Goal: Task Accomplishment & Management: Use online tool/utility

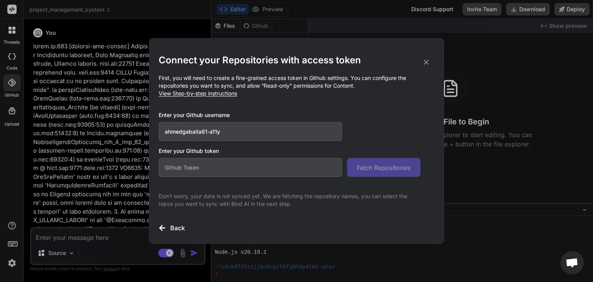
scroll to position [259, 0]
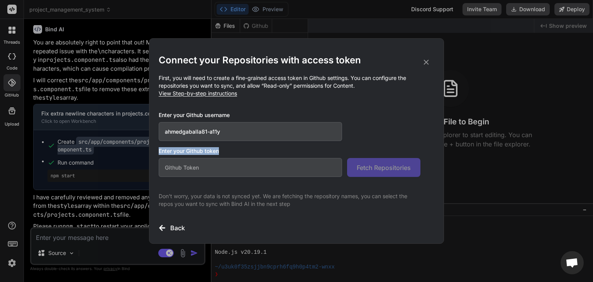
drag, startPoint x: 158, startPoint y: 150, endPoint x: 236, endPoint y: 158, distance: 78.3
click at [238, 158] on div "Enter your Github token Fetch Repositories" at bounding box center [296, 162] width 275 height 30
click at [232, 160] on input "text" at bounding box center [250, 167] width 183 height 19
paste input "github_pat_11BX7QMYA0PhbFnwiweE9w_Eka9AscSzphHT9UxaSEiMcoUA97oJIKG3V5fXEfdXTN4M…"
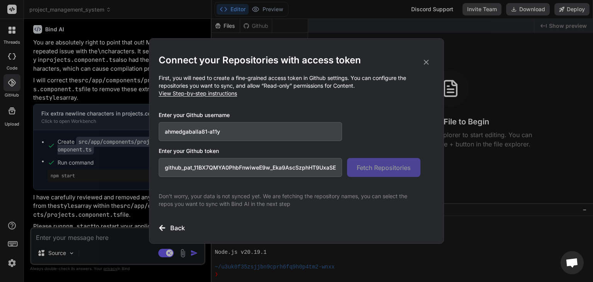
scroll to position [0, 133]
type input "github_pat_11BX7QMYA0PhbFnwiweE9w_Eka9AscSzphHT9UxaSEiMcoUA97oJIKG3V5fXEfdXTN4M…"
click at [381, 163] on span "Fetch Repositories" at bounding box center [383, 167] width 54 height 9
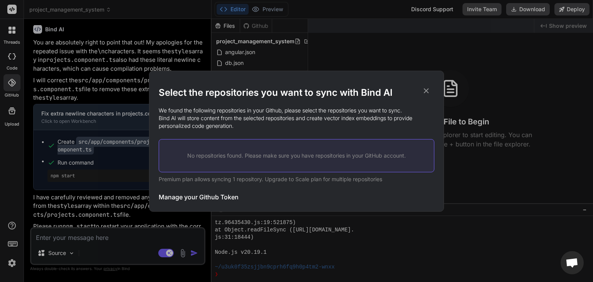
click at [284, 160] on div "No repositories found. Please make sure you have repositories in your GitHub ac…" at bounding box center [296, 155] width 275 height 33
click at [230, 158] on p "No repositories found. Please make sure you have repositories in your GitHub ac…" at bounding box center [296, 156] width 250 height 8
click at [213, 158] on p "No repositories found. Please make sure you have repositories in your GitHub ac…" at bounding box center [296, 156] width 250 height 8
click at [423, 91] on icon at bounding box center [426, 90] width 8 height 8
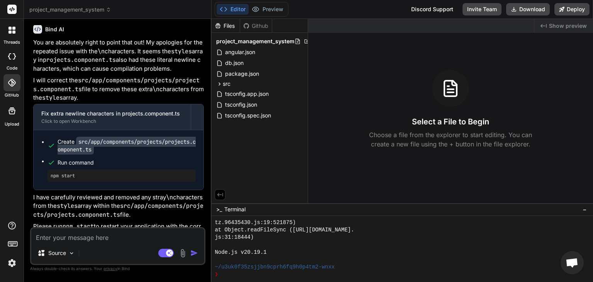
click at [77, 14] on header "project_management_system Created with Pixso." at bounding box center [117, 9] width 187 height 19
click at [84, 10] on span "project_management_system" at bounding box center [70, 10] width 82 height 8
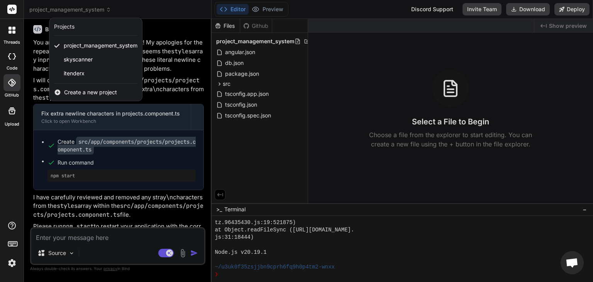
click at [84, 10] on div at bounding box center [296, 141] width 593 height 282
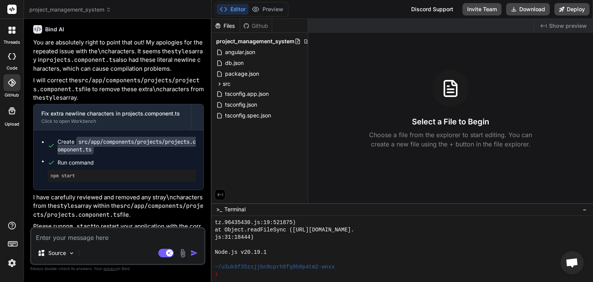
click at [15, 84] on div at bounding box center [11, 82] width 17 height 17
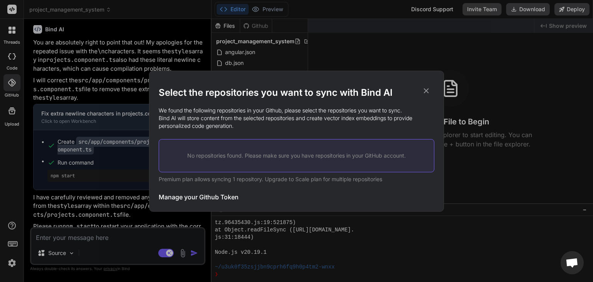
click at [427, 91] on icon at bounding box center [426, 90] width 5 height 5
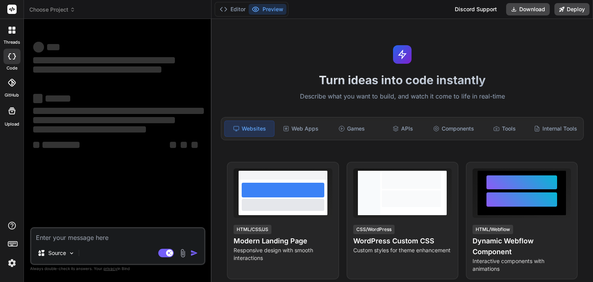
click at [11, 85] on icon at bounding box center [12, 83] width 8 height 8
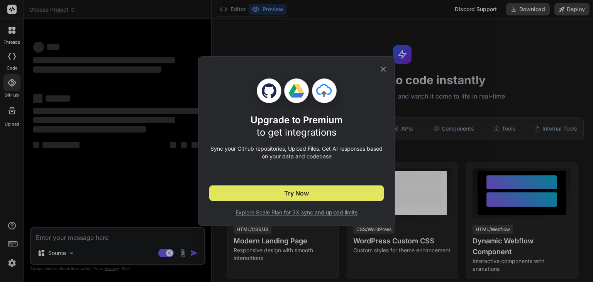
click at [289, 192] on span "Try Now" at bounding box center [296, 192] width 25 height 9
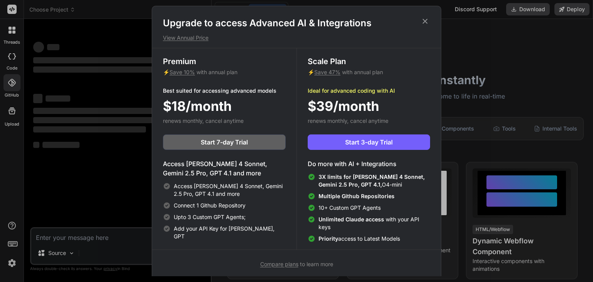
click at [425, 22] on icon at bounding box center [424, 21] width 8 height 8
click at [425, 22] on div "Turn ideas into code instantly Describe what you want to build, and watch it co…" at bounding box center [401, 150] width 381 height 263
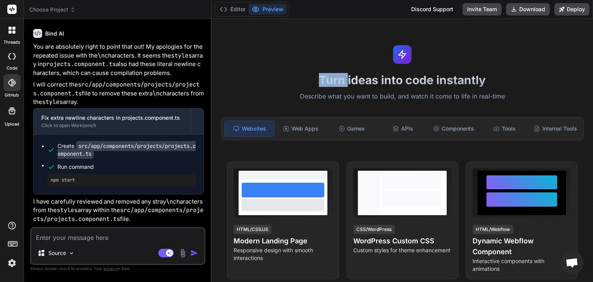
scroll to position [2402, 0]
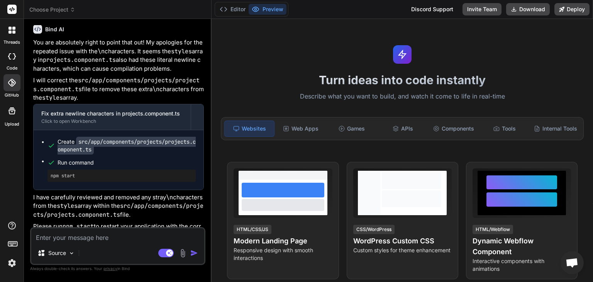
click at [69, 11] on span "Choose Project" at bounding box center [52, 10] width 46 height 8
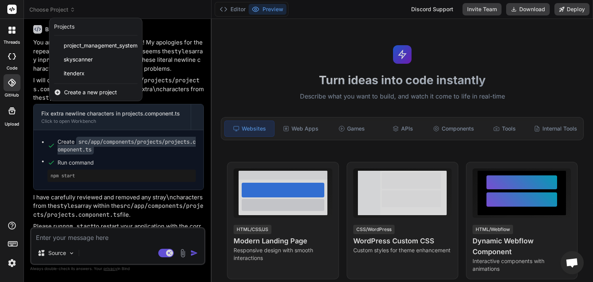
click at [69, 11] on div at bounding box center [296, 141] width 593 height 282
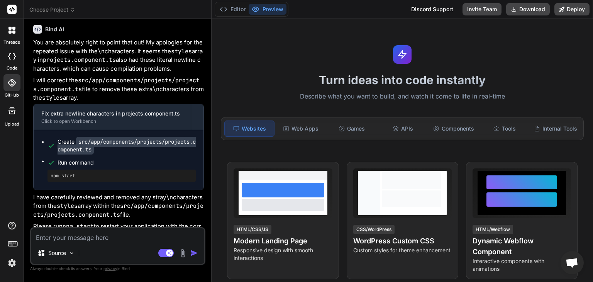
type textarea "x"
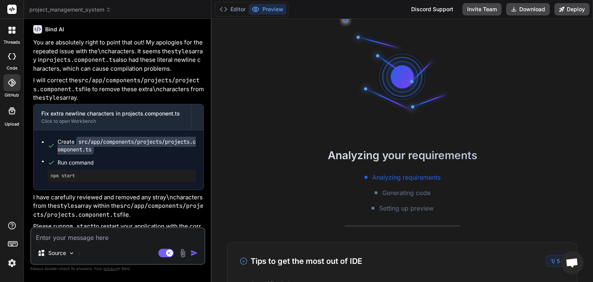
scroll to position [7, 0]
click at [14, 89] on div at bounding box center [11, 82] width 17 height 17
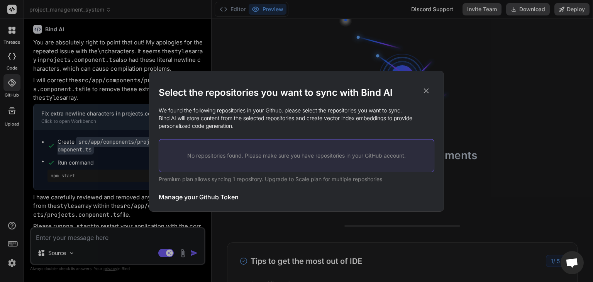
click at [220, 153] on p "No repositories found. Please make sure you have repositories in your GitHub ac…" at bounding box center [296, 156] width 250 height 8
click at [172, 194] on h3 "Manage your Github Token" at bounding box center [199, 196] width 80 height 9
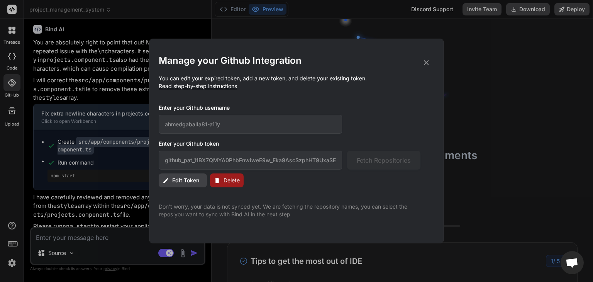
click at [193, 179] on span "Edit Token" at bounding box center [185, 180] width 27 height 8
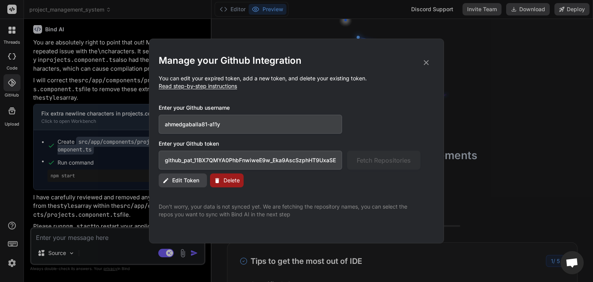
click at [217, 87] on span "Read step-by-step instructions" at bounding box center [198, 86] width 78 height 7
click at [220, 88] on span "Read step-by-step instructions" at bounding box center [198, 86] width 78 height 7
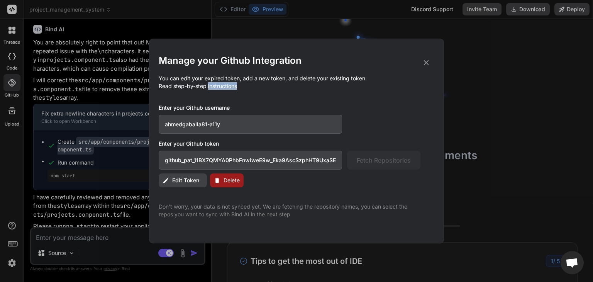
click at [220, 88] on span "Read step-by-step instructions" at bounding box center [198, 86] width 78 height 7
click at [247, 91] on div "Manage your Github Integration You can edit your expired token, add a new token…" at bounding box center [296, 136] width 275 height 164
click at [320, 164] on input "github_pat_11BX7QMYA0PhbFnwiweE9w_Eka9AscSzphHT9UxaSEiMcoUA97oJIKG3V5fXEfdXTN4M…" at bounding box center [250, 159] width 183 height 19
click at [263, 160] on input "github_pat_11BX7QMYA0PhbFnwiweE9w_Eka9AscSzphHT9UxaSEiMcoUA97oJIKG3V5fXEfdXTN4M…" at bounding box center [250, 159] width 183 height 19
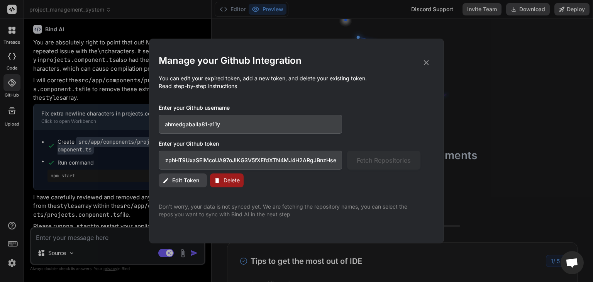
paste input "hp_jgnWlvUhf7rXqCNC4aXQFNHlyofuDo4CIbAC"
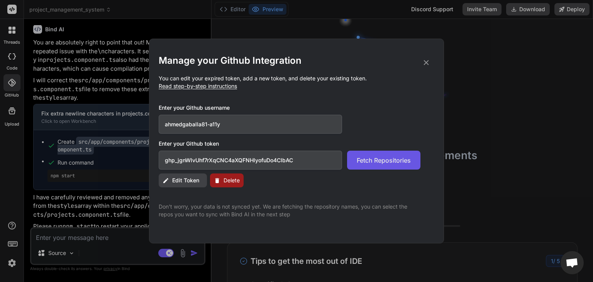
type input "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"
click at [383, 160] on span "Fetch Repositories" at bounding box center [383, 159] width 54 height 9
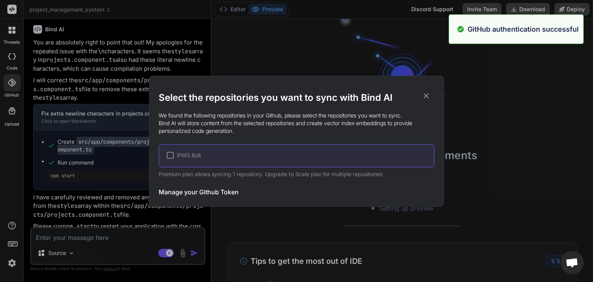
scroll to position [59, 0]
click at [188, 156] on span "iPMS.Bolt" at bounding box center [189, 155] width 24 height 8
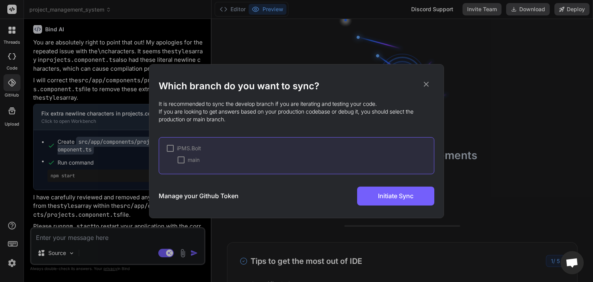
click at [171, 147] on div at bounding box center [170, 148] width 7 height 7
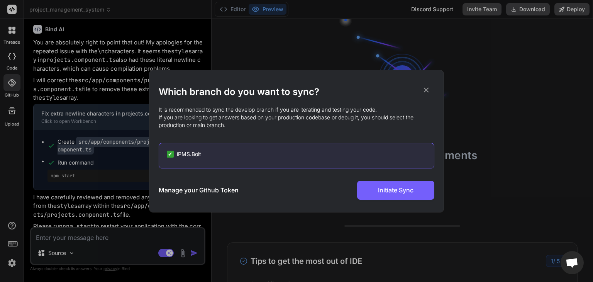
click at [185, 154] on span "iPMS.Bolt" at bounding box center [189, 154] width 24 height 8
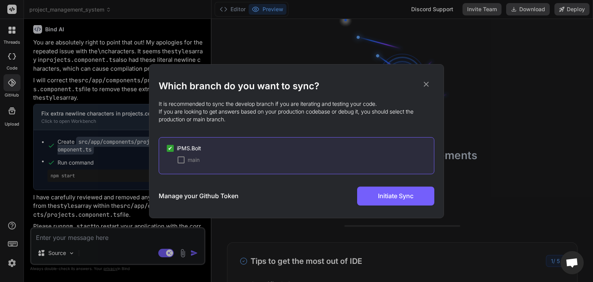
click at [182, 161] on div at bounding box center [180, 159] width 7 height 7
click at [179, 159] on span "✔" at bounding box center [181, 160] width 5 height 8
click at [171, 150] on div at bounding box center [170, 148] width 7 height 7
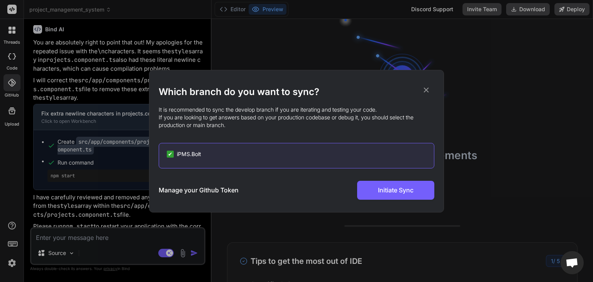
click at [177, 153] on span "iPMS.Bolt" at bounding box center [189, 154] width 24 height 8
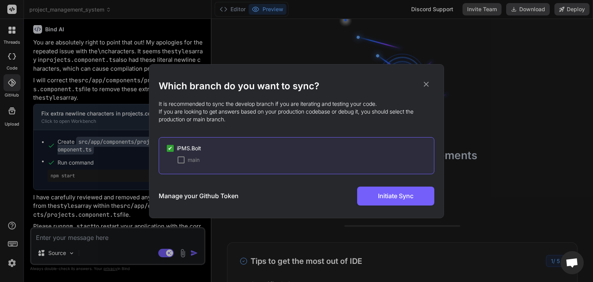
click at [182, 162] on div at bounding box center [180, 159] width 7 height 7
click at [401, 197] on span "Initiate Sync" at bounding box center [395, 195] width 35 height 9
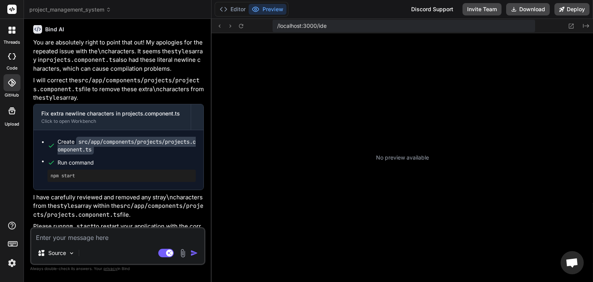
scroll to position [259, 0]
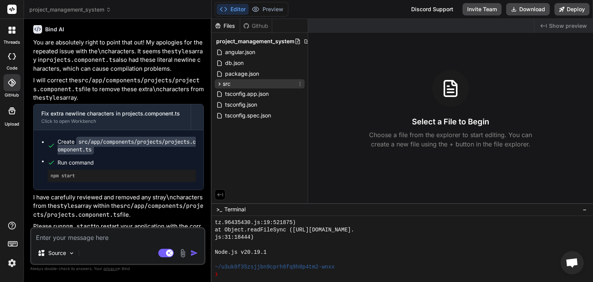
click at [235, 83] on div "src" at bounding box center [259, 83] width 90 height 9
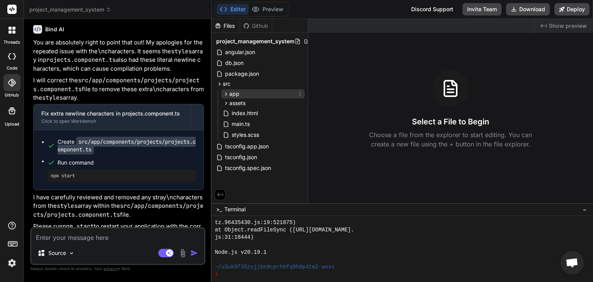
click at [230, 97] on span "app" at bounding box center [234, 94] width 10 height 8
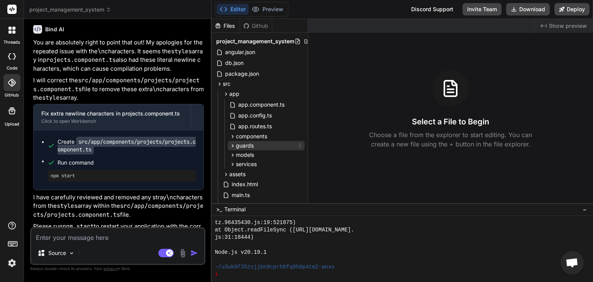
click at [258, 141] on div "guards" at bounding box center [266, 145] width 77 height 9
click at [258, 137] on span "components" at bounding box center [251, 136] width 31 height 8
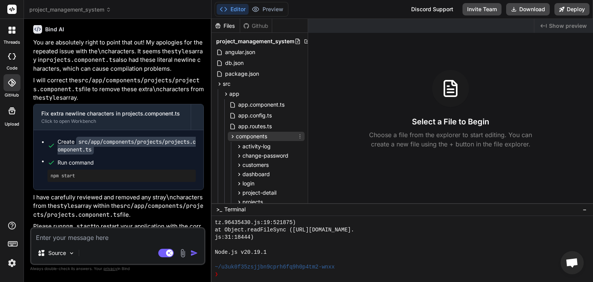
click at [258, 137] on span "components" at bounding box center [251, 136] width 31 height 8
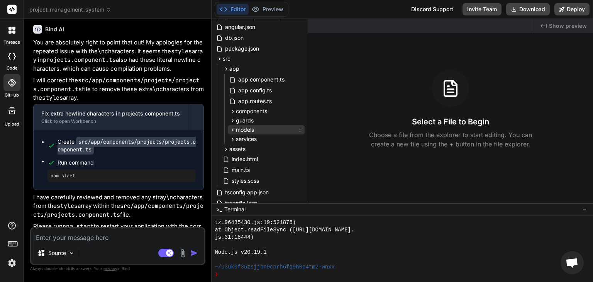
scroll to position [39, 0]
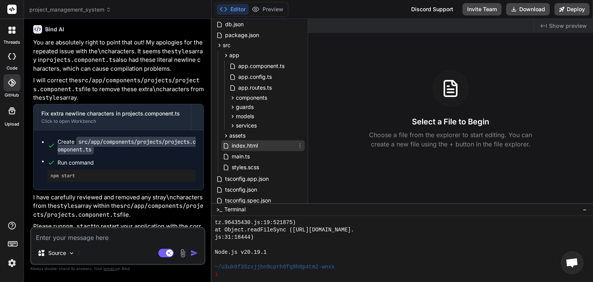
click at [253, 146] on span "index.html" at bounding box center [245, 145] width 28 height 9
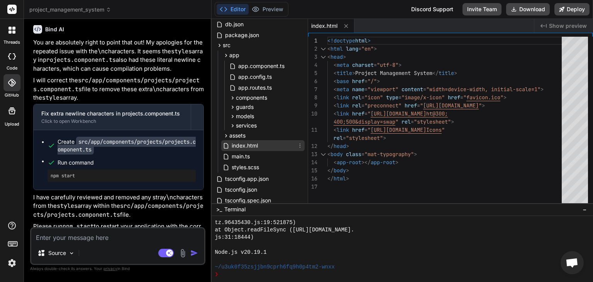
type textarea "x"
type textarea "400;500&display=swap" rel="stylesheet"> <link href="https://fonts.googleapis.co…"
click at [425, 171] on div "<!doctype html > < html lang = "en" > < head > < meta charset = "utf-8" > < tit…" at bounding box center [446, 122] width 239 height 170
click at [69, 7] on span "project_management_system" at bounding box center [70, 10] width 82 height 8
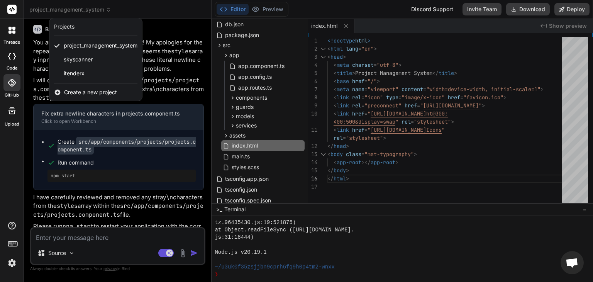
click at [9, 90] on div at bounding box center [11, 82] width 17 height 17
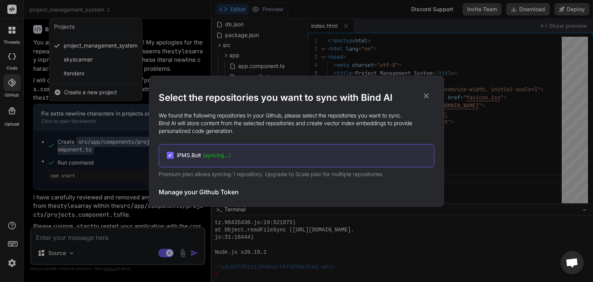
click at [429, 97] on icon at bounding box center [426, 95] width 8 height 8
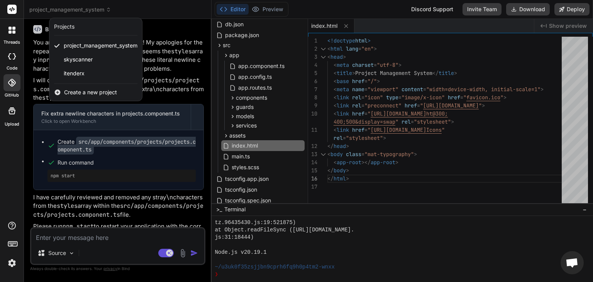
click at [460, 174] on div at bounding box center [296, 141] width 593 height 282
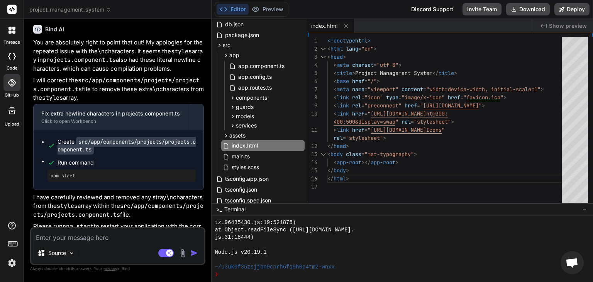
click at [344, 241] on div at bounding box center [397, 244] width 366 height 7
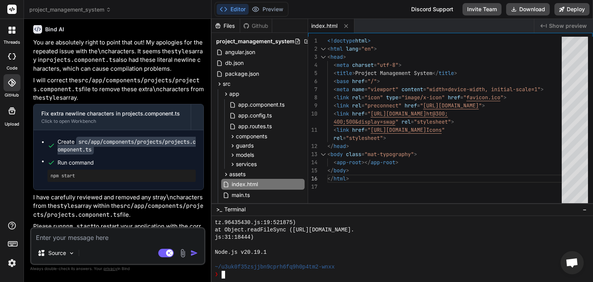
click at [93, 11] on span "project_management_system" at bounding box center [70, 10] width 82 height 8
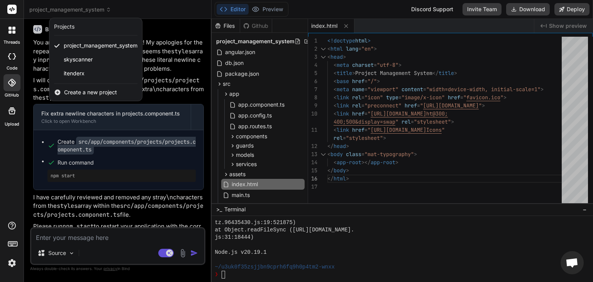
click at [71, 89] on span "Create a new project" at bounding box center [90, 92] width 53 height 8
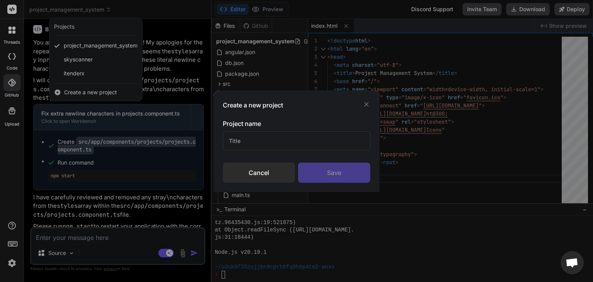
click at [71, 89] on div "Create a new project Project name Cancel Save" at bounding box center [296, 141] width 593 height 282
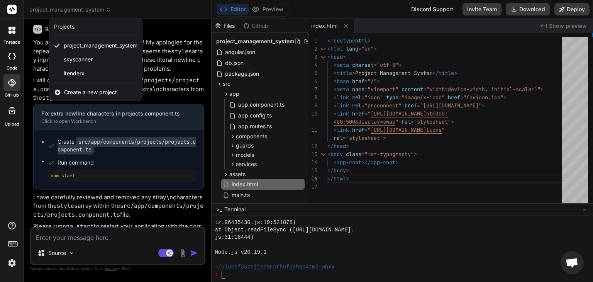
click at [71, 94] on span "Create a new project" at bounding box center [90, 92] width 53 height 8
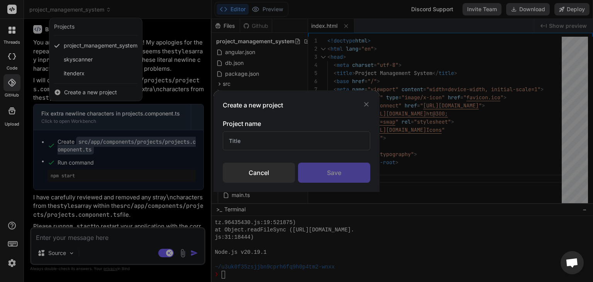
click at [254, 142] on input "text" at bounding box center [296, 140] width 147 height 19
click at [365, 104] on icon at bounding box center [366, 104] width 8 height 8
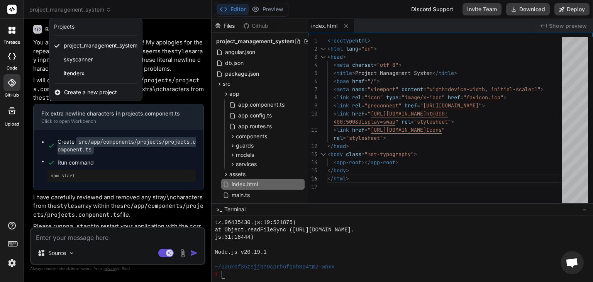
click at [83, 90] on span "Create a new project" at bounding box center [90, 92] width 53 height 8
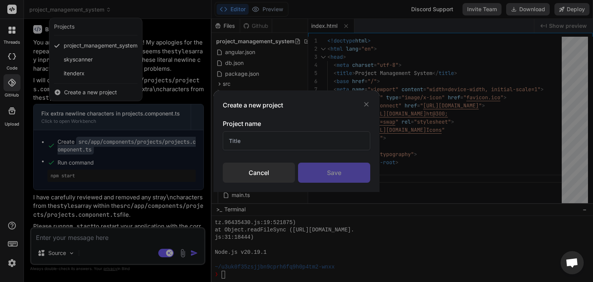
click at [296, 135] on input "text" at bounding box center [296, 140] width 147 height 19
click at [290, 138] on input "iPMS.BoltNew" at bounding box center [296, 140] width 147 height 19
type input "iPMS.Bolt"
click at [314, 168] on div "Save" at bounding box center [334, 172] width 72 height 20
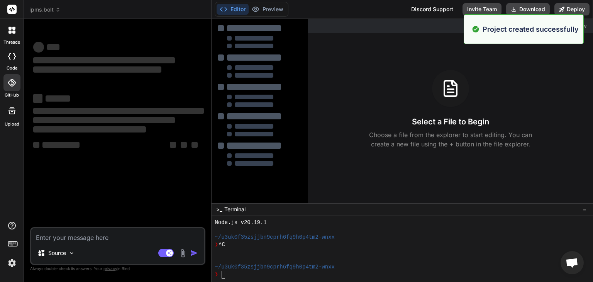
scroll to position [289, 0]
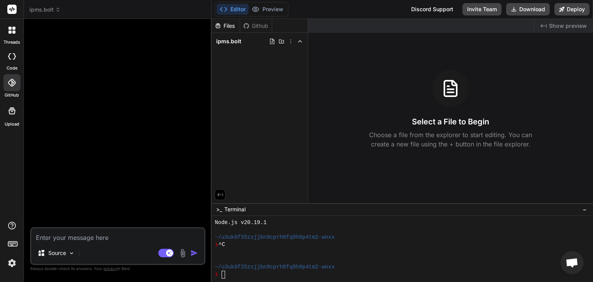
click at [15, 88] on div at bounding box center [11, 82] width 17 height 17
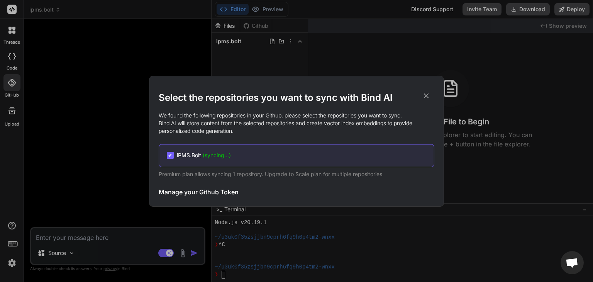
click at [214, 129] on p "We found the following repositories in your Github, please select the repositor…" at bounding box center [296, 122] width 275 height 23
click at [424, 95] on icon at bounding box center [426, 95] width 8 height 8
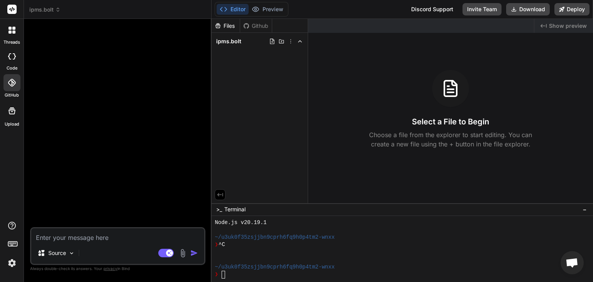
click at [249, 29] on div "Github" at bounding box center [256, 26] width 32 height 8
click at [256, 27] on div "Github" at bounding box center [256, 26] width 32 height 8
click at [252, 27] on div "Github" at bounding box center [256, 26] width 32 height 8
click at [253, 25] on div "Github" at bounding box center [256, 26] width 32 height 8
click at [248, 23] on icon at bounding box center [246, 26] width 6 height 6
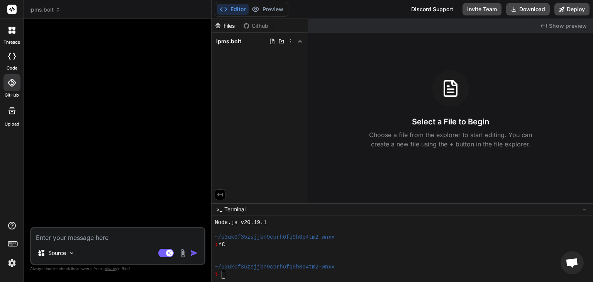
click at [258, 24] on div "Github" at bounding box center [256, 26] width 32 height 8
click at [251, 27] on div "Github" at bounding box center [256, 26] width 32 height 8
click at [245, 27] on icon at bounding box center [245, 25] width 5 height 5
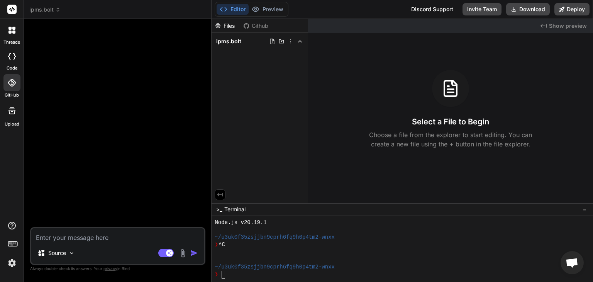
click at [235, 27] on div "Files" at bounding box center [225, 26] width 28 height 8
click at [252, 25] on div "Github" at bounding box center [256, 26] width 32 height 8
click at [236, 25] on div "Files" at bounding box center [225, 26] width 28 height 8
click at [69, 250] on img at bounding box center [71, 253] width 7 height 7
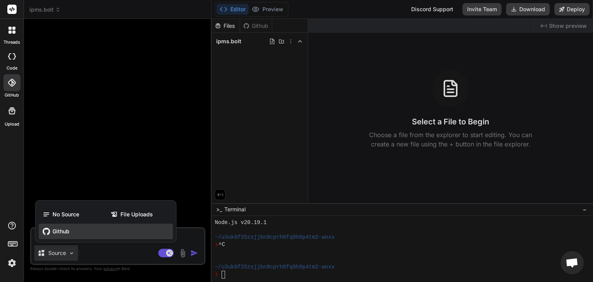
click at [63, 230] on span "Github" at bounding box center [60, 231] width 17 height 8
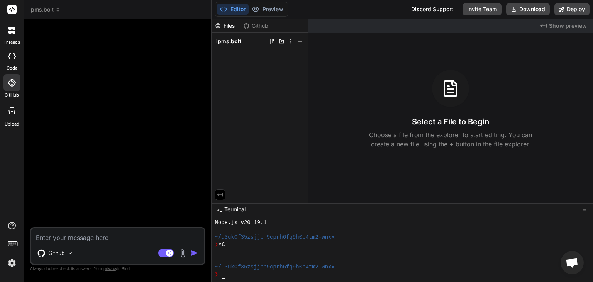
click at [262, 27] on div "Github" at bounding box center [256, 26] width 32 height 8
click at [258, 27] on div "Github" at bounding box center [256, 26] width 32 height 8
click at [291, 41] on icon at bounding box center [290, 41] width 6 height 6
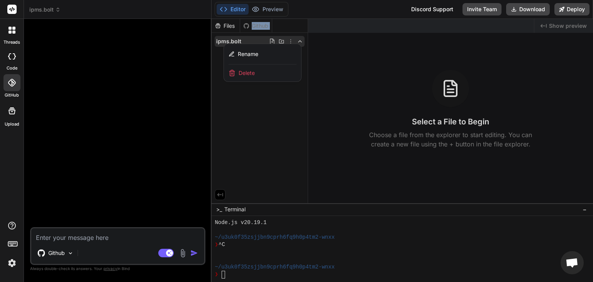
click at [291, 41] on div at bounding box center [401, 150] width 381 height 263
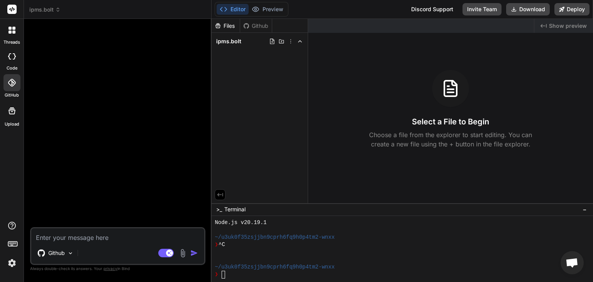
click at [14, 61] on div at bounding box center [11, 56] width 17 height 15
click at [14, 90] on div at bounding box center [11, 82] width 17 height 17
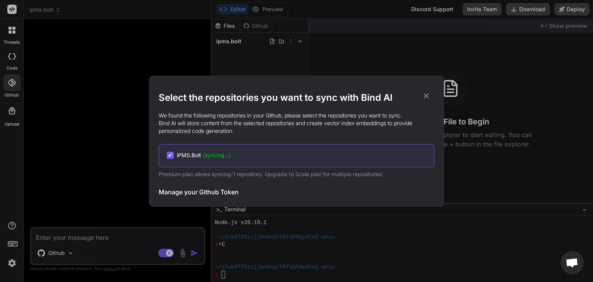
click at [210, 156] on span "(syncing...)" at bounding box center [217, 155] width 28 height 7
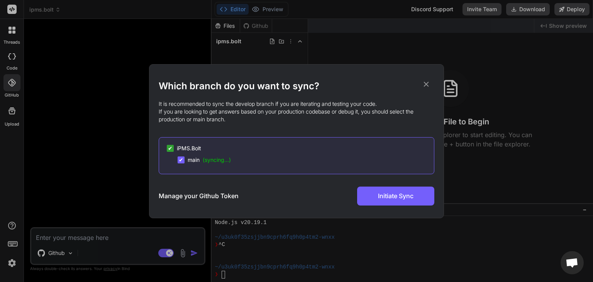
click at [193, 159] on span "main (syncing...)" at bounding box center [208, 160] width 43 height 8
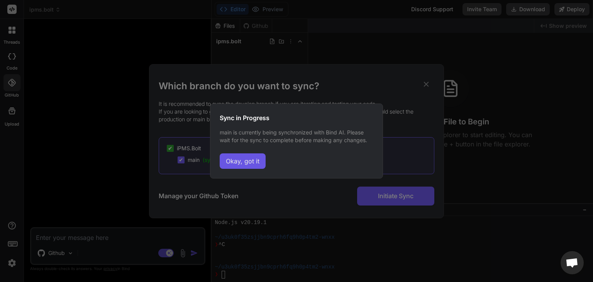
click at [252, 159] on button "Okay, got it" at bounding box center [243, 160] width 46 height 15
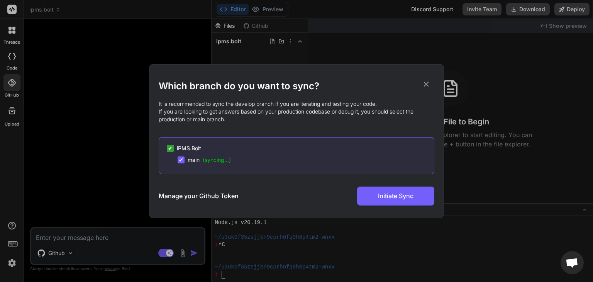
click at [427, 84] on icon at bounding box center [426, 84] width 8 height 8
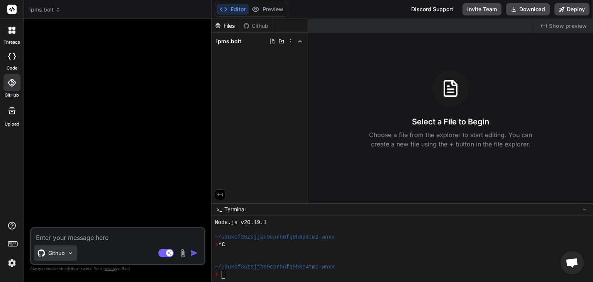
click at [58, 257] on p "Github" at bounding box center [56, 253] width 17 height 8
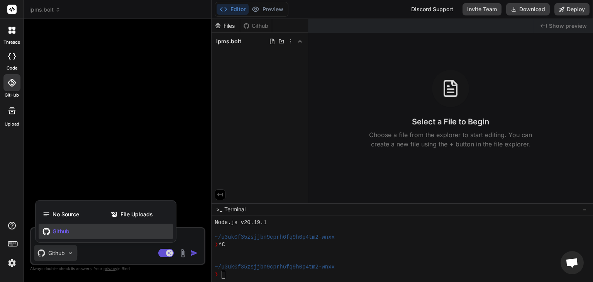
click at [255, 22] on div at bounding box center [296, 141] width 593 height 282
type textarea "x"
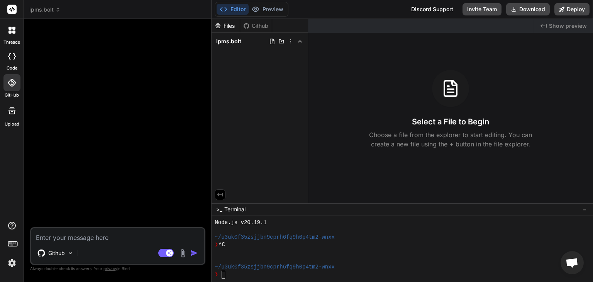
click at [255, 26] on div "Github" at bounding box center [256, 26] width 32 height 8
click at [260, 27] on div "Github" at bounding box center [256, 26] width 32 height 8
click at [42, 10] on span "ipms.bolt" at bounding box center [44, 10] width 31 height 8
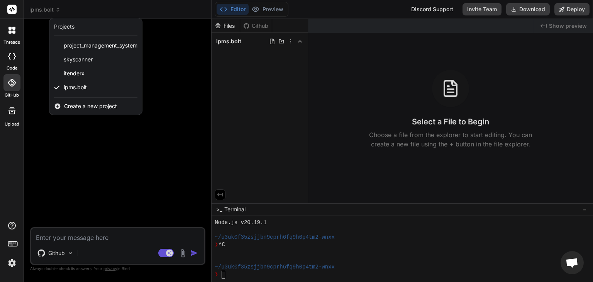
click at [252, 24] on div at bounding box center [296, 141] width 593 height 282
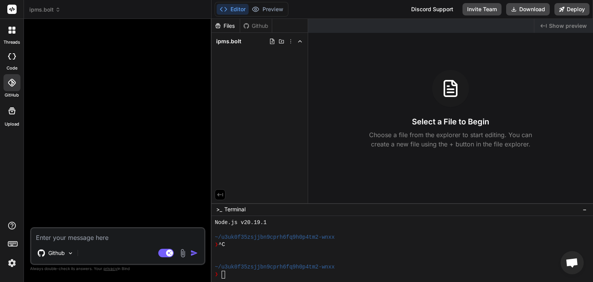
click at [252, 24] on div "Github" at bounding box center [256, 26] width 32 height 8
click at [262, 24] on div "Github" at bounding box center [256, 26] width 32 height 8
click at [238, 41] on span "ipms.bolt" at bounding box center [228, 41] width 25 height 8
click at [259, 27] on div "Github" at bounding box center [256, 26] width 32 height 8
click at [14, 88] on div at bounding box center [11, 82] width 17 height 17
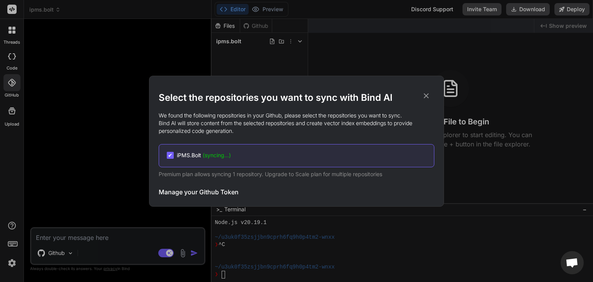
click at [211, 156] on span "(syncing...)" at bounding box center [217, 155] width 28 height 7
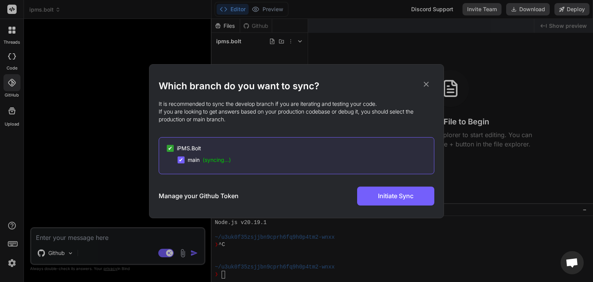
click at [210, 159] on span "(syncing...)" at bounding box center [217, 159] width 28 height 7
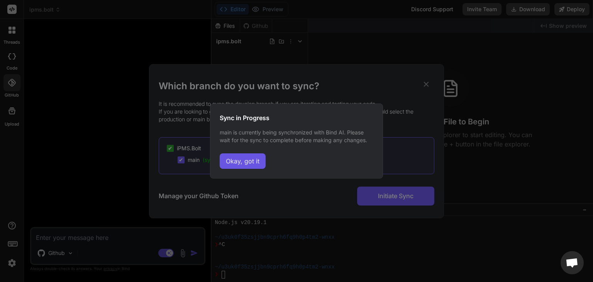
click at [238, 161] on button "Okay, got it" at bounding box center [243, 160] width 46 height 15
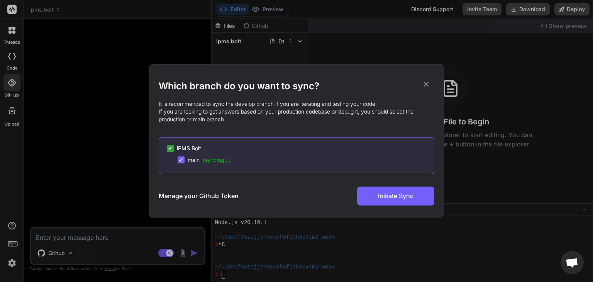
click at [209, 161] on span "(syncing...)" at bounding box center [217, 159] width 28 height 7
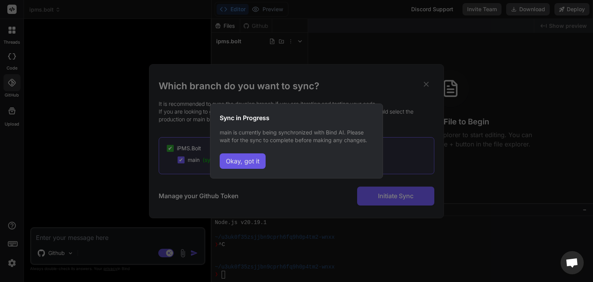
click at [261, 159] on button "Okay, got it" at bounding box center [243, 160] width 46 height 15
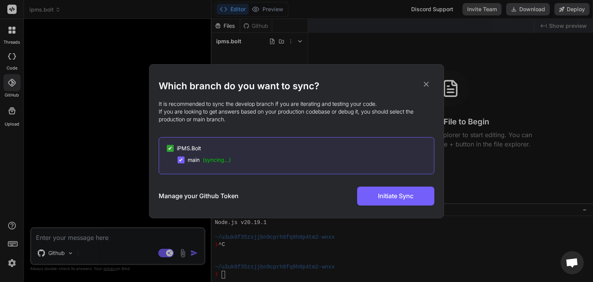
click at [429, 85] on icon at bounding box center [426, 84] width 8 height 8
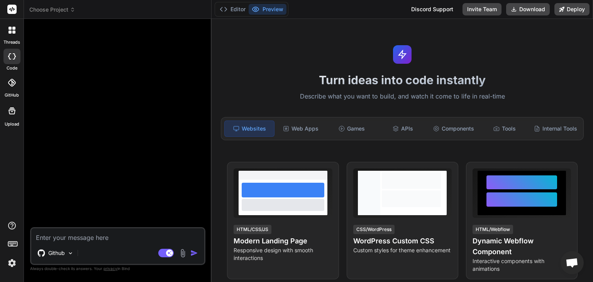
type textarea "x"
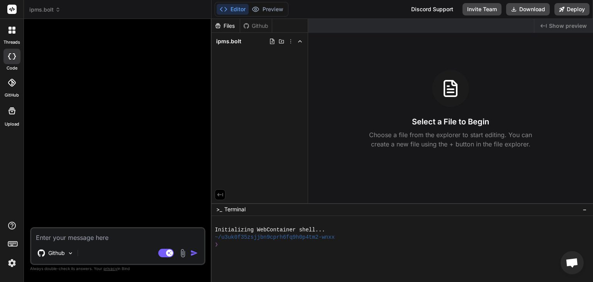
click at [257, 24] on div "Github" at bounding box center [256, 26] width 32 height 8
click at [8, 90] on div at bounding box center [11, 82] width 17 height 17
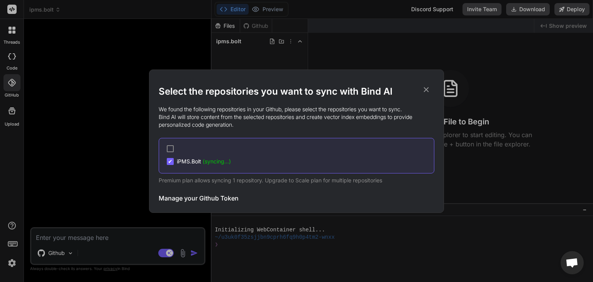
click at [172, 149] on div at bounding box center [170, 148] width 7 height 7
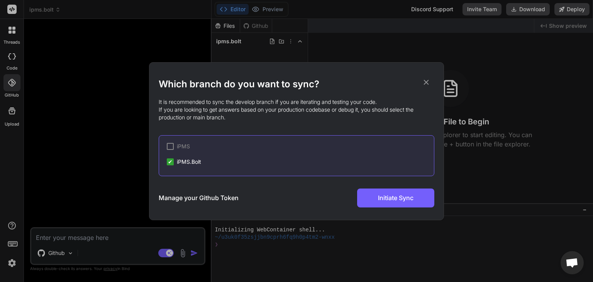
click at [172, 147] on div at bounding box center [170, 146] width 7 height 7
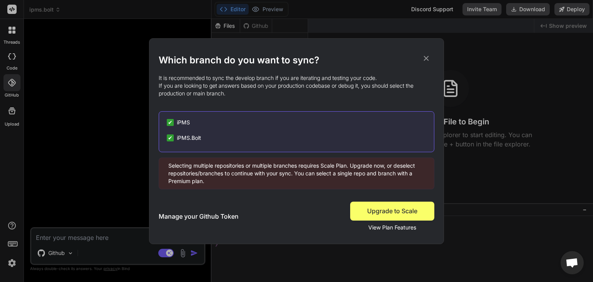
click at [173, 124] on div "✔" at bounding box center [170, 122] width 7 height 7
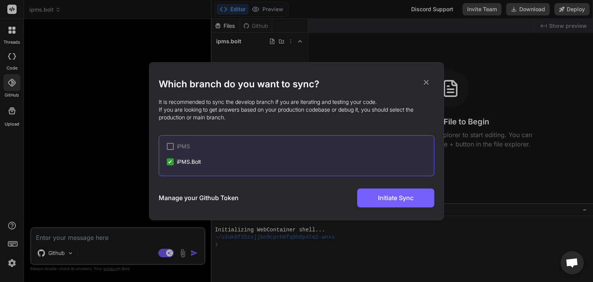
click at [172, 159] on div "✔" at bounding box center [170, 161] width 7 height 7
click at [169, 148] on div at bounding box center [170, 146] width 7 height 7
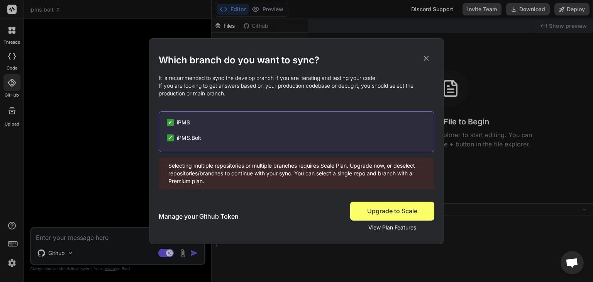
click at [171, 138] on span "✔" at bounding box center [170, 138] width 5 height 8
click at [171, 123] on span "✔" at bounding box center [170, 122] width 5 height 8
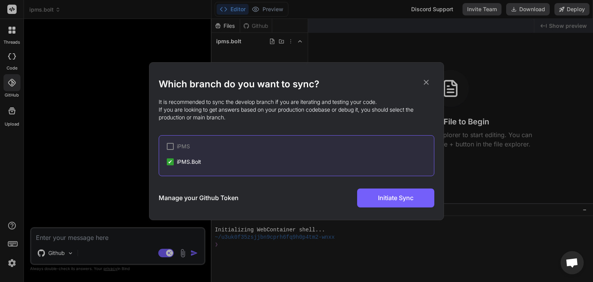
click at [192, 158] on span "iPMS.Bolt" at bounding box center [189, 162] width 24 height 8
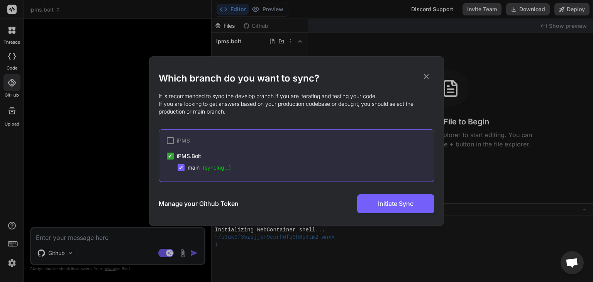
click at [425, 78] on icon at bounding box center [426, 76] width 8 height 8
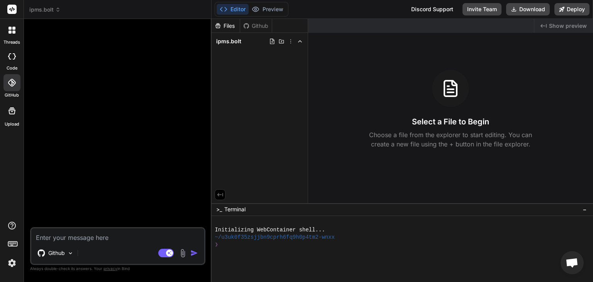
click at [263, 26] on div "Github" at bounding box center [256, 26] width 32 height 8
click at [228, 45] on div "ipms.bolt" at bounding box center [259, 41] width 90 height 11
click at [255, 27] on div "Github" at bounding box center [256, 26] width 32 height 8
click at [249, 27] on div "Github" at bounding box center [256, 26] width 32 height 8
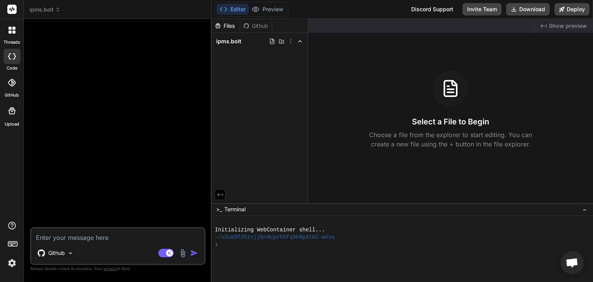
click at [10, 87] on div at bounding box center [11, 82] width 17 height 17
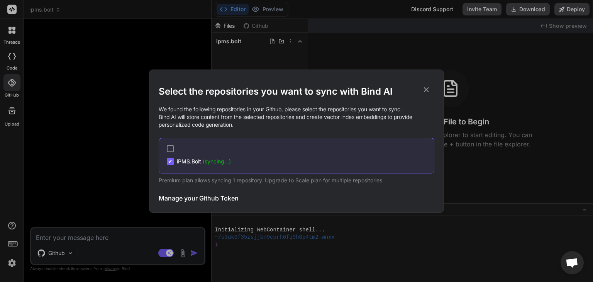
click at [207, 163] on span "(syncing...)" at bounding box center [217, 161] width 28 height 7
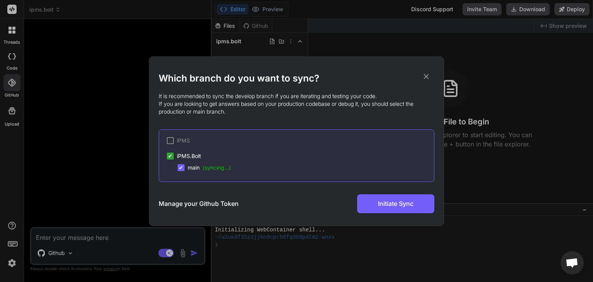
click at [213, 170] on span "main (syncing...)" at bounding box center [208, 168] width 43 height 8
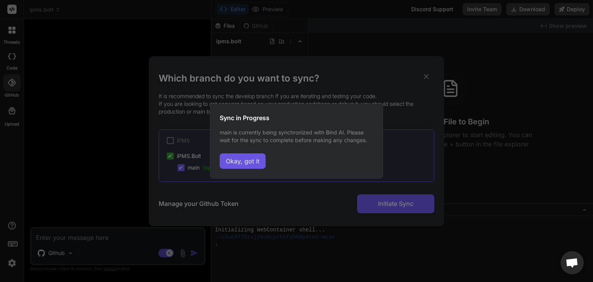
click at [258, 165] on button "Okay, got it" at bounding box center [243, 160] width 46 height 15
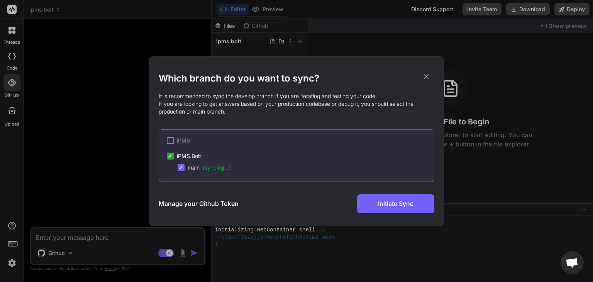
click at [91, 150] on div "Which branch do you want to sync? It is recommended to sync the develop branch …" at bounding box center [296, 141] width 593 height 282
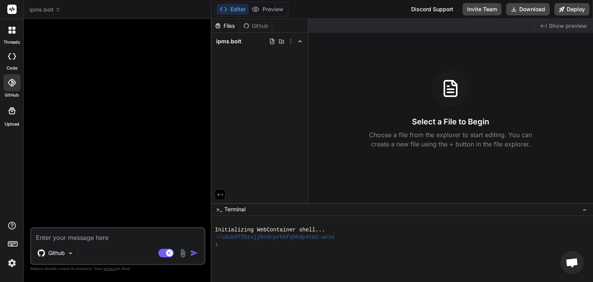
click at [255, 23] on div "Github" at bounding box center [256, 26] width 32 height 8
click at [238, 12] on button "Editor" at bounding box center [232, 9] width 32 height 11
click at [256, 22] on div "Github" at bounding box center [256, 26] width 32 height 8
click at [230, 26] on div "Files" at bounding box center [225, 26] width 28 height 8
click at [256, 29] on div "Github" at bounding box center [256, 26] width 32 height 8
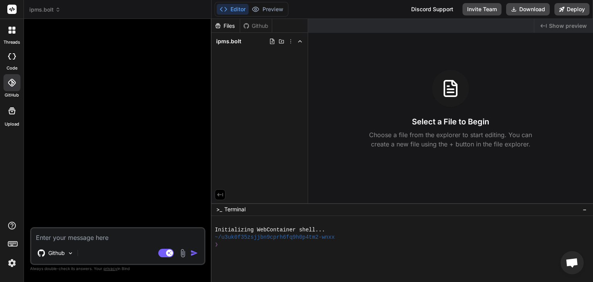
click at [14, 62] on div at bounding box center [11, 56] width 17 height 15
click at [14, 111] on icon at bounding box center [11, 110] width 9 height 9
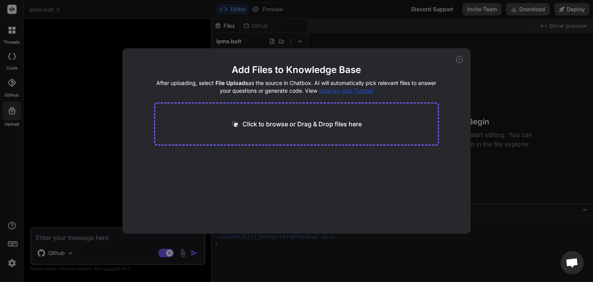
click at [17, 32] on div "Add Files to Knowledge Base After uploading, select File Uploads as the source …" at bounding box center [296, 141] width 593 height 282
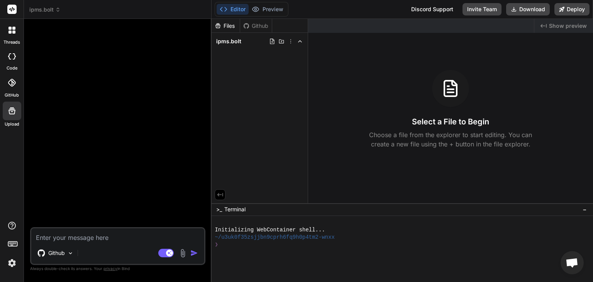
click at [10, 31] on icon at bounding box center [9, 31] width 3 height 3
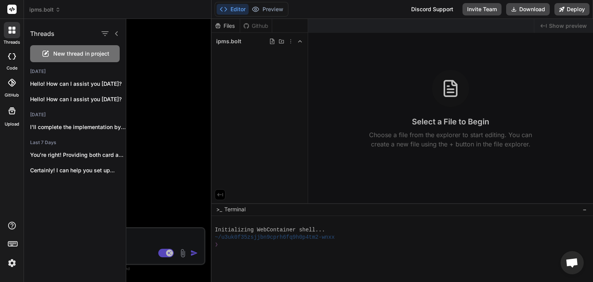
click at [10, 31] on icon at bounding box center [9, 31] width 3 height 3
click at [172, 78] on div at bounding box center [359, 150] width 466 height 263
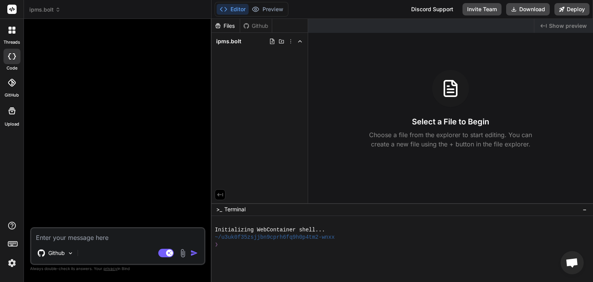
click at [14, 59] on icon at bounding box center [14, 56] width 3 height 6
click at [14, 80] on icon at bounding box center [12, 83] width 8 height 8
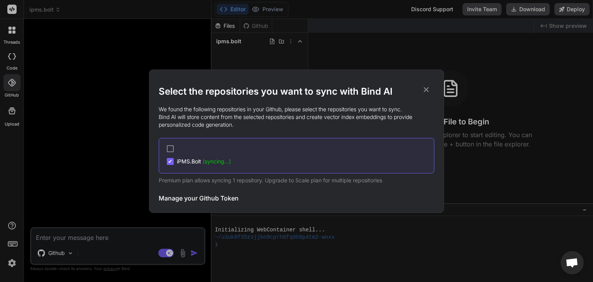
click at [424, 92] on icon at bounding box center [426, 89] width 8 height 8
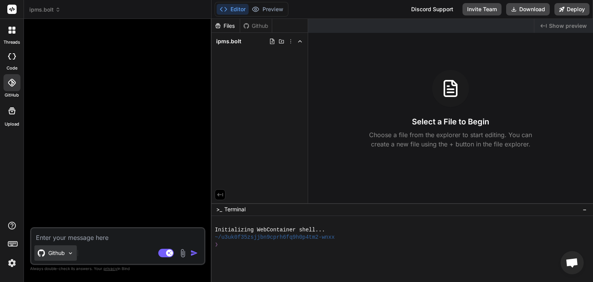
click at [63, 254] on p "Github" at bounding box center [56, 253] width 17 height 8
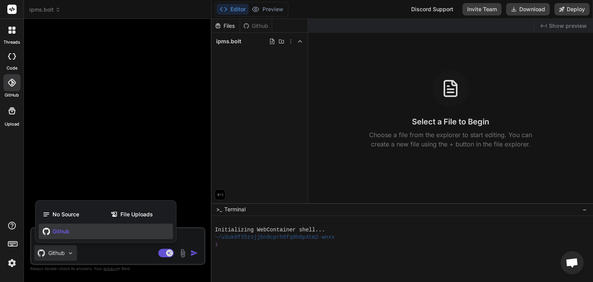
click at [63, 254] on div at bounding box center [296, 141] width 593 height 282
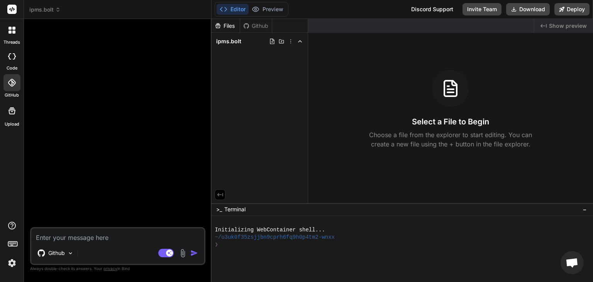
click at [10, 85] on icon at bounding box center [12, 83] width 8 height 8
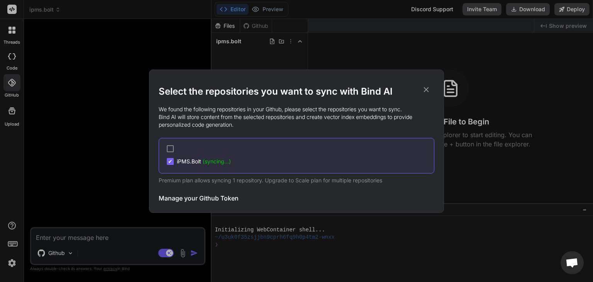
click at [171, 162] on span "✔" at bounding box center [170, 161] width 5 height 8
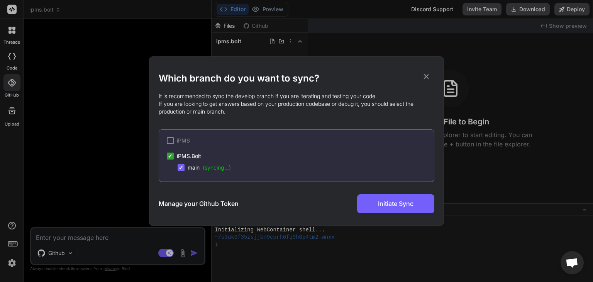
click at [194, 167] on span "main (syncing...)" at bounding box center [208, 168] width 43 height 8
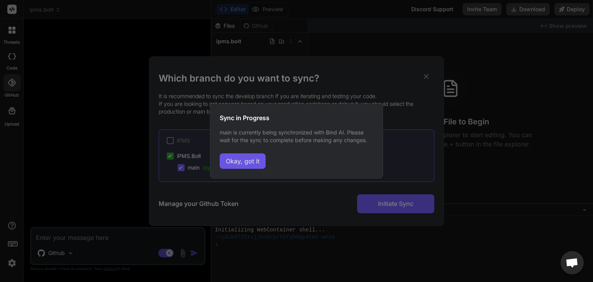
click at [243, 159] on button "Okay, got it" at bounding box center [243, 160] width 46 height 15
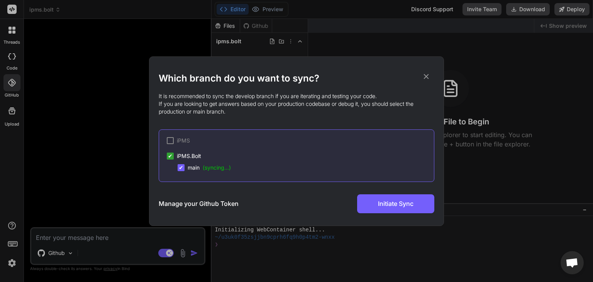
click at [142, 150] on div "Which branch do you want to sync? It is recommended to sync the develop branch …" at bounding box center [296, 141] width 593 height 282
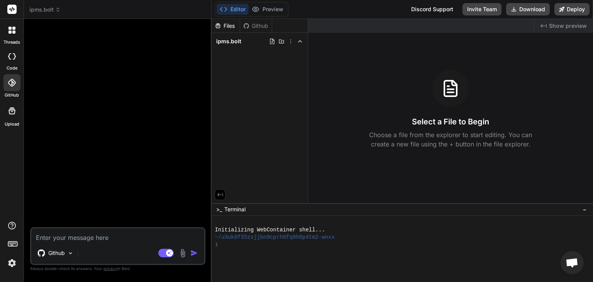
click at [568, 260] on span "Open chat" at bounding box center [571, 263] width 13 height 11
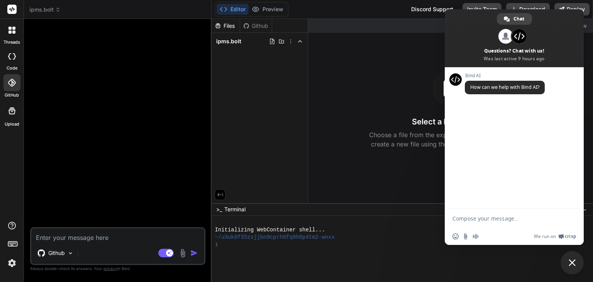
type textarea "x"
click at [495, 216] on textarea "Compose your message..." at bounding box center [505, 218] width 106 height 7
type textarea "g"
type textarea "how to sync with github"
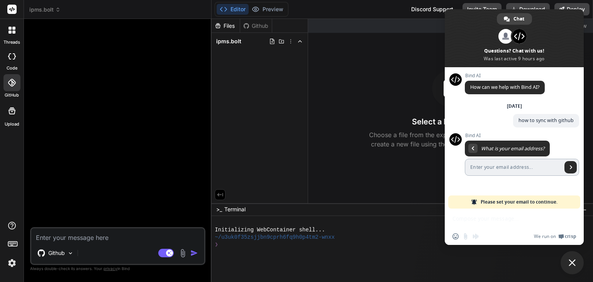
click at [484, 173] on input "Enter your email address..." at bounding box center [512, 167] width 97 height 17
type input "ahmed.gaballa81@gmail.com"
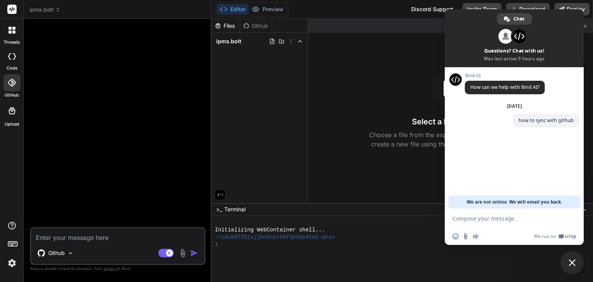
click at [529, 164] on div "Bind AI How can we help with Bind AI? Tuesday, 30 September how to sync with gi…" at bounding box center [513, 137] width 139 height 141
drag, startPoint x: 473, startPoint y: 204, endPoint x: 507, endPoint y: 203, distance: 33.6
click at [507, 203] on span "We are not online. We will email you back." at bounding box center [513, 201] width 95 height 13
click at [504, 203] on span "We are not online. We will email you back." at bounding box center [513, 201] width 95 height 13
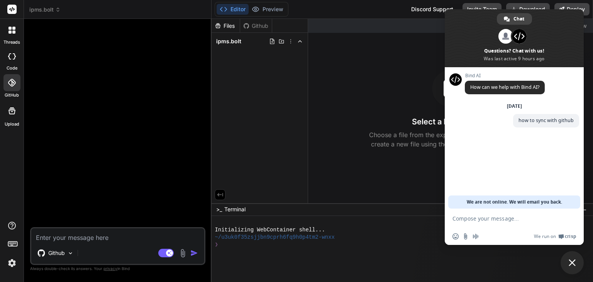
click at [515, 182] on div "Bind AI How can we help with Bind AI? Tuesday, 30 September how to sync with gi…" at bounding box center [513, 137] width 139 height 141
click at [8, 90] on div at bounding box center [11, 82] width 17 height 17
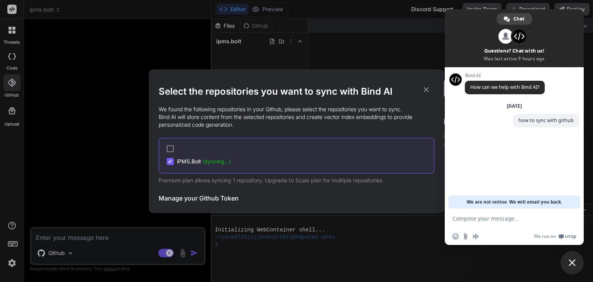
click at [207, 162] on span "(syncing...)" at bounding box center [217, 161] width 28 height 7
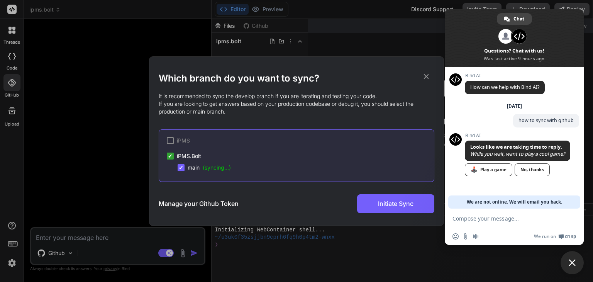
type textarea "x"
click at [426, 76] on icon at bounding box center [426, 76] width 5 height 5
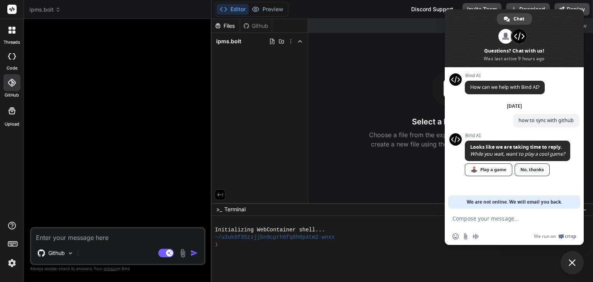
click at [532, 174] on div "No, thanks" at bounding box center [531, 169] width 35 height 13
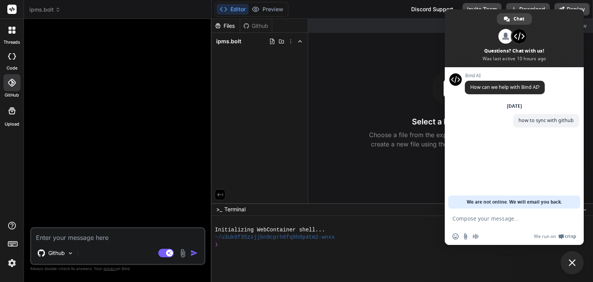
click at [11, 93] on label "GitHub" at bounding box center [12, 95] width 14 height 7
click at [252, 25] on div "Github" at bounding box center [256, 26] width 32 height 8
click at [259, 26] on div "Github" at bounding box center [256, 26] width 32 height 8
click at [17, 92] on label "GitHub" at bounding box center [12, 95] width 14 height 7
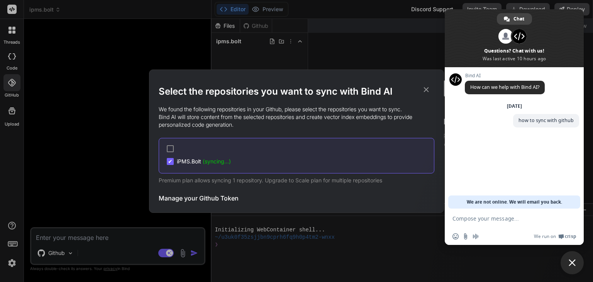
click at [497, 217] on textarea "Compose your message..." at bounding box center [505, 218] width 106 height 7
click at [427, 85] on icon at bounding box center [426, 89] width 8 height 8
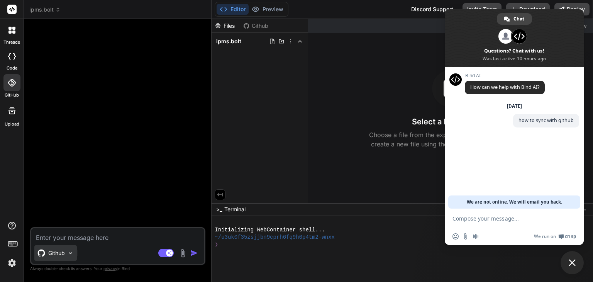
click at [60, 254] on p "Github" at bounding box center [56, 253] width 17 height 8
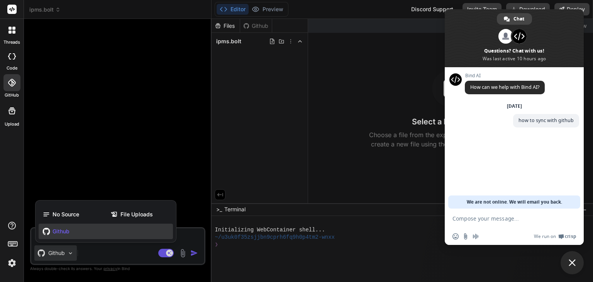
click at [78, 170] on div at bounding box center [296, 141] width 593 height 282
type textarea "x"
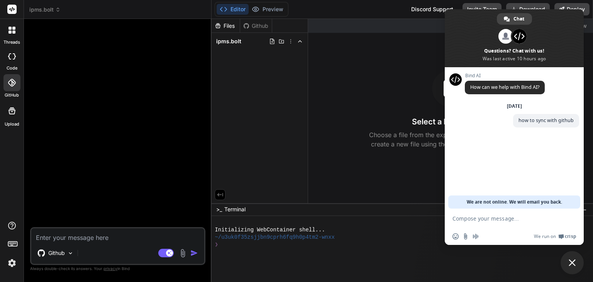
click at [12, 91] on div "GitHub" at bounding box center [12, 84] width 24 height 27
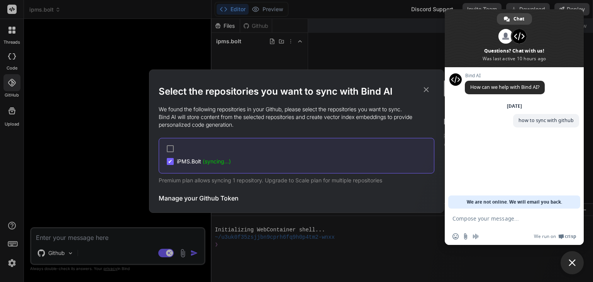
click at [205, 159] on span "(syncing...)" at bounding box center [217, 161] width 28 height 7
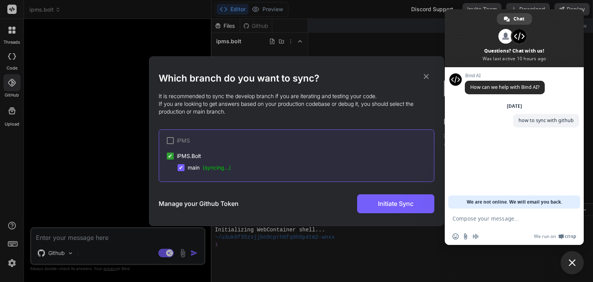
click at [209, 170] on span "(syncing...)" at bounding box center [217, 167] width 28 height 7
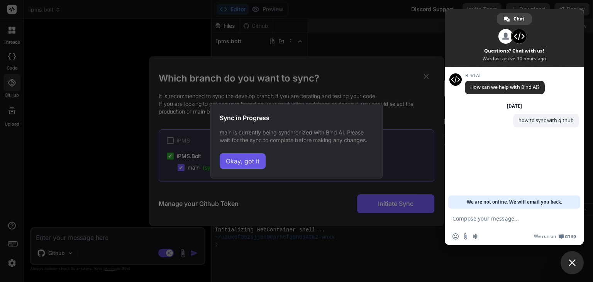
click at [233, 159] on button "Okay, got it" at bounding box center [243, 160] width 46 height 15
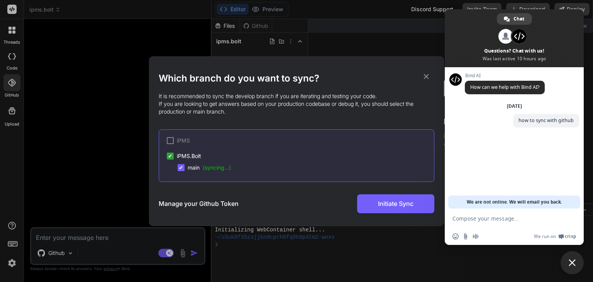
click at [492, 218] on textarea "Compose your message..." at bounding box center [505, 218] width 106 height 7
click at [429, 74] on icon at bounding box center [426, 76] width 8 height 8
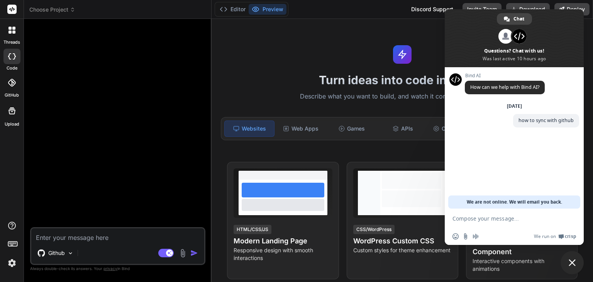
type textarea "x"
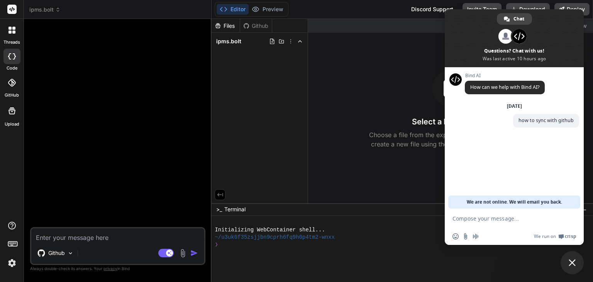
click at [253, 29] on div "Github" at bounding box center [256, 26] width 32 height 8
click at [570, 263] on span "Close chat" at bounding box center [571, 262] width 7 height 7
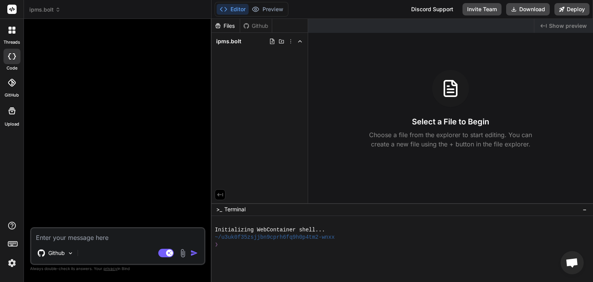
click at [14, 87] on div at bounding box center [11, 82] width 17 height 17
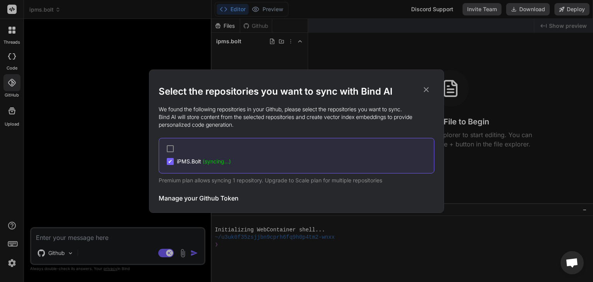
click at [198, 162] on span "iPMS.[PERSON_NAME] (syncing...)" at bounding box center [204, 161] width 54 height 8
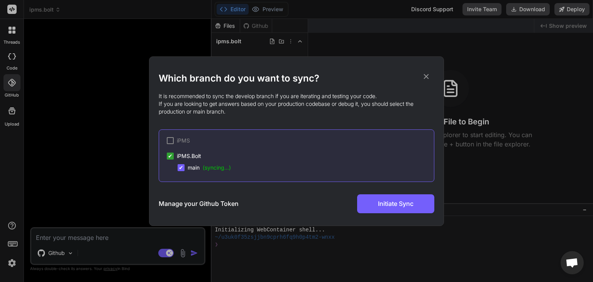
click at [206, 167] on span "(syncing...)" at bounding box center [217, 167] width 28 height 7
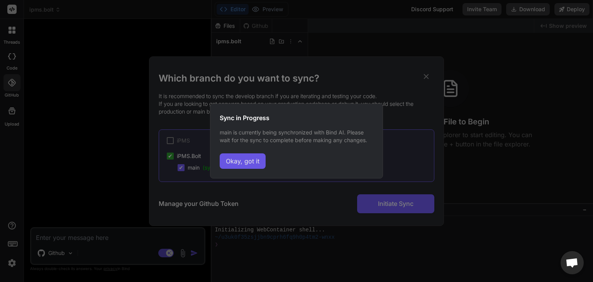
click at [231, 165] on button "Okay, got it" at bounding box center [243, 160] width 46 height 15
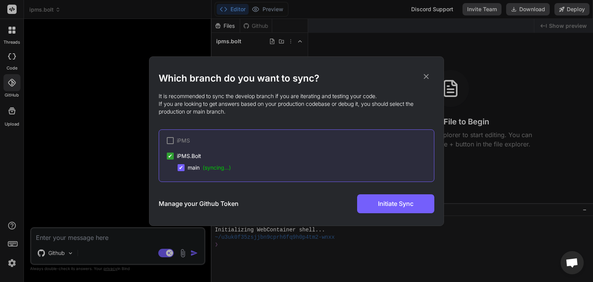
click at [170, 139] on div at bounding box center [170, 140] width 7 height 7
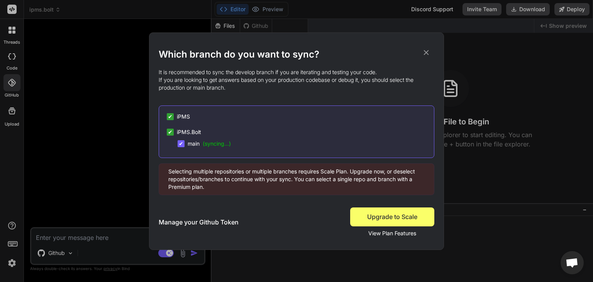
click at [171, 115] on span "✔" at bounding box center [170, 117] width 5 height 8
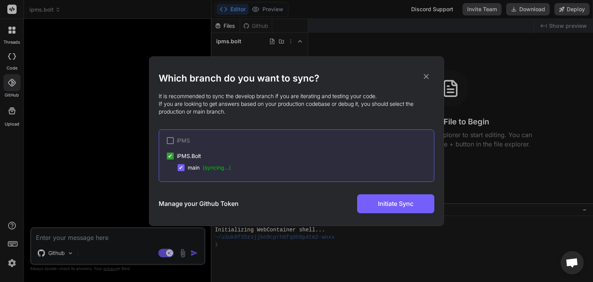
click at [171, 115] on div "Which branch do you want to sync? It is recommended to sync the develop branch …" at bounding box center [296, 142] width 275 height 141
click at [218, 165] on span "(syncing...)" at bounding box center [217, 167] width 28 height 7
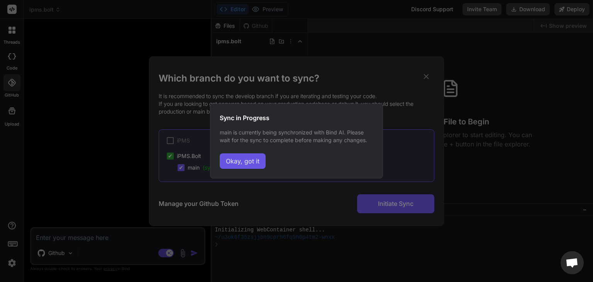
click at [228, 164] on button "Okay, got it" at bounding box center [243, 160] width 46 height 15
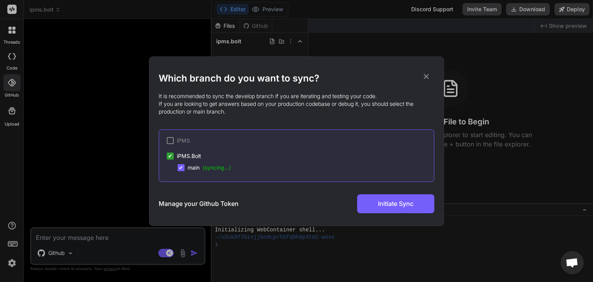
click at [225, 168] on span "(syncing...)" at bounding box center [217, 167] width 28 height 7
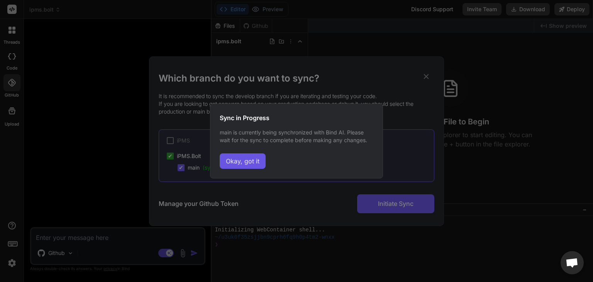
click at [231, 166] on button "Okay, got it" at bounding box center [243, 160] width 46 height 15
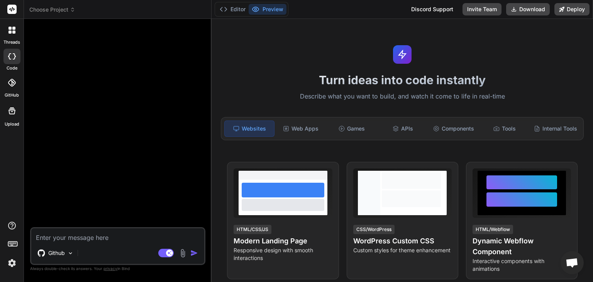
type textarea "x"
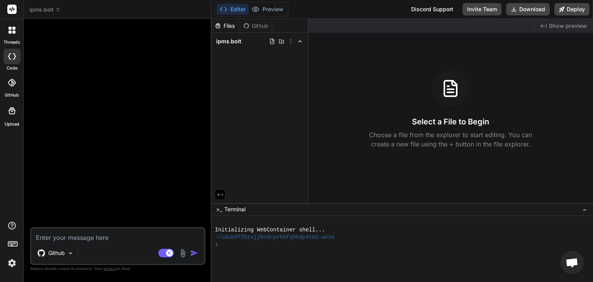
click at [11, 95] on label "GitHub" at bounding box center [12, 95] width 14 height 7
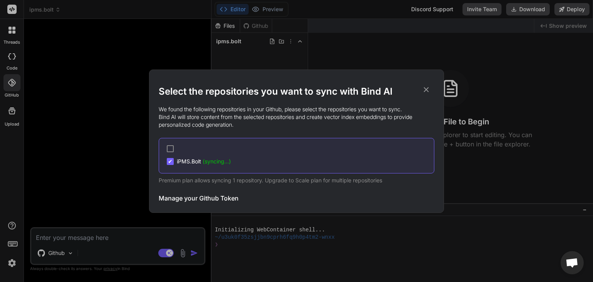
click at [211, 162] on span "(syncing...)" at bounding box center [217, 161] width 28 height 7
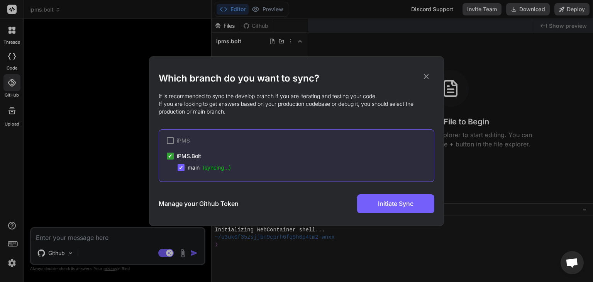
click at [213, 167] on span "(syncing...)" at bounding box center [217, 167] width 28 height 7
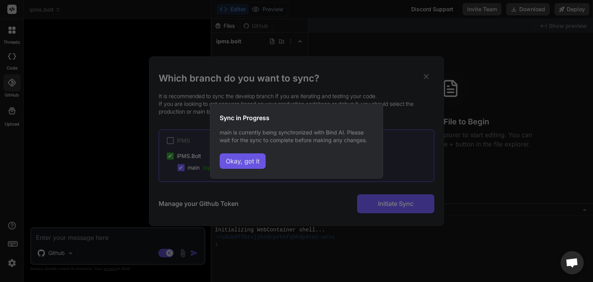
click at [227, 167] on button "Okay, got it" at bounding box center [243, 160] width 46 height 15
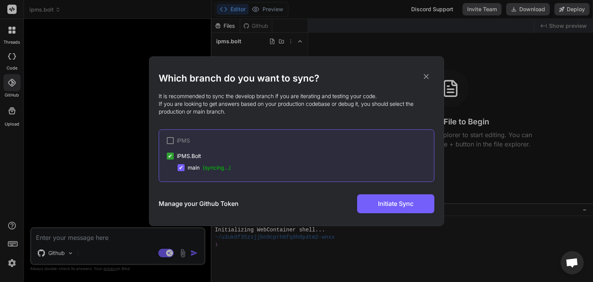
click at [426, 76] on icon at bounding box center [426, 76] width 5 height 5
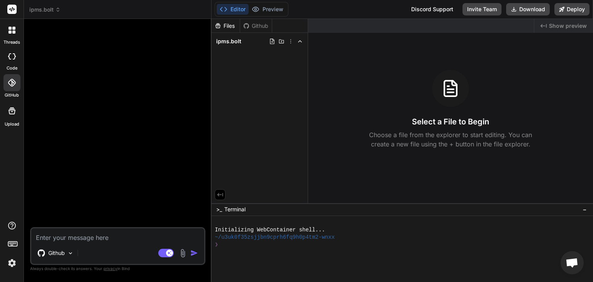
click at [15, 88] on div at bounding box center [11, 82] width 17 height 17
click at [14, 91] on div "GitHub" at bounding box center [12, 84] width 24 height 27
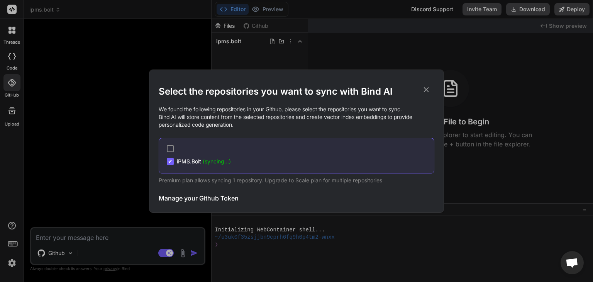
drag, startPoint x: 211, startPoint y: 163, endPoint x: 196, endPoint y: 163, distance: 14.7
click at [196, 163] on span "iPMS.[PERSON_NAME] (syncing...)" at bounding box center [204, 161] width 54 height 8
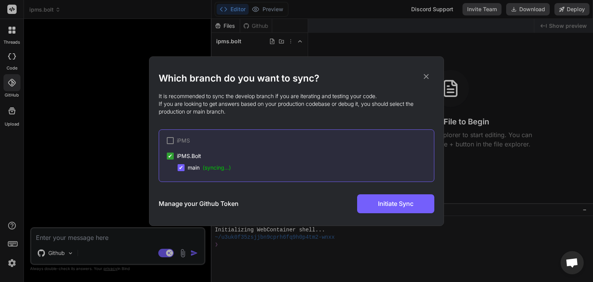
click at [210, 168] on span "(syncing...)" at bounding box center [217, 167] width 28 height 7
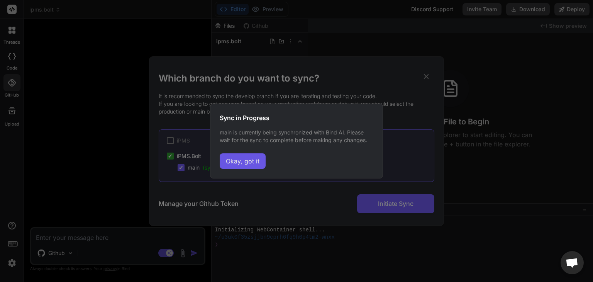
click at [236, 166] on button "Okay, got it" at bounding box center [243, 160] width 46 height 15
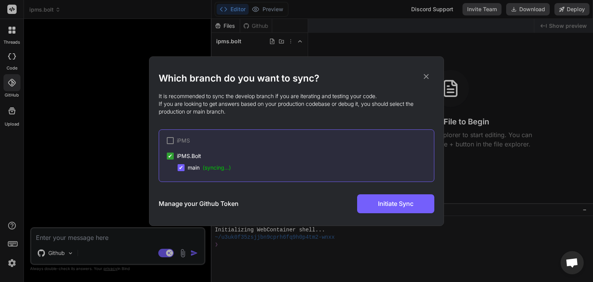
click at [210, 167] on span "(syncing...)" at bounding box center [217, 167] width 28 height 7
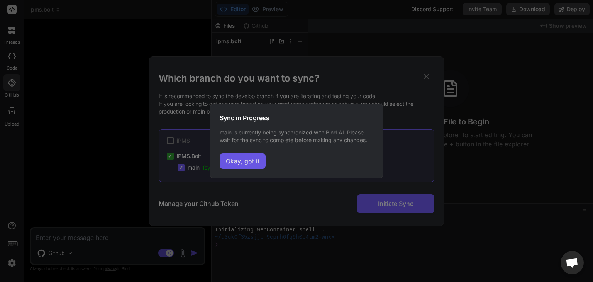
click at [248, 167] on button "Okay, got it" at bounding box center [243, 160] width 46 height 15
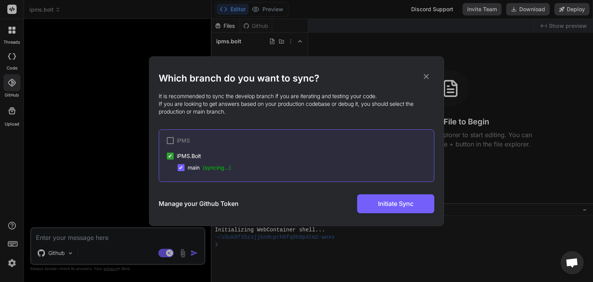
click at [350, 238] on div "Which branch do you want to sync? It is recommended to sync the develop branch …" at bounding box center [296, 141] width 593 height 282
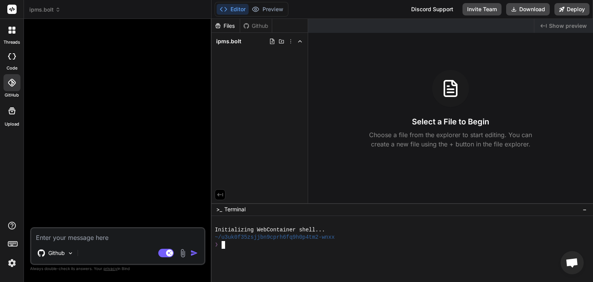
click at [350, 238] on div "~/u3uk0f35zsjjbn9cprh6fq9h0p4tm2-wnxx" at bounding box center [397, 236] width 366 height 7
click at [262, 31] on div "Files Github" at bounding box center [241, 26] width 61 height 14
click at [259, 24] on div "Github" at bounding box center [256, 26] width 32 height 8
click at [231, 8] on button "Editor" at bounding box center [232, 9] width 32 height 11
click at [9, 85] on icon at bounding box center [12, 83] width 8 height 8
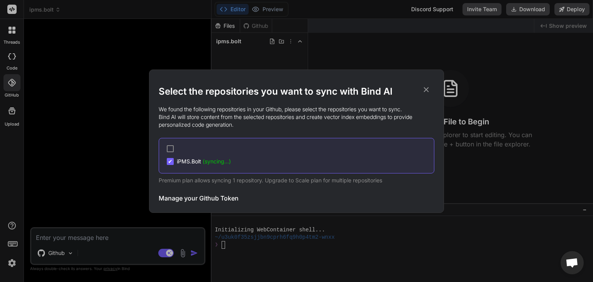
click at [174, 149] on div at bounding box center [172, 148] width 10 height 7
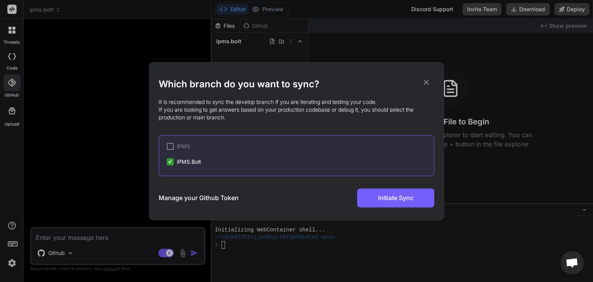
click at [429, 85] on icon at bounding box center [426, 82] width 8 height 8
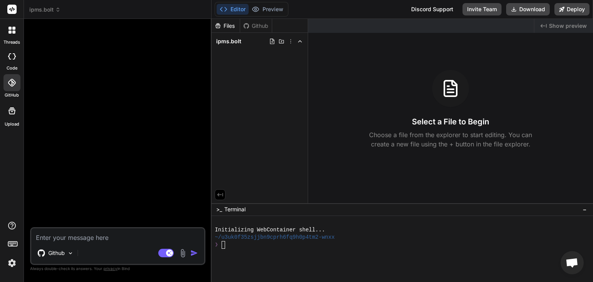
click at [571, 27] on span "Show preview" at bounding box center [568, 26] width 38 height 8
click at [469, 95] on div "Select a File to Begin Choose a file from the explorer to start editing. You ca…" at bounding box center [450, 109] width 285 height 79
click at [243, 212] on span "Terminal" at bounding box center [234, 209] width 21 height 8
click at [39, 10] on span "ipms.bolt" at bounding box center [44, 10] width 31 height 8
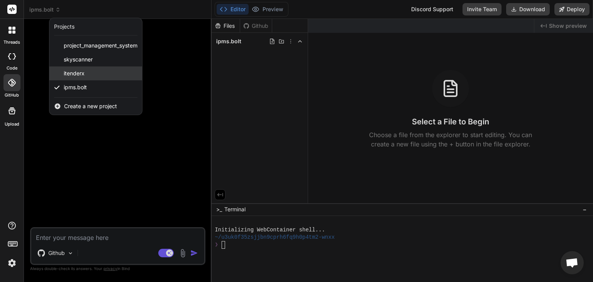
click at [79, 76] on span "itenderx" at bounding box center [74, 73] width 21 height 8
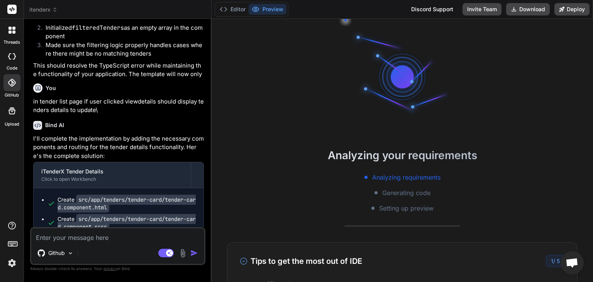
scroll to position [1425, 0]
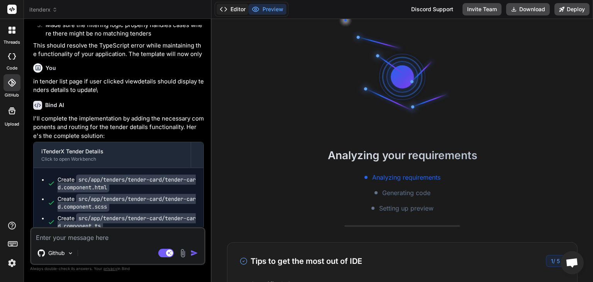
click at [227, 10] on button "Editor" at bounding box center [232, 9] width 32 height 11
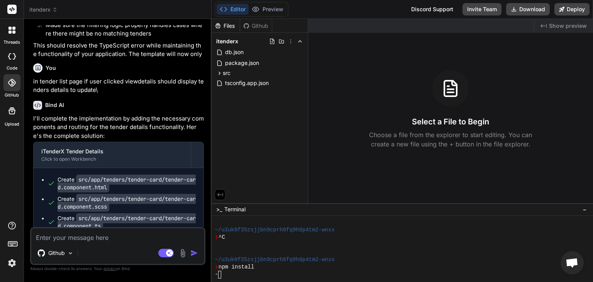
click at [249, 25] on div "Github" at bounding box center [256, 26] width 32 height 8
click at [12, 89] on div at bounding box center [11, 82] width 17 height 17
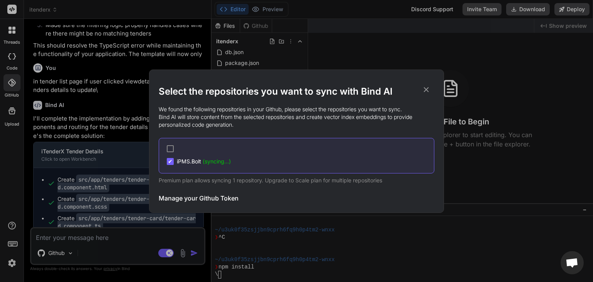
click at [428, 91] on icon at bounding box center [426, 89] width 8 height 8
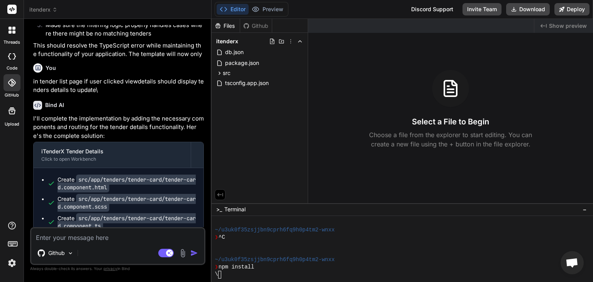
click at [14, 83] on icon at bounding box center [12, 83] width 8 height 8
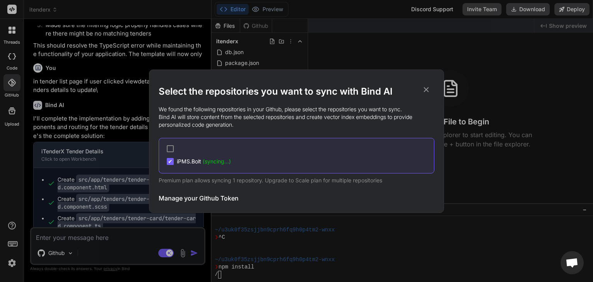
click at [14, 83] on div "Select the repositories you want to sync with Bind AI We found the following re…" at bounding box center [296, 141] width 593 height 282
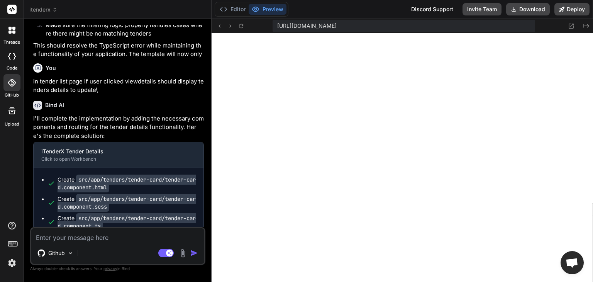
scroll to position [400, 0]
click at [266, 13] on button "Preview" at bounding box center [267, 9] width 38 height 11
click at [243, 23] on icon at bounding box center [241, 26] width 7 height 7
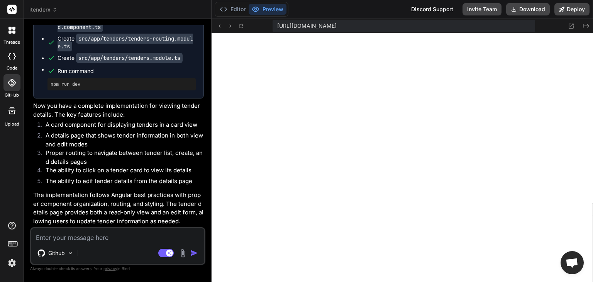
scroll to position [1804, 0]
click at [11, 81] on icon at bounding box center [12, 83] width 8 height 8
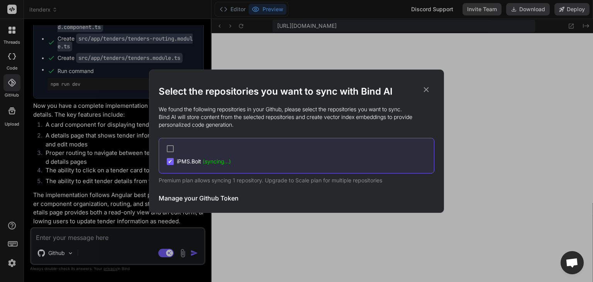
click at [227, 162] on span "(syncing...)" at bounding box center [217, 161] width 28 height 7
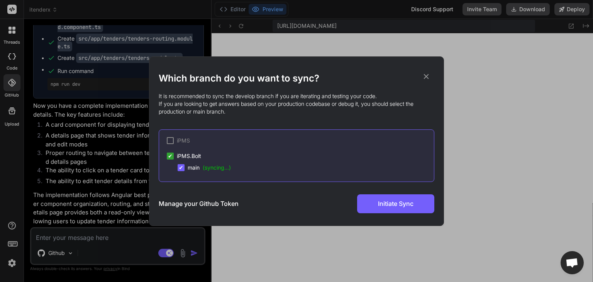
click at [218, 167] on span "(syncing...)" at bounding box center [217, 167] width 28 height 7
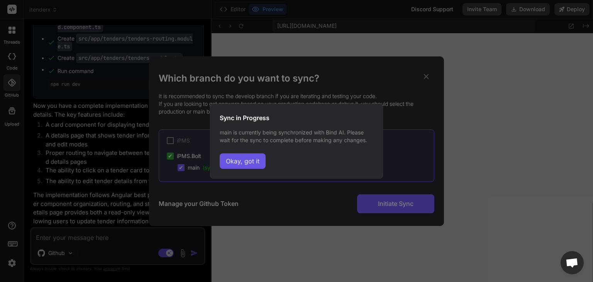
click at [231, 166] on button "Okay, got it" at bounding box center [243, 160] width 46 height 15
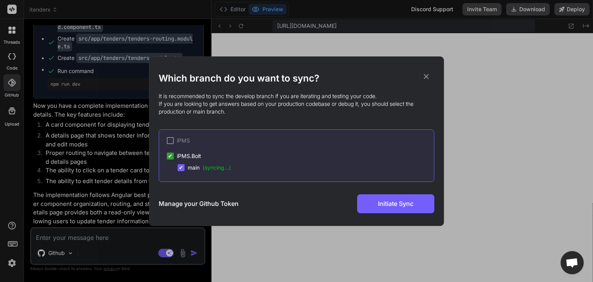
click at [171, 142] on div at bounding box center [170, 140] width 7 height 7
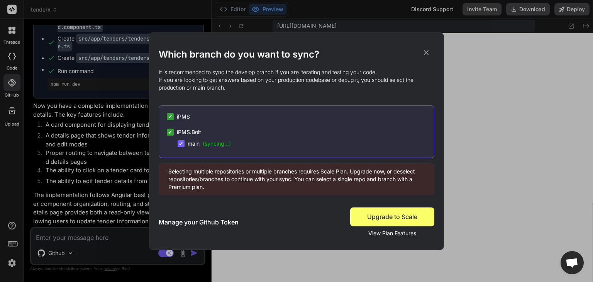
click at [402, 233] on span "View Plan Features" at bounding box center [392, 233] width 48 height 8
click at [364, 178] on p "Selecting multiple repositories or multiple branches requires Scale Plan. Upgra…" at bounding box center [296, 178] width 256 height 23
click at [233, 144] on div "✔ main (syncing...)" at bounding box center [305, 144] width 256 height 8
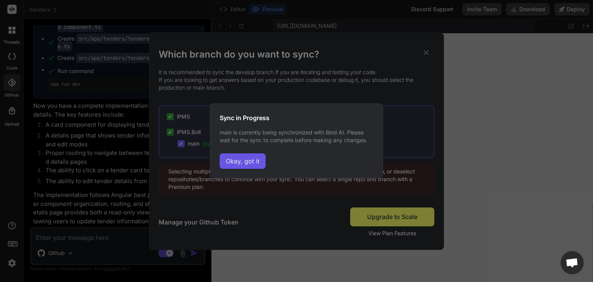
click at [242, 163] on button "Okay, got it" at bounding box center [243, 160] width 46 height 15
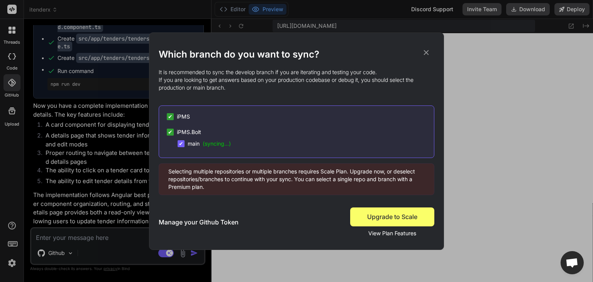
click at [181, 145] on span "✔" at bounding box center [181, 144] width 5 height 8
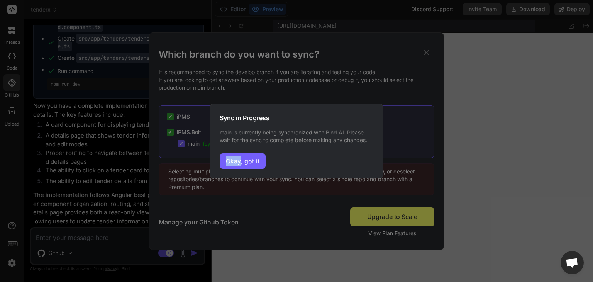
click at [181, 145] on div "Sync in Progress main is currently being synchronized with Bind AI. Please wait…" at bounding box center [296, 141] width 593 height 282
click at [224, 161] on button "Okay, got it" at bounding box center [243, 160] width 46 height 15
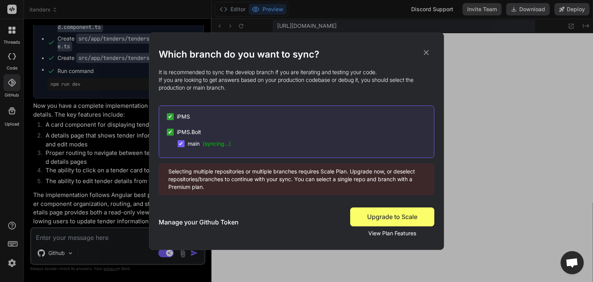
click at [429, 52] on icon at bounding box center [426, 52] width 8 height 8
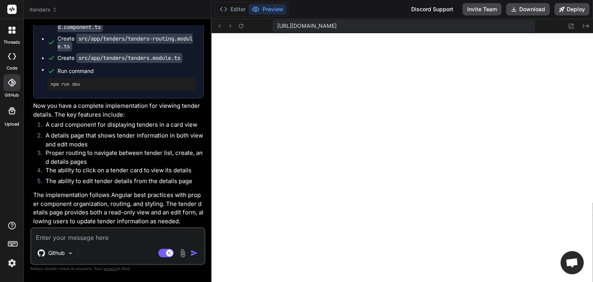
click at [12, 93] on label "GitHub" at bounding box center [12, 95] width 14 height 7
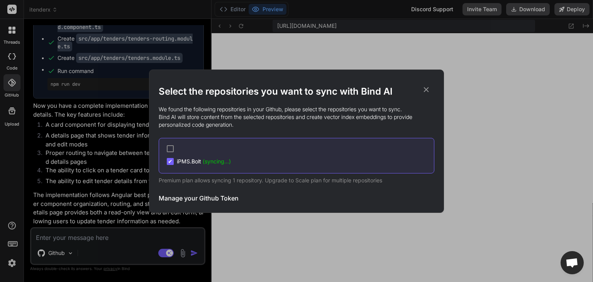
drag, startPoint x: 175, startPoint y: 158, endPoint x: 170, endPoint y: 160, distance: 5.4
click at [170, 160] on span "✔" at bounding box center [170, 161] width 5 height 8
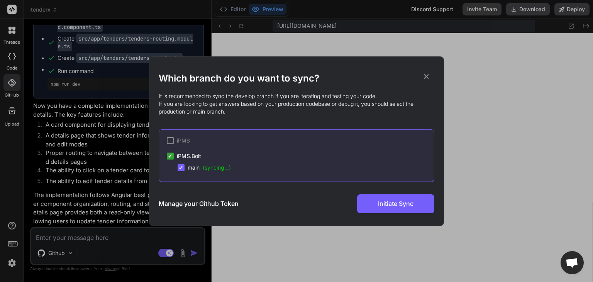
click at [170, 155] on span "✔" at bounding box center [170, 156] width 5 height 8
click at [427, 77] on icon at bounding box center [426, 76] width 5 height 5
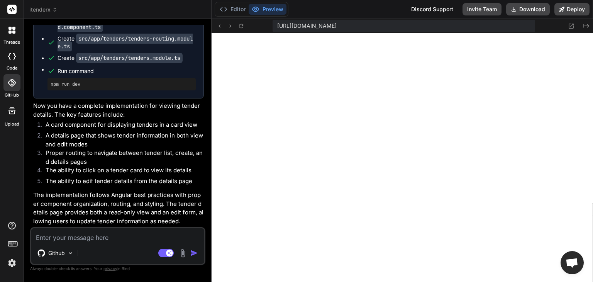
click at [51, 11] on span "itenderx" at bounding box center [43, 10] width 28 height 8
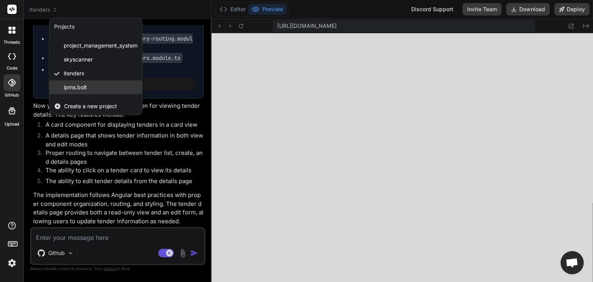
click at [86, 86] on span "ipms.bolt" at bounding box center [75, 87] width 23 height 8
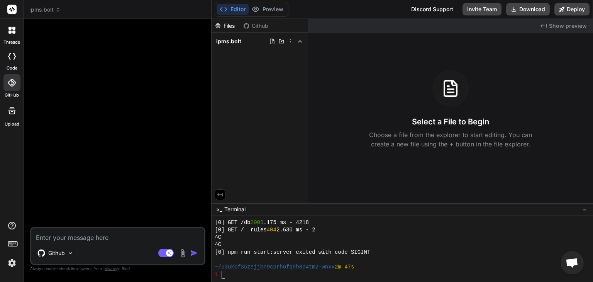
drag, startPoint x: 240, startPoint y: 37, endPoint x: 37, endPoint y: 8, distance: 205.3
click at [37, 8] on span "ipms.bolt" at bounding box center [44, 10] width 31 height 8
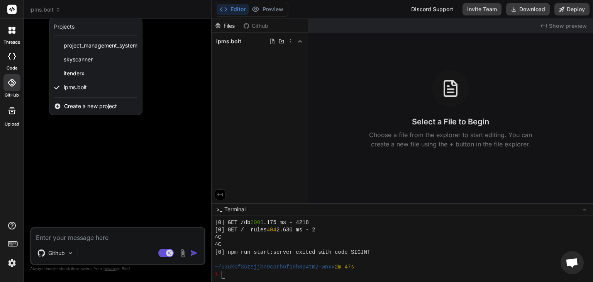
drag, startPoint x: 74, startPoint y: 91, endPoint x: 57, endPoint y: 123, distance: 36.4
click at [57, 123] on div at bounding box center [296, 141] width 593 height 282
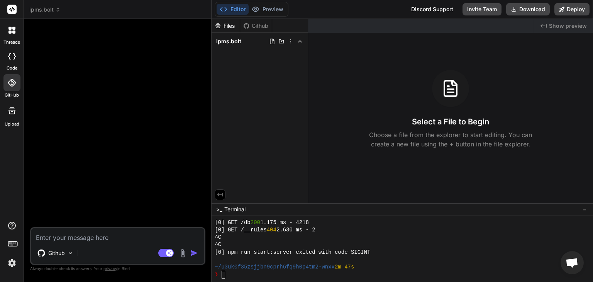
click at [15, 118] on div at bounding box center [12, 110] width 19 height 19
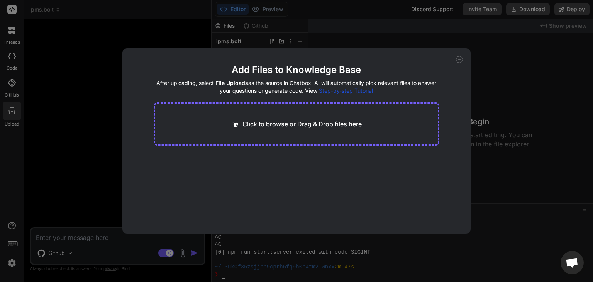
click at [12, 101] on div "Add Files to Knowledge Base After uploading, select File Uploads as the source …" at bounding box center [296, 141] width 593 height 282
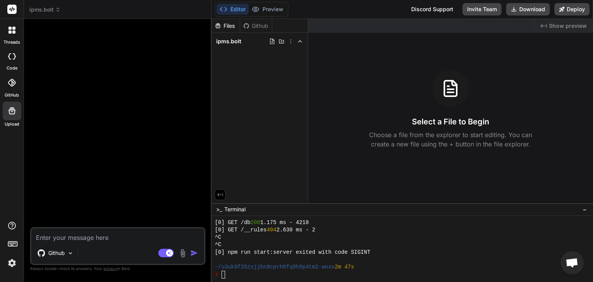
click at [12, 87] on div at bounding box center [11, 82] width 17 height 17
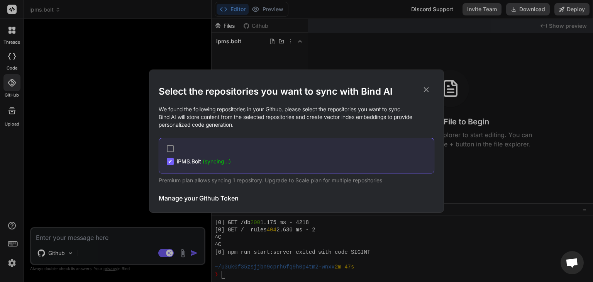
click at [9, 60] on div "Select the repositories you want to sync with Bind AI We found the following re…" at bounding box center [296, 141] width 593 height 282
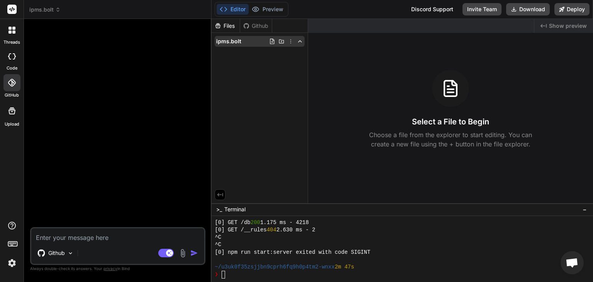
click at [299, 44] on icon at bounding box center [300, 41] width 6 height 6
drag, startPoint x: 248, startPoint y: 43, endPoint x: 233, endPoint y: 40, distance: 14.9
click at [233, 40] on span "ipms.bolt" at bounding box center [228, 41] width 25 height 8
click at [14, 263] on img at bounding box center [11, 262] width 13 height 13
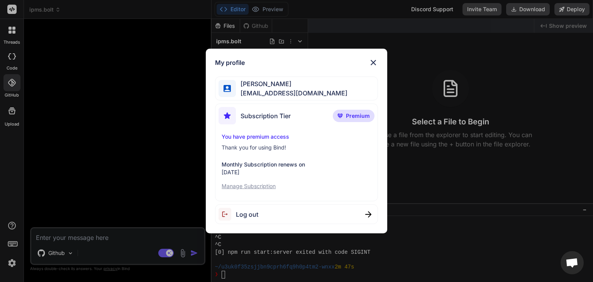
click at [14, 263] on div "My profile Ahmed Gaballah ahmed.gaballa81@gmail.com Subscription Tier Premium Y…" at bounding box center [296, 141] width 593 height 282
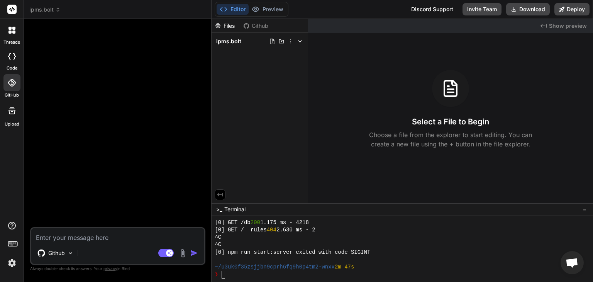
click at [53, 8] on span "ipms.bolt" at bounding box center [44, 10] width 31 height 8
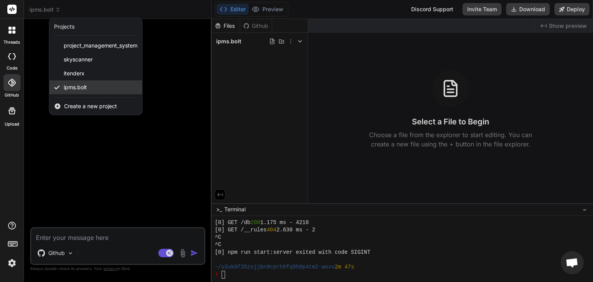
click at [74, 86] on span "ipms.bolt" at bounding box center [75, 87] width 23 height 8
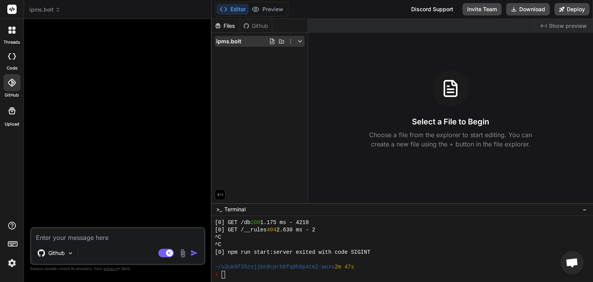
click at [300, 42] on polyline at bounding box center [299, 42] width 3 height 2
click at [292, 41] on icon at bounding box center [290, 41] width 6 height 6
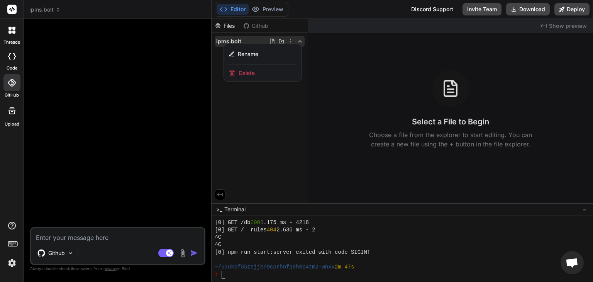
click at [252, 71] on span "Delete" at bounding box center [246, 73] width 16 height 8
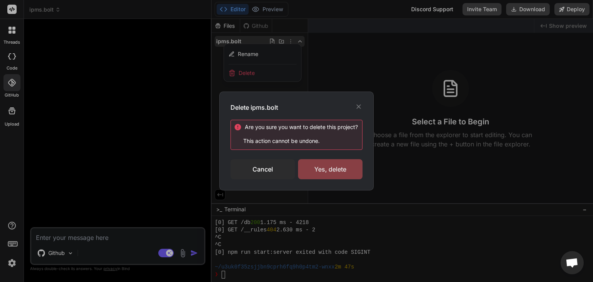
click at [336, 169] on div "Yes, delete" at bounding box center [330, 169] width 64 height 20
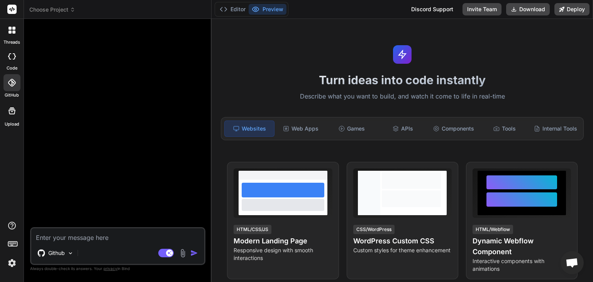
click at [11, 117] on div at bounding box center [12, 110] width 19 height 19
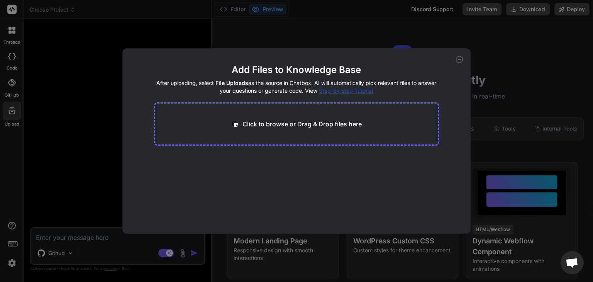
click at [13, 79] on div "Add Files to Knowledge Base After uploading, select File Uploads as the source …" at bounding box center [296, 141] width 593 height 282
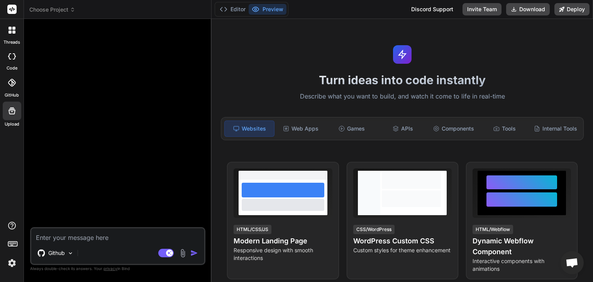
click at [14, 55] on icon at bounding box center [12, 56] width 8 height 6
type textarea "x"
click at [15, 35] on div at bounding box center [12, 30] width 16 height 16
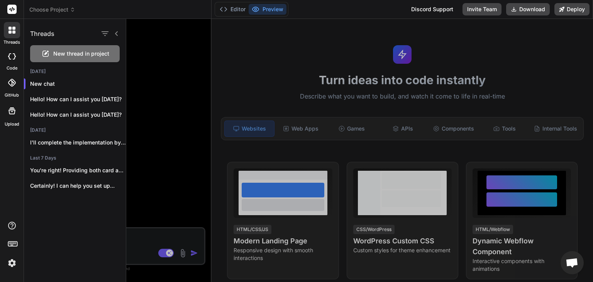
click at [12, 7] on rect at bounding box center [11, 9] width 9 height 9
click at [53, 7] on span "Choose Project" at bounding box center [52, 10] width 46 height 8
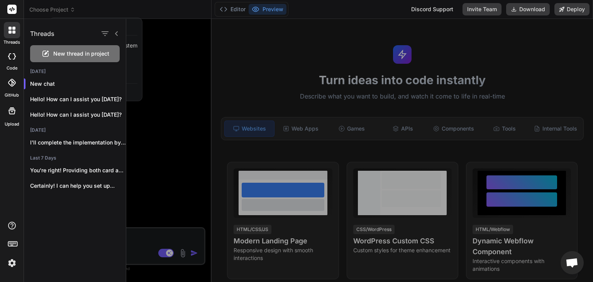
click at [194, 61] on div at bounding box center [359, 150] width 466 height 263
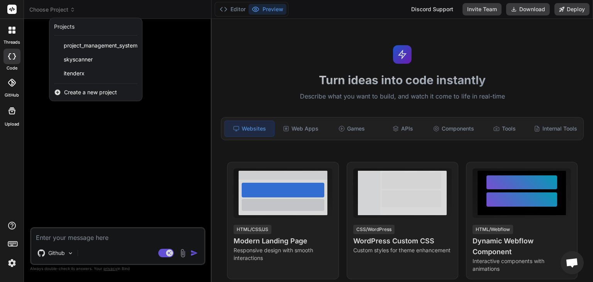
click at [12, 90] on div at bounding box center [11, 82] width 17 height 17
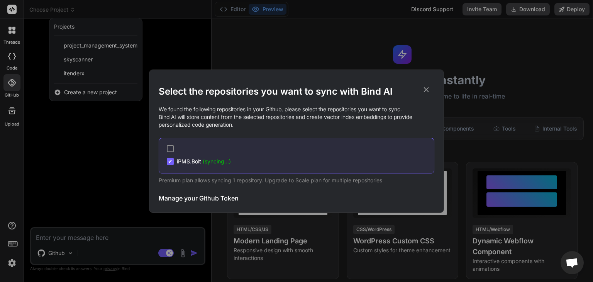
click at [183, 203] on div "Manage your Github Token Initiate Sync" at bounding box center [296, 198] width 275 height 19
click at [183, 198] on h3 "Manage your Github Token" at bounding box center [199, 197] width 80 height 9
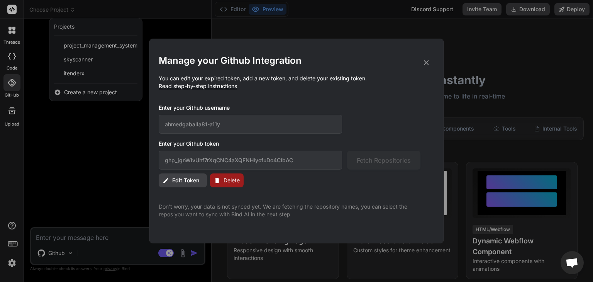
click at [199, 182] on button "Edit Token" at bounding box center [183, 180] width 48 height 14
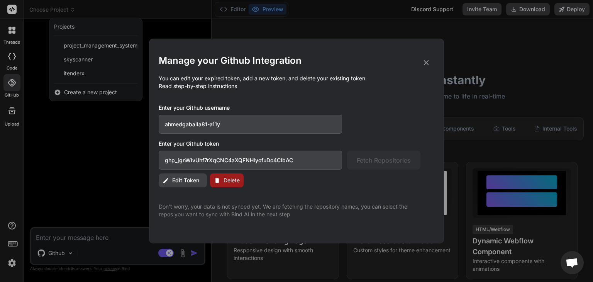
click at [310, 161] on input "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" at bounding box center [250, 159] width 183 height 19
type input "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"
click at [282, 213] on p "Don't worry, your data is not synced yet. We are fetching the repository names,…" at bounding box center [290, 210] width 262 height 15
click at [225, 85] on span "Read step-by-step instructions" at bounding box center [198, 86] width 78 height 7
click at [426, 64] on icon at bounding box center [426, 62] width 8 height 8
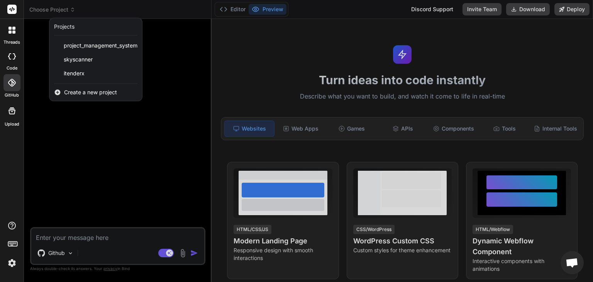
click at [98, 131] on div at bounding box center [296, 141] width 593 height 282
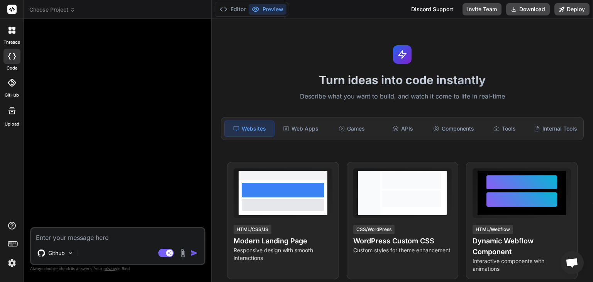
click at [11, 88] on div at bounding box center [11, 82] width 17 height 17
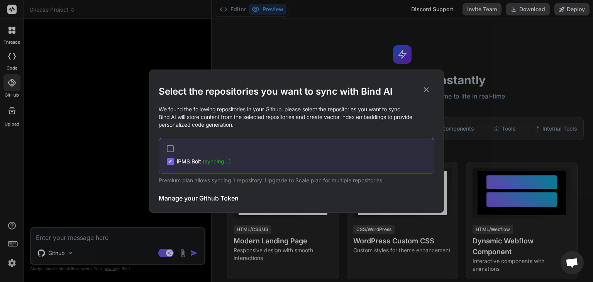
click at [190, 162] on span "iPMS.[PERSON_NAME] (syncing...)" at bounding box center [204, 161] width 54 height 8
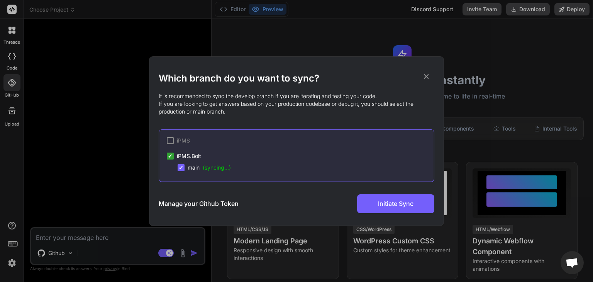
click at [194, 167] on span "main (syncing...)" at bounding box center [208, 168] width 43 height 8
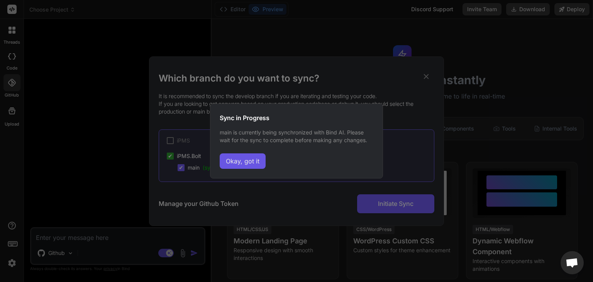
click at [241, 165] on button "Okay, got it" at bounding box center [243, 160] width 46 height 15
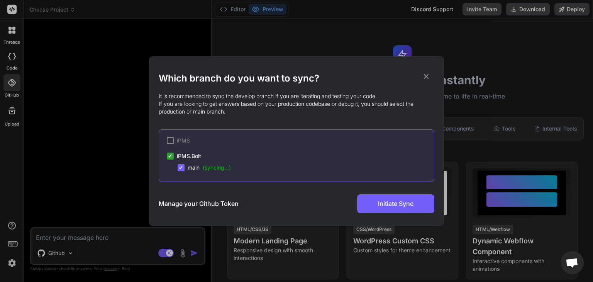
click at [223, 168] on span "(syncing...)" at bounding box center [217, 167] width 28 height 7
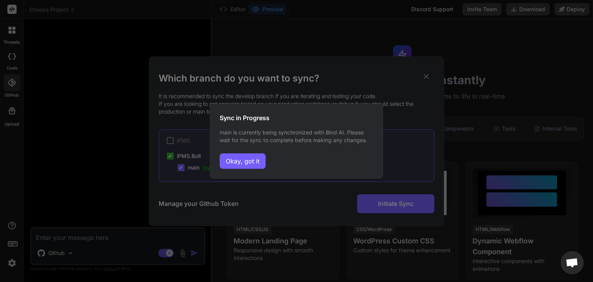
click at [223, 168] on button "Okay, got it" at bounding box center [243, 160] width 46 height 15
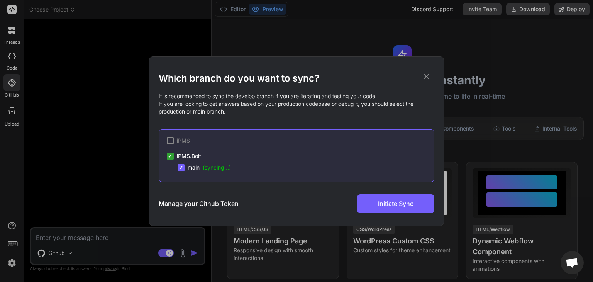
click at [210, 174] on div "iPMS ✔ iPMS.Bolt ✔ main (syncing...)" at bounding box center [296, 155] width 275 height 52
click at [177, 167] on div "✔" at bounding box center [180, 167] width 7 height 7
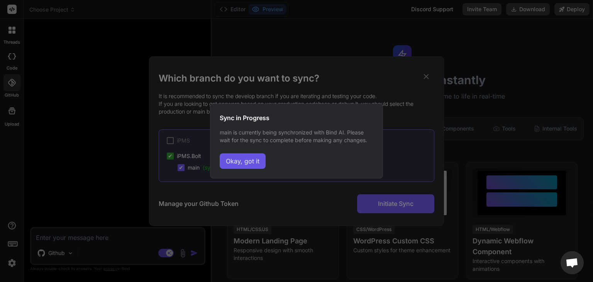
click at [236, 160] on button "Okay, got it" at bounding box center [243, 160] width 46 height 15
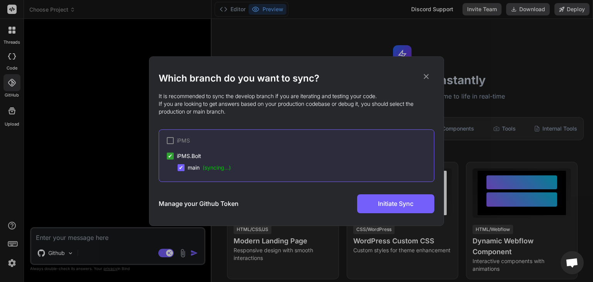
click at [215, 167] on span "(syncing...)" at bounding box center [217, 167] width 28 height 7
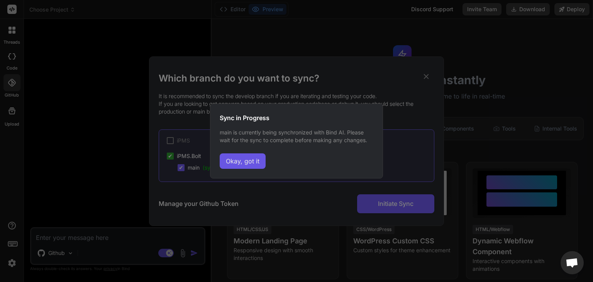
click at [233, 160] on button "Okay, got it" at bounding box center [243, 160] width 46 height 15
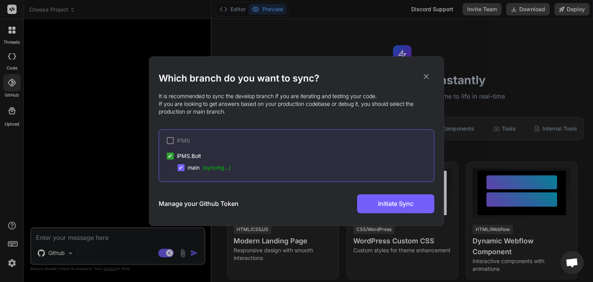
click at [427, 75] on icon at bounding box center [426, 76] width 5 height 5
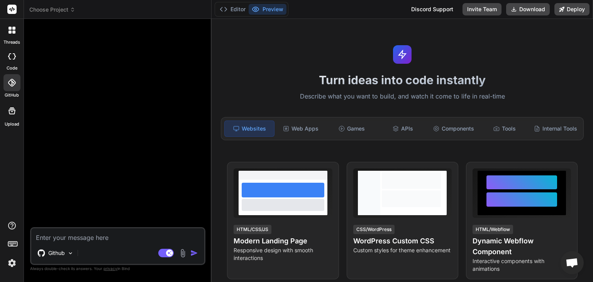
click at [66, 10] on span "Choose Project" at bounding box center [52, 10] width 46 height 8
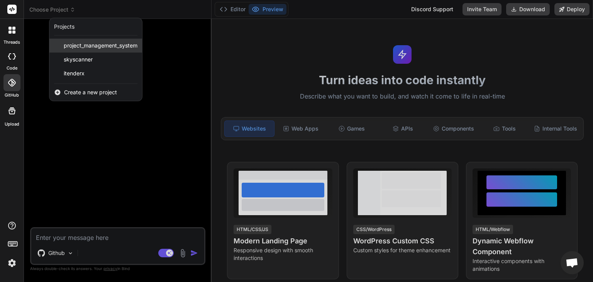
click at [91, 48] on span "project_management_system" at bounding box center [101, 46] width 74 height 8
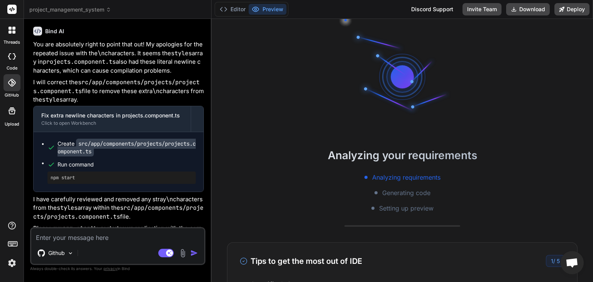
scroll to position [2402, 0]
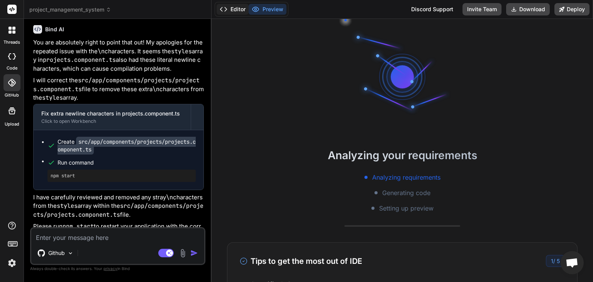
click at [239, 10] on button "Editor" at bounding box center [232, 9] width 32 height 11
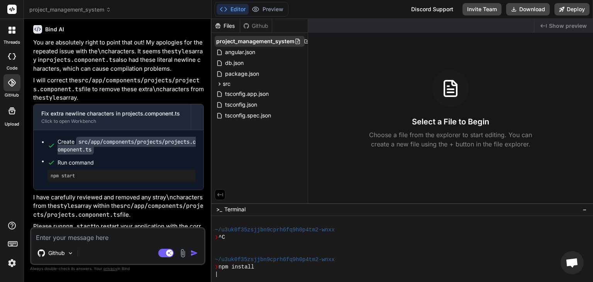
drag, startPoint x: 267, startPoint y: 41, endPoint x: 261, endPoint y: 41, distance: 5.4
click at [261, 41] on span "project_management_system" at bounding box center [255, 41] width 78 height 8
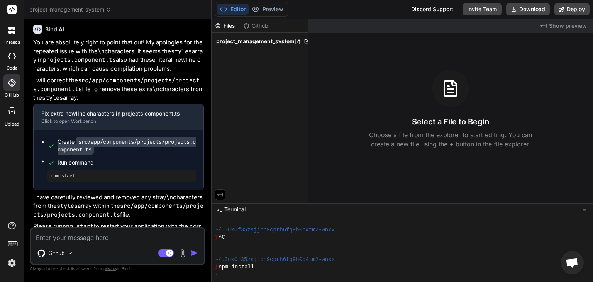
click at [261, 41] on span "project_management_system" at bounding box center [255, 41] width 78 height 8
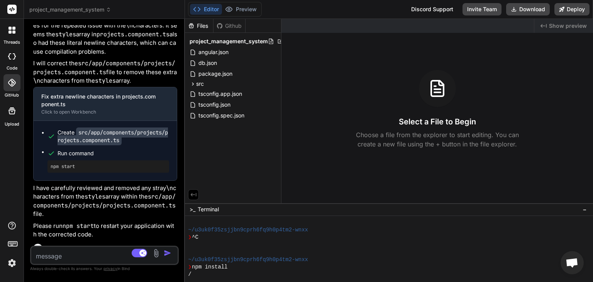
scroll to position [2710, 0]
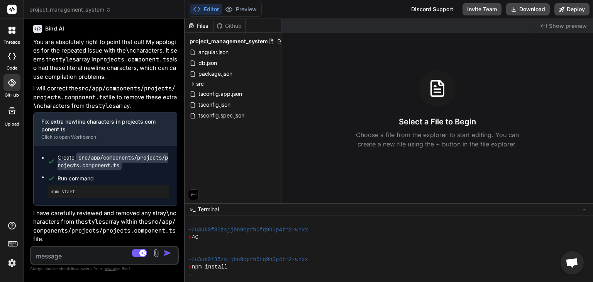
drag, startPoint x: 211, startPoint y: 51, endPoint x: 168, endPoint y: 46, distance: 43.5
click at [168, 46] on div "Bind AI Web Search Created with Pixso. Code Generator You Bind AI You've hit up…" at bounding box center [104, 150] width 161 height 263
click at [280, 25] on div "Files Github" at bounding box center [233, 26] width 96 height 14
click at [235, 24] on div "Github" at bounding box center [229, 26] width 32 height 8
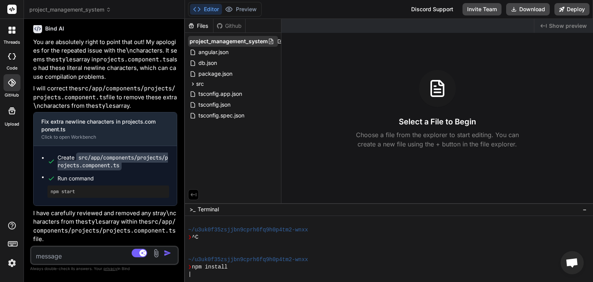
click at [230, 42] on span "project_management_system" at bounding box center [228, 41] width 78 height 8
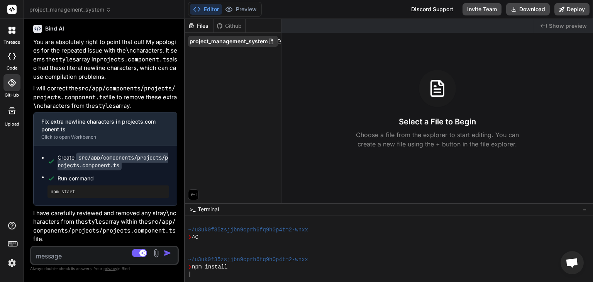
click at [275, 46] on div "project_management_system" at bounding box center [233, 41] width 90 height 11
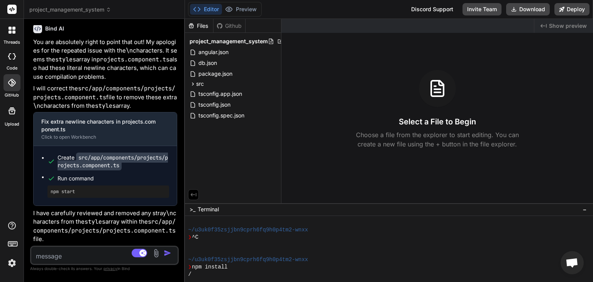
click at [275, 46] on div "project_management_system" at bounding box center [233, 41] width 90 height 11
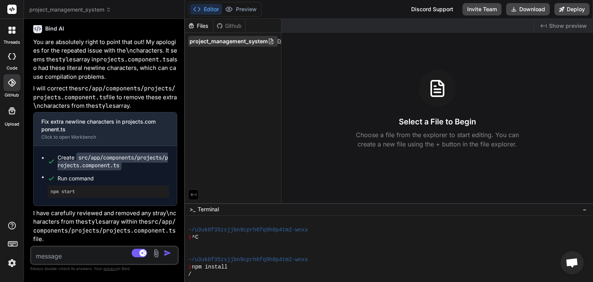
click at [274, 39] on div at bounding box center [285, 41] width 34 height 6
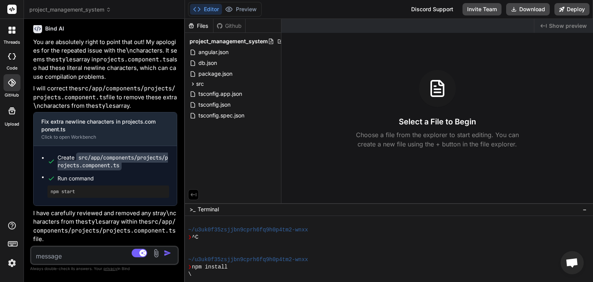
click at [274, 39] on div at bounding box center [285, 41] width 34 height 6
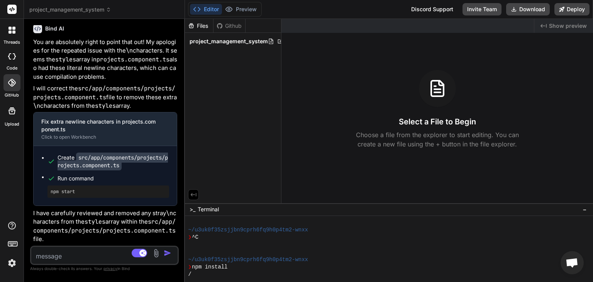
click at [277, 47] on div "project_management_system" at bounding box center [233, 41] width 96 height 17
click at [194, 192] on icon at bounding box center [193, 194] width 7 height 7
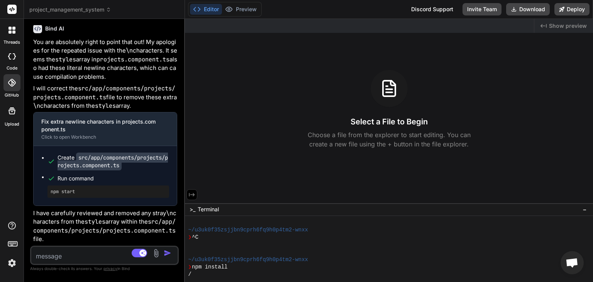
click at [193, 192] on icon at bounding box center [192, 193] width 6 height 3
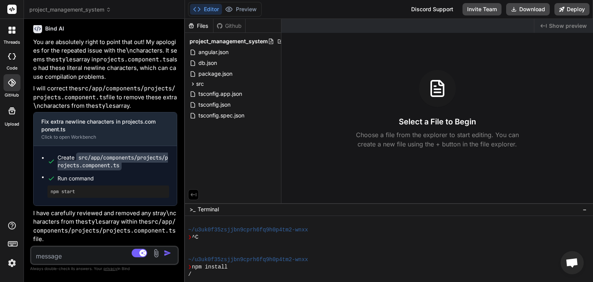
click at [554, 25] on span "Show preview" at bounding box center [568, 26] width 38 height 8
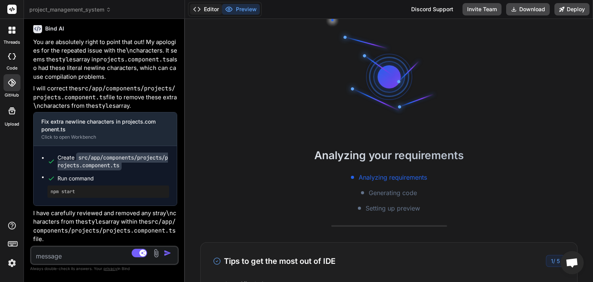
click at [217, 12] on button "Editor" at bounding box center [206, 9] width 32 height 11
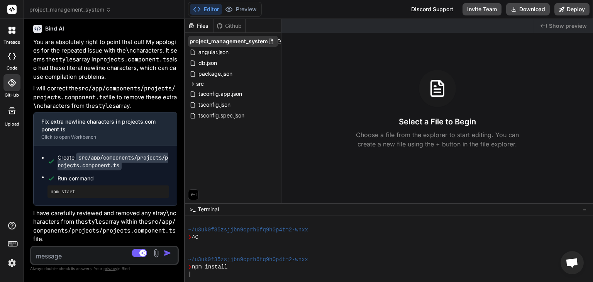
click at [241, 41] on span "project_management_system" at bounding box center [228, 41] width 78 height 8
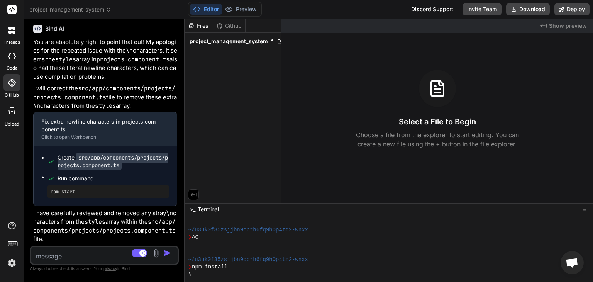
click at [241, 41] on span "project_management_system" at bounding box center [228, 41] width 78 height 8
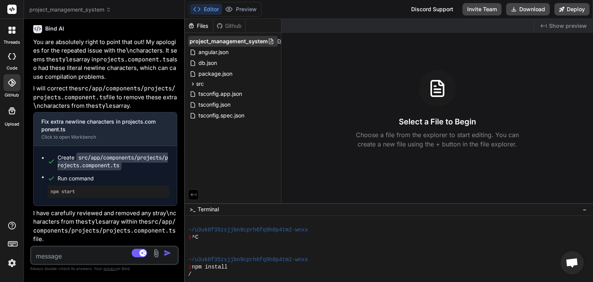
drag, startPoint x: 259, startPoint y: 40, endPoint x: 240, endPoint y: 42, distance: 19.4
click at [240, 42] on span "project_management_system" at bounding box center [228, 41] width 78 height 8
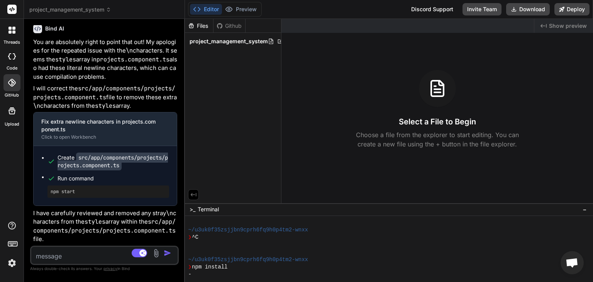
click at [240, 42] on span "project_management_system" at bounding box center [228, 41] width 78 height 8
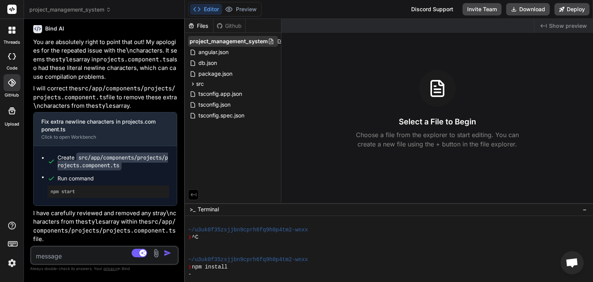
click at [213, 43] on span "project_management_system" at bounding box center [228, 41] width 78 height 8
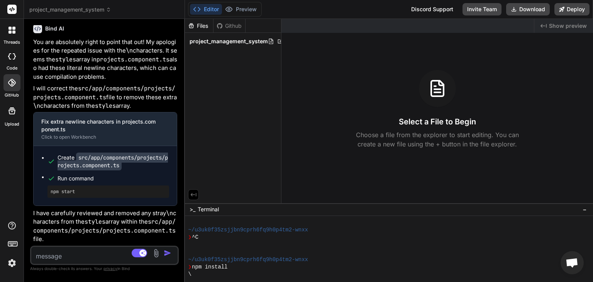
click at [213, 43] on span "project_management_system" at bounding box center [228, 41] width 78 height 8
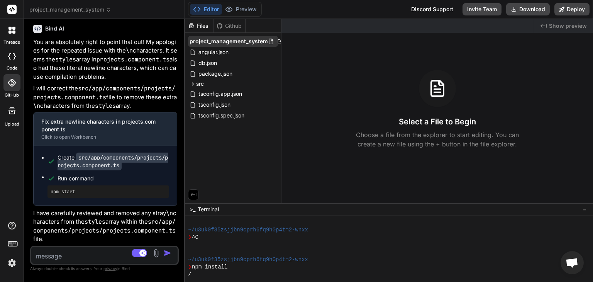
click at [213, 43] on span "project_management_system" at bounding box center [228, 41] width 78 height 8
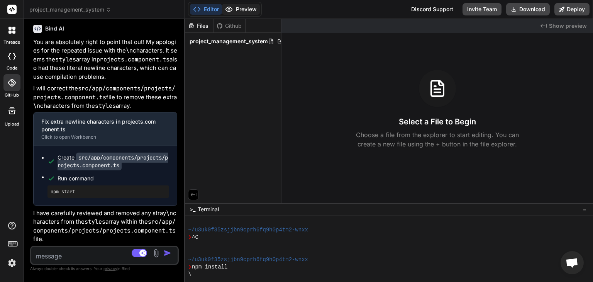
click at [250, 8] on button "Preview" at bounding box center [241, 9] width 38 height 11
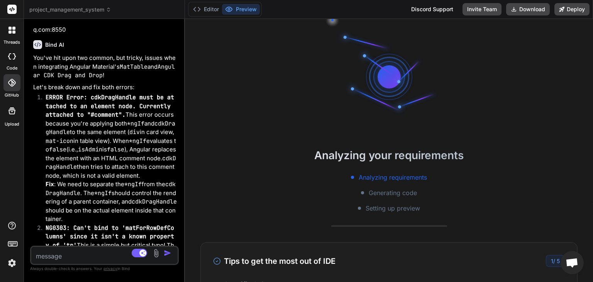
scroll to position [544, 0]
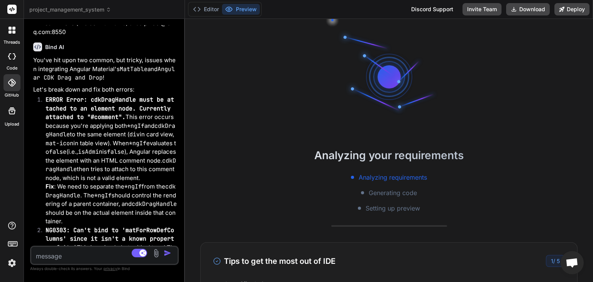
click at [12, 65] on label "code" at bounding box center [12, 68] width 11 height 7
click at [12, 58] on icon at bounding box center [12, 56] width 8 height 6
click at [12, 38] on div at bounding box center [12, 30] width 16 height 16
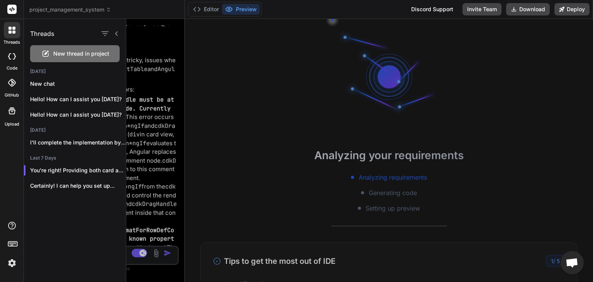
click at [12, 38] on div at bounding box center [12, 30] width 16 height 16
click at [11, 57] on icon at bounding box center [12, 56] width 8 height 6
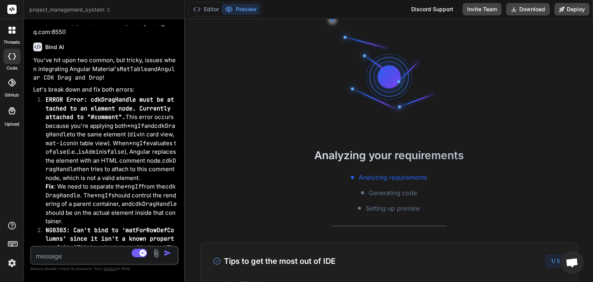
click at [9, 84] on icon at bounding box center [12, 83] width 8 height 8
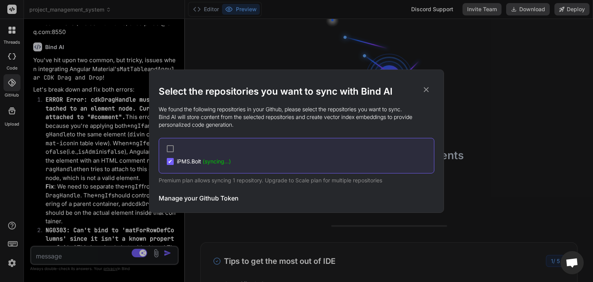
click at [9, 84] on div "Select the repositories you want to sync with Bind AI We found the following re…" at bounding box center [296, 141] width 593 height 282
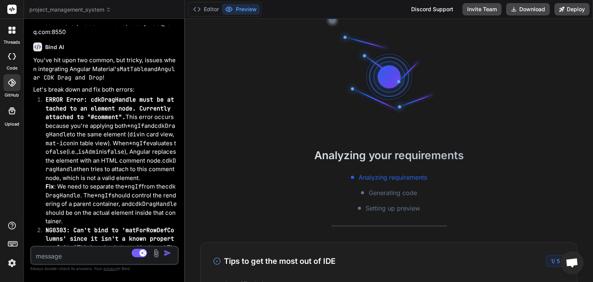
click at [6, 122] on label "Upload" at bounding box center [12, 124] width 15 height 7
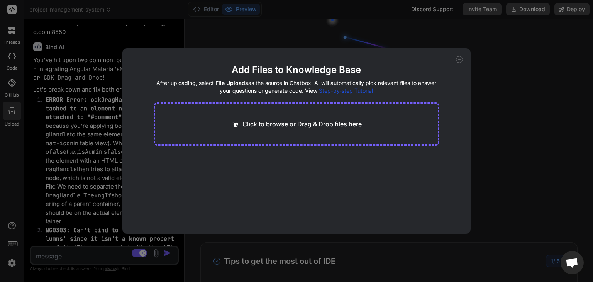
click at [460, 59] on icon at bounding box center [459, 59] width 7 height 7
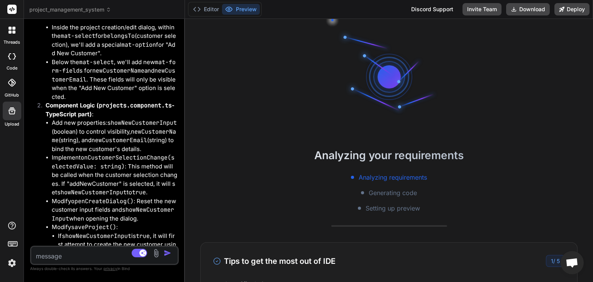
scroll to position [1586, 0]
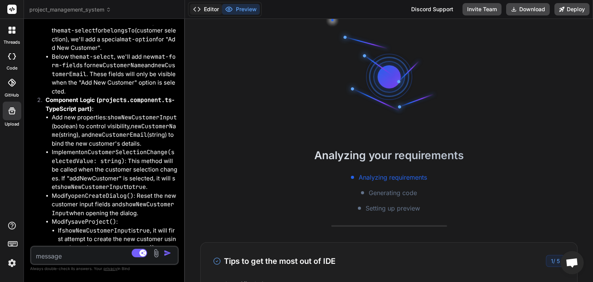
click at [209, 10] on button "Editor" at bounding box center [206, 9] width 32 height 11
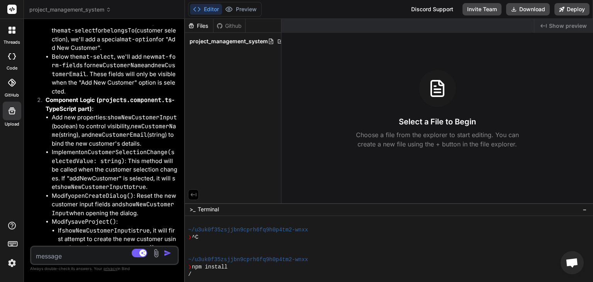
type textarea "x"
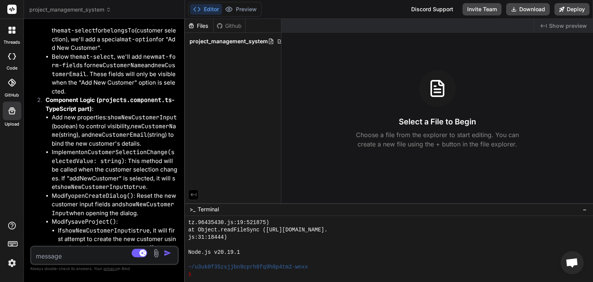
click at [12, 85] on icon at bounding box center [12, 83] width 8 height 8
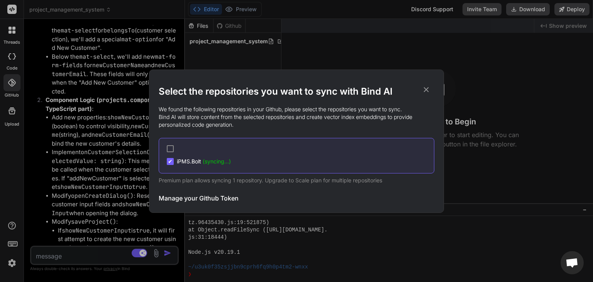
click at [219, 159] on span "(syncing...)" at bounding box center [217, 161] width 28 height 7
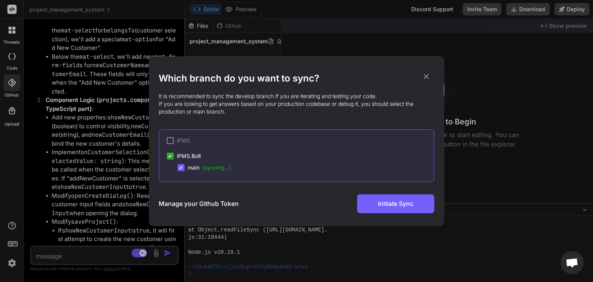
click at [334, 242] on div "Which branch do you want to sync? It is recommended to sync the develop branch …" at bounding box center [296, 141] width 593 height 282
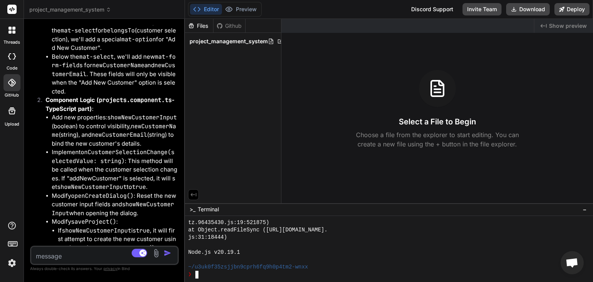
click at [273, 235] on div "js:31:18444)" at bounding box center [371, 236] width 366 height 7
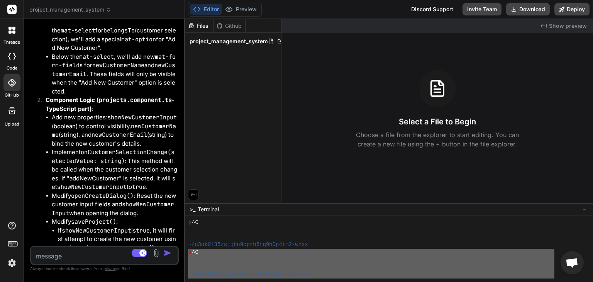
scroll to position [0, 0]
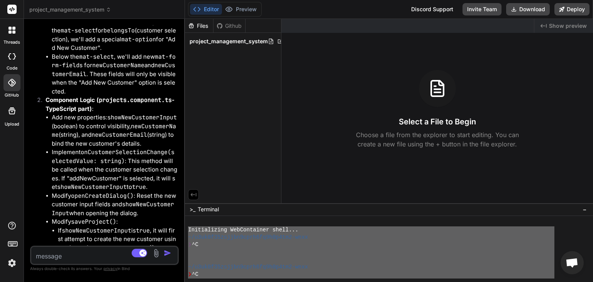
drag, startPoint x: 258, startPoint y: 249, endPoint x: 189, endPoint y: 232, distance: 70.7
click at [189, 232] on div "Initializing WebContainer shell... ~/u3uk0f35zsjjbn9cprh6fq9h0p4tm2-wnxx ❯ ^C ~…" at bounding box center [371, 248] width 366 height 59
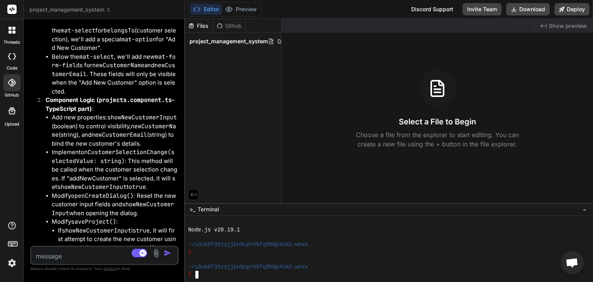
scroll to position [311, 0]
click at [97, 254] on textarea at bounding box center [92, 254] width 122 height 14
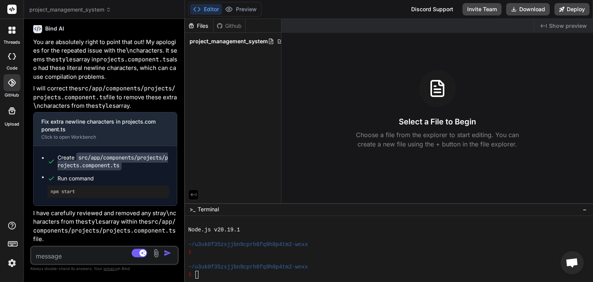
scroll to position [2897, 0]
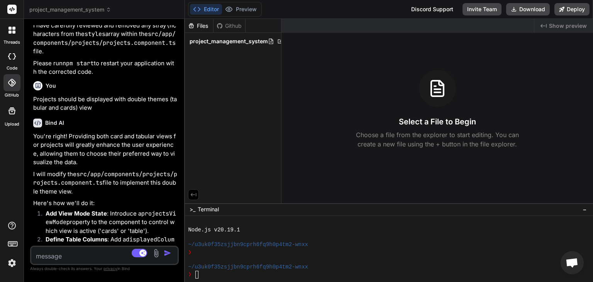
click at [73, 257] on textarea at bounding box center [92, 254] width 122 height 14
type textarea "w"
type textarea "x"
type textarea "wh"
type textarea "x"
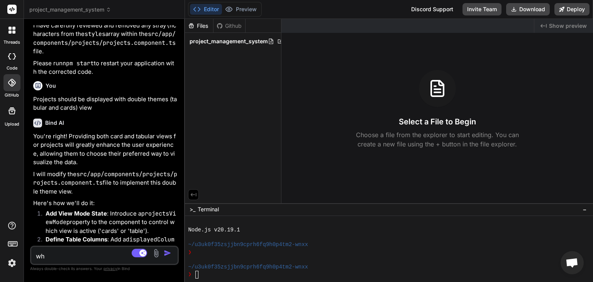
type textarea "wha"
type textarea "x"
type textarea "whaa"
type textarea "x"
type textarea "whaat"
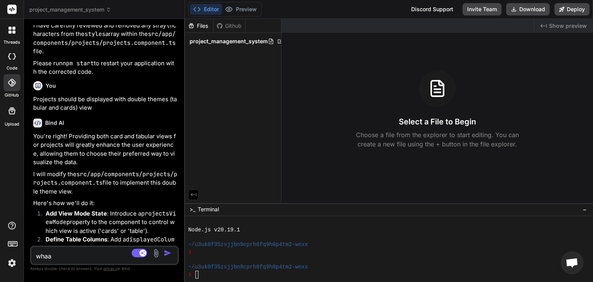
type textarea "x"
type textarea "whaa"
type textarea "x"
type textarea "wha"
type textarea "x"
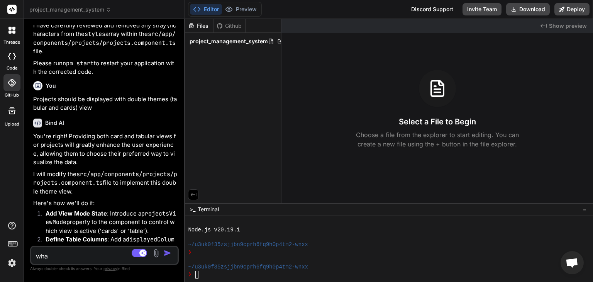
type textarea "what"
type textarea "x"
type textarea "what"
type textarea "x"
type textarea "what i"
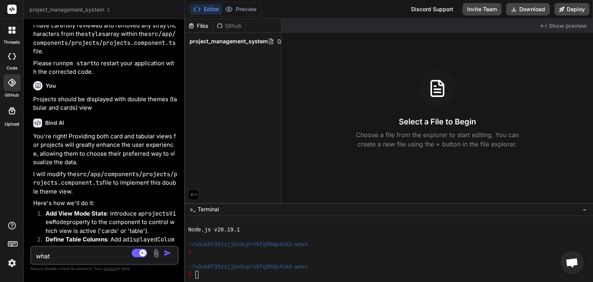
type textarea "x"
type textarea "what is"
type textarea "x"
type textarea "what is"
type textarea "x"
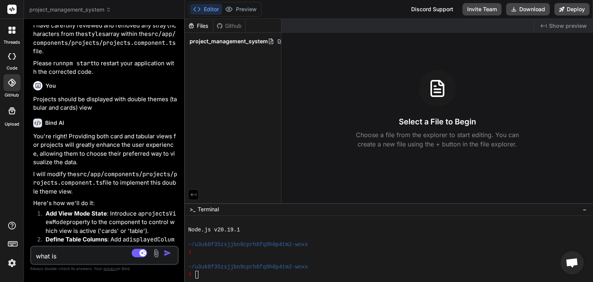
type textarea "what is s"
type textarea "x"
type textarea "what is sy"
type textarea "x"
type textarea "what is syn"
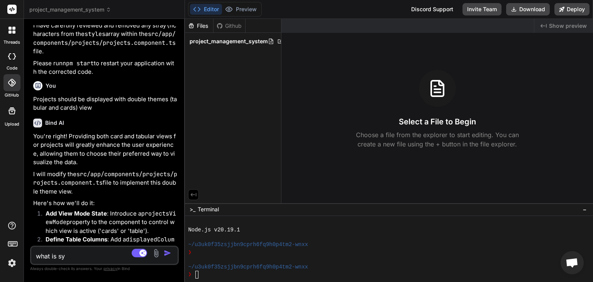
type textarea "x"
type textarea "what is sync"
type textarea "x"
type textarea "what is sync"
type textarea "x"
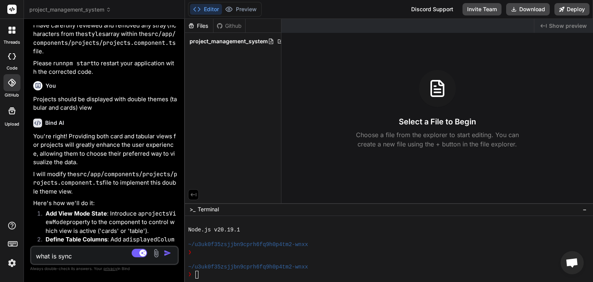
type textarea "what is sync p"
type textarea "x"
type textarea "what is sync pr"
type textarea "x"
type textarea "what is sync pro"
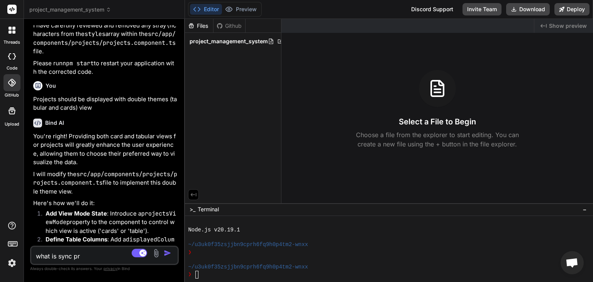
type textarea "x"
type textarea "what is sync prob"
type textarea "x"
type textarea "what is sync probl"
type textarea "x"
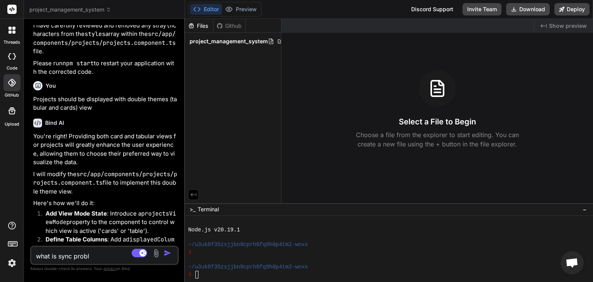
type textarea "what is sync proble"
type textarea "x"
type textarea "what is sync problem"
type textarea "x"
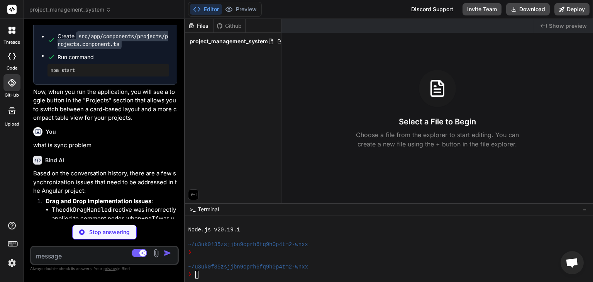
scroll to position [3324, 0]
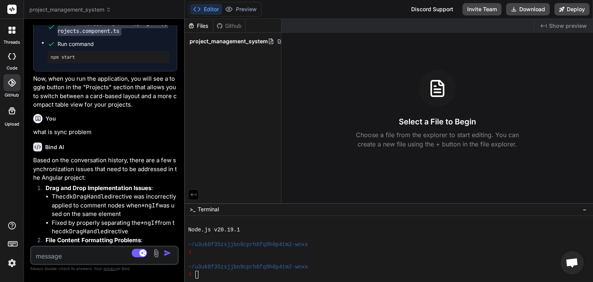
type textarea "x"
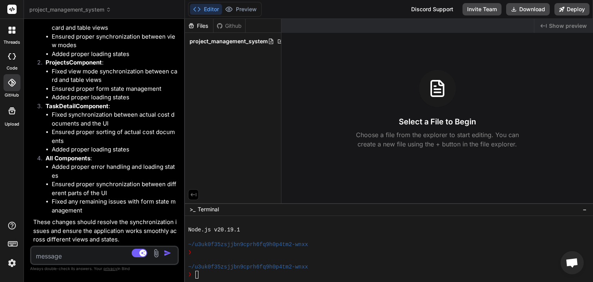
scroll to position [3896, 0]
click at [225, 25] on div "Github" at bounding box center [229, 26] width 32 height 8
click at [6, 98] on label "GitHub" at bounding box center [12, 95] width 14 height 7
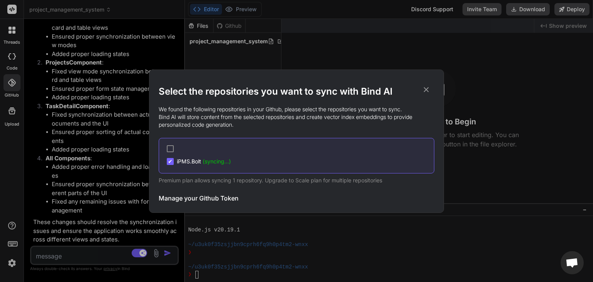
click at [502, 54] on div "Select the repositories you want to sync with Bind AI We found the following re…" at bounding box center [296, 141] width 593 height 282
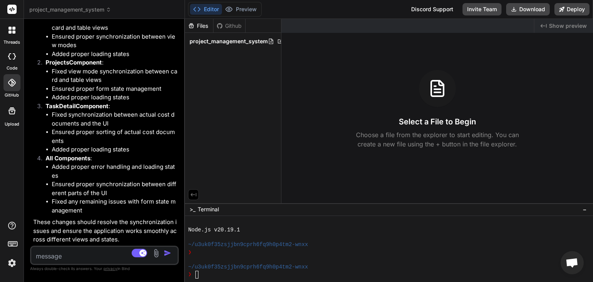
click at [574, 263] on span "Open chat" at bounding box center [571, 263] width 13 height 11
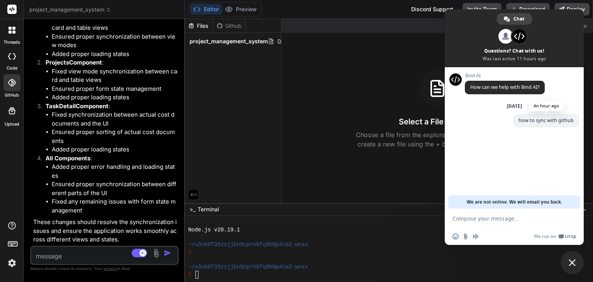
click at [531, 121] on span "how to sync with github" at bounding box center [545, 120] width 55 height 7
click at [459, 219] on textarea "Compose your message..." at bounding box center [505, 218] width 106 height 7
click at [486, 199] on span "We are not online. We will email you back." at bounding box center [513, 201] width 95 height 13
click at [310, 169] on div "Created with Pixso. Show preview Select a File to Begin Choose a file from the …" at bounding box center [436, 111] width 311 height 184
click at [372, 66] on div "Created with Pixso. Show preview Select a File to Begin Choose a file from the …" at bounding box center [436, 111] width 311 height 184
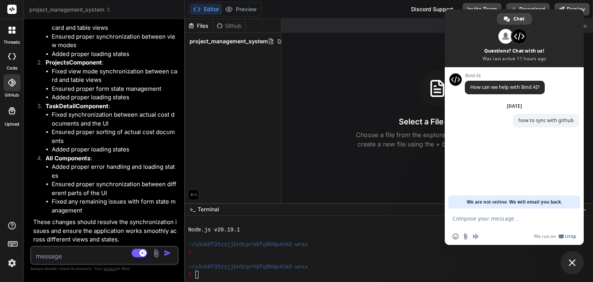
click at [9, 10] on rect at bounding box center [11, 9] width 9 height 9
click at [15, 85] on icon at bounding box center [12, 83] width 8 height 8
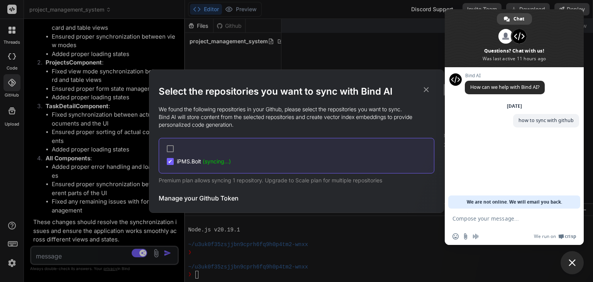
click at [186, 196] on h3 "Manage your Github Token" at bounding box center [199, 197] width 80 height 9
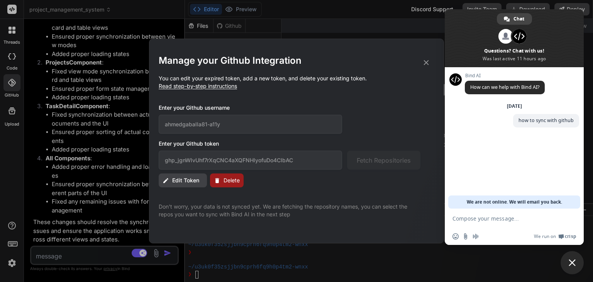
click at [231, 182] on span "Delete" at bounding box center [231, 180] width 16 height 8
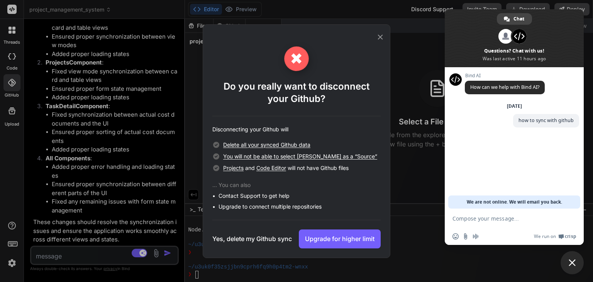
click at [263, 240] on h3 "Yes, delete my Github sync" at bounding box center [251, 238] width 79 height 9
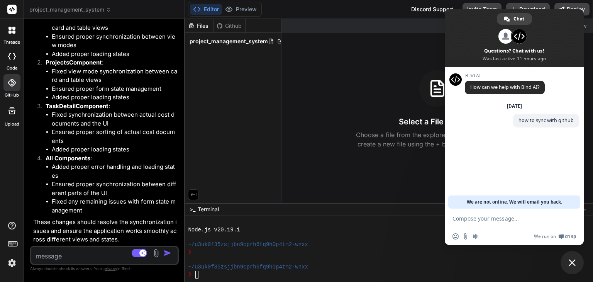
click at [15, 88] on div at bounding box center [11, 82] width 17 height 17
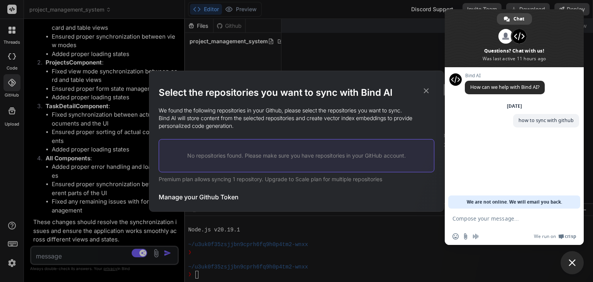
click at [202, 153] on p "No repositories found. Please make sure you have repositories in your GitHub ac…" at bounding box center [296, 156] width 250 height 8
click at [190, 194] on h3 "Manage your Github Token" at bounding box center [199, 196] width 80 height 9
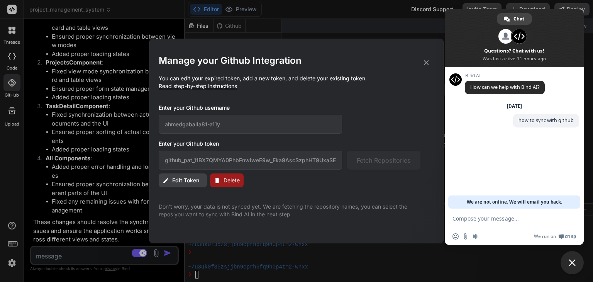
click at [194, 181] on span "Edit Token" at bounding box center [185, 180] width 27 height 8
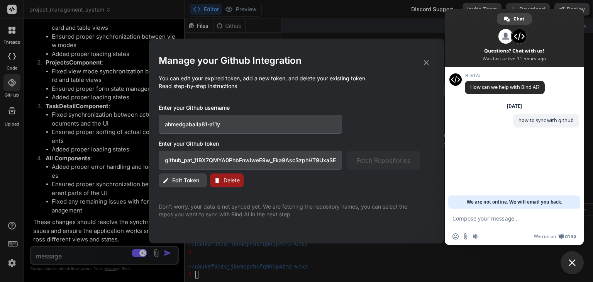
click at [238, 179] on span "Delete" at bounding box center [231, 180] width 16 height 8
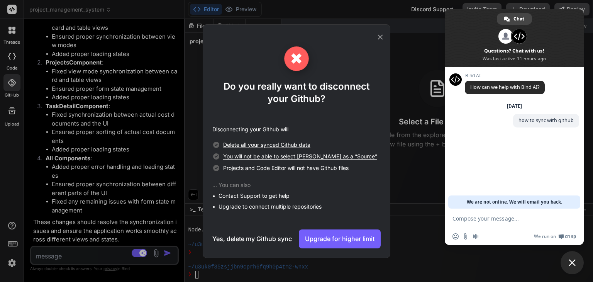
click at [262, 241] on h3 "Yes, delete my Github sync" at bounding box center [251, 238] width 79 height 9
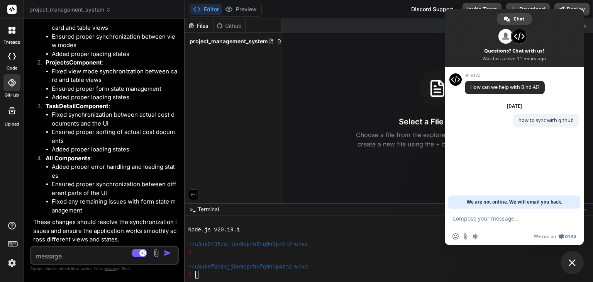
click at [14, 88] on div at bounding box center [11, 82] width 17 height 17
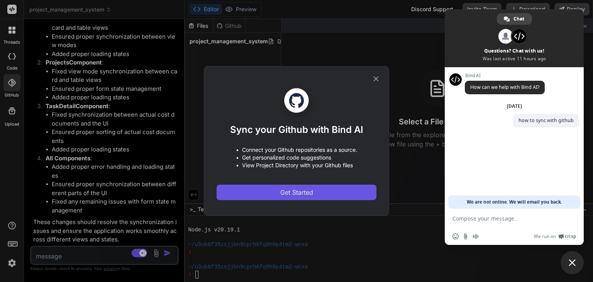
click at [294, 196] on button "Get Started" at bounding box center [296, 191] width 160 height 15
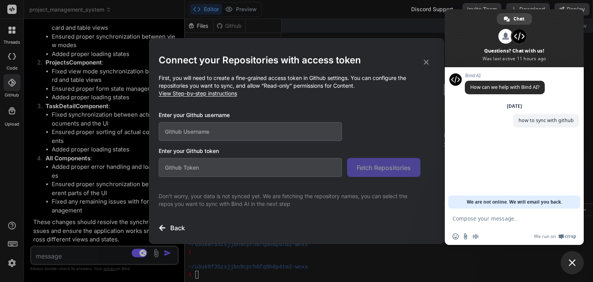
click at [203, 134] on input "text" at bounding box center [250, 131] width 183 height 19
click at [191, 173] on input "text" at bounding box center [250, 167] width 183 height 19
paste input "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"
type input "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"
click at [189, 132] on input "text" at bounding box center [250, 131] width 183 height 19
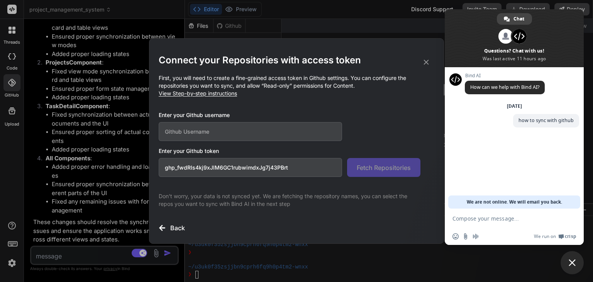
click at [189, 132] on input "text" at bounding box center [250, 131] width 183 height 19
type input "a"
drag, startPoint x: 216, startPoint y: 130, endPoint x: 142, endPoint y: 130, distance: 74.1
click at [142, 130] on div "Connect your Repositories with access token First, you will need to create a fi…" at bounding box center [296, 141] width 593 height 282
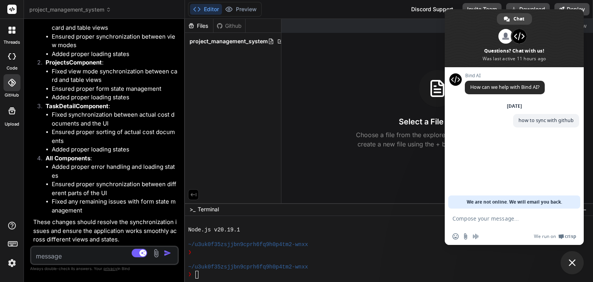
click at [14, 89] on div at bounding box center [11, 82] width 17 height 17
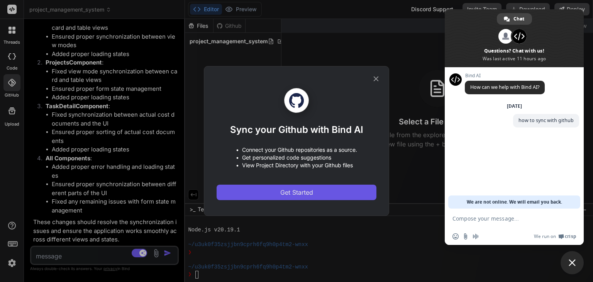
click at [287, 189] on span "Get Started" at bounding box center [296, 191] width 33 height 9
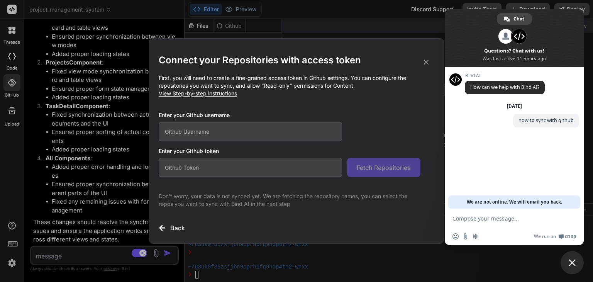
click at [247, 128] on input "text" at bounding box center [250, 131] width 183 height 19
paste input "ahmedgaballa81-a11y"
type input "ahmedgaballa81-a11y"
click at [260, 167] on input "text" at bounding box center [250, 167] width 183 height 19
click at [275, 165] on input "text" at bounding box center [250, 167] width 183 height 19
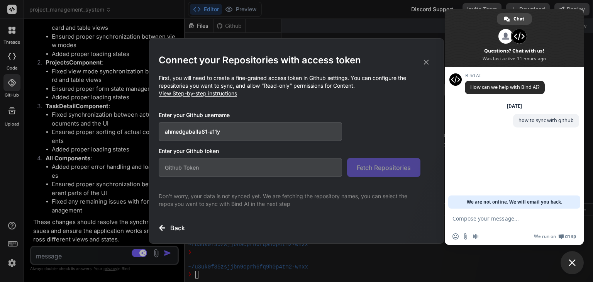
paste input "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"
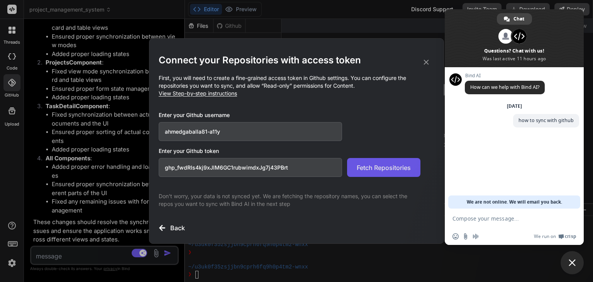
type input "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"
click at [386, 165] on span "Fetch Repositories" at bounding box center [383, 167] width 54 height 9
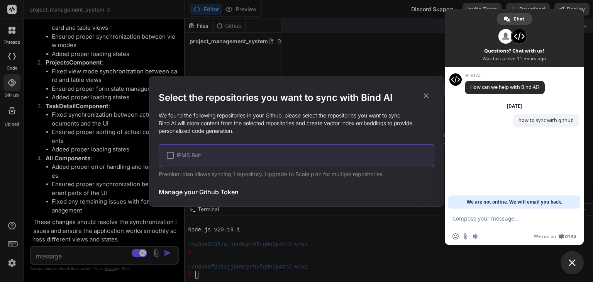
click at [170, 155] on div at bounding box center [170, 155] width 7 height 7
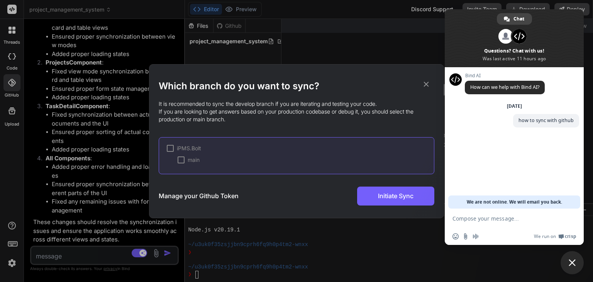
click at [169, 147] on div at bounding box center [170, 148] width 7 height 7
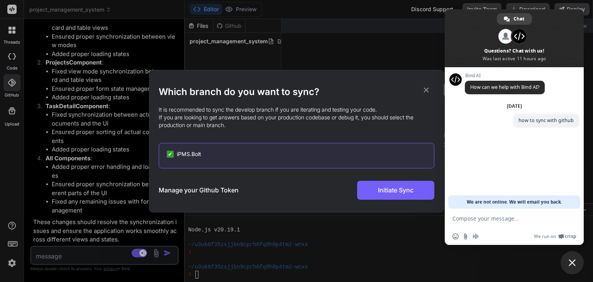
click at [180, 153] on span "iPMS.Bolt" at bounding box center [189, 154] width 24 height 8
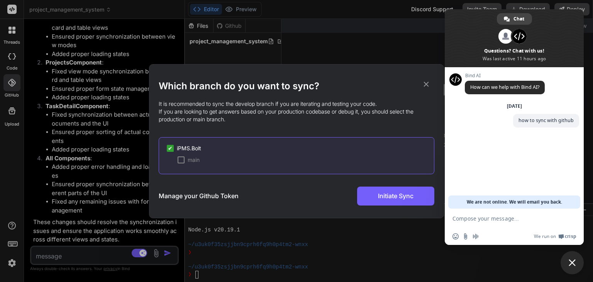
click at [181, 156] on div at bounding box center [180, 159] width 7 height 7
click at [395, 194] on span "Initiate Sync" at bounding box center [395, 195] width 35 height 9
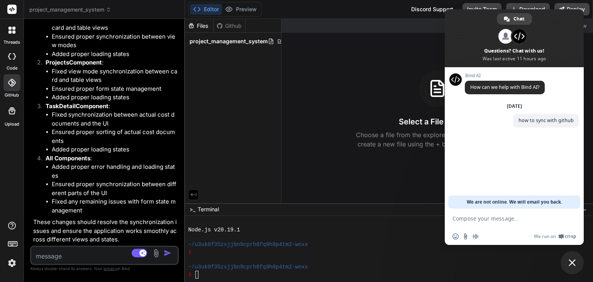
click at [572, 261] on span "Close chat" at bounding box center [571, 262] width 7 height 7
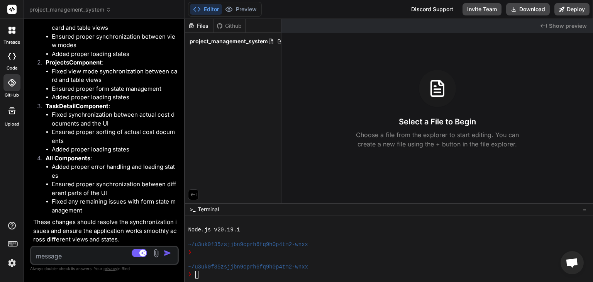
click at [9, 86] on icon at bounding box center [12, 83] width 8 height 8
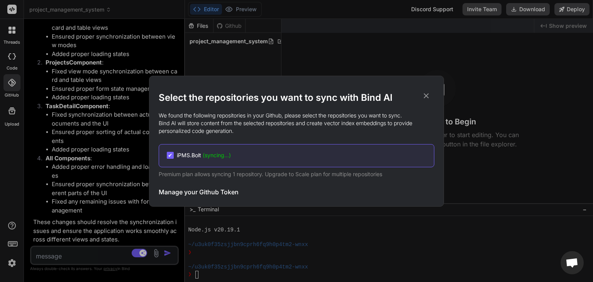
click at [218, 157] on span "(syncing...)" at bounding box center [217, 155] width 28 height 7
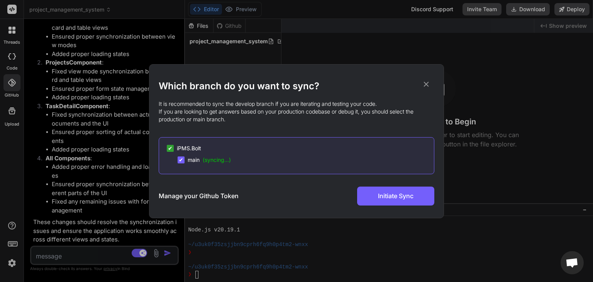
click at [218, 157] on span "(syncing...)" at bounding box center [217, 159] width 28 height 7
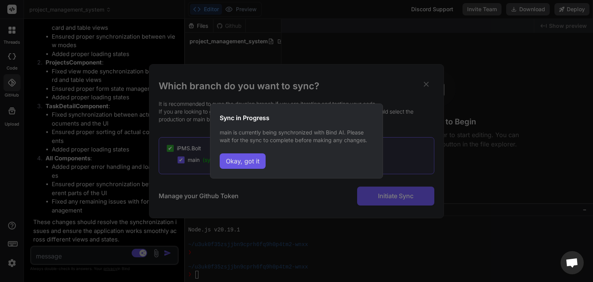
click at [236, 160] on button "Okay, got it" at bounding box center [243, 160] width 46 height 15
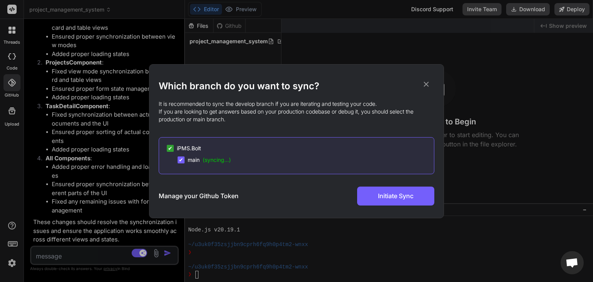
click at [86, 12] on div "Which branch do you want to sync? It is recommended to sync the develop branch …" at bounding box center [296, 141] width 593 height 282
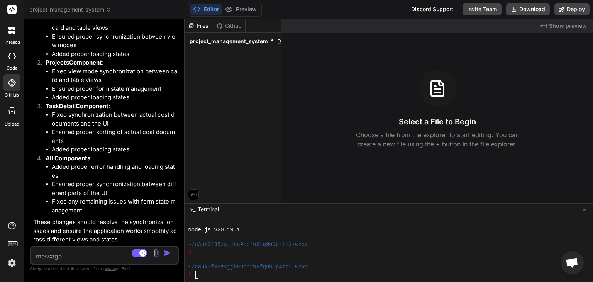
click at [86, 12] on span "project_management_system" at bounding box center [70, 10] width 82 height 8
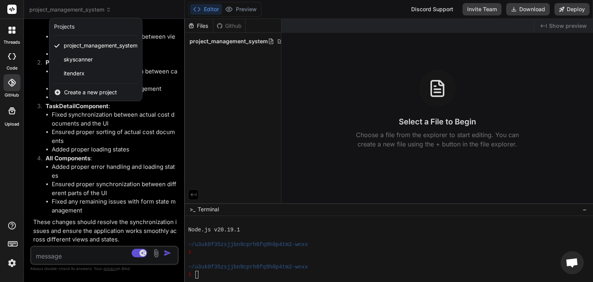
click at [231, 27] on div at bounding box center [296, 141] width 593 height 282
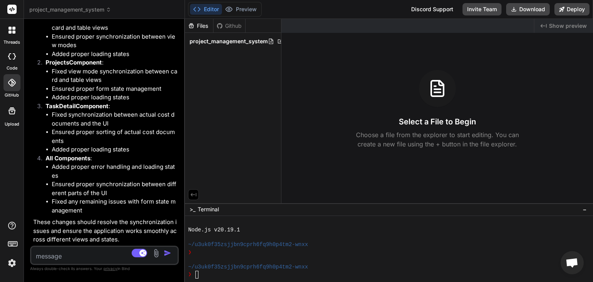
click at [208, 27] on div "Files" at bounding box center [199, 26] width 28 height 8
click at [235, 26] on div "Github" at bounding box center [229, 26] width 32 height 8
click at [237, 63] on div "Files Github project_management_system" at bounding box center [233, 111] width 96 height 184
click at [242, 15] on div "Editor Preview Disabled until preview for your project is generated" at bounding box center [225, 9] width 74 height 15
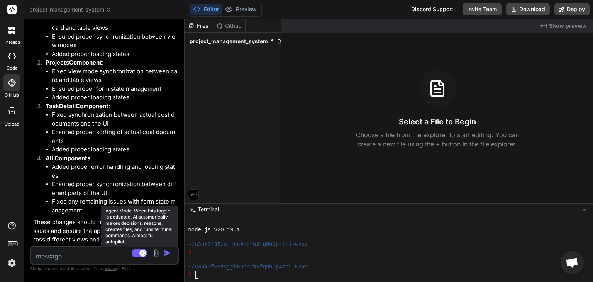
click at [137, 255] on rect at bounding box center [139, 252] width 15 height 8
click at [137, 255] on rect at bounding box center [135, 252] width 7 height 7
type textarea "x"
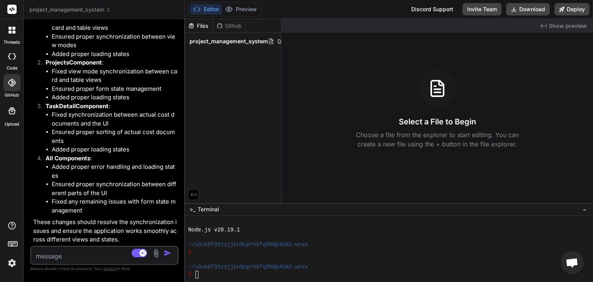
click at [12, 263] on img at bounding box center [11, 262] width 13 height 13
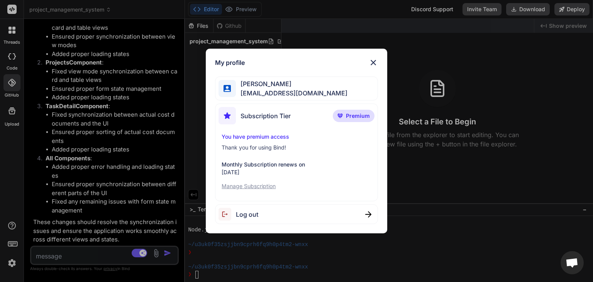
click at [74, 91] on div "My profile [PERSON_NAME] [PERSON_NAME][EMAIL_ADDRESS][DOMAIN_NAME] Subscription…" at bounding box center [296, 141] width 593 height 282
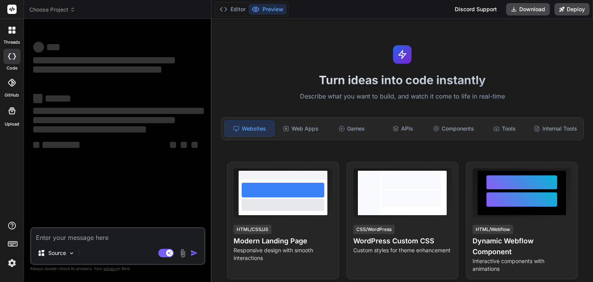
click at [9, 89] on div at bounding box center [11, 82] width 17 height 17
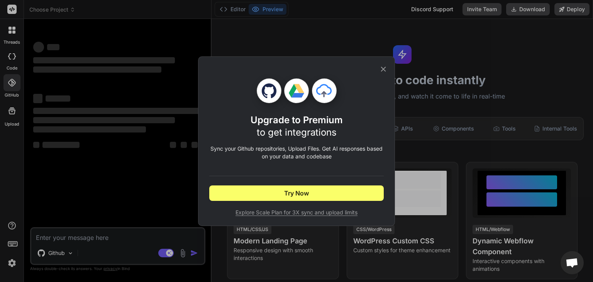
click at [385, 69] on icon at bounding box center [383, 69] width 8 height 8
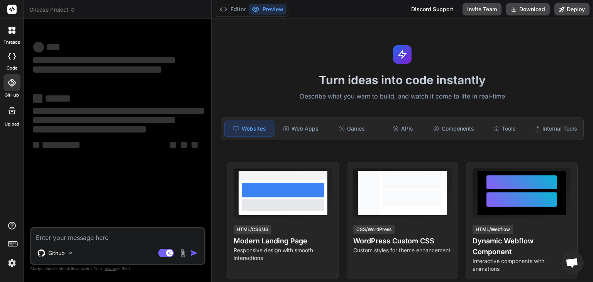
click at [9, 85] on icon at bounding box center [12, 83] width 8 height 8
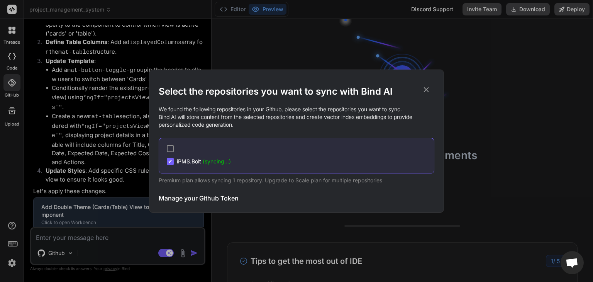
scroll to position [1531, 0]
click at [213, 164] on span "iPMS.Bolt (syncing...)" at bounding box center [204, 161] width 54 height 8
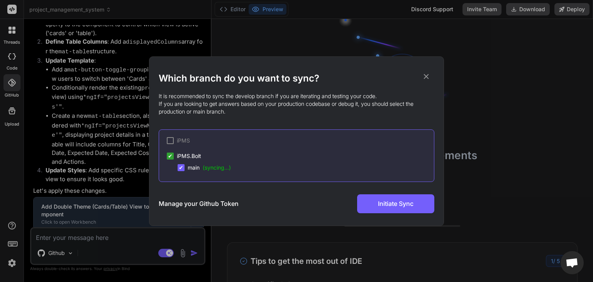
click at [213, 164] on span "(syncing...)" at bounding box center [217, 167] width 28 height 7
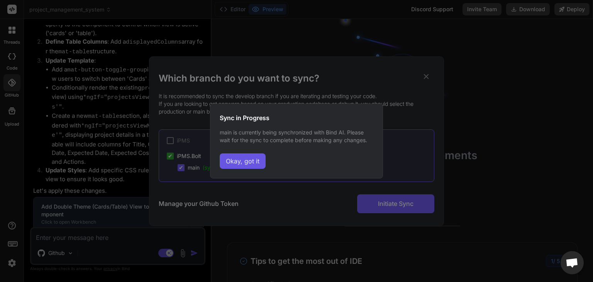
click at [227, 164] on button "Okay, got it" at bounding box center [243, 160] width 46 height 15
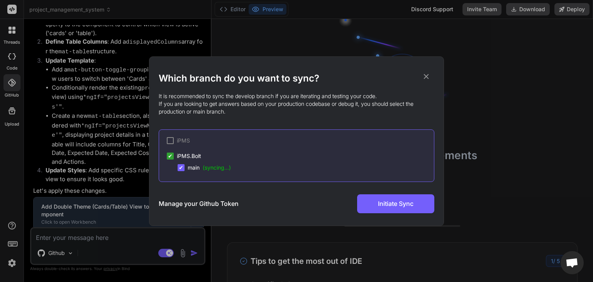
type textarea "x"
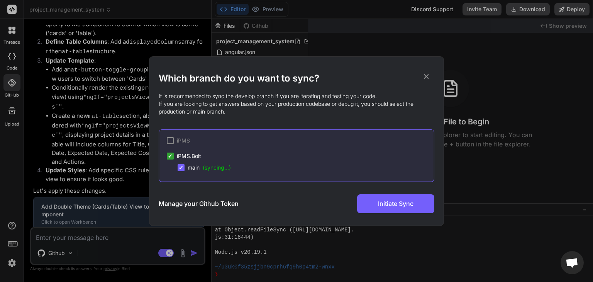
scroll to position [267, 0]
click at [228, 167] on span "(syncing...)" at bounding box center [217, 167] width 28 height 7
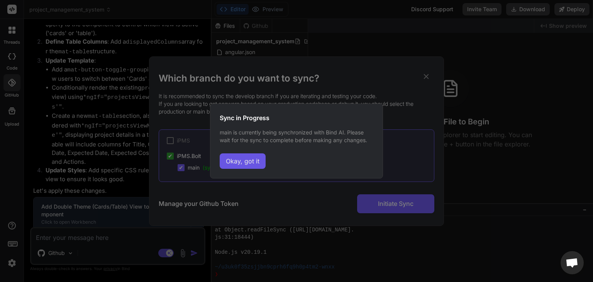
click at [232, 165] on button "Okay, got it" at bounding box center [243, 160] width 46 height 15
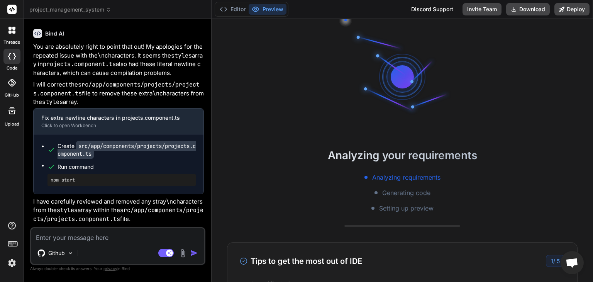
scroll to position [2402, 0]
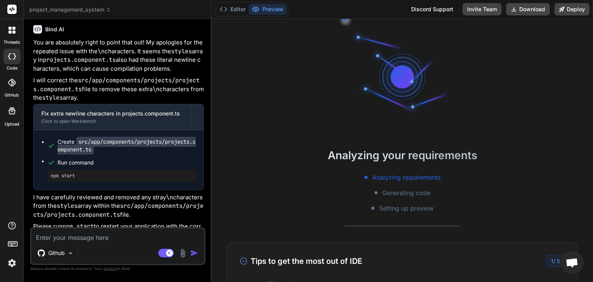
click at [14, 82] on icon at bounding box center [12, 83] width 8 height 8
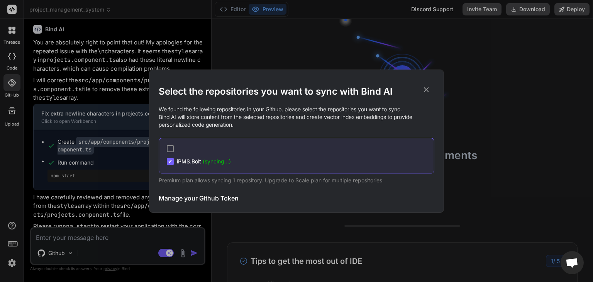
type textarea "x"
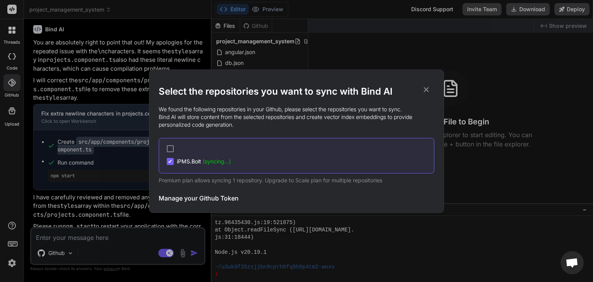
scroll to position [259, 0]
click at [427, 87] on icon at bounding box center [426, 89] width 8 height 8
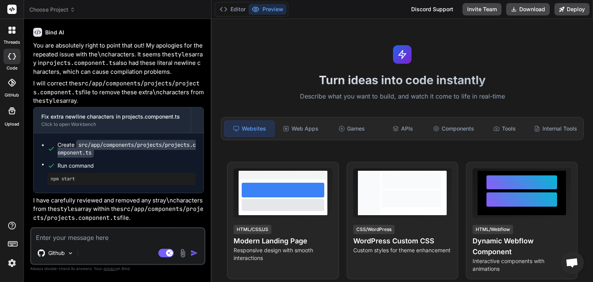
scroll to position [2402, 0]
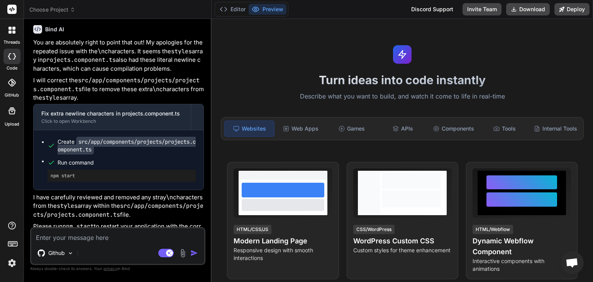
click at [14, 90] on div at bounding box center [11, 82] width 17 height 17
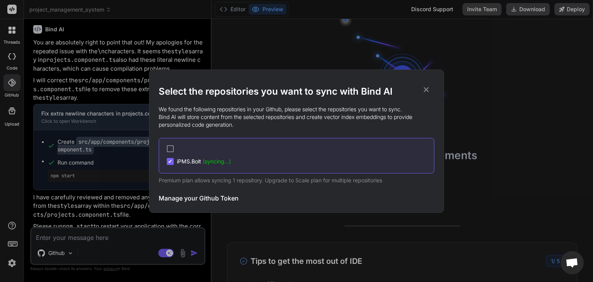
type textarea "x"
click at [426, 88] on icon at bounding box center [426, 89] width 5 height 5
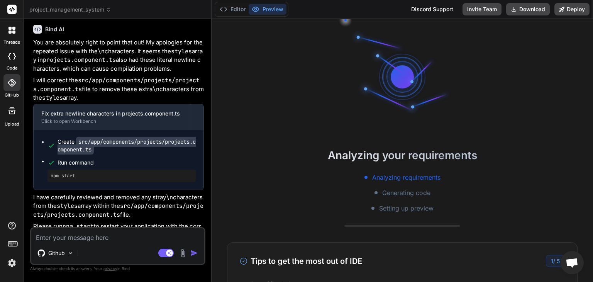
click at [93, 8] on span "project_management_system" at bounding box center [70, 10] width 82 height 8
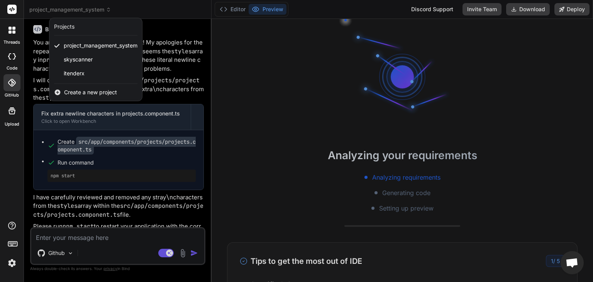
click at [83, 92] on span "Create a new project" at bounding box center [90, 92] width 53 height 8
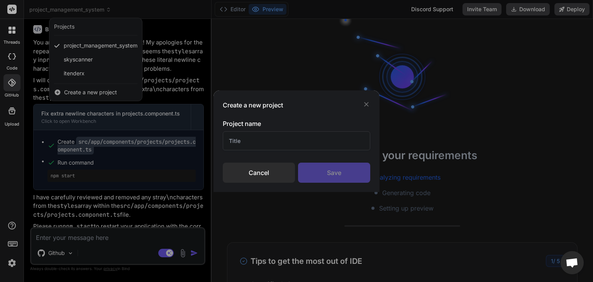
click at [249, 140] on input "text" at bounding box center [296, 140] width 147 height 19
type input "iPMS_Up"
click at [319, 178] on div "Save" at bounding box center [334, 172] width 72 height 20
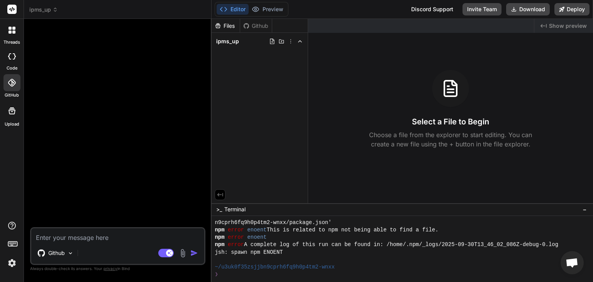
scroll to position [162, 0]
click at [226, 41] on span "ipms_up" at bounding box center [227, 41] width 23 height 8
click at [292, 44] on icon at bounding box center [290, 41] width 6 height 6
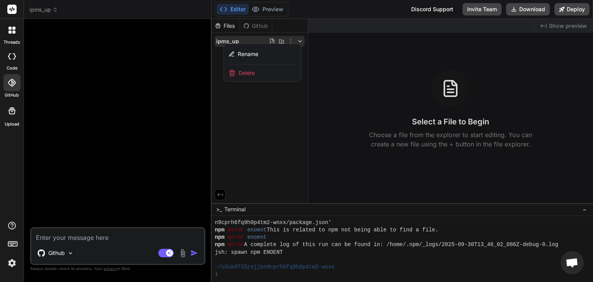
click at [301, 41] on div at bounding box center [401, 150] width 381 height 263
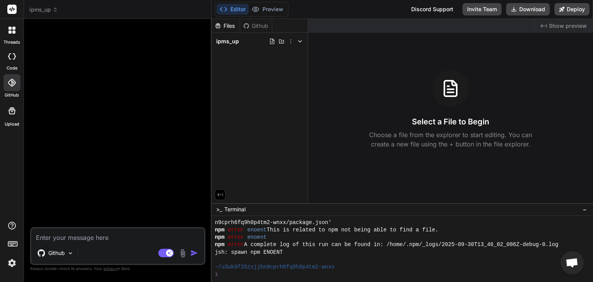
click at [301, 41] on polyline at bounding box center [299, 42] width 3 height 2
click at [229, 29] on div "Files" at bounding box center [225, 26] width 28 height 8
drag, startPoint x: 223, startPoint y: 42, endPoint x: 99, endPoint y: 241, distance: 234.6
click at [99, 241] on textarea at bounding box center [117, 235] width 173 height 14
click at [69, 255] on img at bounding box center [70, 253] width 7 height 7
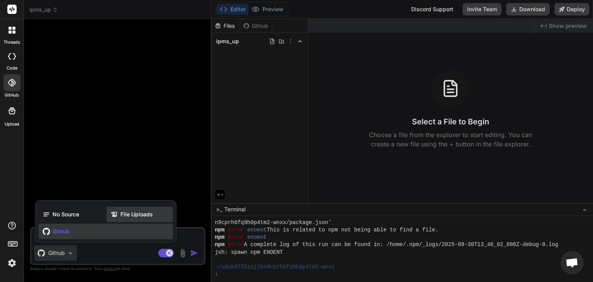
click at [137, 216] on span "File Uploads" at bounding box center [136, 214] width 32 height 8
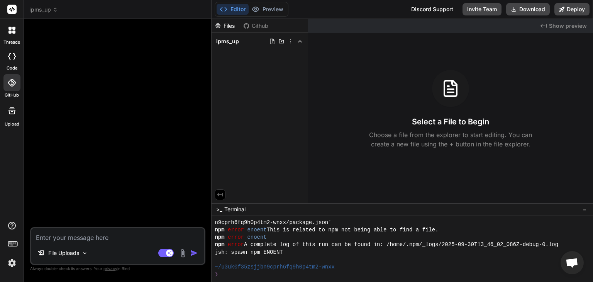
click at [12, 119] on div at bounding box center [12, 110] width 19 height 19
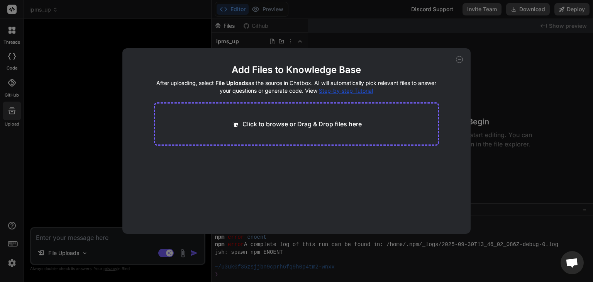
click at [240, 114] on div "Click to browse or Drag & Drop files here" at bounding box center [296, 123] width 285 height 43
click at [225, 159] on div at bounding box center [229, 159] width 9 height 9
click at [257, 167] on icon at bounding box center [260, 166] width 7 height 7
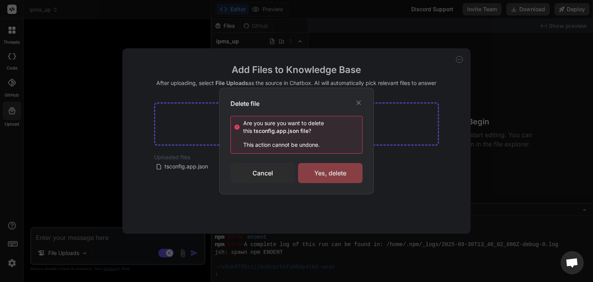
click at [318, 173] on div "Yes, delete" at bounding box center [330, 173] width 64 height 20
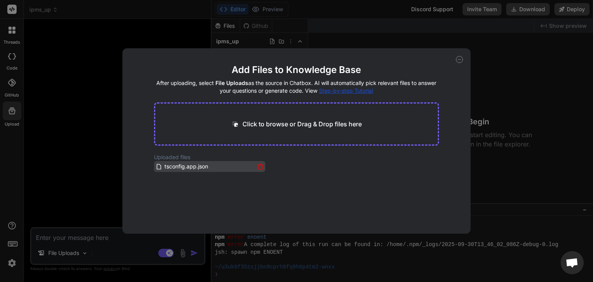
click at [260, 169] on icon at bounding box center [260, 167] width 4 height 4
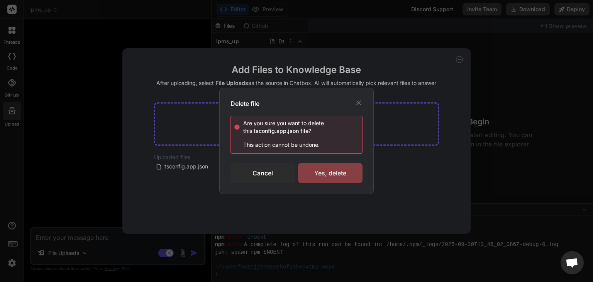
click at [331, 179] on div "Yes, delete" at bounding box center [330, 173] width 64 height 20
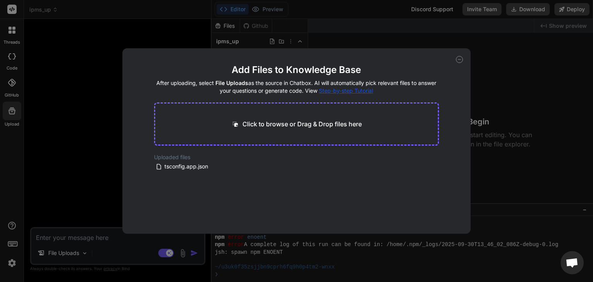
click at [458, 59] on icon at bounding box center [459, 59] width 7 height 7
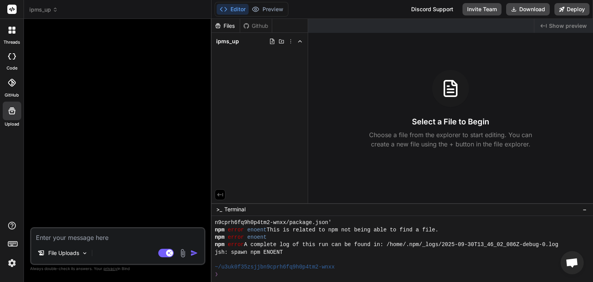
click at [3, 114] on div at bounding box center [12, 110] width 19 height 19
type textarea "x"
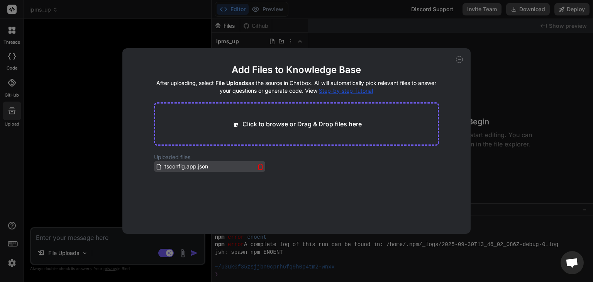
click at [261, 166] on icon at bounding box center [260, 166] width 7 height 7
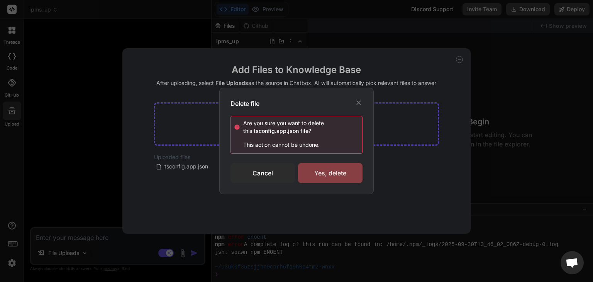
click at [316, 172] on div "Yes, delete" at bounding box center [330, 173] width 64 height 20
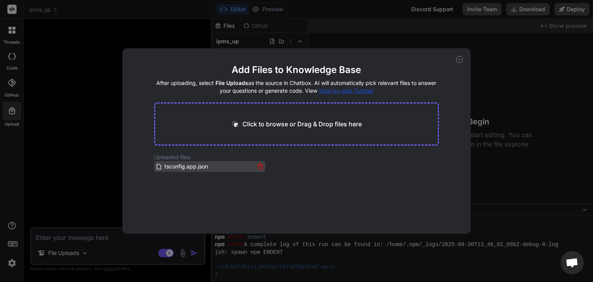
click at [183, 168] on span "tsconfig.app.json" at bounding box center [186, 166] width 45 height 9
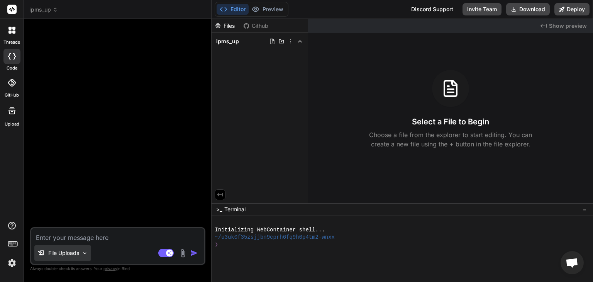
click at [84, 255] on img at bounding box center [84, 253] width 7 height 7
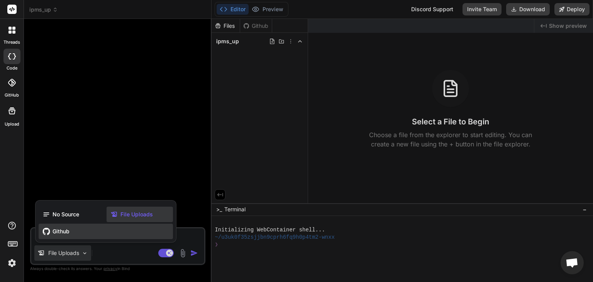
click at [66, 231] on span "Github" at bounding box center [60, 231] width 17 height 8
type textarea "x"
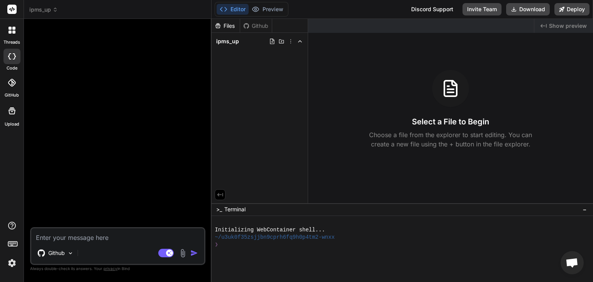
click at [73, 240] on textarea at bounding box center [117, 235] width 173 height 14
click at [102, 239] on textarea at bounding box center [117, 235] width 173 height 14
type textarea "c"
type textarea "x"
type textarea "cl"
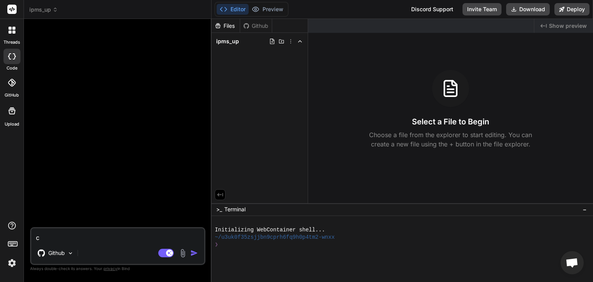
type textarea "x"
type textarea "clo"
type textarea "x"
type textarea "clon"
type textarea "x"
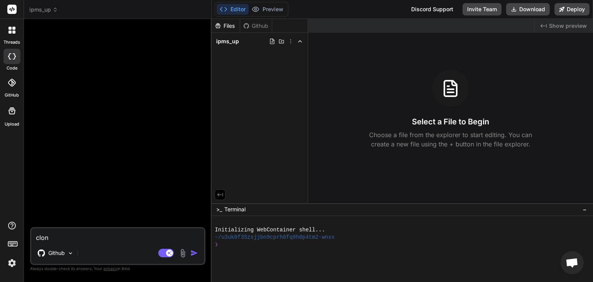
type textarea "clone"
type textarea "x"
type textarea "clone"
type textarea "x"
type textarea "clone p"
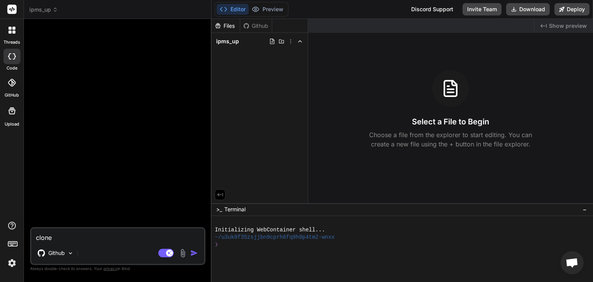
type textarea "x"
type textarea "clone pr"
type textarea "x"
type textarea "clone pro"
type textarea "x"
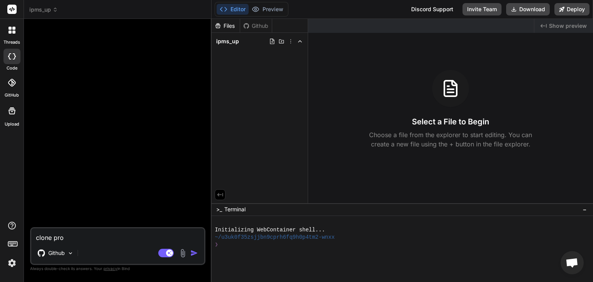
type textarea "clone proj"
type textarea "x"
type textarea "clone proje"
type textarea "x"
type textarea "clone projec"
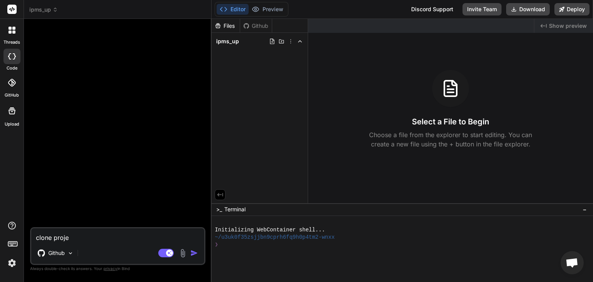
type textarea "x"
type textarea "clone project"
type textarea "x"
type textarea "clone project"
type textarea "x"
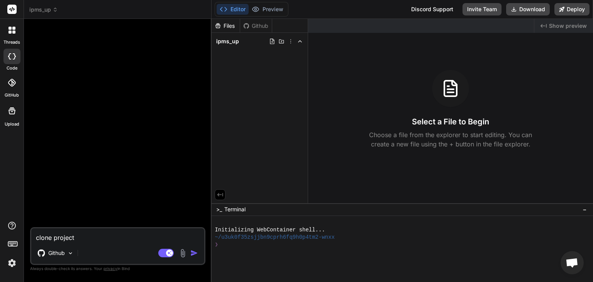
type textarea "clone project f"
type textarea "x"
type textarea "clone project fr"
type textarea "x"
type textarea "clone project fro"
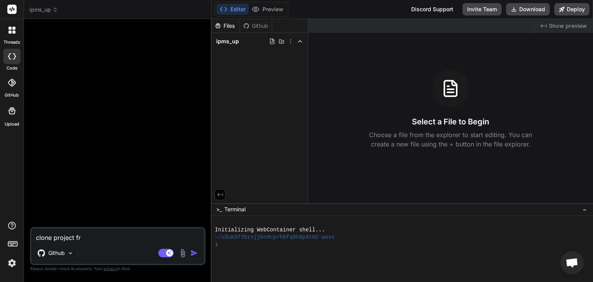
type textarea "x"
type textarea "clone project from"
type textarea "x"
type textarea "clone project from"
type textarea "x"
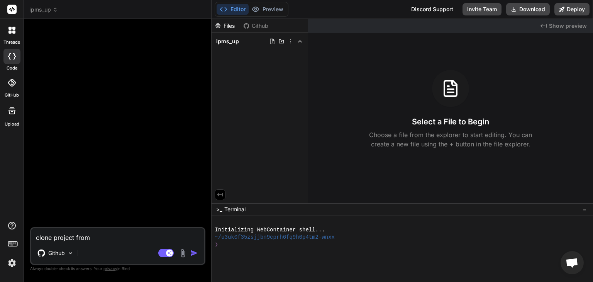
type textarea "clone project from t"
type textarea "x"
type textarea "clone project from th"
type textarea "x"
type textarea "clone project from thi"
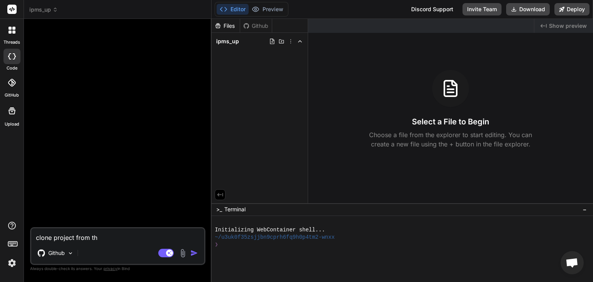
type textarea "x"
type textarea "clone project from this"
type textarea "x"
type textarea "clone project from this"
type textarea "x"
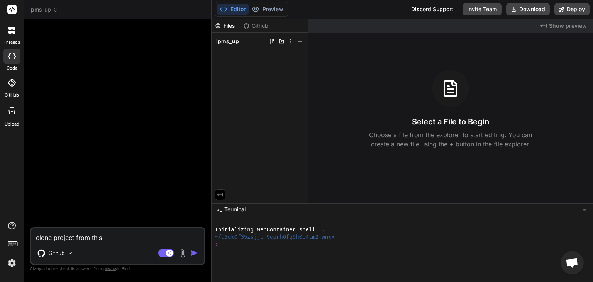
type textarea "clone project from this u"
type textarea "x"
type textarea "clone project from this ur"
type textarea "x"
type textarea "clone project from this url"
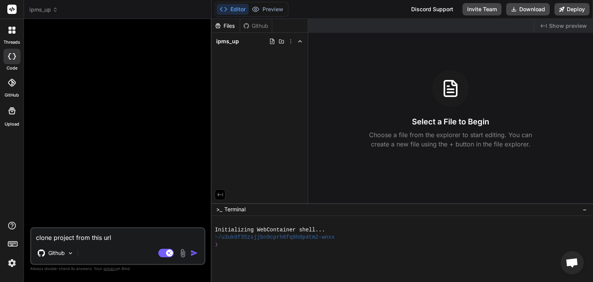
type textarea "x"
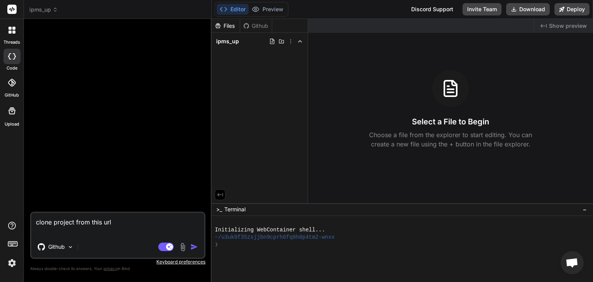
paste textarea "https://github.com/ahmedgaballa81-a11y/iPMS.Bolt.git"
type textarea "clone project from this url https://github.com/ahmedgaballa81-a11y/iPMS.Bolt.git"
type textarea "x"
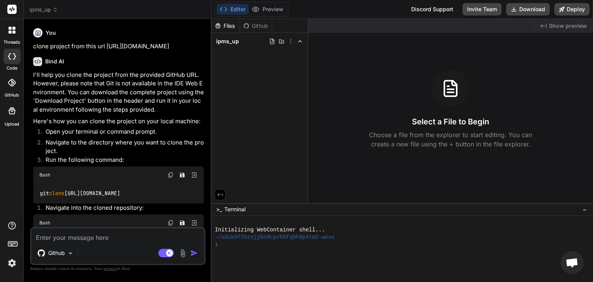
type textarea "x"
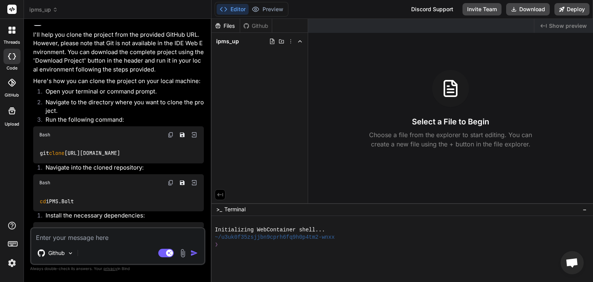
scroll to position [34, 0]
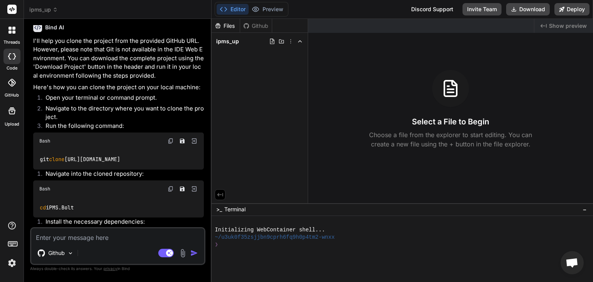
drag, startPoint x: 39, startPoint y: 168, endPoint x: 106, endPoint y: 178, distance: 67.0
click at [106, 169] on div "git clone https://github.com/ahmedgaballa81-a11y/iPMS.Bolt.git" at bounding box center [118, 159] width 171 height 20
copy code "git clone https://github.com/ahmedgaballa81-a11y/iPMS.Bolt.git"
click at [240, 243] on div "❯" at bounding box center [397, 244] width 366 height 7
type textarea "git clone https://github.com/ahmedgaballa81-a11y/iPMS.Bolt.git"
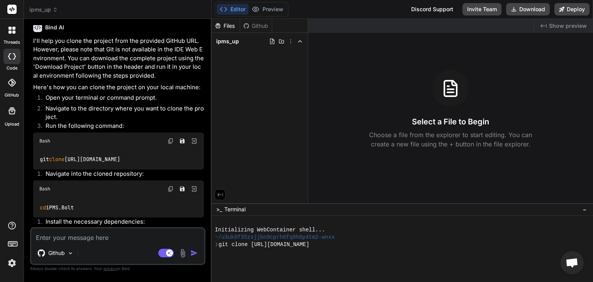
scroll to position [0, 0]
click at [236, 212] on span "Terminal" at bounding box center [234, 209] width 21 height 8
click at [360, 236] on div "~/u3uk0f35zsjjbn9cprh6fq9h0p4tm2-wnxx" at bounding box center [397, 236] width 366 height 7
click at [216, 209] on span ">_" at bounding box center [219, 209] width 6 height 8
drag, startPoint x: 356, startPoint y: 236, endPoint x: 340, endPoint y: 255, distance: 24.9
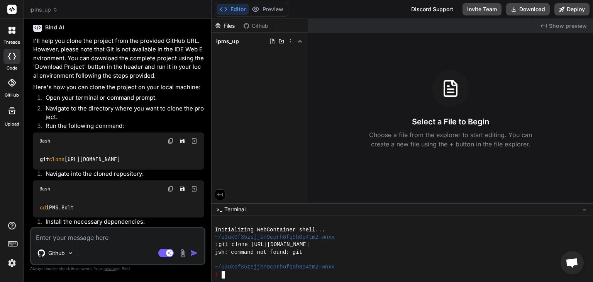
click at [340, 255] on div "jsh: command not found: git" at bounding box center [397, 251] width 366 height 7
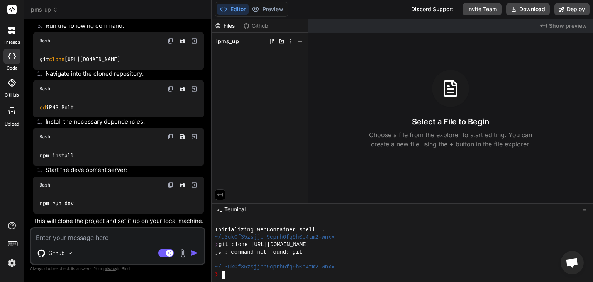
scroll to position [150, 0]
click at [105, 240] on textarea at bounding box center [117, 235] width 173 height 14
type textarea "h"
type textarea "x"
type textarea "ho"
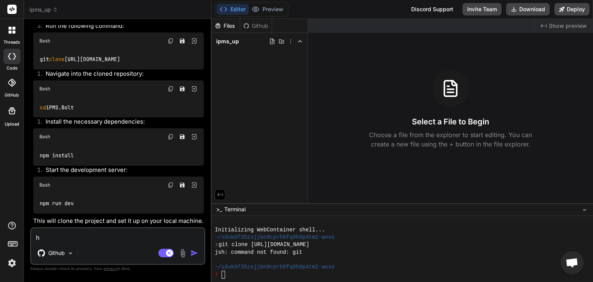
type textarea "x"
type textarea "how"
type textarea "x"
type textarea "how"
type textarea "x"
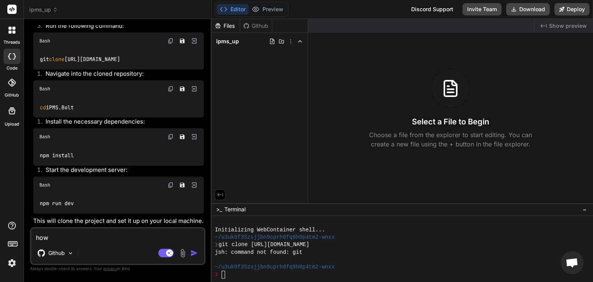
type textarea "how t"
type textarea "x"
type textarea "how to"
type textarea "x"
type textarea "how to"
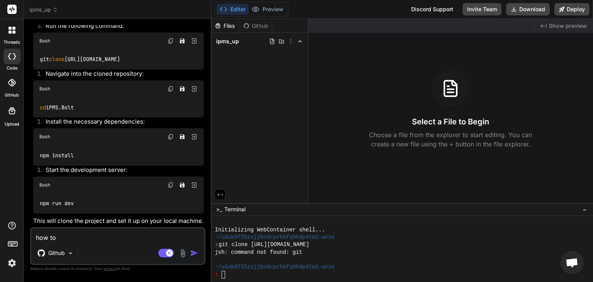
type textarea "x"
type textarea "how to g"
type textarea "x"
type textarea "how to ge"
type textarea "x"
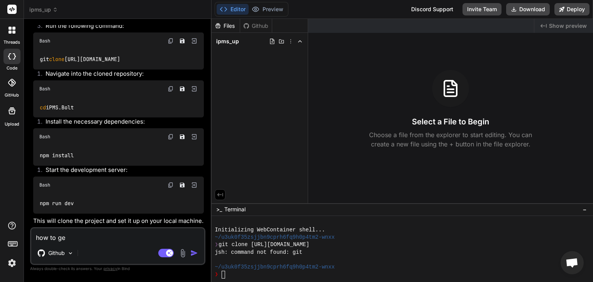
type textarea "how to get"
type textarea "x"
type textarea "how to get"
type textarea "x"
type textarea "how to get t"
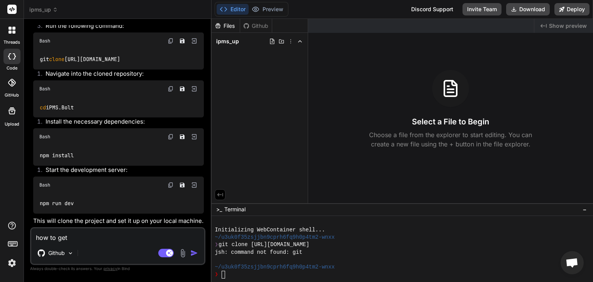
type textarea "x"
type textarea "how to get th"
type textarea "x"
type textarea "how to get th"
type textarea "x"
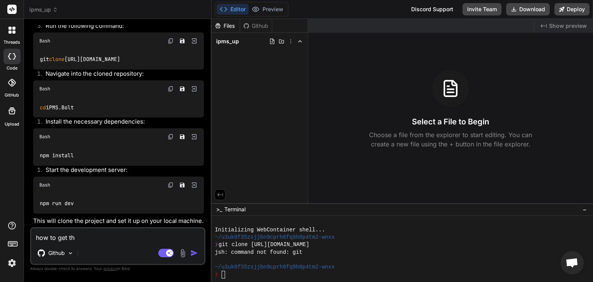
type textarea "how to get th e"
type textarea "x"
type textarea "how to get th"
type textarea "x"
type textarea "how to get th"
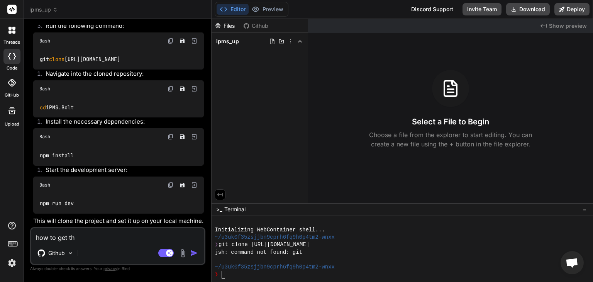
type textarea "x"
type textarea "how to get the"
type textarea "x"
type textarea "how to get the"
type textarea "x"
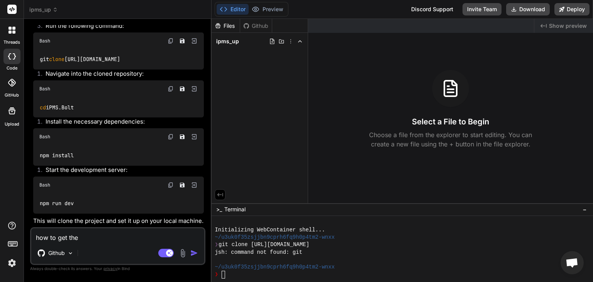
type textarea "how to get the p"
type textarea "x"
type textarea "how to get the pr"
type textarea "x"
type textarea "how to get the pro"
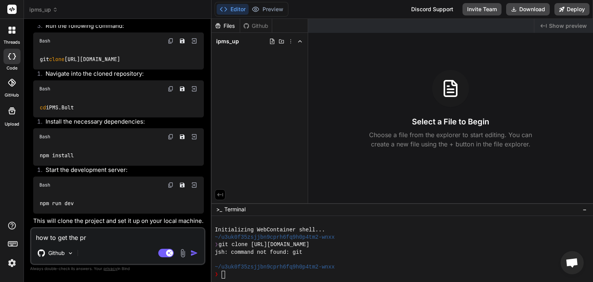
type textarea "x"
type textarea "how to get the proj"
type textarea "x"
type textarea "how to get the proje"
type textarea "x"
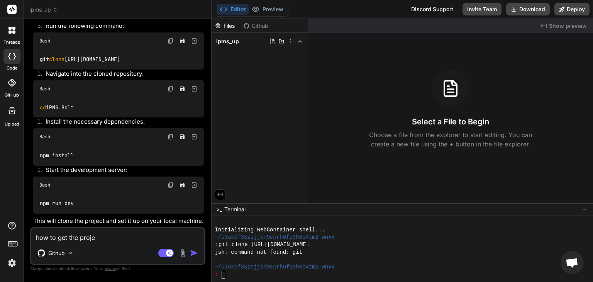
type textarea "how to get the projec"
type textarea "x"
type textarea "how to get the project"
type textarea "x"
type textarea "how to get the project"
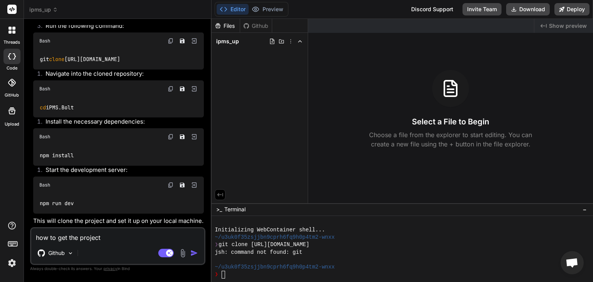
type textarea "x"
type textarea "how to get the project i"
type textarea "x"
type textarea "how to get the project in"
type textarea "x"
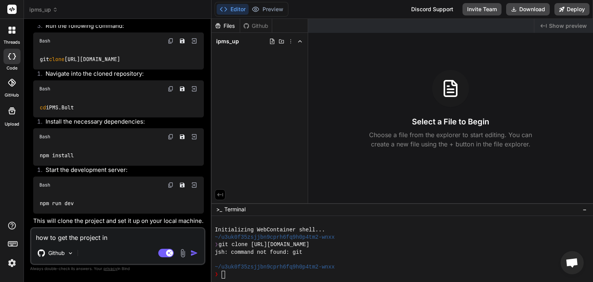
type textarea "how to get the project in"
type textarea "x"
type textarea "how to get the project in o"
type textarea "x"
type textarea "how to get the project in on"
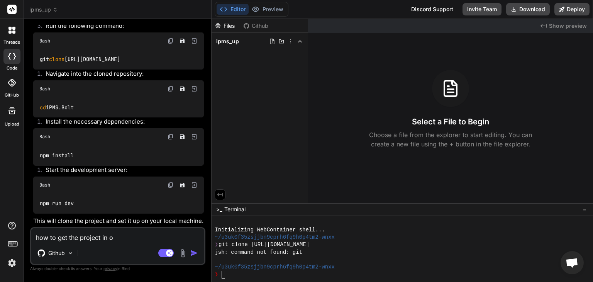
type textarea "x"
type textarea "how to get the project in oni"
type textarea "x"
type textarea "how to get the project in onin"
type textarea "x"
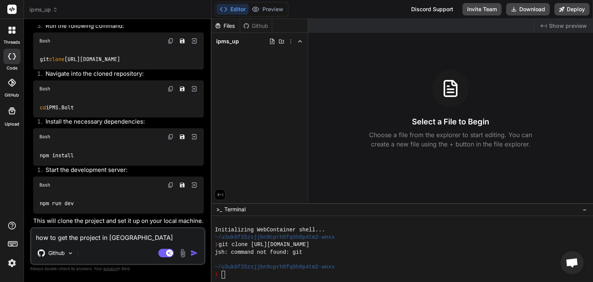
type textarea "how to get the project in onine"
type textarea "x"
type textarea "how to get the project in onine"
type textarea "x"
type textarea "how to get the project in onine"
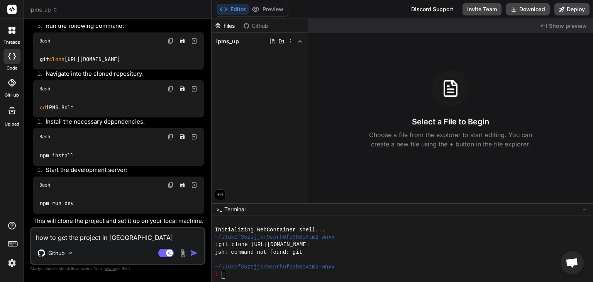
type textarea "x"
type textarea "how to get the project in onin"
type textarea "x"
type textarea "how to get the project in oni"
type textarea "x"
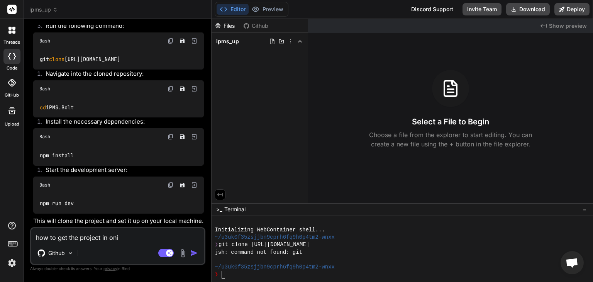
type textarea "how to get the project in on"
type textarea "x"
type textarea "how to get the project in onl"
type textarea "x"
type textarea "how to get the project in onli"
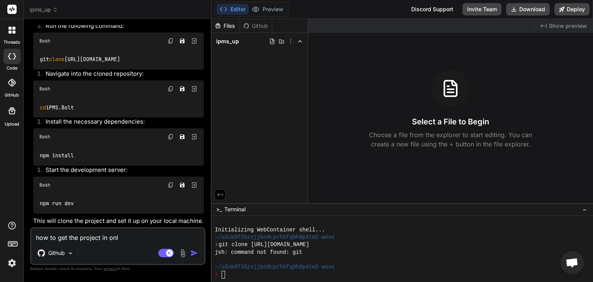
type textarea "x"
type textarea "how to get the project in onlin"
type textarea "x"
type textarea "how to get the project in online"
type textarea "x"
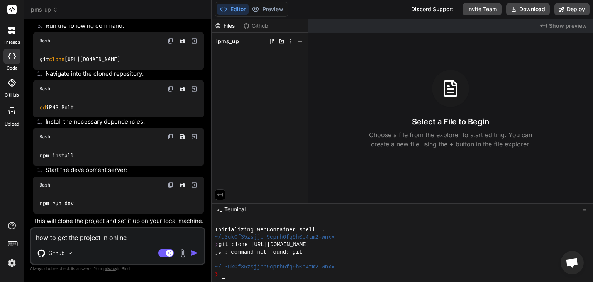
type textarea "how to get the project in online"
type textarea "x"
type textarea "how to get the project in online e"
type textarea "x"
type textarea "how to get the project in online en"
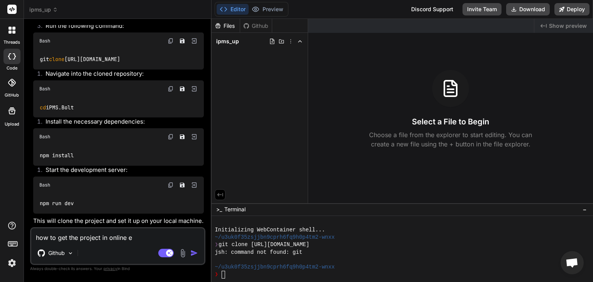
type textarea "x"
type textarea "how to get the project in online env"
type textarea "x"
type textarea "how to get the project in online envi"
type textarea "x"
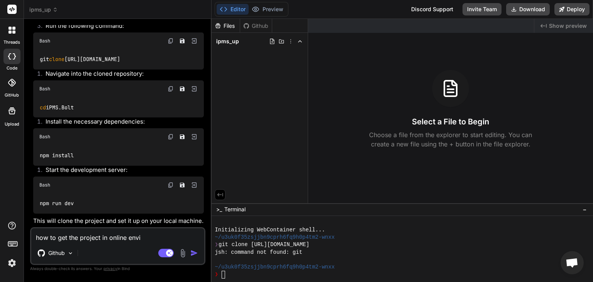
type textarea "how to get the project in online envir"
type textarea "x"
type textarea "how to get the project in online enviro"
type textarea "x"
type textarea "how to get the project in online environ"
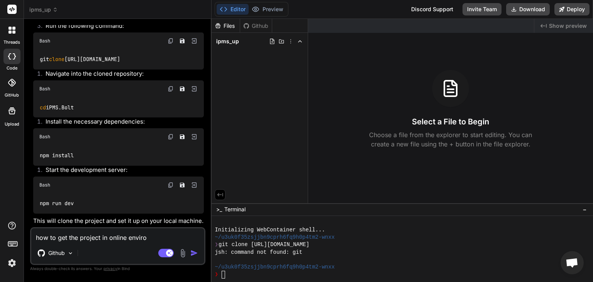
type textarea "x"
type textarea "how to get the project in online environm"
type textarea "x"
type textarea "how to get the project in online environme"
type textarea "x"
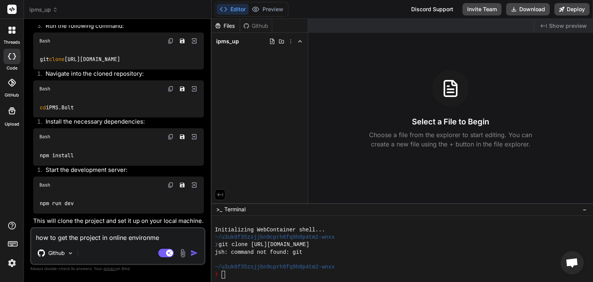
type textarea "how to get the project in online environmen"
type textarea "x"
type textarea "how to get the project in online environment"
type textarea "x"
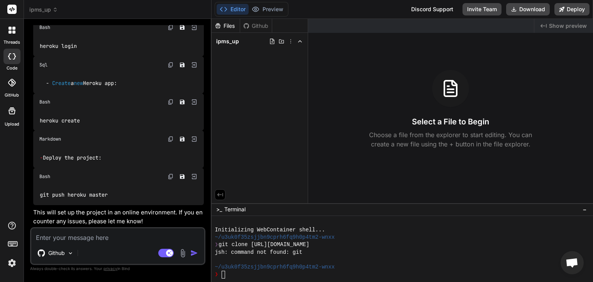
scroll to position [1080, 0]
click at [250, 41] on div "ipms_up" at bounding box center [259, 41] width 90 height 11
click at [283, 42] on icon at bounding box center [281, 41] width 6 height 6
click at [273, 41] on icon at bounding box center [272, 41] width 6 height 6
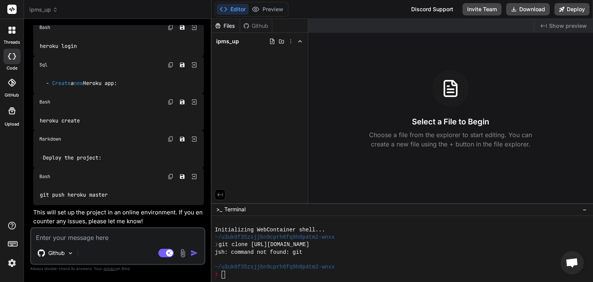
click at [14, 56] on icon at bounding box center [14, 56] width 3 height 6
type textarea "x"
click at [12, 79] on icon at bounding box center [12, 83] width 8 height 8
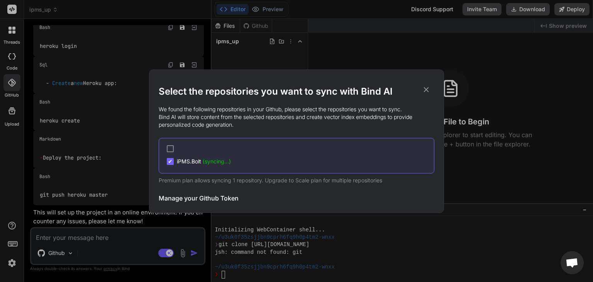
click at [428, 89] on icon at bounding box center [426, 89] width 8 height 8
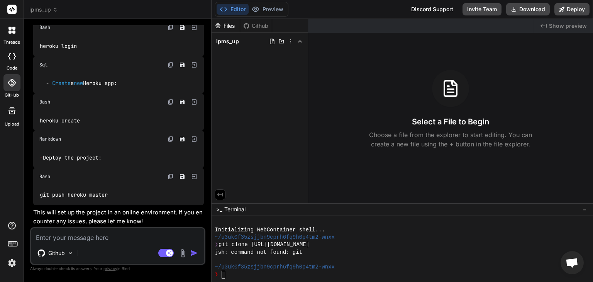
click at [77, 240] on textarea at bounding box center [117, 235] width 173 height 14
type textarea "h"
type textarea "x"
type textarea "ho"
type textarea "x"
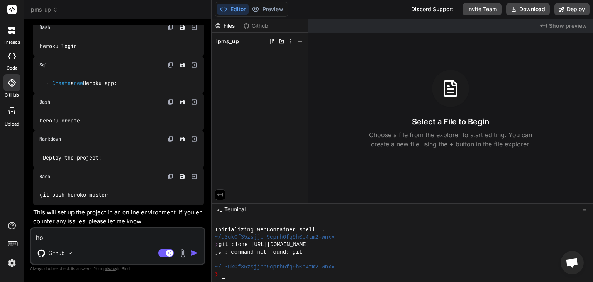
type textarea "how"
type textarea "x"
type textarea "how"
type textarea "x"
type textarea "how t"
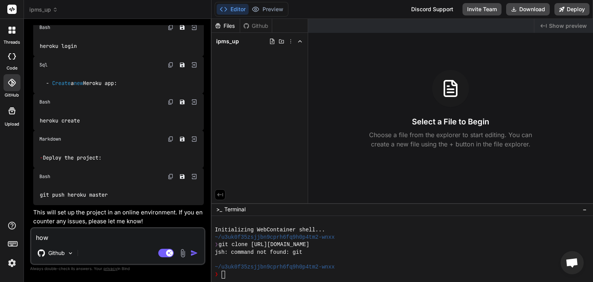
type textarea "x"
type textarea "how to"
type textarea "x"
type textarea "how to"
type textarea "x"
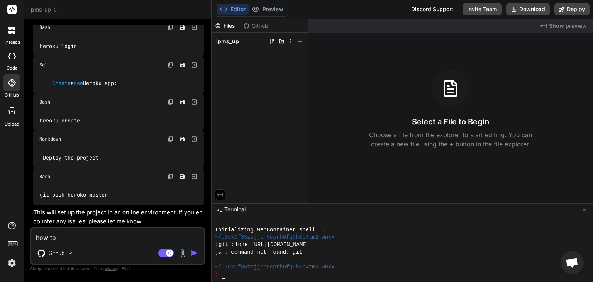
type textarea "how to u"
type textarea "x"
type textarea "how to up"
type textarea "x"
type textarea "how to upl"
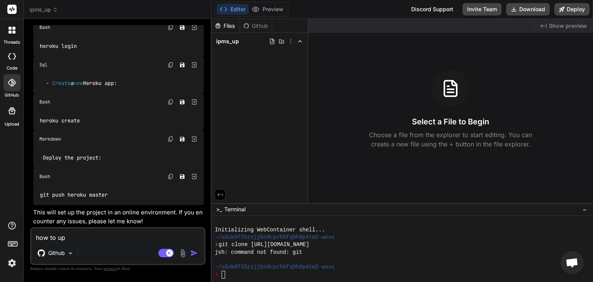
type textarea "x"
type textarea "how to uplo"
type textarea "x"
type textarea "how to uploa"
type textarea "x"
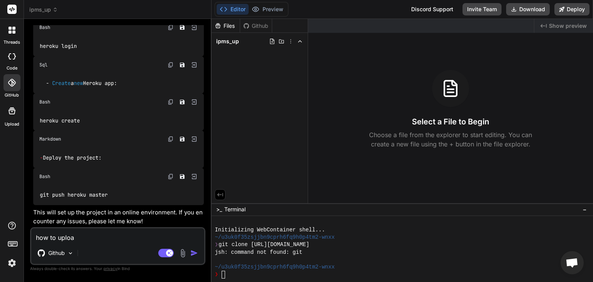
type textarea "how to upload"
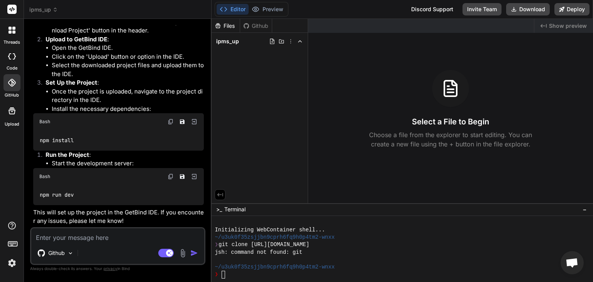
scroll to position [1371, 0]
click at [14, 113] on icon at bounding box center [11, 110] width 7 height 7
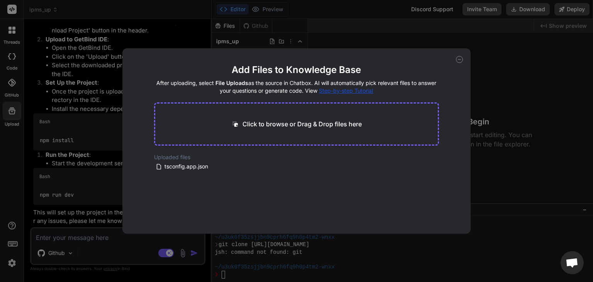
click at [201, 129] on div "Click to browse or Drag & Drop files here" at bounding box center [296, 123] width 285 height 43
click at [256, 120] on p "Click to browse or Drag & Drop files here" at bounding box center [301, 123] width 119 height 9
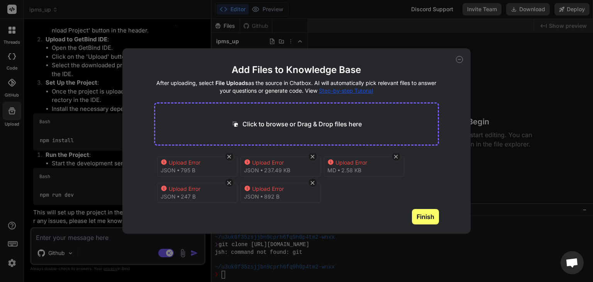
scroll to position [0, 0]
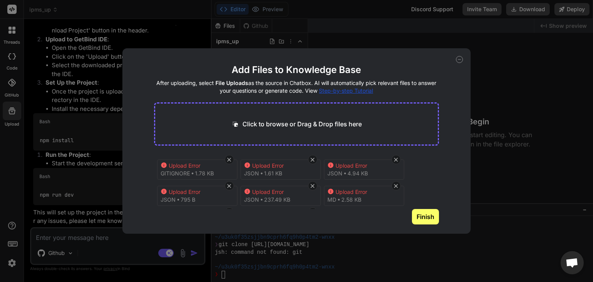
click at [414, 209] on button "Finish" at bounding box center [425, 216] width 27 height 15
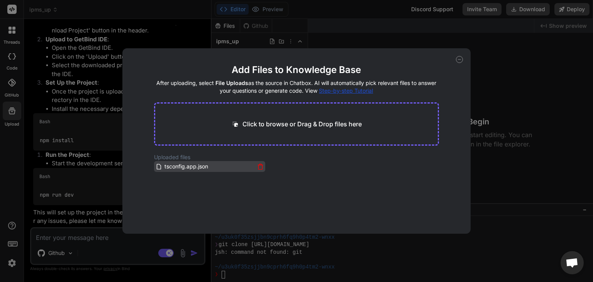
click at [258, 170] on div "tsconfig.app.json" at bounding box center [209, 166] width 108 height 9
click at [257, 169] on icon at bounding box center [260, 166] width 7 height 7
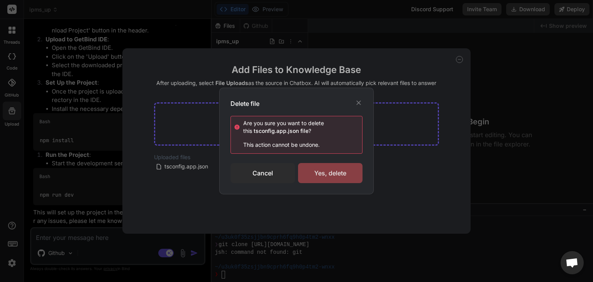
click at [331, 179] on div "Yes, delete" at bounding box center [330, 173] width 64 height 20
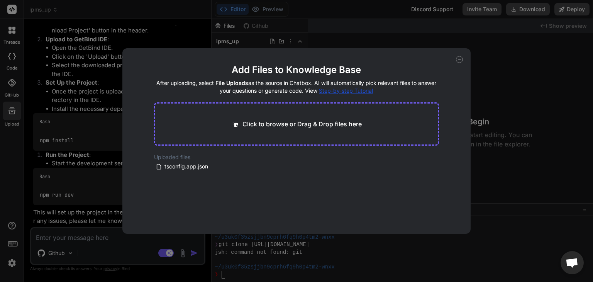
click at [459, 59] on icon at bounding box center [459, 59] width 7 height 7
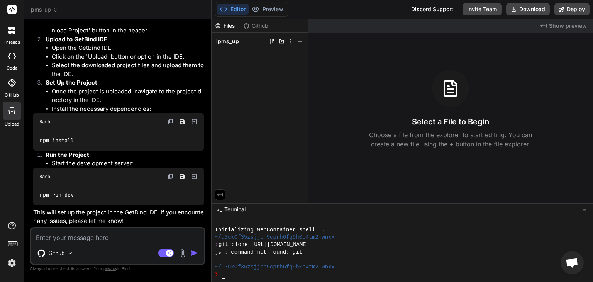
click at [12, 90] on div at bounding box center [11, 82] width 17 height 17
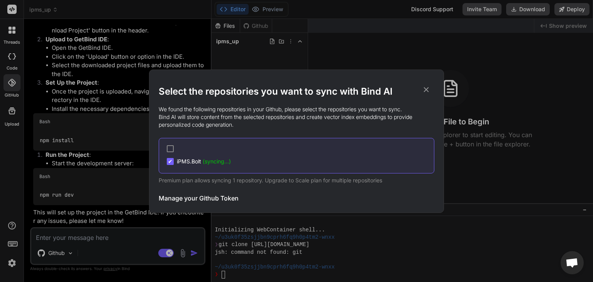
click at [196, 199] on h3 "Manage your Github Token" at bounding box center [199, 197] width 80 height 9
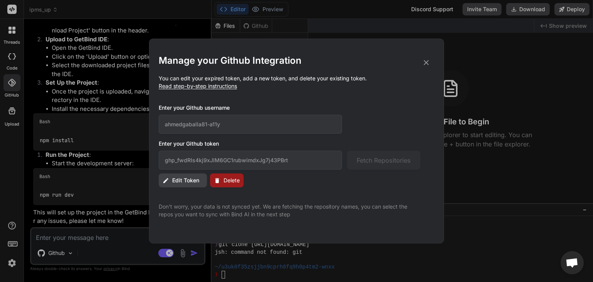
click at [216, 177] on icon at bounding box center [217, 180] width 7 height 7
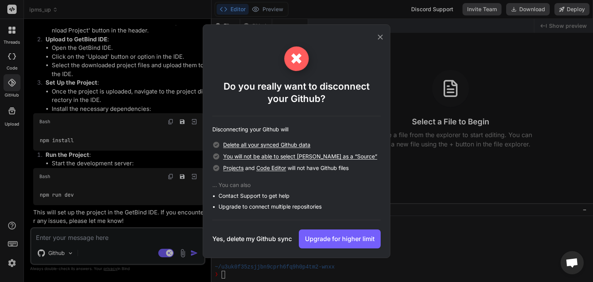
click at [377, 37] on icon at bounding box center [380, 37] width 8 height 8
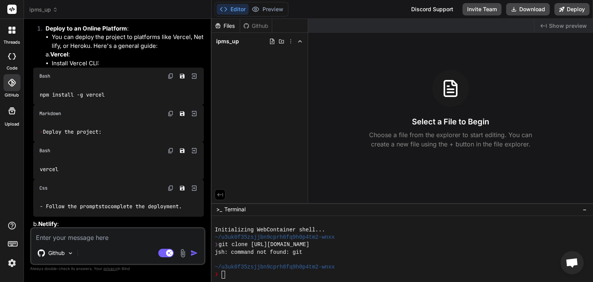
scroll to position [561, 0]
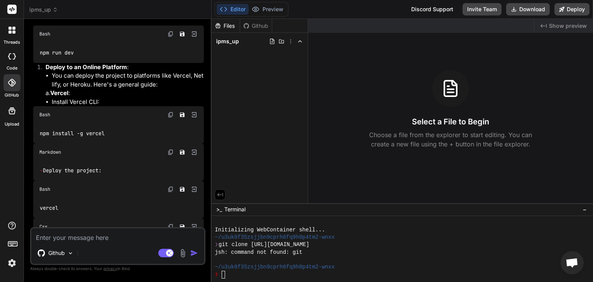
click at [120, 142] on div "npm install -g vercel" at bounding box center [118, 133] width 171 height 20
click at [117, 240] on textarea at bounding box center [117, 235] width 173 height 14
click at [87, 240] on textarea at bounding box center [117, 235] width 173 height 14
click at [46, 10] on span "ipms_up" at bounding box center [43, 10] width 29 height 8
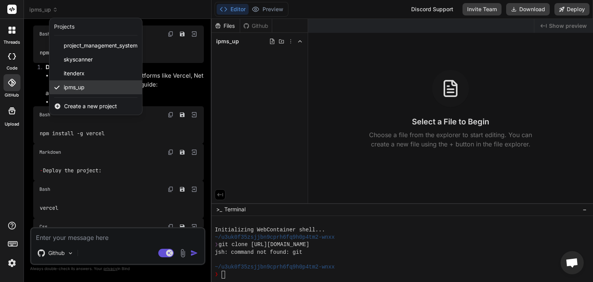
click at [81, 82] on div "ipms_up" at bounding box center [95, 87] width 93 height 14
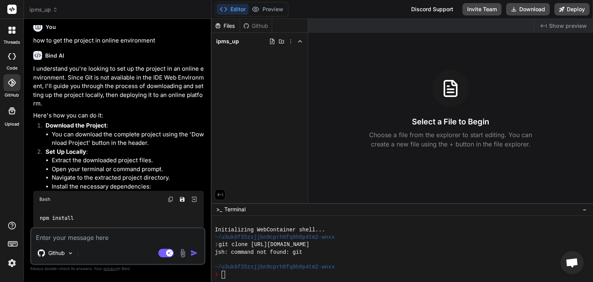
scroll to position [329, 0]
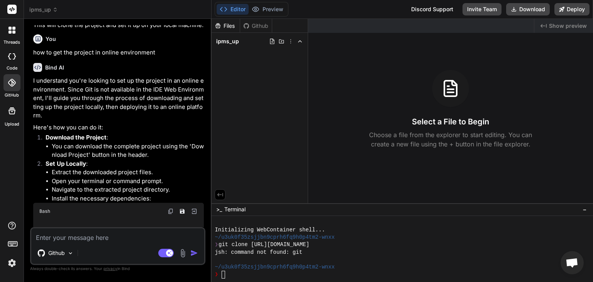
click at [106, 246] on div "Github" at bounding box center [117, 254] width 173 height 19
click at [104, 238] on textarea at bounding box center [117, 235] width 173 height 14
click at [50, 8] on span "ipms_up" at bounding box center [43, 10] width 29 height 8
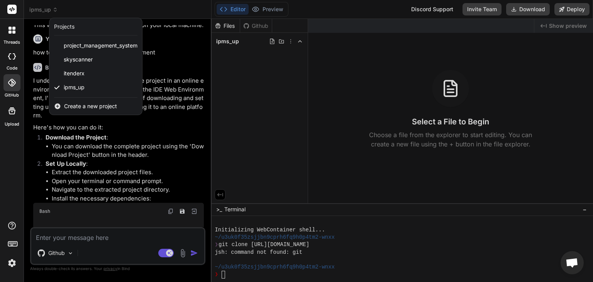
click at [111, 147] on div at bounding box center [296, 141] width 593 height 282
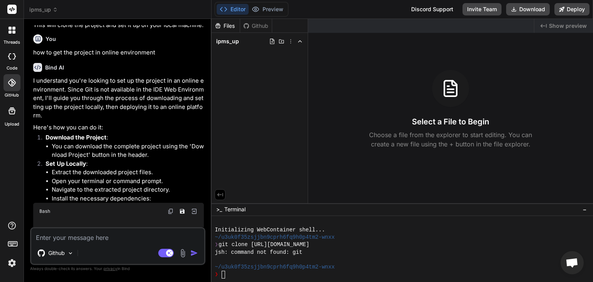
click at [48, 10] on span "ipms_up" at bounding box center [43, 10] width 29 height 8
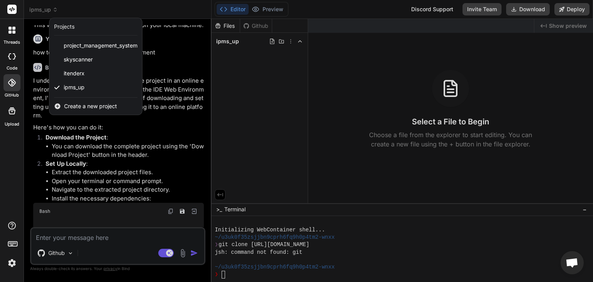
click at [159, 125] on div at bounding box center [296, 141] width 593 height 282
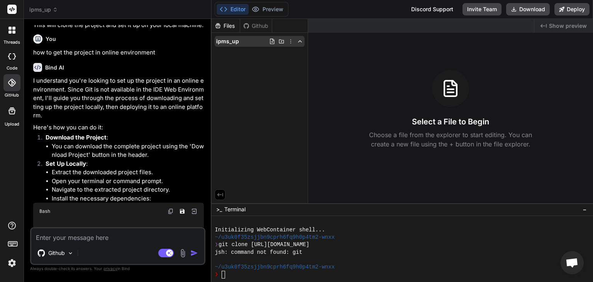
click at [293, 42] on icon at bounding box center [290, 41] width 6 height 6
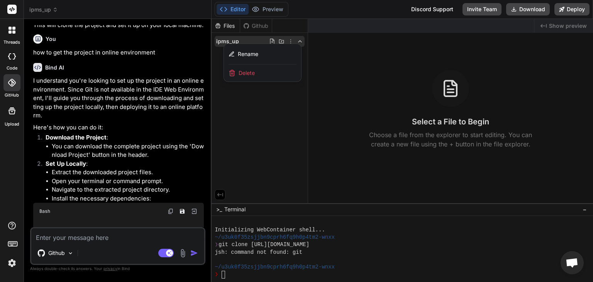
click at [258, 71] on div "Delete" at bounding box center [262, 72] width 77 height 17
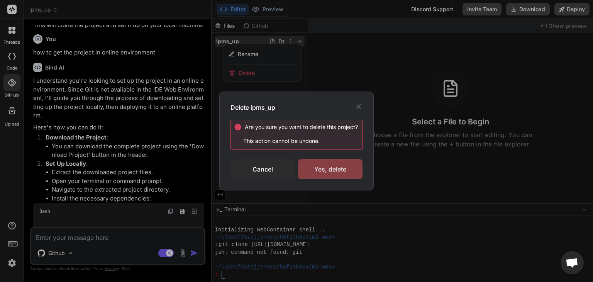
click at [330, 165] on div "Yes, delete" at bounding box center [330, 169] width 64 height 20
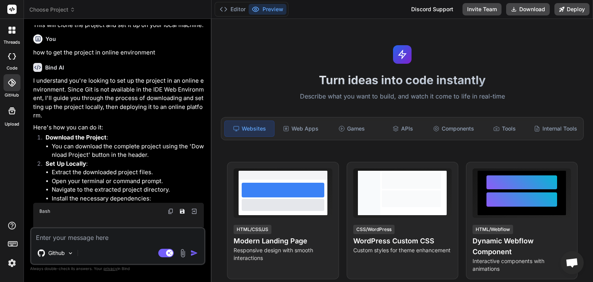
click at [14, 7] on rect at bounding box center [11, 9] width 9 height 9
click at [42, 7] on span "Choose Project" at bounding box center [52, 10] width 46 height 8
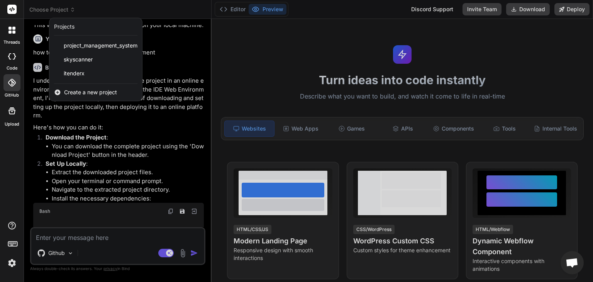
click at [136, 152] on div at bounding box center [296, 141] width 593 height 282
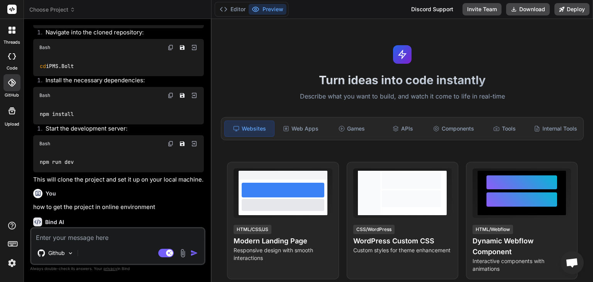
scroll to position [214, 0]
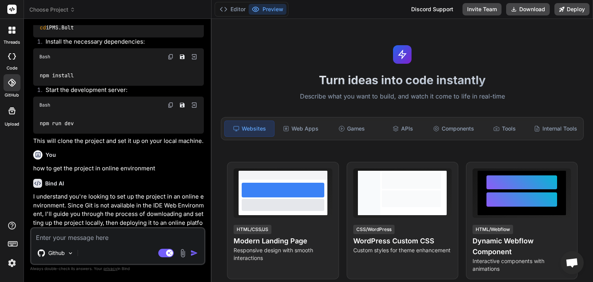
click at [14, 261] on img at bounding box center [11, 262] width 13 height 13
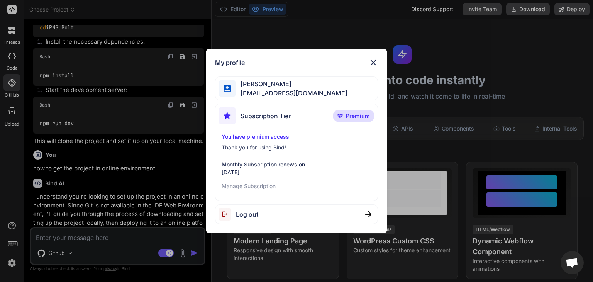
click at [137, 181] on div "My profile Ahmed Gaballah ahmed.gaballa81@gmail.com Subscription Tier Premium Y…" at bounding box center [296, 141] width 593 height 282
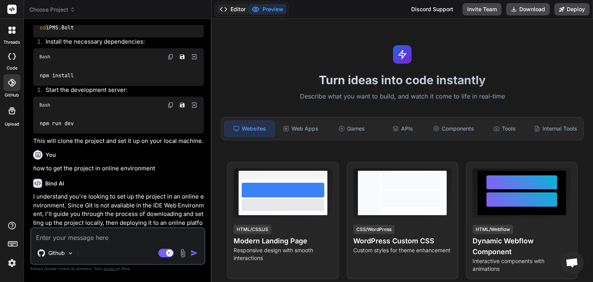
click at [239, 10] on button "Editor" at bounding box center [232, 9] width 32 height 11
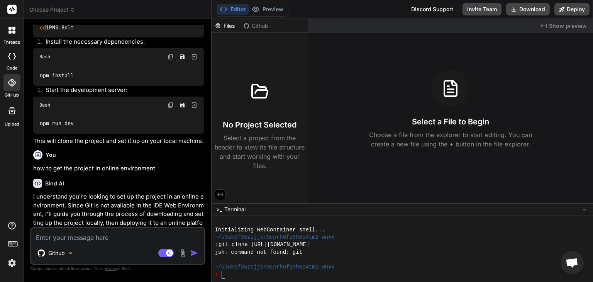
click at [257, 99] on icon at bounding box center [259, 91] width 19 height 19
click at [257, 95] on icon at bounding box center [259, 91] width 19 height 19
click at [265, 13] on button "Preview" at bounding box center [267, 9] width 38 height 11
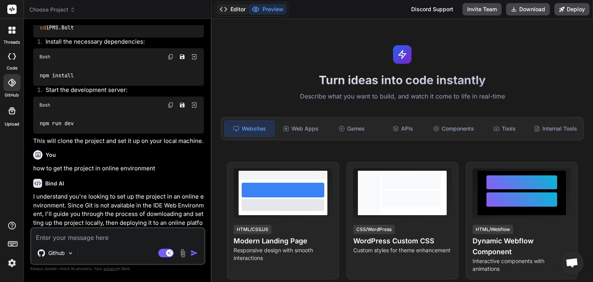
click at [231, 7] on button "Editor" at bounding box center [232, 9] width 32 height 11
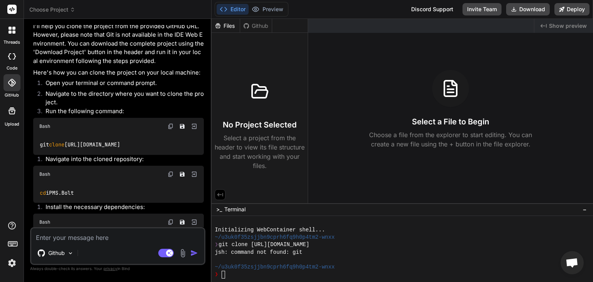
scroll to position [21, 0]
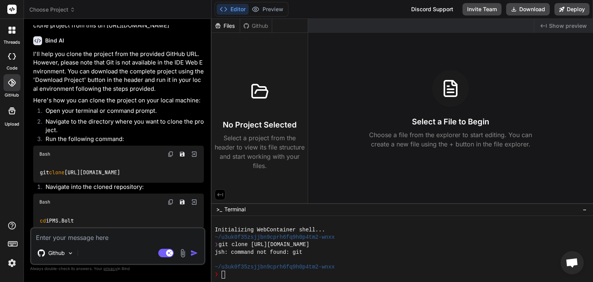
click at [17, 37] on div at bounding box center [12, 30] width 16 height 16
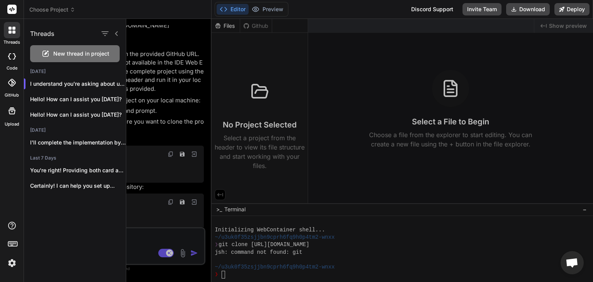
click at [79, 55] on span "New thread in project" at bounding box center [81, 54] width 56 height 8
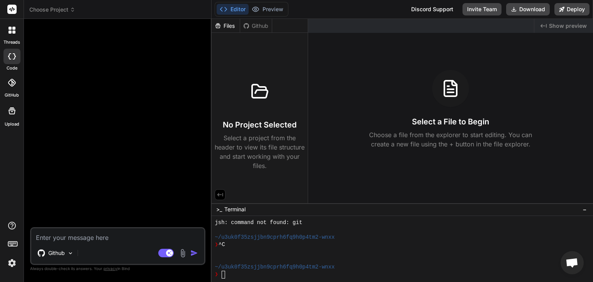
click at [63, 12] on span "Choose Project" at bounding box center [52, 10] width 46 height 8
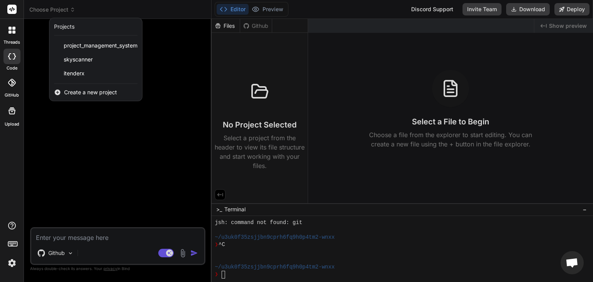
click at [90, 94] on span "Create a new project" at bounding box center [90, 92] width 53 height 8
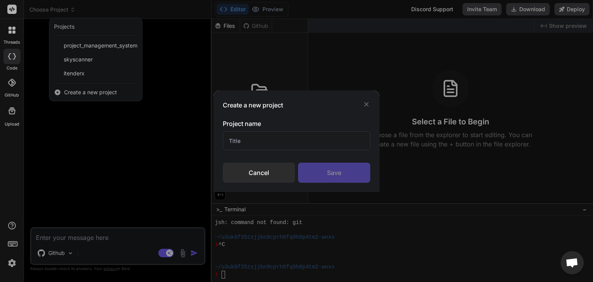
click at [259, 134] on input "text" at bounding box center [296, 140] width 147 height 19
click at [325, 174] on div "Save" at bounding box center [334, 172] width 72 height 20
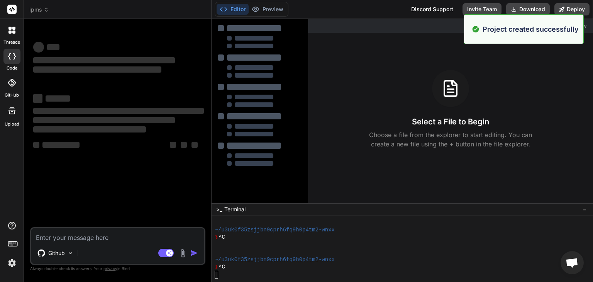
scroll to position [59, 0]
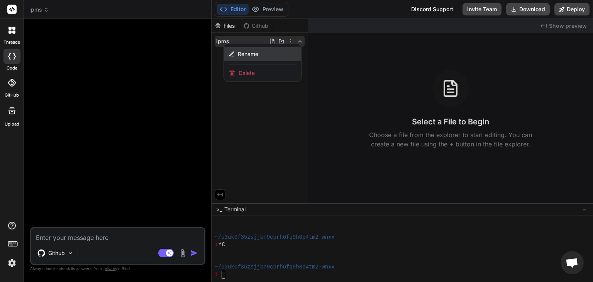
click at [265, 52] on div "Rename" at bounding box center [262, 54] width 77 height 14
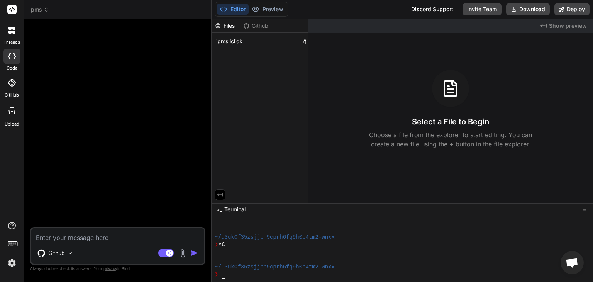
click at [258, 69] on div "Files Github ipms.iclick" at bounding box center [259, 111] width 96 height 184
click at [221, 45] on input "ipms.iclick" at bounding box center [258, 41] width 84 height 8
click at [154, 144] on div at bounding box center [119, 126] width 174 height 202
click at [116, 235] on textarea at bounding box center [117, 235] width 173 height 14
click at [82, 243] on div "Github Agent Mode. When this toggle is activated, AI automatically makes decisi…" at bounding box center [117, 246] width 175 height 38
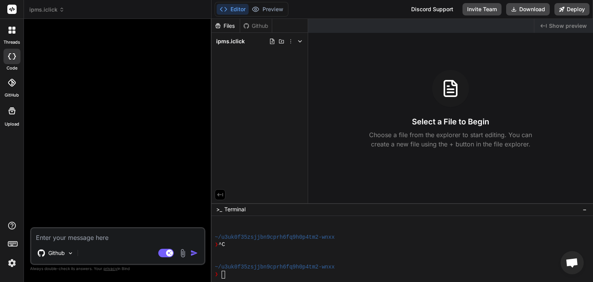
click at [84, 235] on textarea at bounding box center [117, 235] width 173 height 14
paste textarea "act as expert in angular v20 development and generate necessary components/serv…"
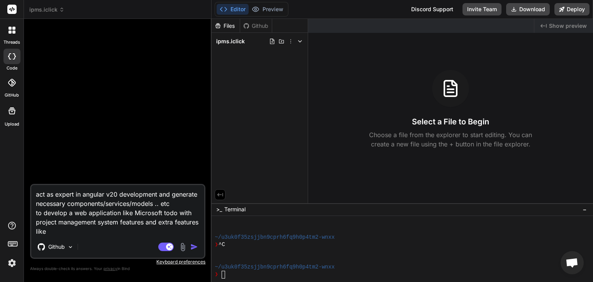
click at [155, 218] on textarea "act as expert in angular v20 development and generate necessary components/serv…" at bounding box center [117, 210] width 173 height 51
paste textarea "Name ------------ iPMS.iClick Language --------------------- - dual language (A…"
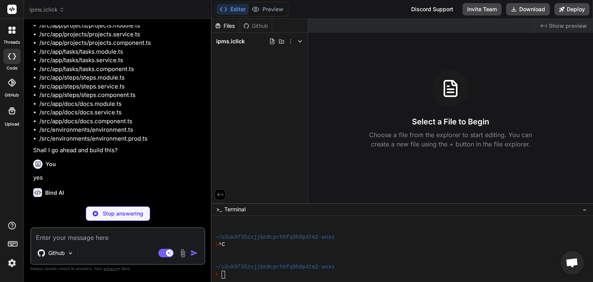
scroll to position [815, 0]
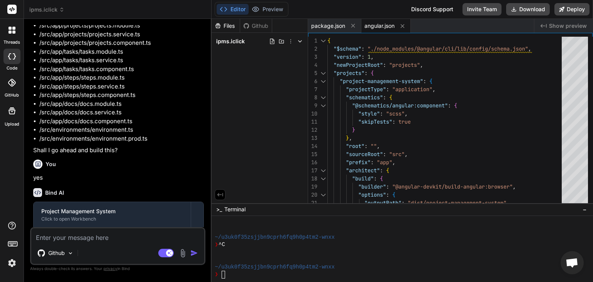
click at [52, 10] on span "ipms.iclick" at bounding box center [46, 10] width 35 height 8
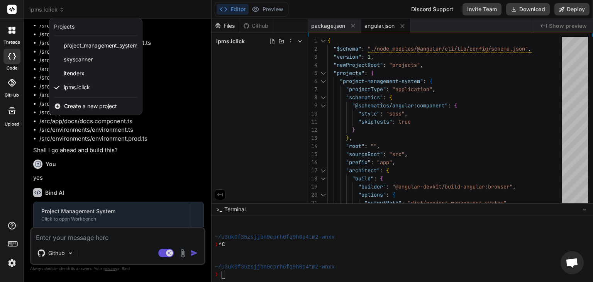
click at [164, 59] on div at bounding box center [296, 141] width 593 height 282
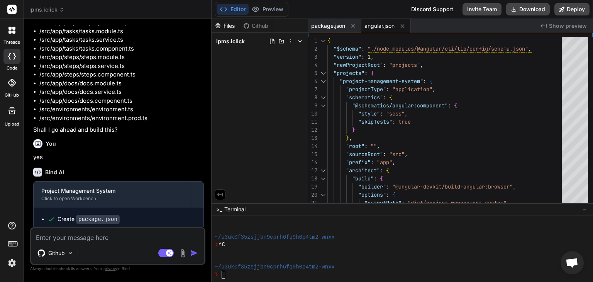
scroll to position [854, 0]
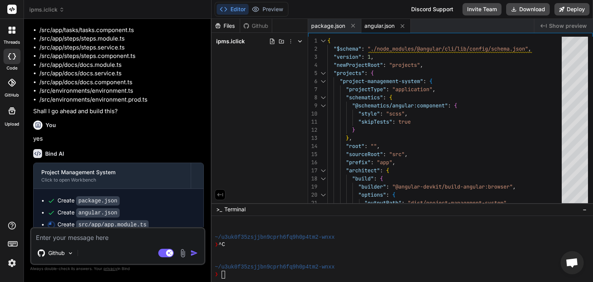
click at [240, 46] on div "ipms.iclick" at bounding box center [259, 41] width 90 height 11
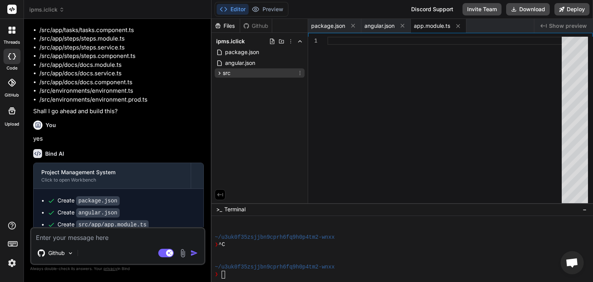
click at [219, 74] on icon at bounding box center [219, 73] width 7 height 7
click at [226, 85] on icon at bounding box center [226, 83] width 7 height 7
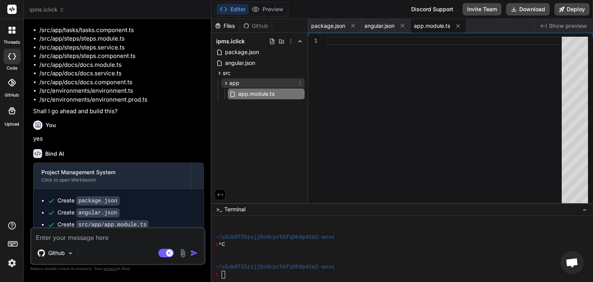
click at [224, 83] on icon at bounding box center [226, 83] width 7 height 7
click at [220, 71] on icon at bounding box center [219, 73] width 7 height 7
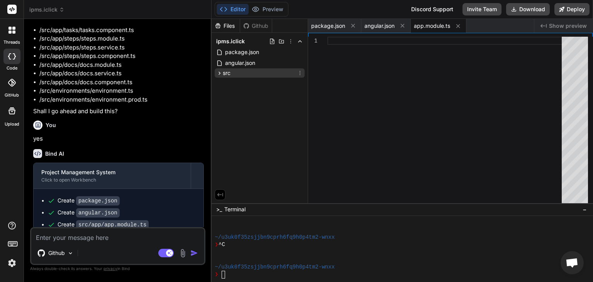
click at [220, 71] on icon at bounding box center [219, 73] width 7 height 7
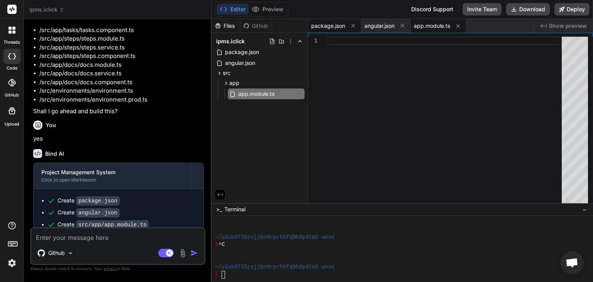
click at [342, 27] on span "package.json" at bounding box center [328, 26] width 34 height 8
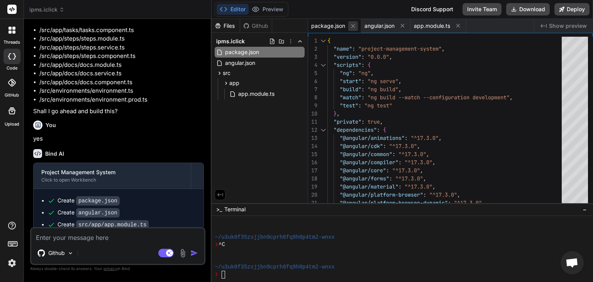
click at [350, 29] on icon at bounding box center [353, 26] width 7 height 7
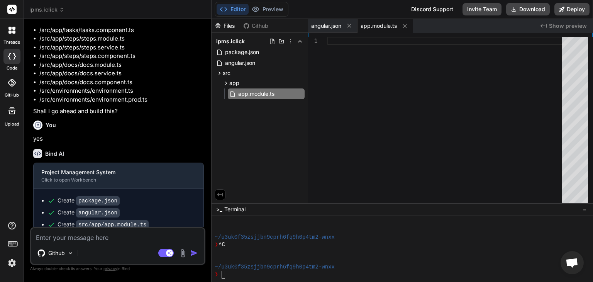
click at [350, 29] on button at bounding box center [349, 26] width 10 height 10
click at [353, 27] on icon at bounding box center [355, 26] width 7 height 7
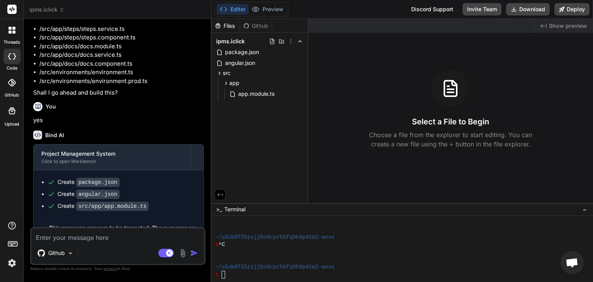
scroll to position [882, 0]
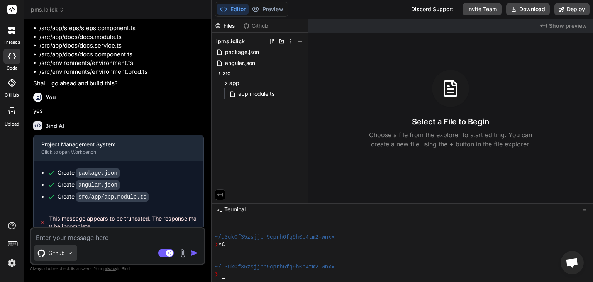
click at [71, 253] on img at bounding box center [70, 253] width 7 height 7
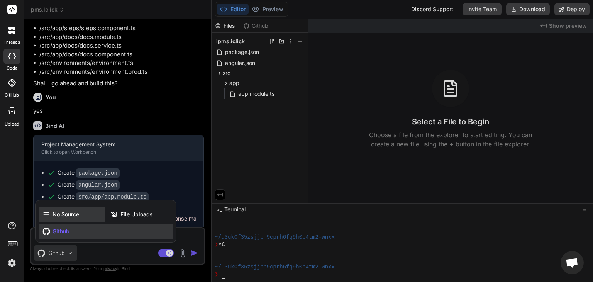
click at [71, 212] on span "No Source" at bounding box center [65, 214] width 27 height 8
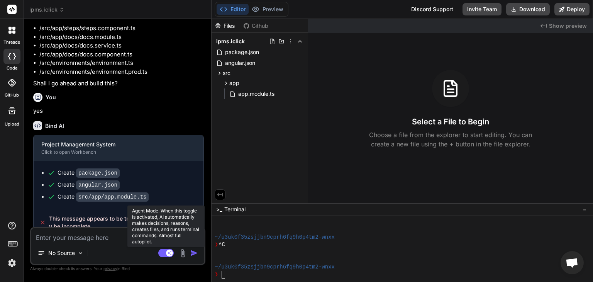
click at [162, 252] on rect at bounding box center [165, 252] width 15 height 8
click at [163, 250] on rect at bounding box center [162, 252] width 7 height 7
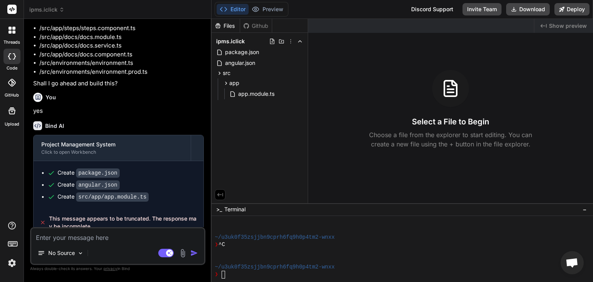
click at [84, 236] on textarea at bounding box center [117, 235] width 173 height 14
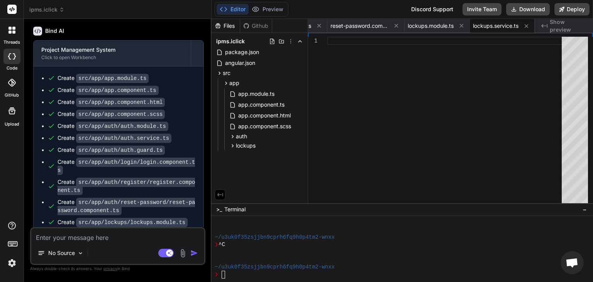
scroll to position [1152, 0]
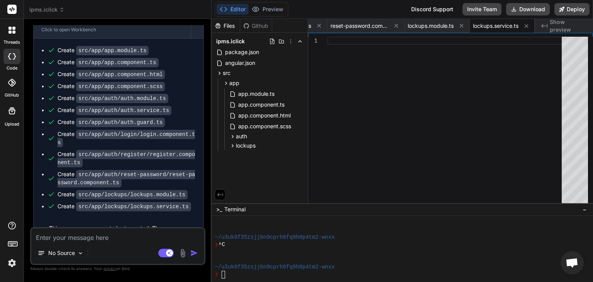
click at [106, 246] on div "No Source" at bounding box center [117, 254] width 173 height 19
click at [107, 244] on div "No Source Agent Mode. When this toggle is activated, AI automatically makes dec…" at bounding box center [117, 246] width 175 height 38
click at [107, 239] on textarea at bounding box center [117, 235] width 173 height 14
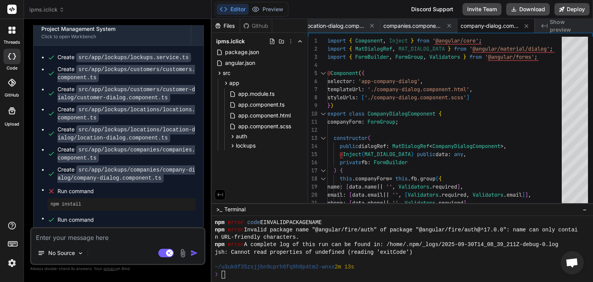
scroll to position [311, 0]
click at [93, 198] on div "npm install" at bounding box center [121, 204] width 148 height 12
click at [374, 81] on div "import { Component , Inject } from '@angular/core' ; import { MatDialogRef , MA…" at bounding box center [446, 183] width 239 height 292
click at [239, 10] on button "Editor" at bounding box center [232, 9] width 32 height 11
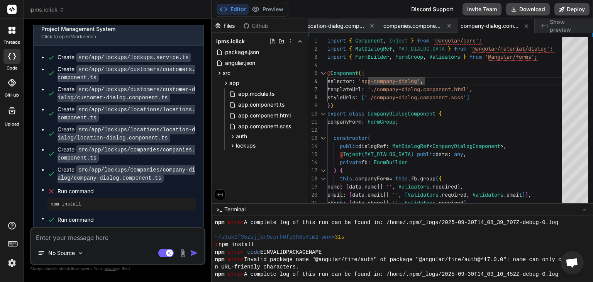
scroll to position [311, 0]
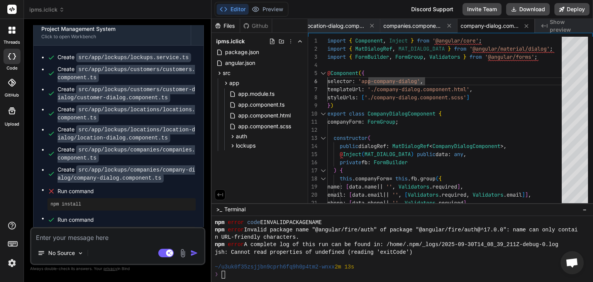
click at [107, 241] on textarea at bounding box center [117, 235] width 173 height 14
click at [233, 209] on span "Terminal" at bounding box center [234, 209] width 21 height 8
click at [139, 235] on textarea at bounding box center [117, 235] width 173 height 14
click at [247, 274] on div "❯" at bounding box center [397, 273] width 366 height 7
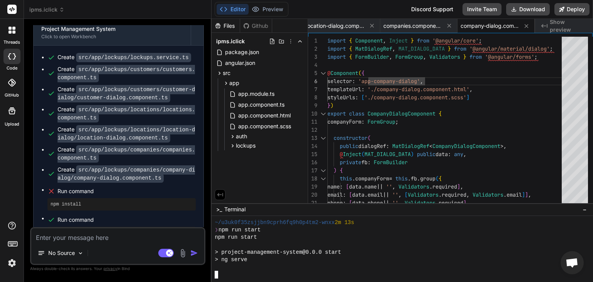
scroll to position [378, 0]
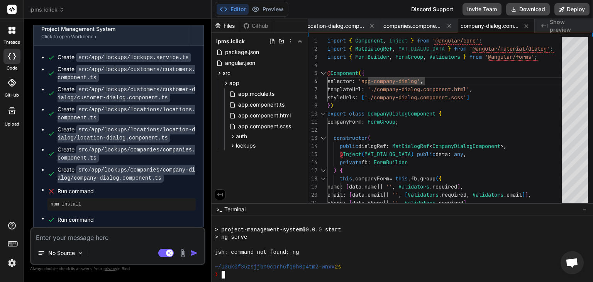
click at [321, 250] on div "jsh: command not found: ng" at bounding box center [397, 251] width 366 height 7
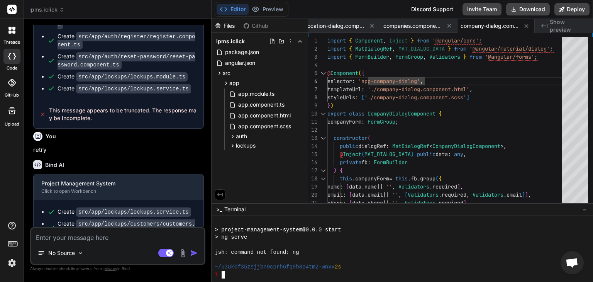
scroll to position [1423, 0]
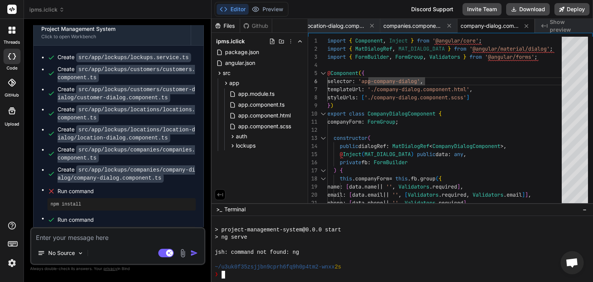
click at [96, 241] on textarea at bounding box center [117, 235] width 173 height 14
click at [85, 241] on textarea at bounding box center [117, 235] width 173 height 14
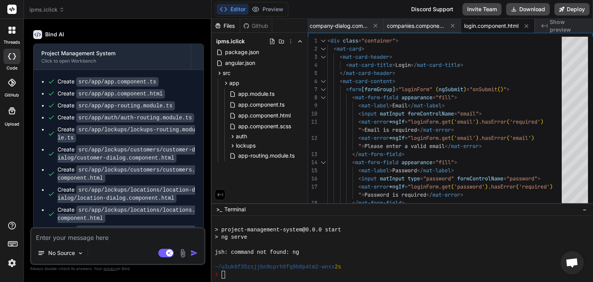
scroll to position [2670, 0]
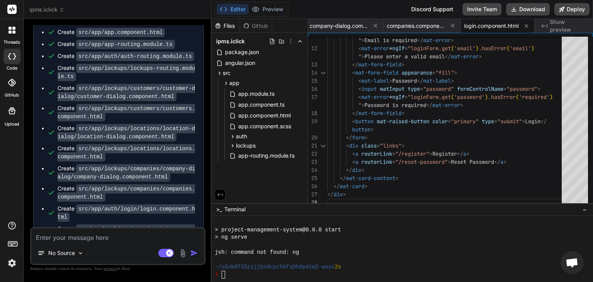
click at [561, 29] on span "Show preview" at bounding box center [567, 25] width 37 height 15
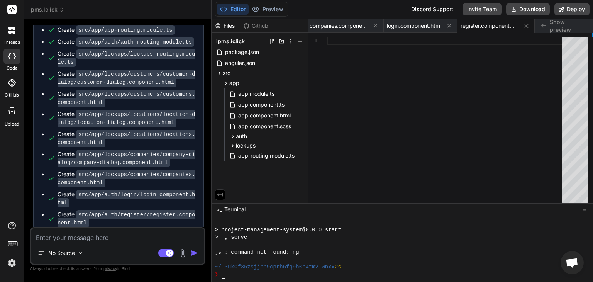
scroll to position [2697, 0]
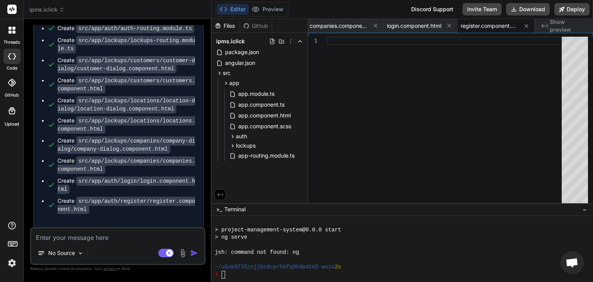
click at [106, 234] on textarea at bounding box center [117, 235] width 173 height 14
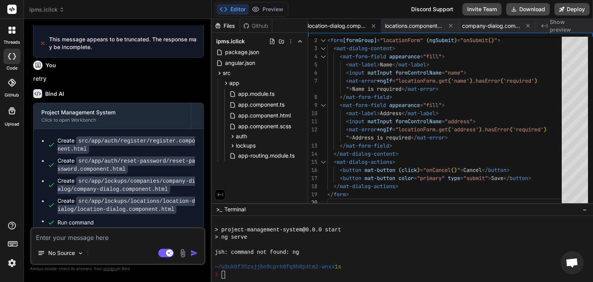
scroll to position [466, 0]
drag, startPoint x: 99, startPoint y: 212, endPoint x: 50, endPoint y: 213, distance: 49.0
click at [50, 229] on div "npm run start" at bounding box center [121, 235] width 148 height 12
copy pre "npm run start"
click at [64, 234] on textarea at bounding box center [117, 235] width 173 height 14
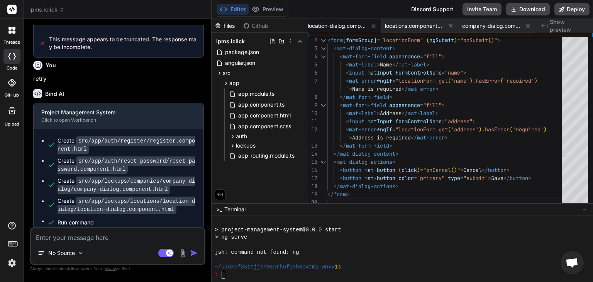
paste textarea "npm run start"
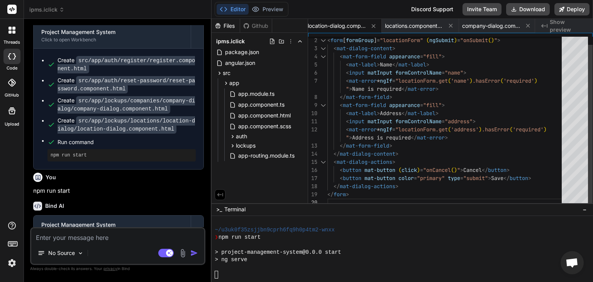
scroll to position [556, 0]
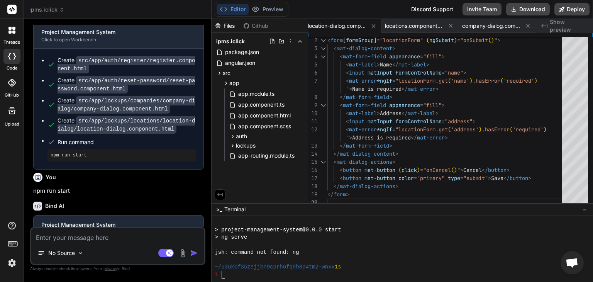
click at [94, 235] on textarea at bounding box center [117, 235] width 173 height 14
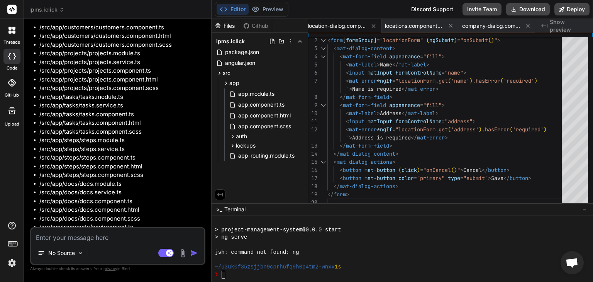
scroll to position [3936, 0]
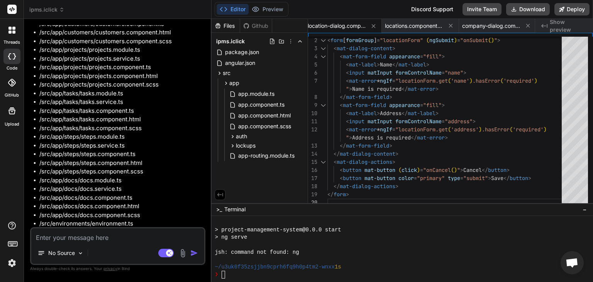
click at [120, 239] on textarea at bounding box center [117, 235] width 173 height 14
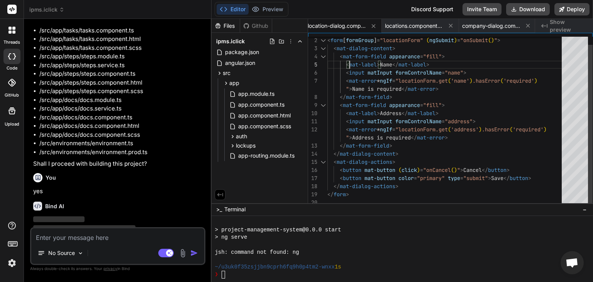
scroll to position [0, 0]
drag, startPoint x: 361, startPoint y: 24, endPoint x: 349, endPoint y: 59, distance: 36.7
click at [349, 59] on div "< mat-error * ngIf = "locationForm.get ( 'address' ) .hasError ( 'required' ) "…" at bounding box center [446, 117] width 239 height 178
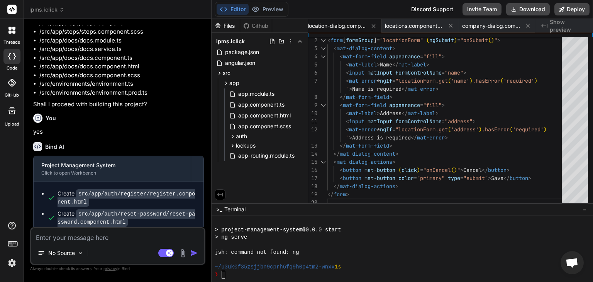
scroll to position [4128, 0]
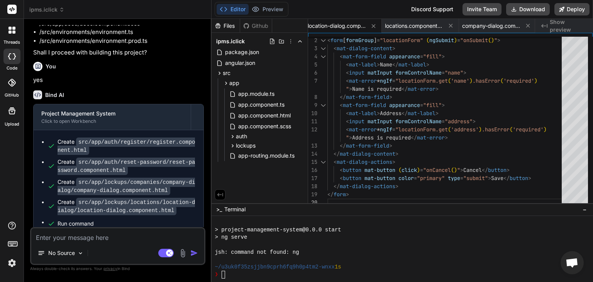
click at [358, 254] on div "jsh: command not found: ng" at bounding box center [397, 251] width 366 height 7
click at [128, 236] on textarea at bounding box center [117, 235] width 173 height 14
click at [375, 25] on icon at bounding box center [373, 26] width 7 height 7
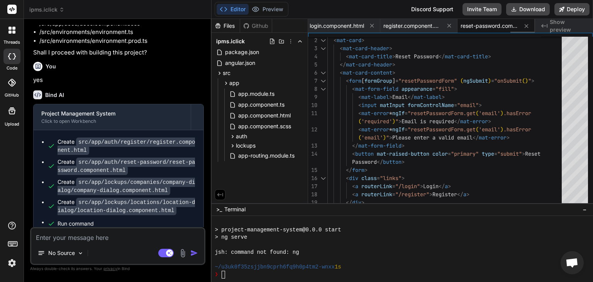
click at [375, 25] on icon at bounding box center [371, 25] width 7 height 7
click at [371, 25] on icon at bounding box center [368, 25] width 7 height 7
click at [375, 25] on icon at bounding box center [371, 25] width 7 height 7
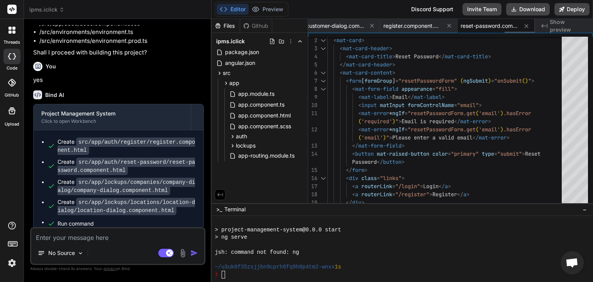
click at [375, 25] on icon at bounding box center [371, 25] width 7 height 7
click at [371, 25] on icon at bounding box center [368, 25] width 7 height 7
click at [375, 25] on icon at bounding box center [371, 25] width 7 height 7
click at [372, 25] on icon at bounding box center [368, 25] width 7 height 7
click at [375, 25] on icon at bounding box center [371, 25] width 7 height 7
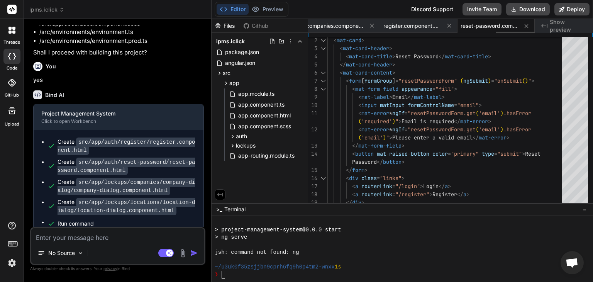
click at [375, 25] on icon at bounding box center [371, 25] width 7 height 7
click at [372, 25] on icon at bounding box center [368, 25] width 7 height 7
click at [375, 25] on icon at bounding box center [371, 25] width 7 height 7
click at [386, 25] on icon at bounding box center [389, 25] width 7 height 7
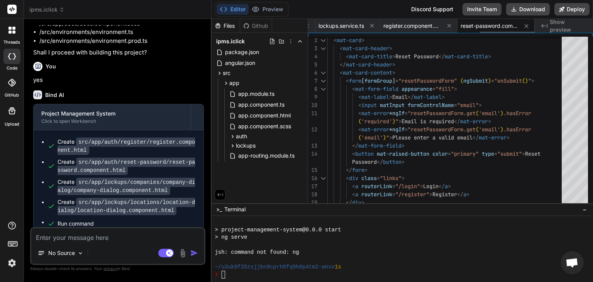
click at [375, 25] on icon at bounding box center [371, 25] width 7 height 7
click at [373, 25] on icon at bounding box center [369, 25] width 7 height 7
click at [375, 25] on icon at bounding box center [373, 25] width 7 height 7
click at [375, 25] on icon at bounding box center [371, 25] width 7 height 7
click at [374, 25] on icon at bounding box center [370, 25] width 7 height 7
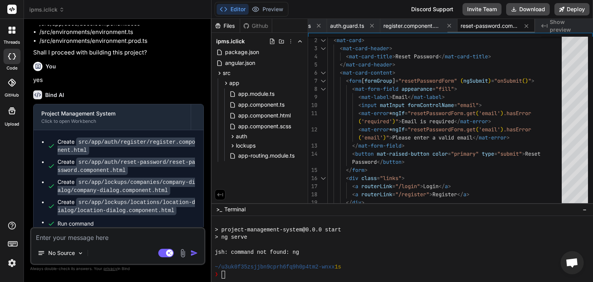
click at [375, 25] on button at bounding box center [372, 26] width 10 height 10
click at [374, 25] on icon at bounding box center [370, 25] width 7 height 7
click at [375, 25] on icon at bounding box center [371, 25] width 7 height 7
click at [375, 25] on button at bounding box center [371, 26] width 10 height 10
click at [375, 25] on button at bounding box center [372, 26] width 10 height 10
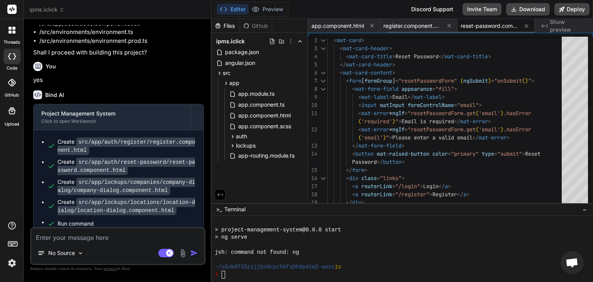
scroll to position [0, 49]
click at [375, 25] on button at bounding box center [372, 26] width 10 height 10
click at [432, 25] on span "register.component.html" at bounding box center [461, 26] width 58 height 8
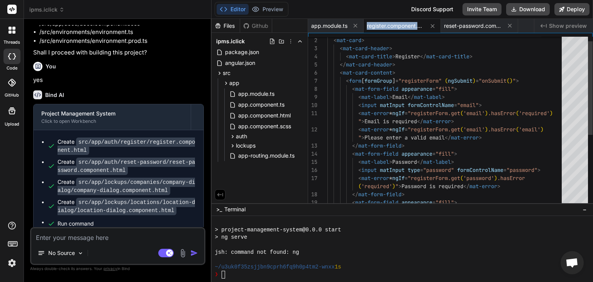
click at [375, 25] on span "register.component.html" at bounding box center [395, 26] width 58 height 8
click at [430, 26] on icon at bounding box center [432, 26] width 7 height 7
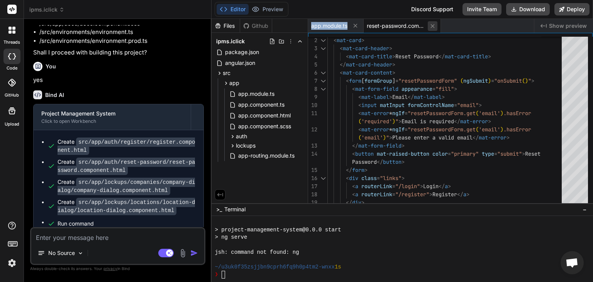
click at [434, 25] on icon at bounding box center [432, 26] width 7 height 7
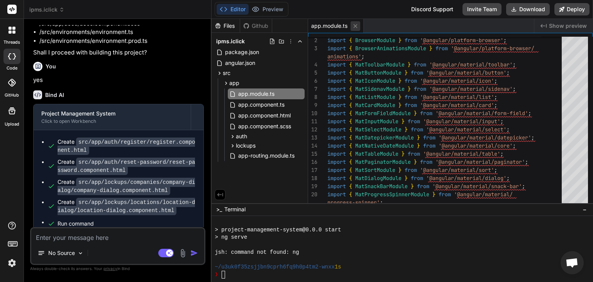
click at [356, 27] on icon at bounding box center [355, 26] width 4 height 4
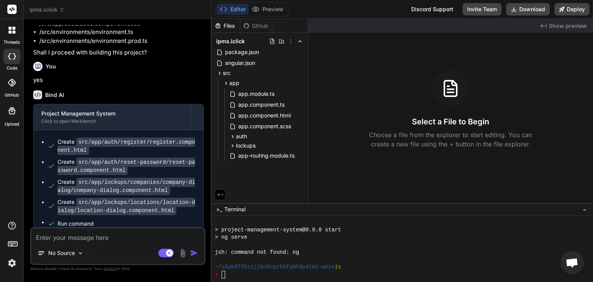
click at [91, 236] on textarea at bounding box center [117, 235] width 173 height 14
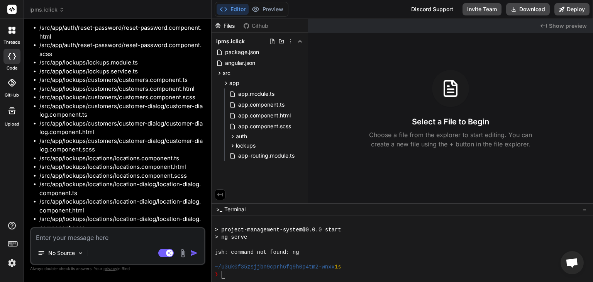
scroll to position [4821, 0]
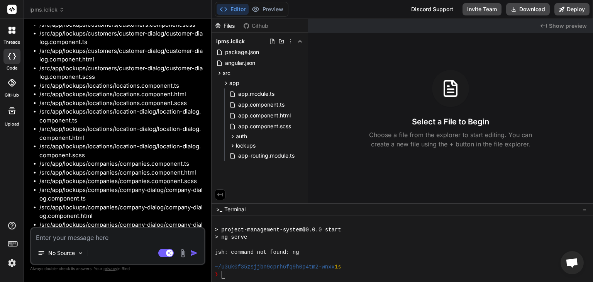
click at [105, 236] on textarea at bounding box center [117, 235] width 173 height 14
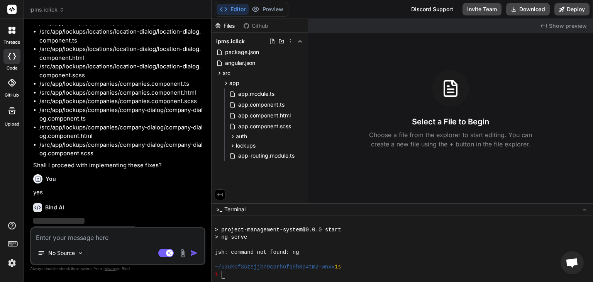
scroll to position [4901, 0]
click at [235, 149] on div "lockups" at bounding box center [242, 146] width 26 height 8
click at [264, 177] on span "customers" at bounding box center [255, 177] width 26 height 8
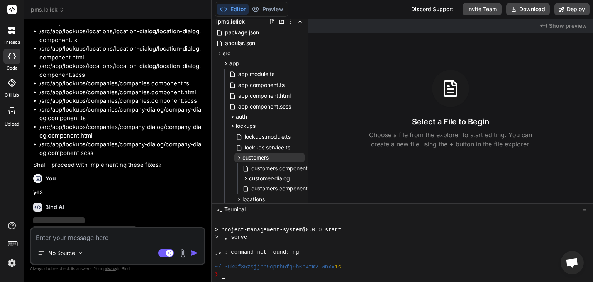
scroll to position [39, 0]
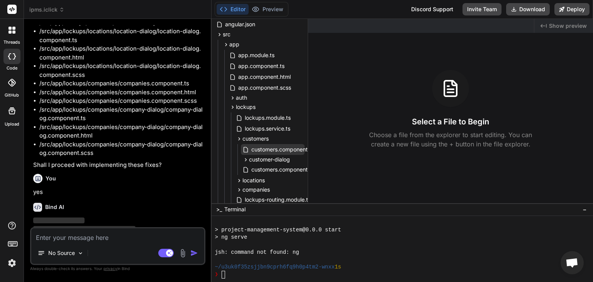
click at [279, 150] on span "customers.component.ts" at bounding box center [282, 149] width 64 height 9
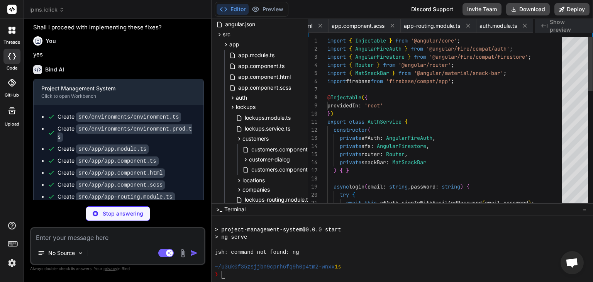
scroll to position [0, 433]
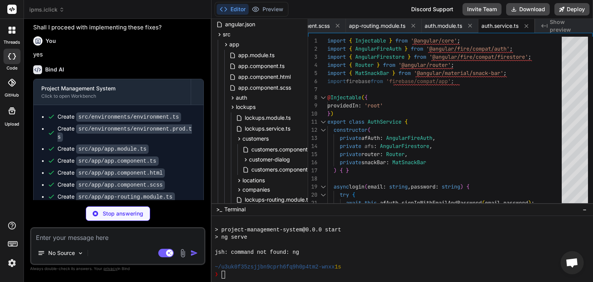
click at [126, 204] on code "src/app/auth/auth.module.ts" at bounding box center [122, 208] width 92 height 9
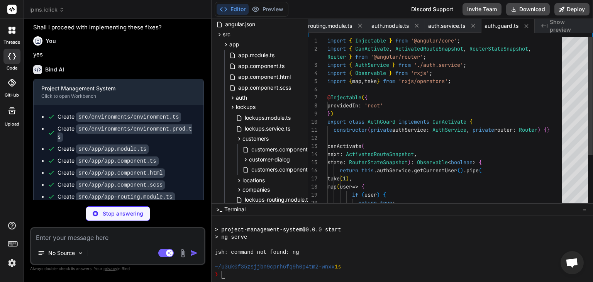
copy code "auth"
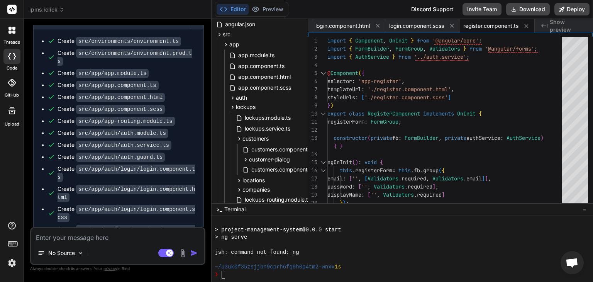
scroll to position [5115, 0]
click at [375, 248] on div at bounding box center [397, 244] width 366 height 7
click at [392, 147] on div "import { Component , OnInit } from '@angular/core' ; import { FormBuilder , For…" at bounding box center [446, 162] width 239 height 251
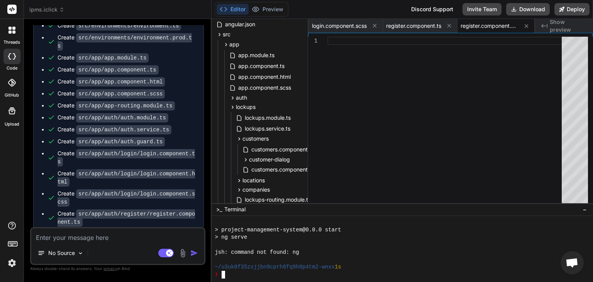
scroll to position [5142, 0]
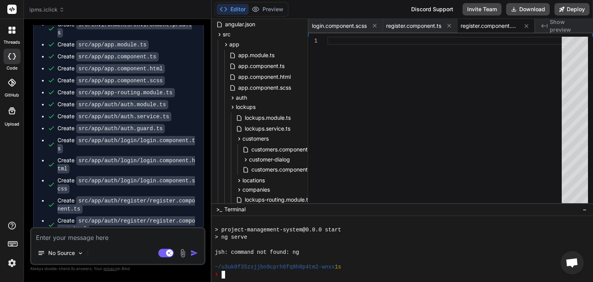
click at [91, 238] on textarea at bounding box center [117, 235] width 173 height 14
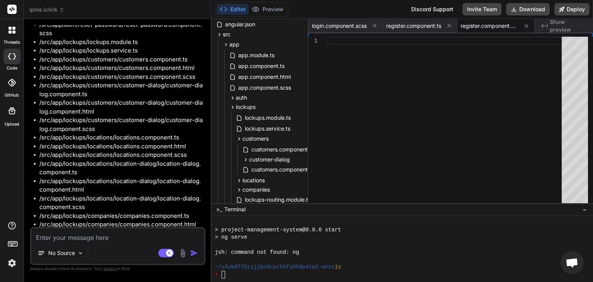
scroll to position [5939, 0]
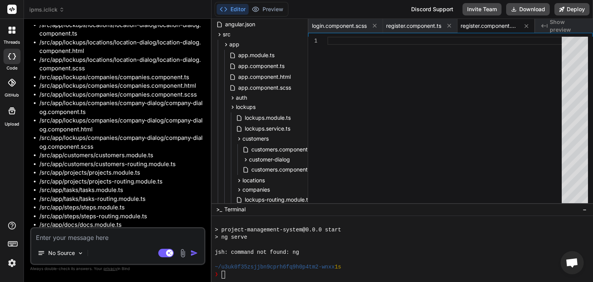
click at [119, 238] on textarea at bounding box center [117, 235] width 173 height 14
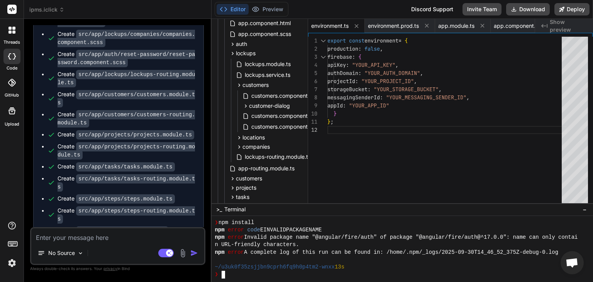
scroll to position [844, 0]
click at [8, 92] on label "GitHub" at bounding box center [12, 95] width 14 height 7
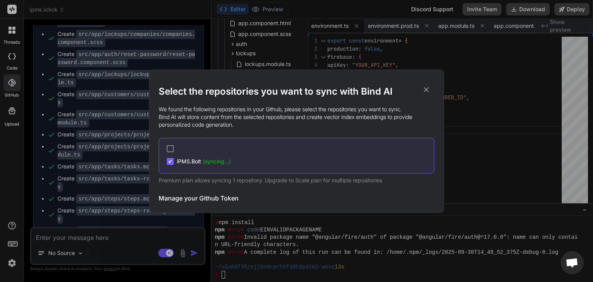
click at [216, 165] on div "✔ iPMS.Bolt (syncing...)" at bounding box center [296, 155] width 275 height 35
click at [426, 88] on icon at bounding box center [426, 89] width 8 height 8
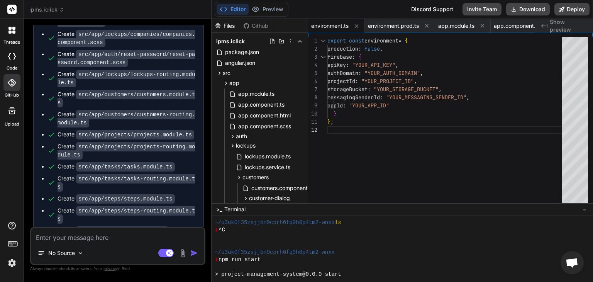
scroll to position [574, 0]
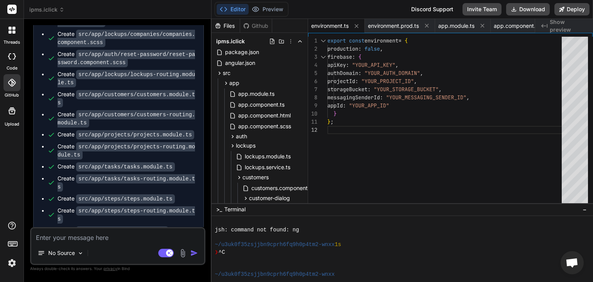
click at [57, 10] on span "ipms.iclick" at bounding box center [46, 10] width 35 height 8
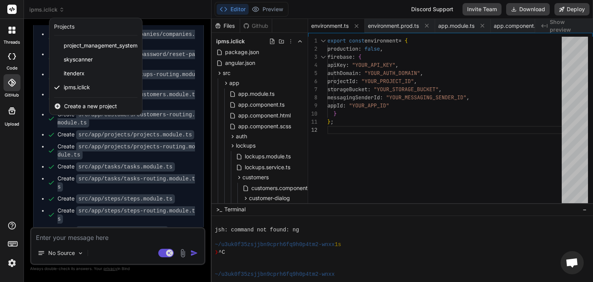
click at [289, 41] on div at bounding box center [296, 141] width 593 height 282
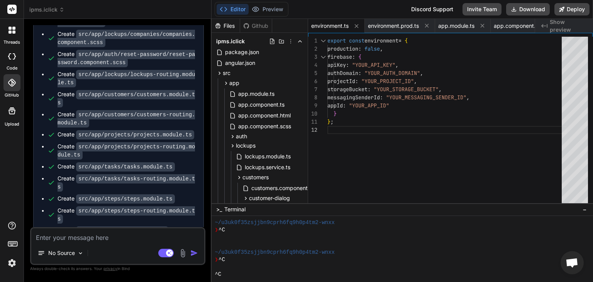
scroll to position [0, 0]
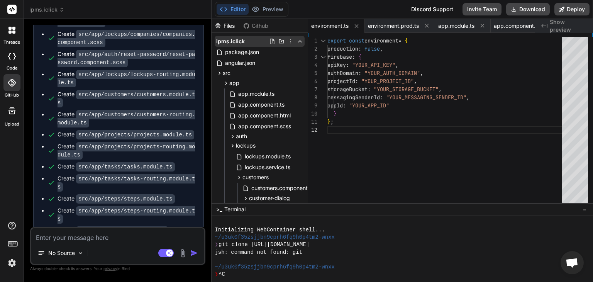
click at [288, 41] on icon at bounding box center [290, 41] width 6 height 6
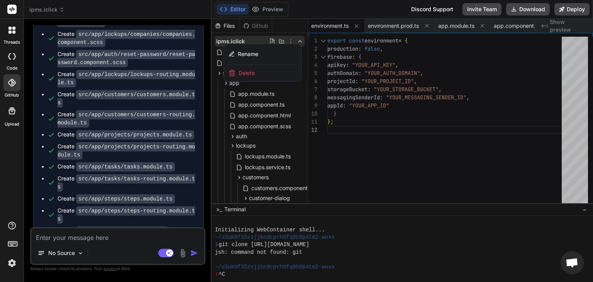
click at [248, 74] on span "Delete" at bounding box center [246, 73] width 16 height 8
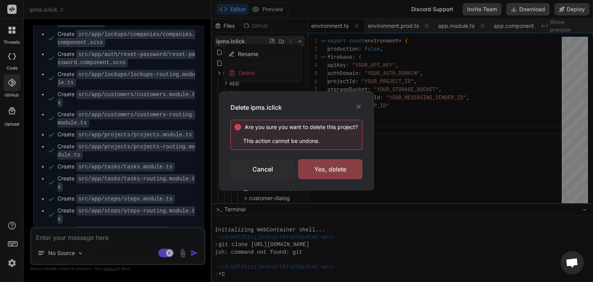
click at [330, 173] on div "Yes, delete" at bounding box center [330, 169] width 64 height 20
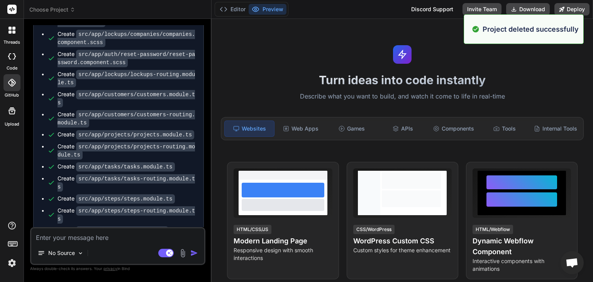
click at [16, 37] on div at bounding box center [12, 30] width 16 height 16
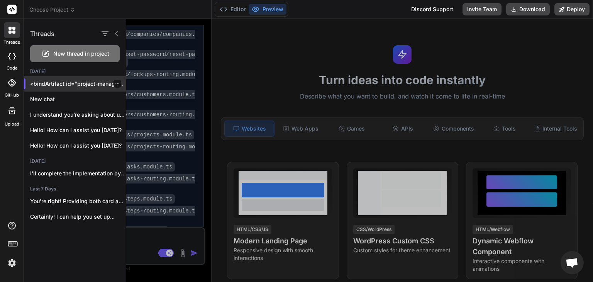
click at [115, 85] on icon "button" at bounding box center [117, 83] width 5 height 5
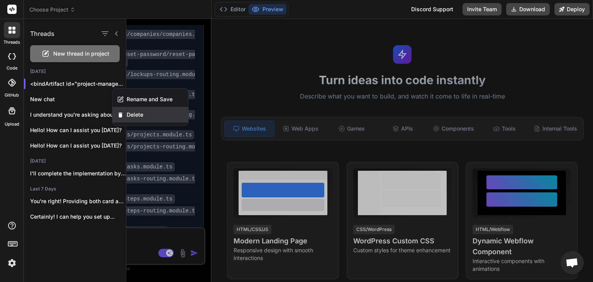
click at [142, 115] on span "Delete" at bounding box center [135, 115] width 17 height 8
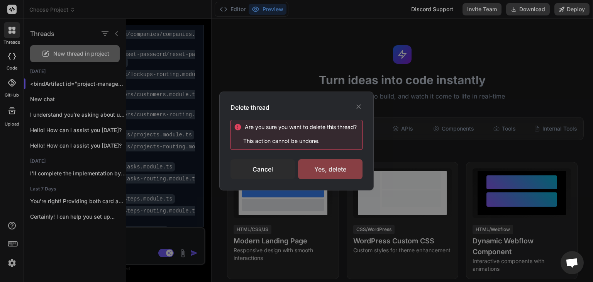
click at [334, 171] on div "Yes, delete" at bounding box center [330, 169] width 64 height 20
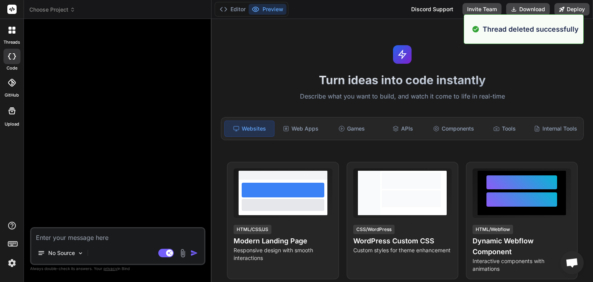
click at [10, 31] on icon at bounding box center [9, 31] width 3 height 3
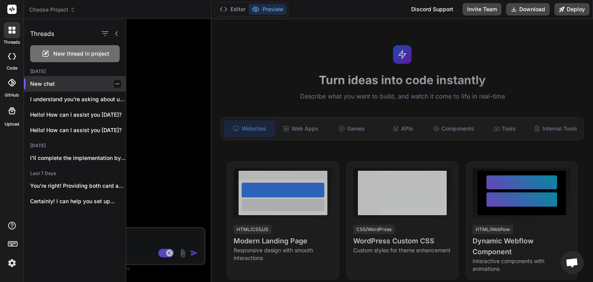
click at [115, 81] on icon "button" at bounding box center [117, 83] width 5 height 5
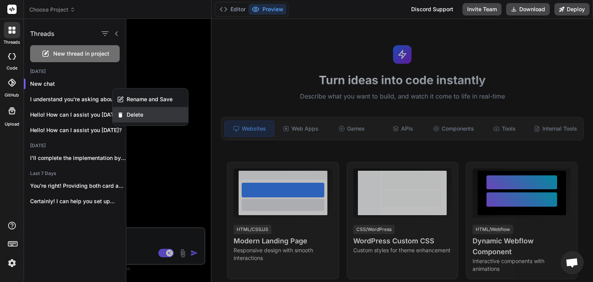
click at [135, 114] on span "Delete" at bounding box center [135, 115] width 17 height 8
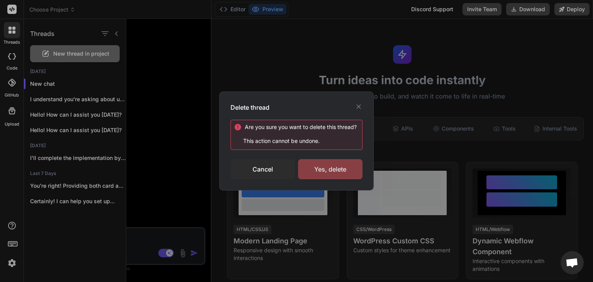
click at [327, 174] on div "Yes, delete" at bounding box center [330, 169] width 64 height 20
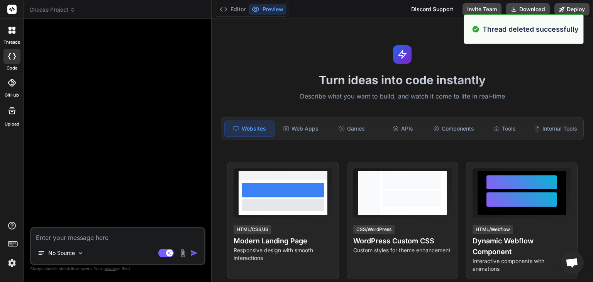
click at [12, 62] on div at bounding box center [11, 56] width 17 height 15
click at [12, 37] on div at bounding box center [12, 30] width 16 height 16
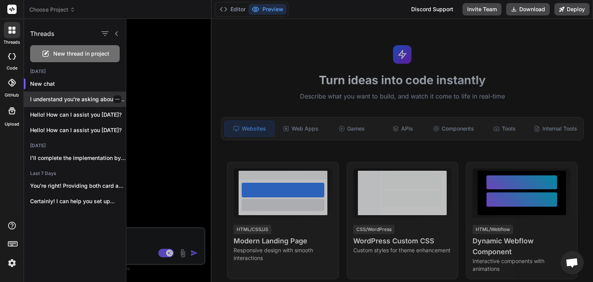
click at [115, 100] on icon "button" at bounding box center [117, 99] width 5 height 5
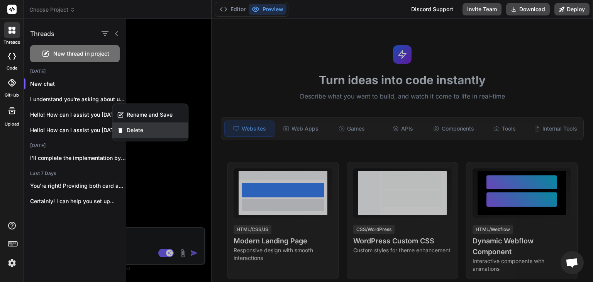
click at [136, 128] on span "Delete" at bounding box center [135, 130] width 17 height 8
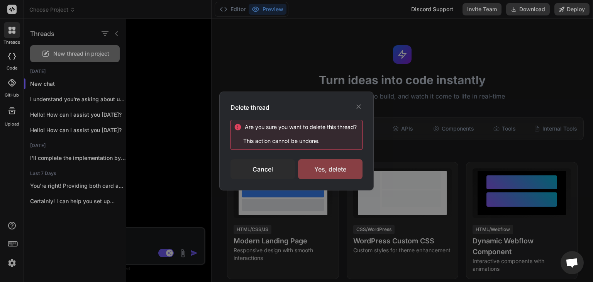
click at [318, 171] on div "Yes, delete" at bounding box center [330, 169] width 64 height 20
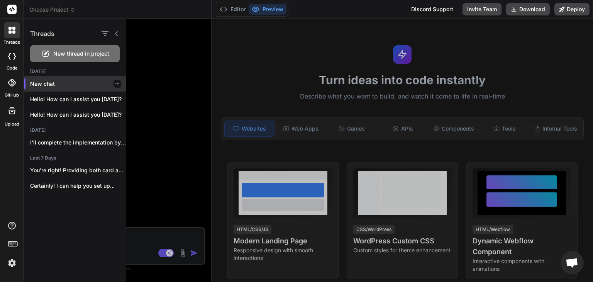
click at [115, 81] on icon "button" at bounding box center [117, 83] width 5 height 5
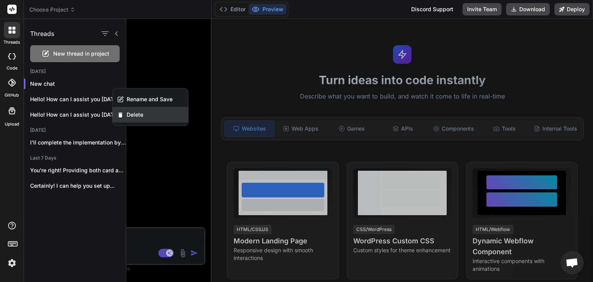
click at [132, 112] on span "Delete" at bounding box center [135, 115] width 17 height 8
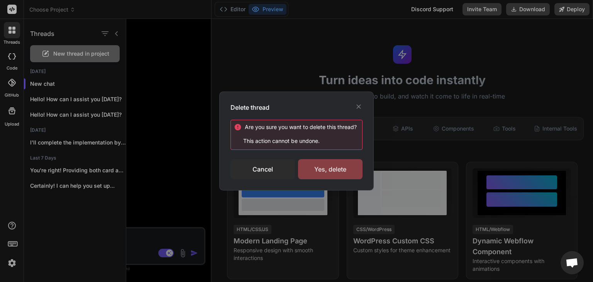
click at [330, 167] on div "Yes, delete" at bounding box center [330, 169] width 64 height 20
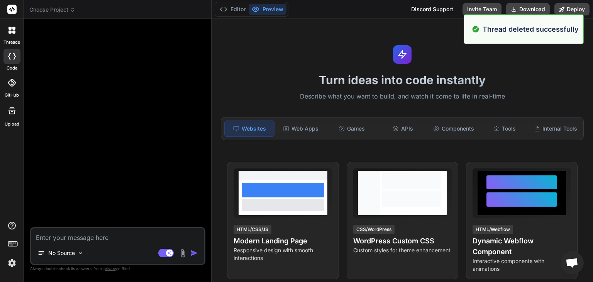
click at [13, 35] on div at bounding box center [12, 30] width 16 height 16
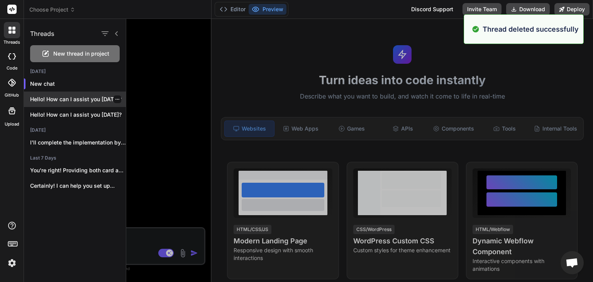
click at [116, 100] on icon "button" at bounding box center [117, 99] width 5 height 5
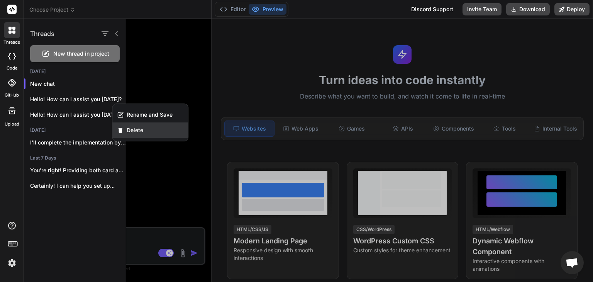
click at [133, 128] on span "Delete" at bounding box center [135, 130] width 17 height 8
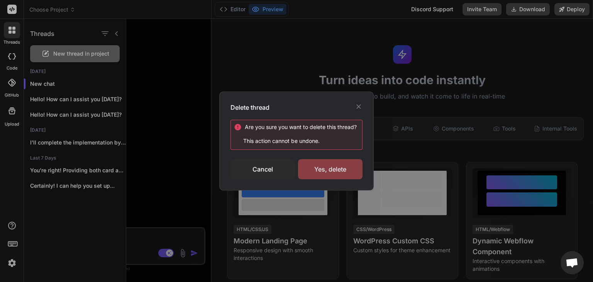
click at [308, 164] on div "Yes, delete" at bounding box center [330, 169] width 64 height 20
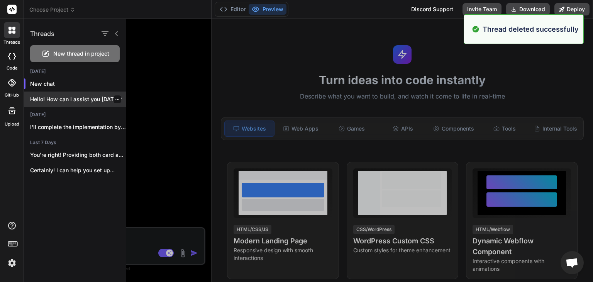
click at [115, 99] on icon "button" at bounding box center [117, 99] width 4 height 1
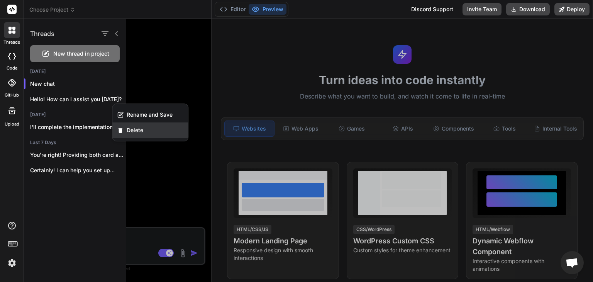
click at [147, 133] on div "Delete" at bounding box center [150, 129] width 76 height 15
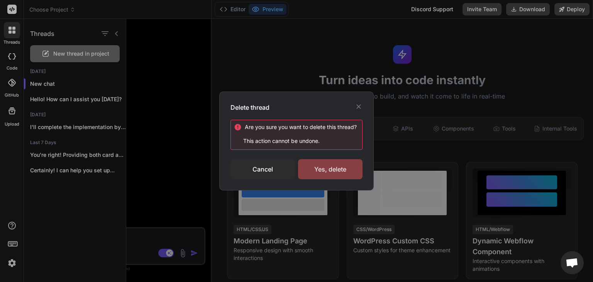
click at [313, 168] on div "Yes, delete" at bounding box center [330, 169] width 64 height 20
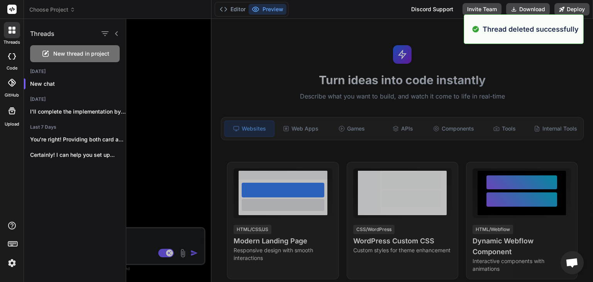
click at [190, 50] on div at bounding box center [359, 150] width 466 height 263
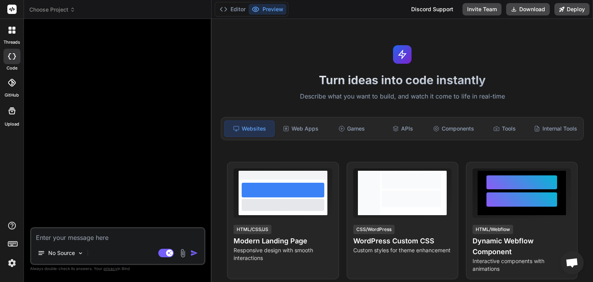
click at [49, 9] on span "Choose Project" at bounding box center [52, 10] width 46 height 8
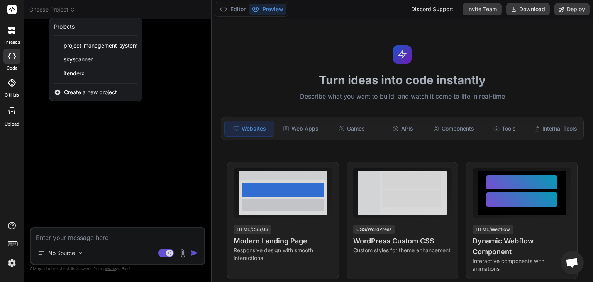
click at [85, 95] on span "Create a new project" at bounding box center [90, 92] width 53 height 8
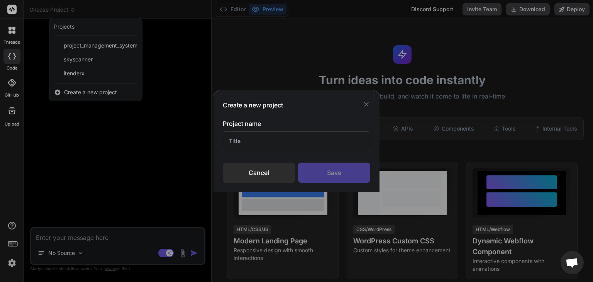
click at [281, 139] on input "text" at bounding box center [296, 140] width 147 height 19
click at [323, 176] on div "Save" at bounding box center [334, 172] width 72 height 20
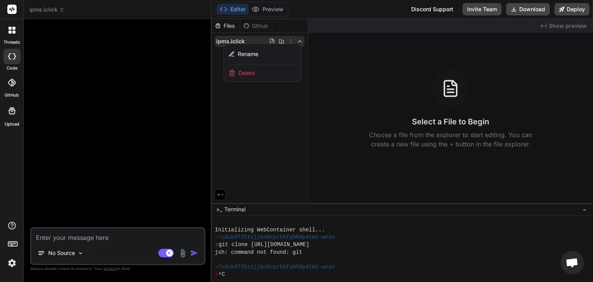
click at [69, 238] on textarea at bounding box center [117, 235] width 173 height 14
paste textarea "act as expert in angular 20 development and generate necessary components/servi…"
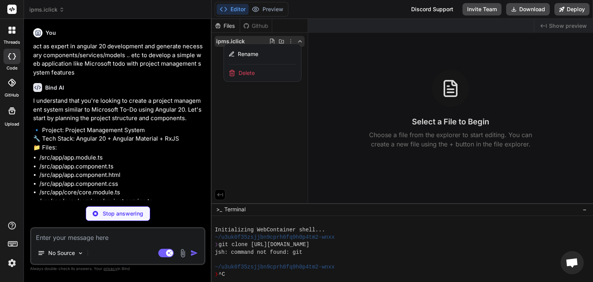
click at [126, 210] on p "Stop answering" at bounding box center [123, 213] width 41 height 8
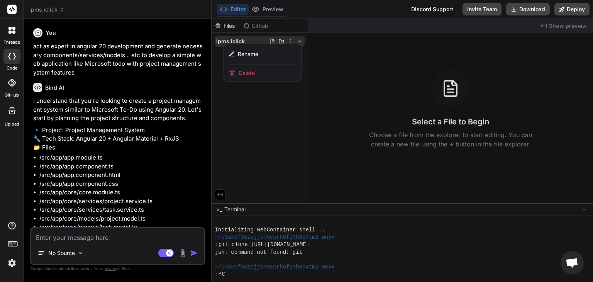
click at [271, 107] on div at bounding box center [401, 150] width 381 height 263
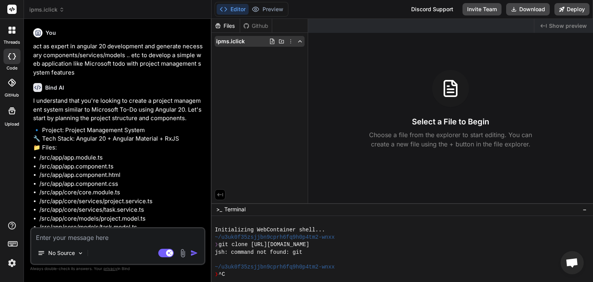
click at [240, 38] on span "ipms.iclick" at bounding box center [230, 41] width 29 height 8
click at [241, 43] on span "ipms.iclick" at bounding box center [230, 41] width 29 height 8
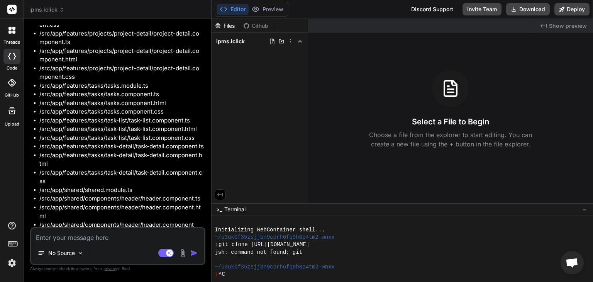
scroll to position [299, 0]
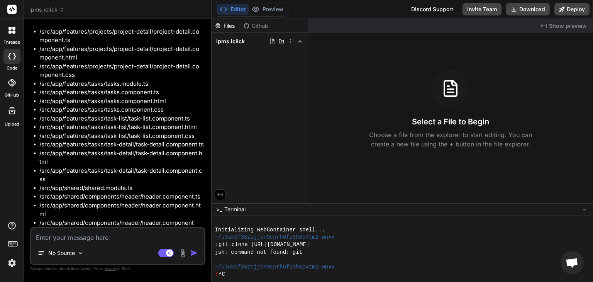
click at [196, 250] on img "button" at bounding box center [194, 253] width 8 height 8
click at [97, 239] on textarea at bounding box center [117, 235] width 173 height 14
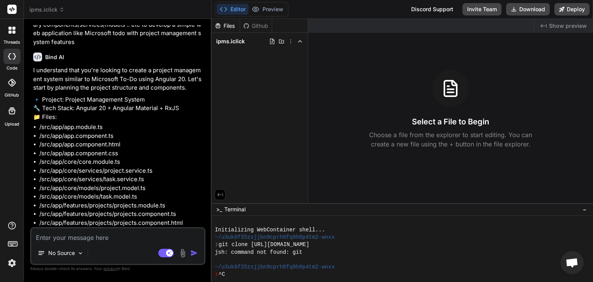
scroll to position [0, 0]
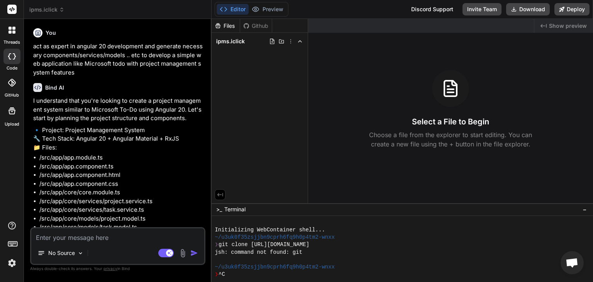
click at [35, 90] on icon at bounding box center [37, 87] width 9 height 9
click at [50, 34] on h6 "You" at bounding box center [51, 33] width 10 height 8
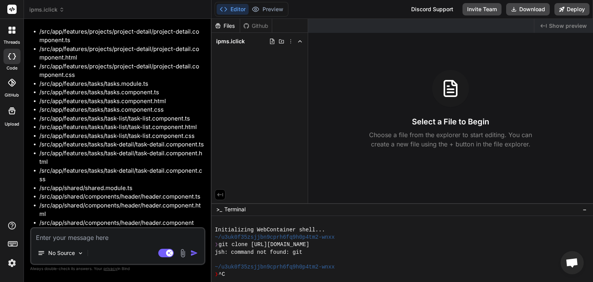
scroll to position [299, 0]
click at [98, 244] on div "No Source Agent Mode. When this toggle is activated, AI automatically makes dec…" at bounding box center [117, 246] width 175 height 38
click at [93, 239] on textarea at bounding box center [117, 235] width 173 height 14
paste textarea "act as expert in angular 20 development and generate necessary components/servi…"
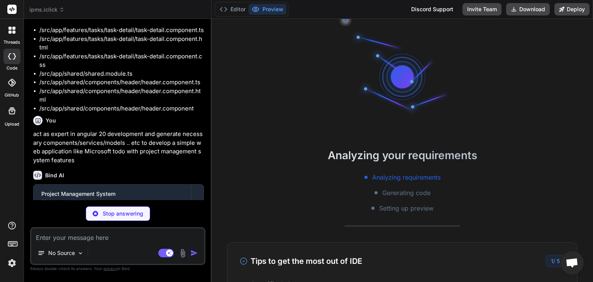
scroll to position [0, 2393]
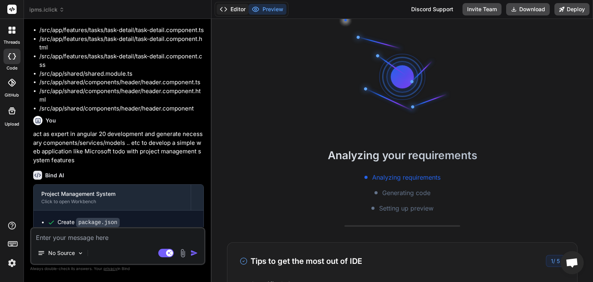
click at [231, 7] on button "Editor" at bounding box center [232, 9] width 32 height 11
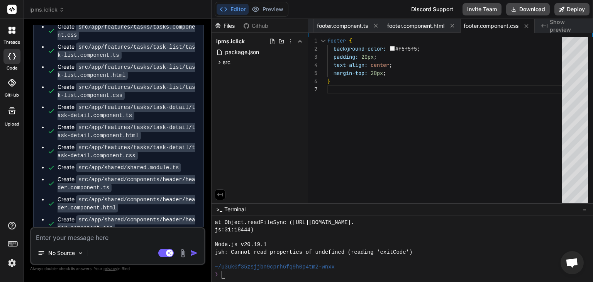
scroll to position [1114, 0]
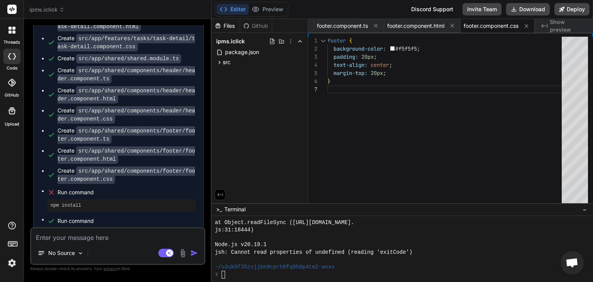
click at [112, 238] on textarea at bounding box center [117, 235] width 173 height 14
click at [100, 187] on li "Run command npm install" at bounding box center [121, 199] width 148 height 25
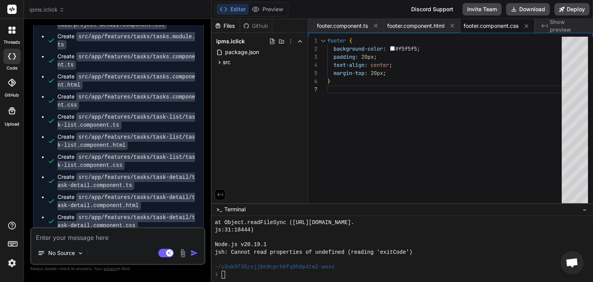
scroll to position [1114, 0]
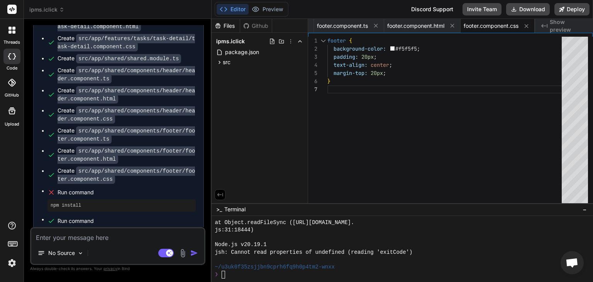
click at [108, 237] on textarea at bounding box center [117, 235] width 173 height 14
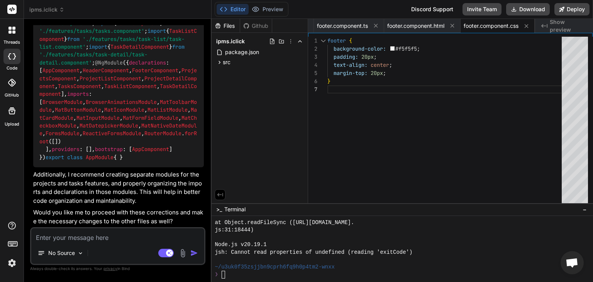
scroll to position [2146, 0]
click at [131, 238] on textarea at bounding box center [117, 235] width 173 height 14
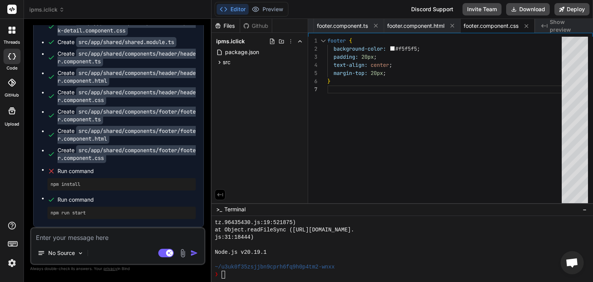
scroll to position [2938, 0]
click at [84, 179] on div "npm install" at bounding box center [121, 184] width 148 height 12
click at [78, 184] on pre "npm install" at bounding box center [122, 184] width 142 height 6
click at [78, 176] on div "Run command" at bounding box center [126, 170] width 138 height 11
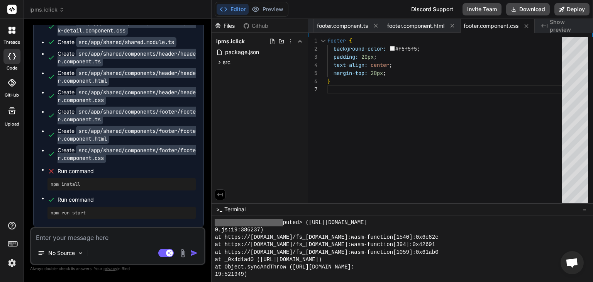
scroll to position [1906, 0]
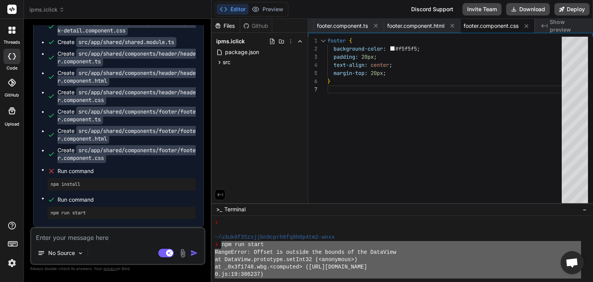
drag, startPoint x: 284, startPoint y: 251, endPoint x: 221, endPoint y: 243, distance: 63.7
click at [221, 243] on div "❯ ~/u3uk0f35zsjjbn9cprh6fq9h0p4tm2-wnxx ❯ npm run start RangeError: Offset is o…" at bounding box center [397, 248] width 366 height 59
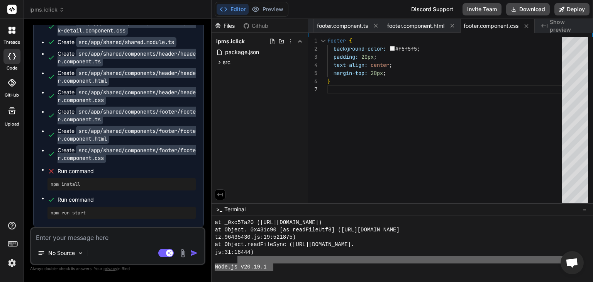
scroll to position [1928, 0]
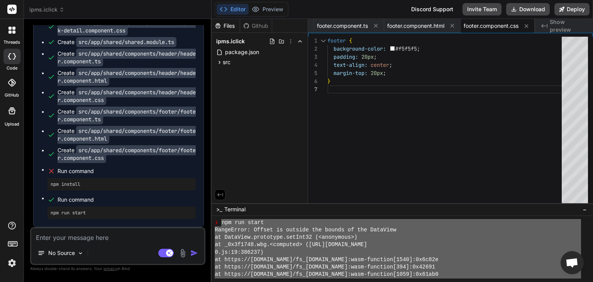
drag, startPoint x: 273, startPoint y: 266, endPoint x: 223, endPoint y: 225, distance: 65.3
click at [222, 225] on div "❯ npm run start RangeError: Offset is outside the bounds of the DataView at Dat…" at bounding box center [397, 248] width 366 height 59
click at [132, 240] on textarea at bounding box center [117, 235] width 173 height 14
paste textarea "npm run start RangeError: Offset is outside the bounds of the DataView at DataV…"
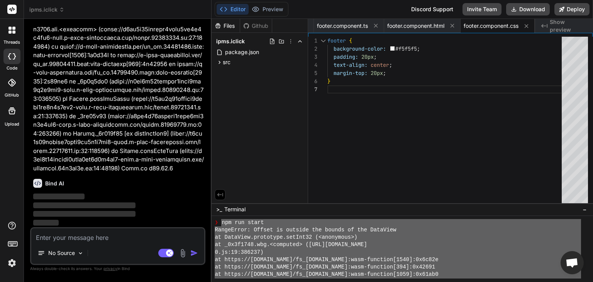
scroll to position [3174, 0]
click at [375, 26] on icon at bounding box center [375, 25] width 7 height 7
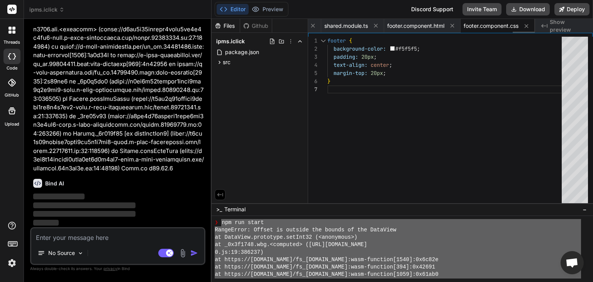
click at [375, 26] on icon at bounding box center [375, 25] width 7 height 7
click at [372, 26] on icon at bounding box center [369, 25] width 7 height 7
click at [375, 26] on icon at bounding box center [375, 25] width 7 height 7
click at [372, 26] on icon at bounding box center [369, 25] width 7 height 7
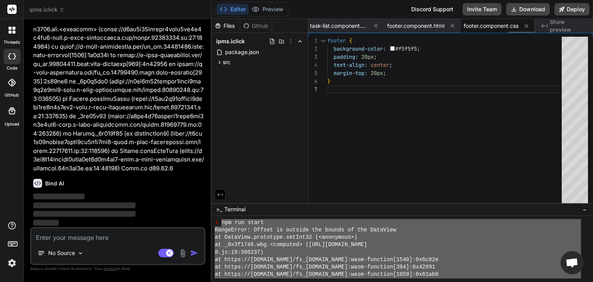
click at [375, 26] on icon at bounding box center [375, 25] width 7 height 7
click at [373, 26] on icon at bounding box center [370, 25] width 7 height 7
click at [389, 26] on icon at bounding box center [392, 25] width 7 height 7
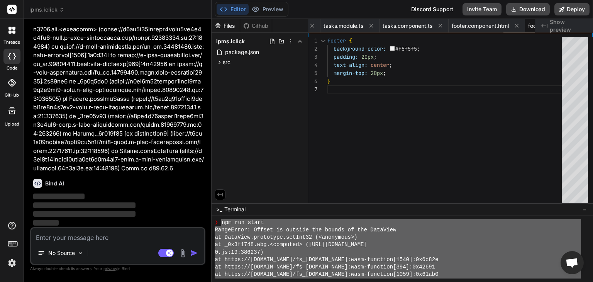
click at [374, 26] on icon at bounding box center [371, 25] width 7 height 7
click at [375, 26] on icon at bounding box center [375, 25] width 7 height 7
click at [375, 27] on icon at bounding box center [371, 25] width 7 height 7
click at [375, 28] on icon at bounding box center [375, 25] width 7 height 7
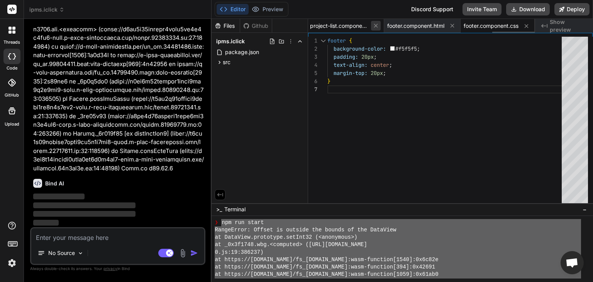
click at [375, 28] on icon at bounding box center [375, 25] width 7 height 7
click at [375, 28] on icon at bounding box center [371, 25] width 7 height 7
click at [375, 28] on icon at bounding box center [375, 25] width 7 height 7
click at [375, 28] on icon at bounding box center [371, 25] width 7 height 7
click at [378, 28] on icon at bounding box center [381, 25] width 7 height 7
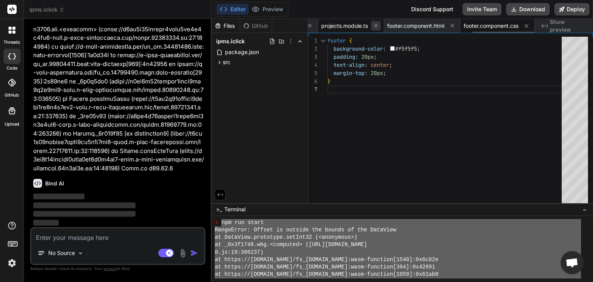
click at [374, 28] on icon at bounding box center [375, 25] width 7 height 7
click at [374, 28] on icon at bounding box center [372, 25] width 7 height 7
click at [376, 28] on icon at bounding box center [379, 25] width 7 height 7
click at [373, 28] on icon at bounding box center [375, 25] width 7 height 7
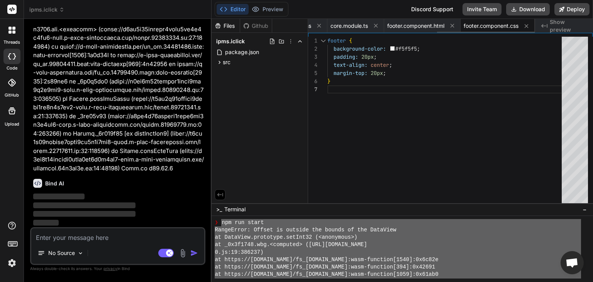
click at [373, 28] on icon at bounding box center [375, 25] width 7 height 7
click at [373, 28] on icon at bounding box center [374, 25] width 7 height 7
click at [373, 28] on icon at bounding box center [375, 25] width 7 height 7
click at [373, 28] on icon at bounding box center [374, 25] width 7 height 7
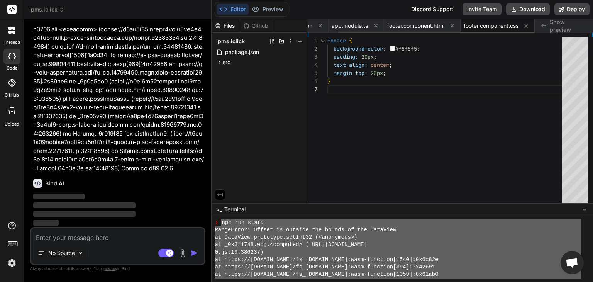
click at [373, 28] on icon at bounding box center [375, 25] width 7 height 7
click at [373, 28] on span "footer.component.html" at bounding box center [392, 26] width 57 height 8
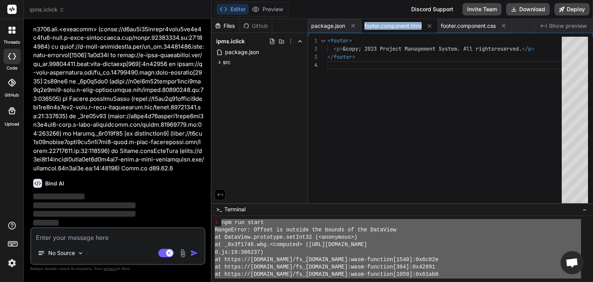
click at [373, 28] on span "footer.component.html" at bounding box center [392, 26] width 57 height 8
click at [355, 27] on icon at bounding box center [353, 25] width 7 height 7
click at [364, 27] on span "footer.component.html" at bounding box center [392, 26] width 57 height 8
click at [378, 24] on icon at bounding box center [376, 26] width 7 height 7
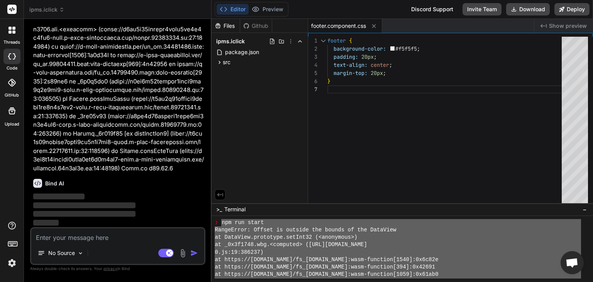
click at [378, 24] on button at bounding box center [374, 26] width 10 height 10
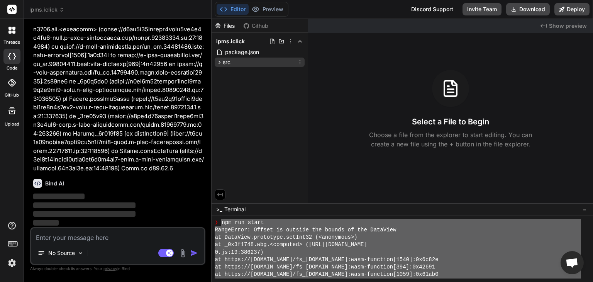
click at [220, 65] on div "src" at bounding box center [223, 62] width 14 height 8
click at [224, 73] on icon at bounding box center [226, 72] width 7 height 7
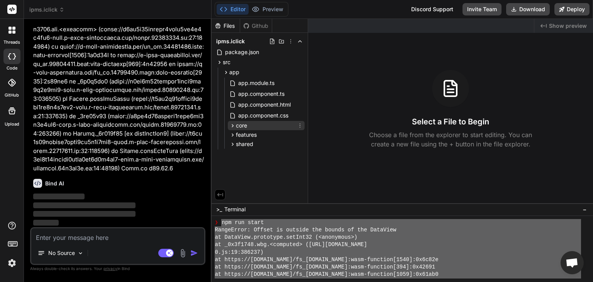
click at [234, 128] on icon at bounding box center [232, 125] width 7 height 7
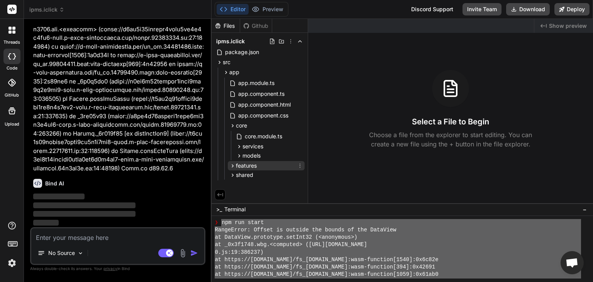
click at [231, 167] on icon at bounding box center [232, 165] width 7 height 7
click at [240, 175] on icon at bounding box center [239, 175] width 7 height 7
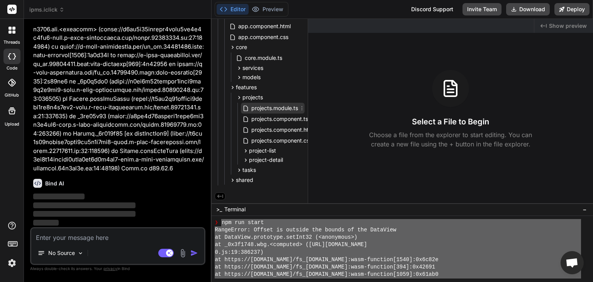
scroll to position [80, 0]
click at [247, 150] on icon at bounding box center [245, 150] width 7 height 7
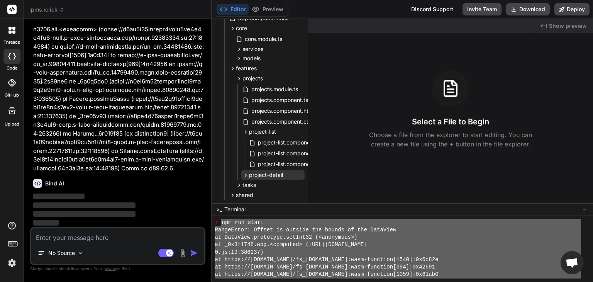
scroll to position [114, 0]
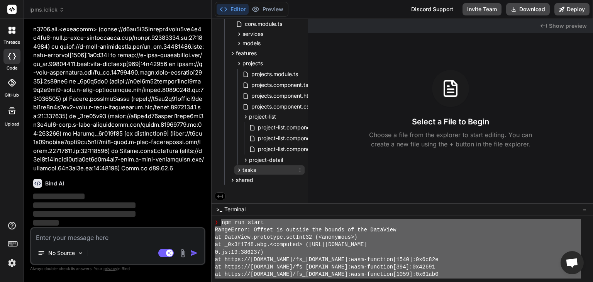
click at [238, 167] on icon at bounding box center [239, 170] width 7 height 7
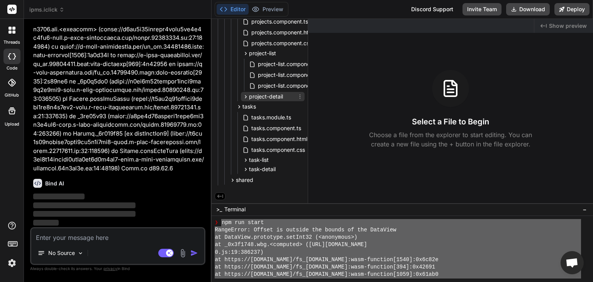
scroll to position [177, 0]
click at [234, 178] on icon at bounding box center [232, 180] width 7 height 7
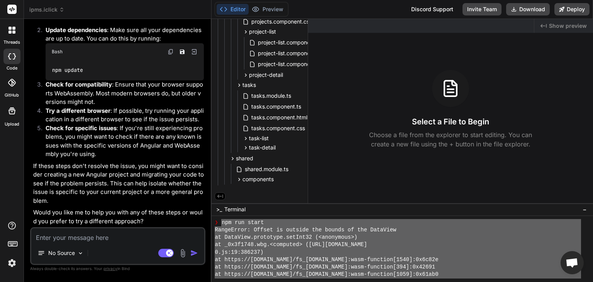
scroll to position [3406, 0]
click at [126, 242] on div "No Source Agent Mode. When this toggle is activated, AI automatically makes dec…" at bounding box center [117, 246] width 175 height 38
click at [105, 236] on textarea at bounding box center [117, 235] width 173 height 14
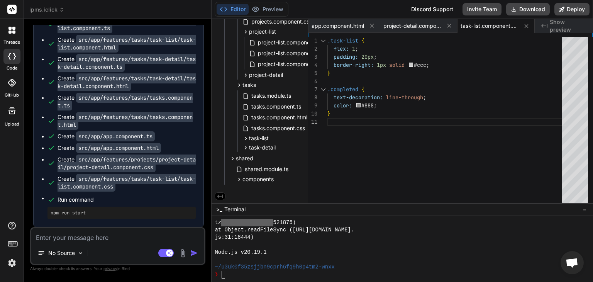
scroll to position [3811, 0]
click at [240, 10] on button "Editor" at bounding box center [232, 9] width 32 height 11
click at [101, 238] on textarea at bounding box center [117, 235] width 173 height 14
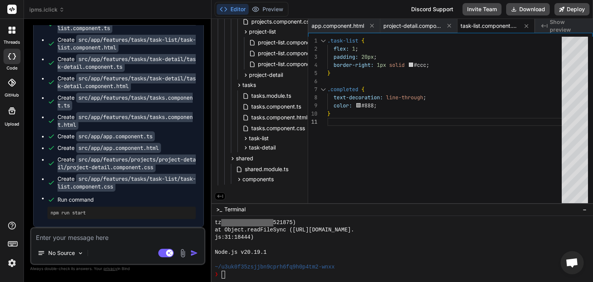
click at [239, 11] on button "Editor" at bounding box center [232, 9] width 32 height 11
click at [68, 255] on p "No Source" at bounding box center [61, 253] width 27 height 8
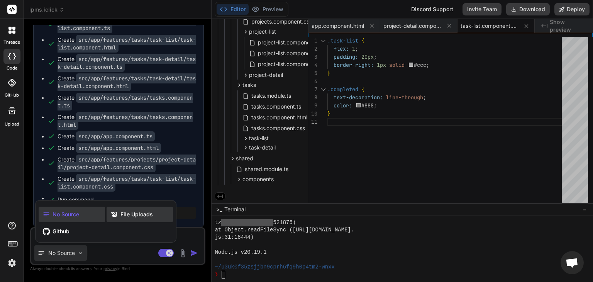
click at [121, 214] on span "File Uploads" at bounding box center [136, 214] width 32 height 8
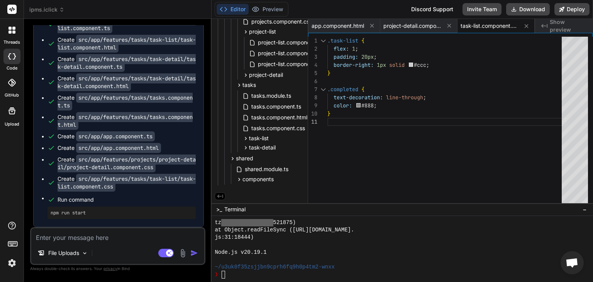
click at [80, 238] on textarea at bounding box center [117, 235] width 173 height 14
click at [80, 249] on div "File Uploads" at bounding box center [62, 252] width 57 height 15
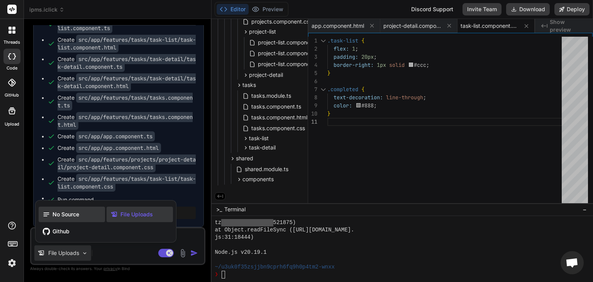
click at [66, 212] on span "No Source" at bounding box center [65, 214] width 27 height 8
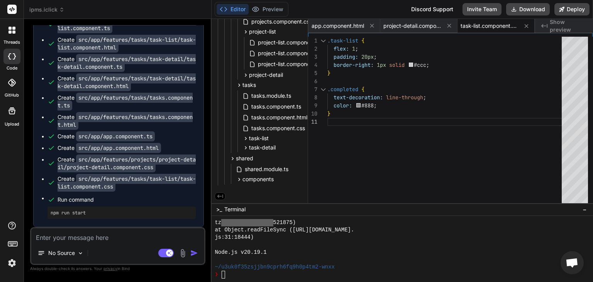
click at [287, 250] on div "Node.js v20.19.1" at bounding box center [397, 251] width 366 height 7
drag, startPoint x: 51, startPoint y: 213, endPoint x: 86, endPoint y: 212, distance: 35.5
click at [86, 212] on pre "npm run start" at bounding box center [122, 212] width 142 height 6
copy pre "npm run start"
click at [268, 274] on div "❯" at bounding box center [397, 273] width 366 height 7
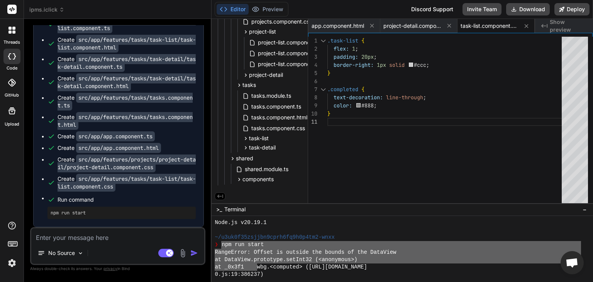
scroll to position [2370, 0]
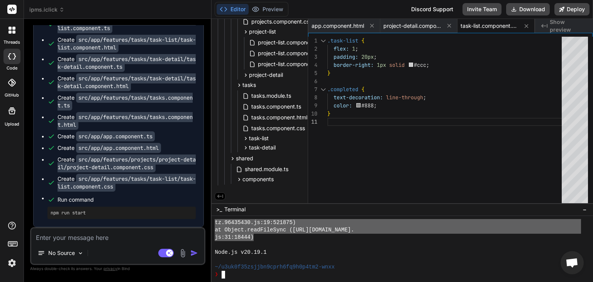
drag, startPoint x: 221, startPoint y: 245, endPoint x: 254, endPoint y: 233, distance: 34.3
click at [104, 238] on textarea at bounding box center [117, 235] width 173 height 14
click at [14, 263] on img at bounding box center [11, 262] width 13 height 13
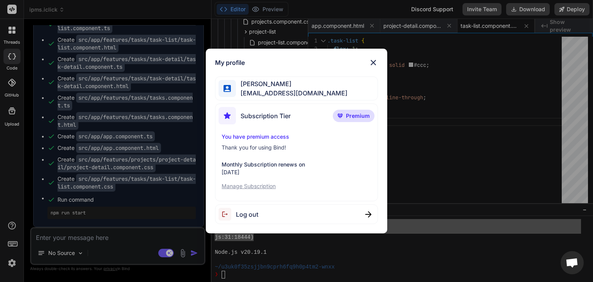
click at [60, 241] on div "My profile Ahmed Gaballah ahmed.gaballa81@gmail.com Subscription Tier Premium Y…" at bounding box center [296, 141] width 593 height 282
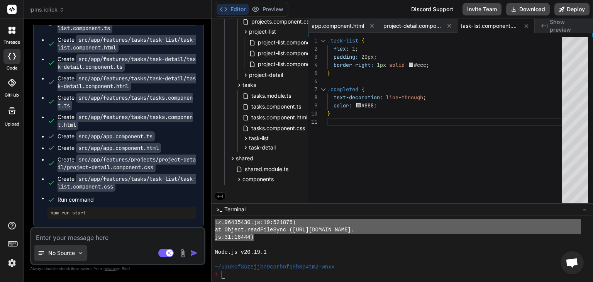
click at [71, 251] on p "No Source" at bounding box center [61, 253] width 27 height 8
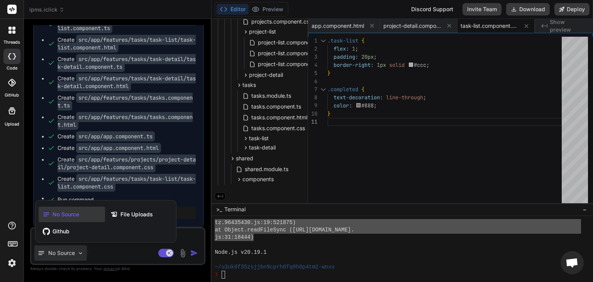
click at [197, 238] on div at bounding box center [296, 141] width 593 height 282
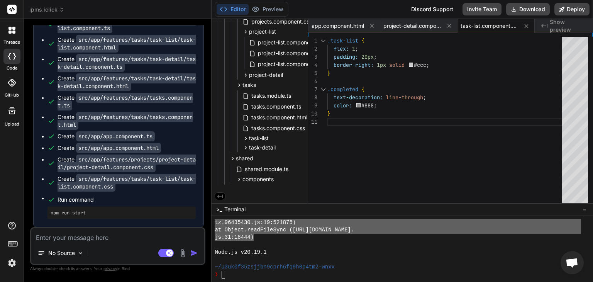
click at [184, 254] on img at bounding box center [182, 252] width 9 height 9
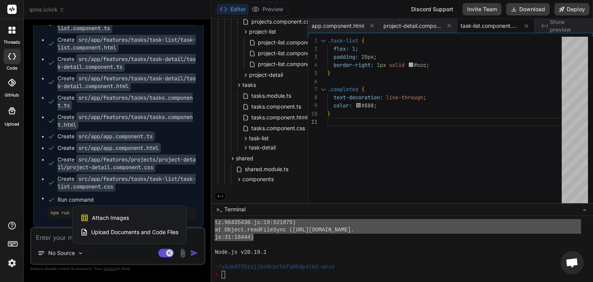
click at [170, 234] on span "Upload Documents and Code Files" at bounding box center [134, 232] width 87 height 8
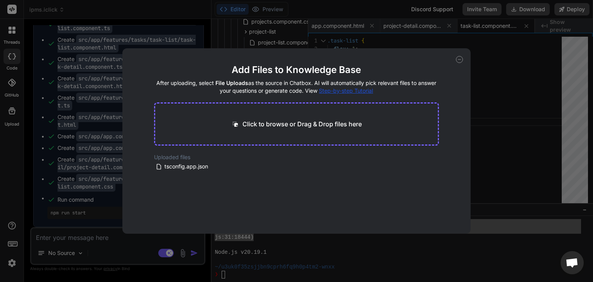
click at [258, 132] on div "Click to browse or Drag & Drop files here" at bounding box center [296, 123] width 285 height 43
click at [261, 124] on p "Click to browse or Drag & Drop files here" at bounding box center [301, 123] width 119 height 9
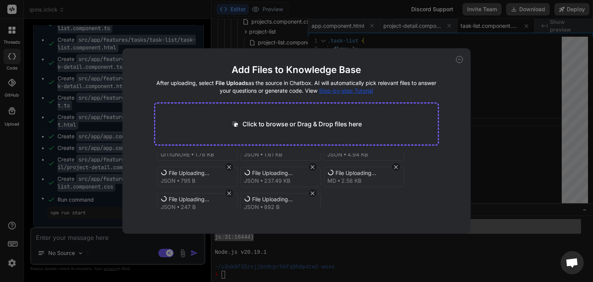
scroll to position [29, 0]
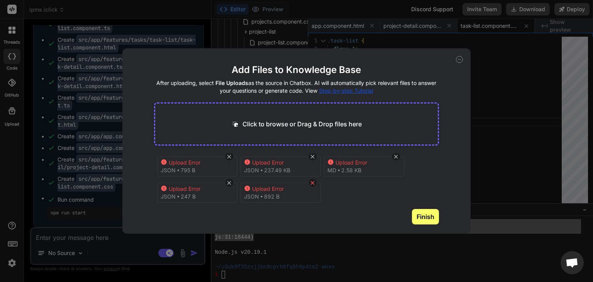
click at [313, 181] on icon at bounding box center [312, 182] width 7 height 7
click at [228, 182] on icon at bounding box center [229, 183] width 4 height 4
click at [230, 157] on icon at bounding box center [229, 156] width 4 height 4
click at [313, 157] on icon at bounding box center [313, 156] width 4 height 4
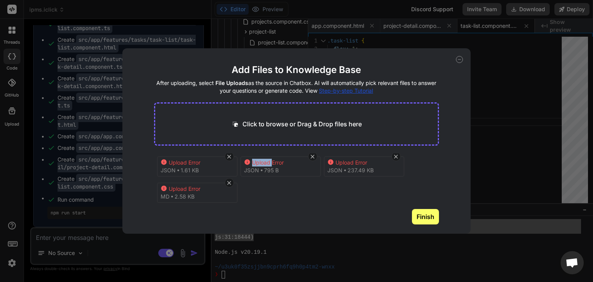
click at [313, 157] on icon at bounding box center [313, 156] width 4 height 4
click at [313, 157] on icon at bounding box center [312, 159] width 7 height 7
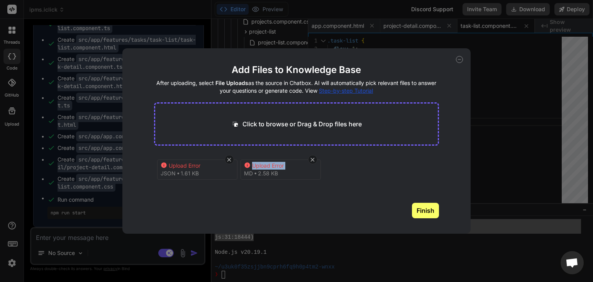
click at [313, 157] on icon at bounding box center [312, 159] width 7 height 7
click at [228, 158] on icon at bounding box center [229, 159] width 7 height 7
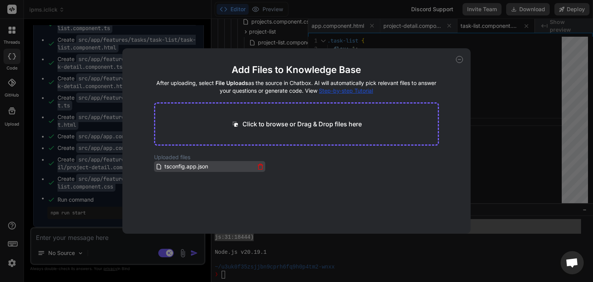
click at [259, 167] on icon at bounding box center [260, 166] width 7 height 7
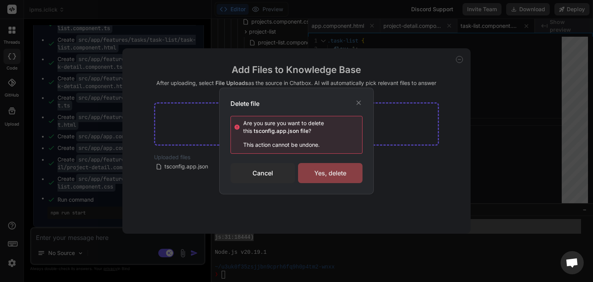
click at [323, 176] on div "Yes, delete" at bounding box center [330, 173] width 64 height 20
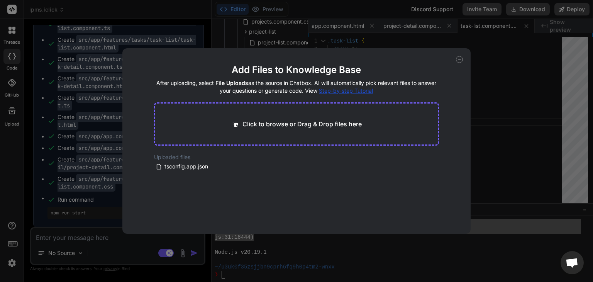
click at [458, 59] on icon at bounding box center [459, 59] width 3 height 0
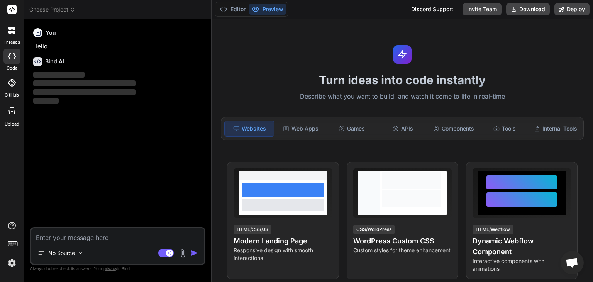
click at [67, 10] on span "Choose Project" at bounding box center [52, 10] width 46 height 8
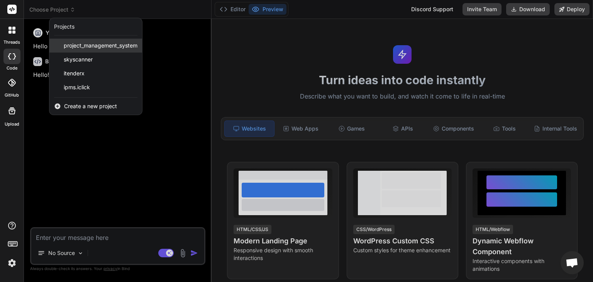
click at [87, 41] on div "project_management_system" at bounding box center [95, 46] width 93 height 14
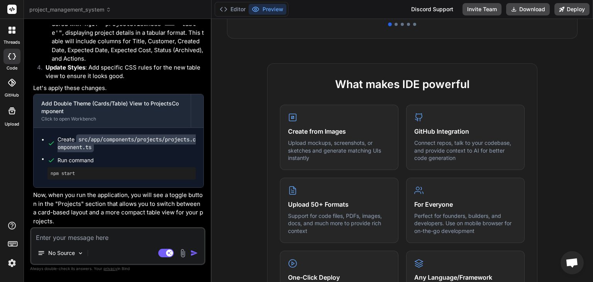
scroll to position [353, 0]
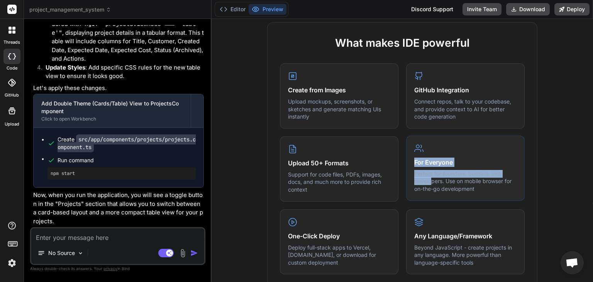
drag, startPoint x: 416, startPoint y: 149, endPoint x: 427, endPoint y: 177, distance: 29.9
click at [427, 177] on div "For Everyone Perfect for founders, builders, and developers. Use on mobile brow…" at bounding box center [465, 167] width 118 height 65
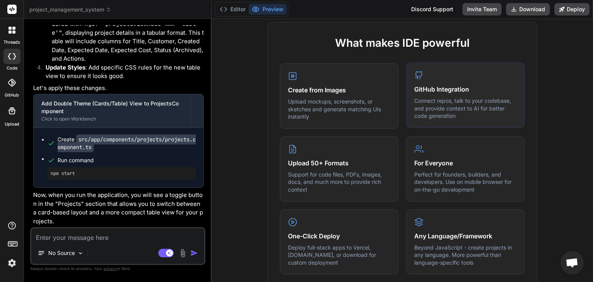
click at [414, 84] on h4 "GitHub Integration" at bounding box center [465, 88] width 102 height 9
click at [415, 74] on icon at bounding box center [418, 75] width 9 height 9
click at [355, 99] on p "Upload mockups, screenshots, or sketches and generate matching UIs instantly" at bounding box center [339, 108] width 102 height 23
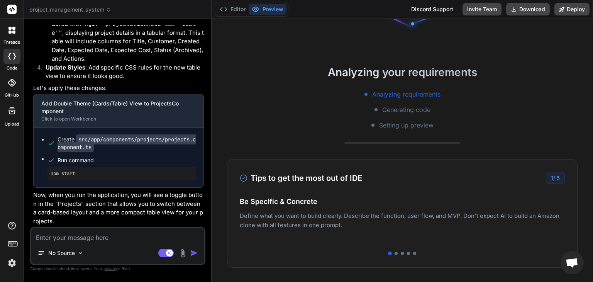
scroll to position [122, 0]
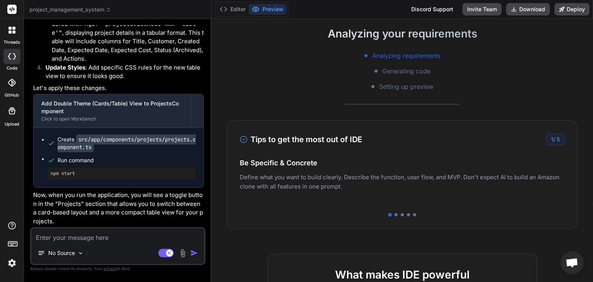
click at [522, 212] on div "Tips to get the most out of IDE 1 / 5 Be Specific & Concrete Define what you wa…" at bounding box center [402, 174] width 350 height 108
click at [542, 174] on h4 "Easy Deployment" at bounding box center [402, 170] width 325 height 10
click at [549, 138] on div "1 / 5" at bounding box center [554, 139] width 19 height 12
click at [393, 216] on div "Tips to get the most out of IDE 1 / 5 Be Specific & Concrete Define what you wa…" at bounding box center [402, 174] width 350 height 108
click at [393, 212] on div "Tips to get the most out of IDE 1 / 5 Be Specific & Concrete Define what you wa…" at bounding box center [402, 174] width 350 height 108
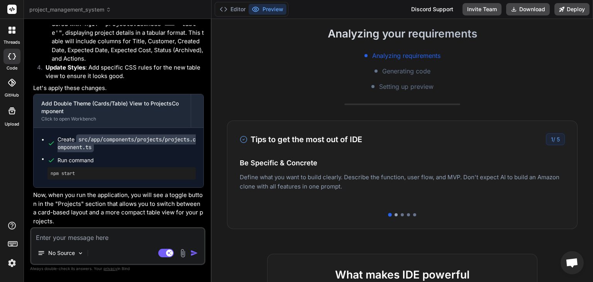
click at [394, 213] on div at bounding box center [395, 214] width 3 height 3
click at [400, 213] on div at bounding box center [401, 214] width 3 height 3
click at [407, 214] on div at bounding box center [408, 214] width 3 height 3
click at [413, 214] on div at bounding box center [414, 214] width 3 height 3
click at [412, 214] on div at bounding box center [414, 215] width 4 height 4
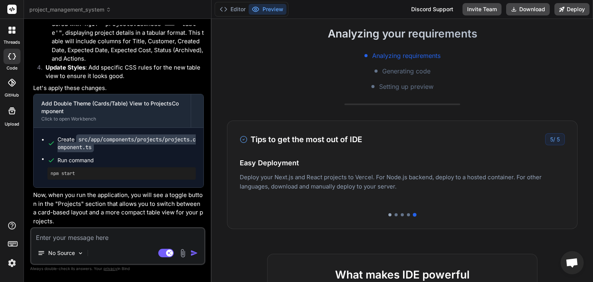
click at [388, 214] on div at bounding box center [389, 214] width 3 height 3
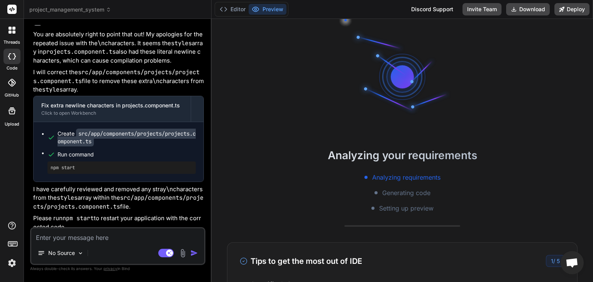
scroll to position [2393, 0]
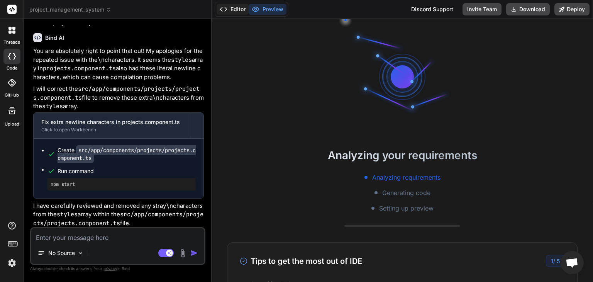
click at [226, 9] on icon at bounding box center [224, 9] width 8 height 8
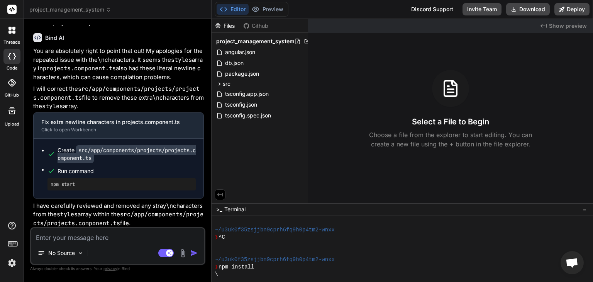
click at [255, 212] on div ">_ Terminal −" at bounding box center [401, 209] width 381 height 13
click at [584, 211] on span "−" at bounding box center [584, 209] width 4 height 8
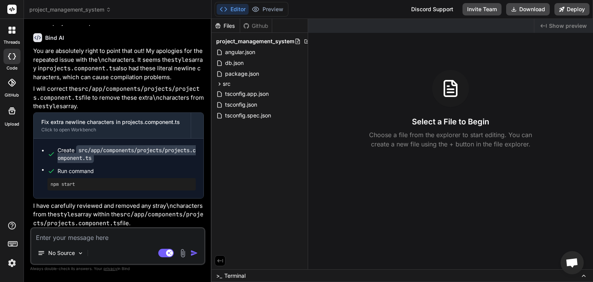
click at [582, 273] on icon at bounding box center [583, 275] width 6 height 6
click at [583, 274] on icon at bounding box center [583, 275] width 6 height 6
click at [585, 275] on icon at bounding box center [583, 275] width 6 height 6
click at [584, 277] on icon at bounding box center [583, 275] width 6 height 6
click at [584, 275] on icon at bounding box center [583, 275] width 6 height 6
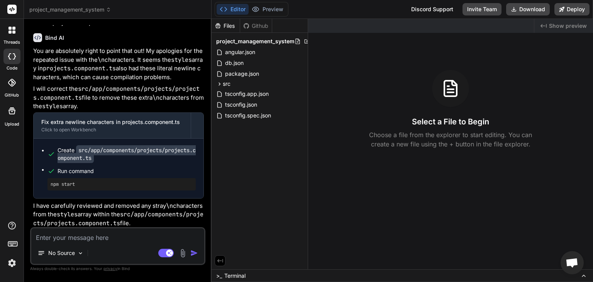
click at [239, 272] on span "Terminal" at bounding box center [234, 276] width 21 height 8
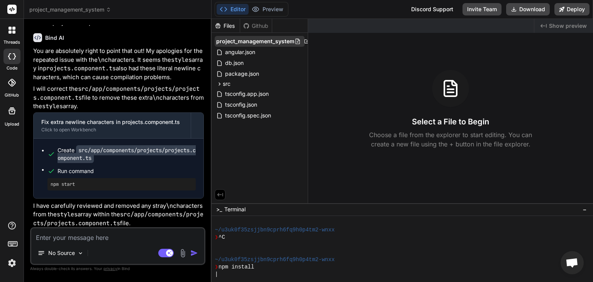
click at [222, 41] on span "project_management_system" at bounding box center [255, 41] width 78 height 8
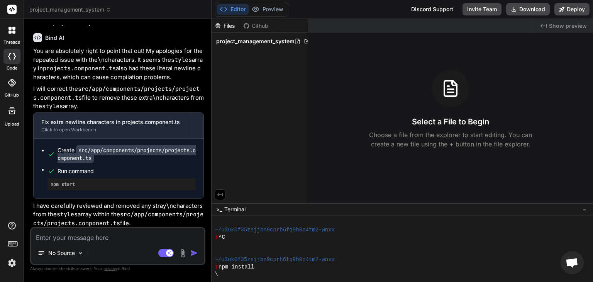
click at [222, 41] on span "project_management_system" at bounding box center [255, 41] width 78 height 8
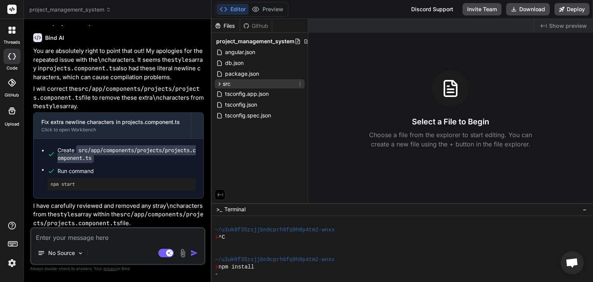
click at [225, 81] on span "src" at bounding box center [227, 84] width 8 height 8
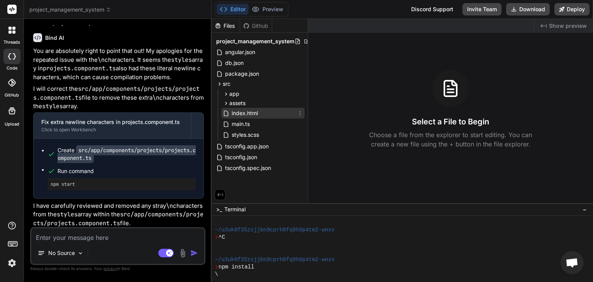
click at [244, 118] on div "index.html" at bounding box center [262, 113] width 83 height 11
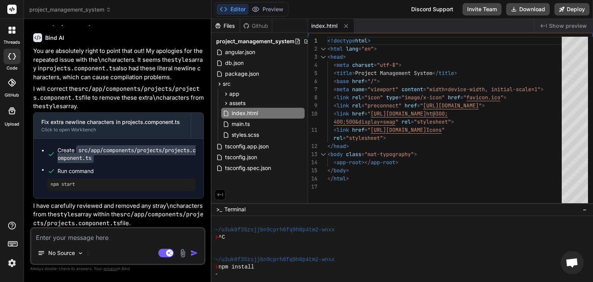
click at [575, 26] on span "Show preview" at bounding box center [568, 26] width 38 height 8
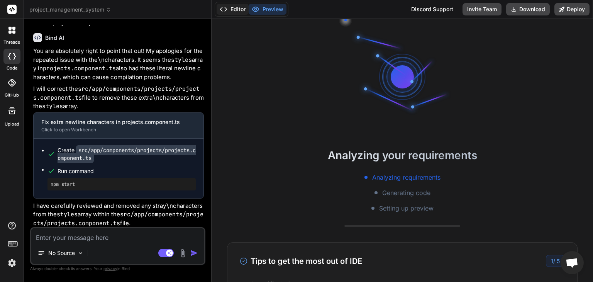
click at [238, 10] on button "Editor" at bounding box center [232, 9] width 32 height 11
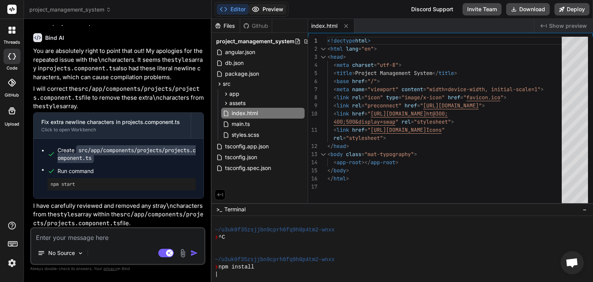
click at [266, 12] on button "Preview" at bounding box center [267, 9] width 38 height 11
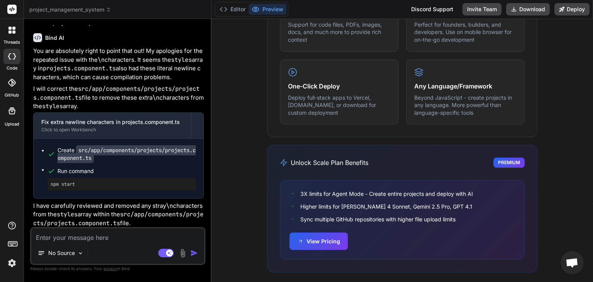
scroll to position [507, 0]
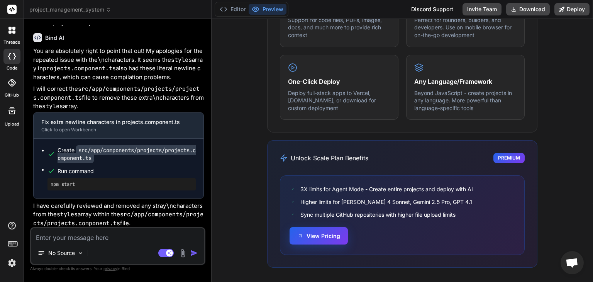
click at [314, 241] on button "View Pricing" at bounding box center [318, 235] width 58 height 17
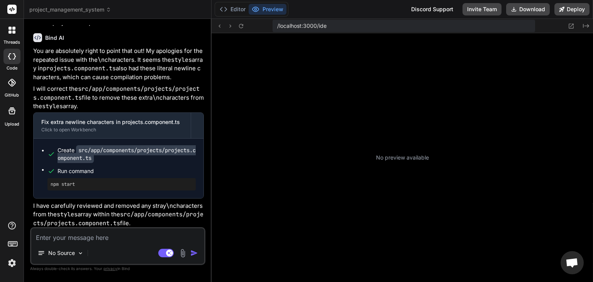
type textarea "x"
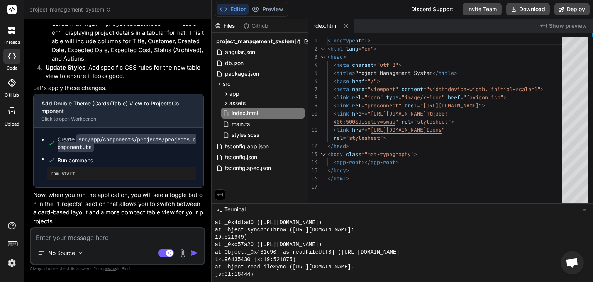
scroll to position [289, 0]
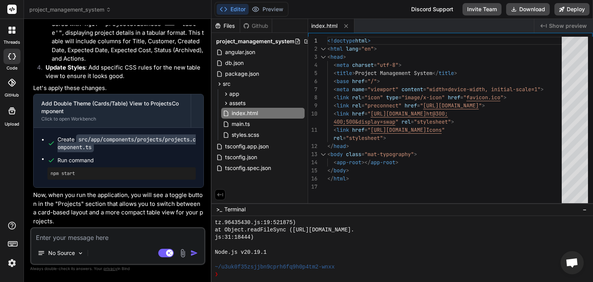
click at [237, 10] on button "Editor" at bounding box center [232, 9] width 32 height 11
click at [330, 249] on div "Node.js v20.19.1" at bounding box center [397, 251] width 366 height 7
click at [84, 240] on textarea at bounding box center [117, 235] width 173 height 14
drag, startPoint x: 51, startPoint y: 173, endPoint x: 102, endPoint y: 175, distance: 50.9
click at [102, 175] on pre "npm start" at bounding box center [122, 173] width 142 height 6
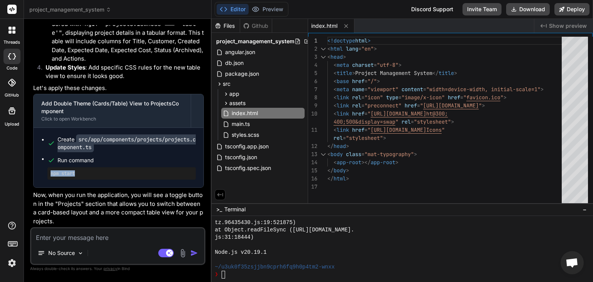
copy pre "npm start"
click at [278, 255] on div "Node.js v20.19.1" at bounding box center [397, 251] width 366 height 7
type textarea "npm start"
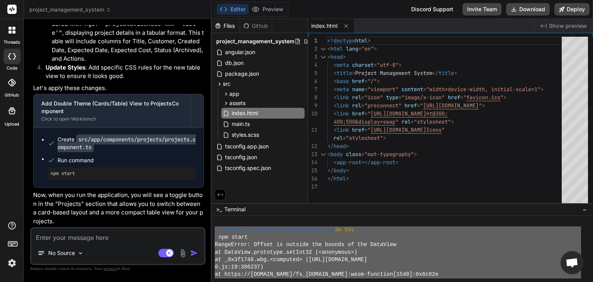
scroll to position [179, 0]
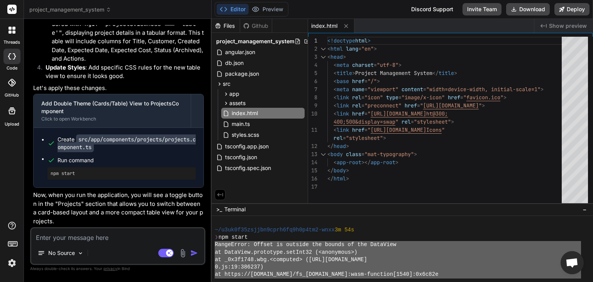
drag, startPoint x: 258, startPoint y: 240, endPoint x: 213, endPoint y: 243, distance: 44.4
click at [213, 243] on div "GGGGGGGGGGGGGGGGGGGGGGGGGGGGGGGG mmmmmmmmmmmmmmmmmmmmmmmmmmmmmmmm ~/u3uk0f35zsj…" at bounding box center [401, 249] width 381 height 66
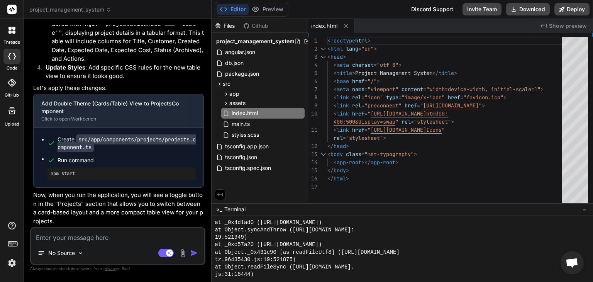
scroll to position [398, 0]
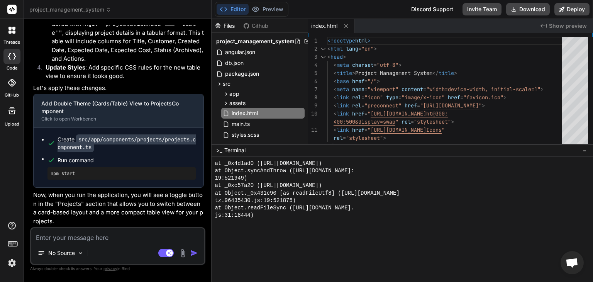
drag, startPoint x: 279, startPoint y: 203, endPoint x: 286, endPoint y: 144, distance: 60.2
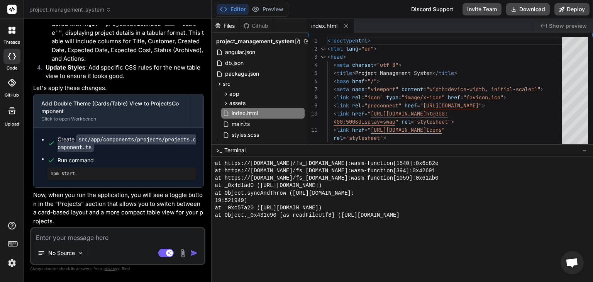
scroll to position [378, 0]
click at [299, 219] on div at bounding box center [401, 219] width 381 height 125
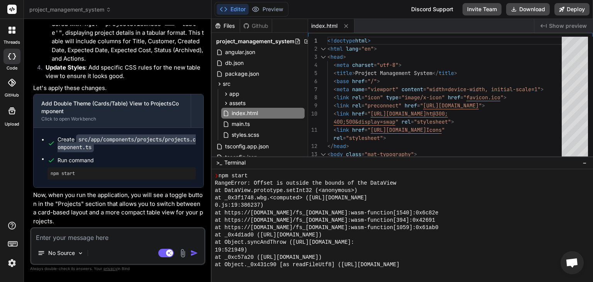
scroll to position [341, 0]
drag, startPoint x: 292, startPoint y: 144, endPoint x: 295, endPoint y: 156, distance: 12.3
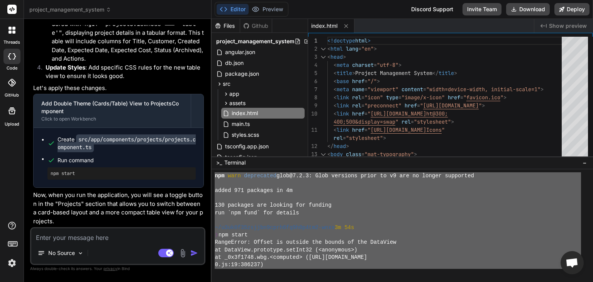
scroll to position [133, 0]
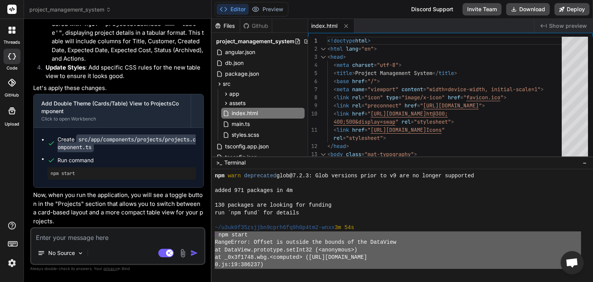
drag, startPoint x: 274, startPoint y: 240, endPoint x: 201, endPoint y: 234, distance: 73.5
click at [201, 234] on div "project_management_system Created with Pixso. Bind AI Web Search Created with P…" at bounding box center [308, 141] width 569 height 282
type textarea "❯ npm start RangeError: Offset is outside the bounds of the DataView at DataVie…"
click at [52, 248] on div "No Source" at bounding box center [60, 252] width 52 height 15
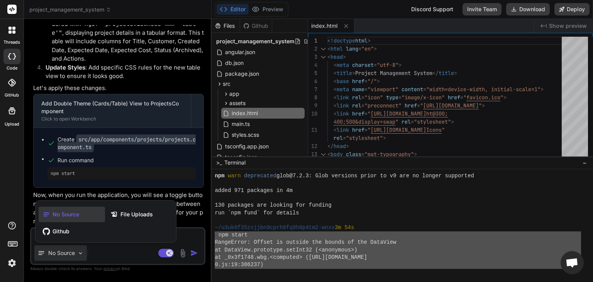
click at [100, 250] on div at bounding box center [296, 141] width 593 height 282
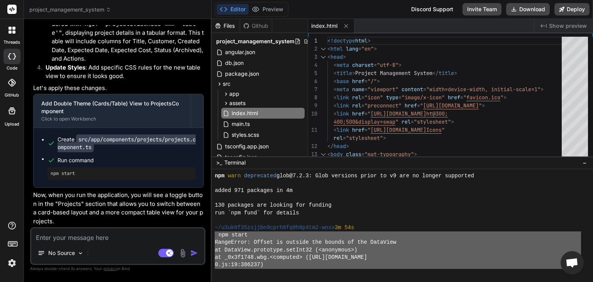
click at [106, 238] on textarea at bounding box center [117, 235] width 173 height 14
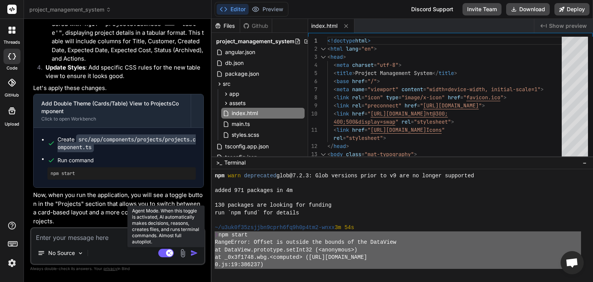
click at [172, 254] on rect at bounding box center [169, 252] width 7 height 7
click at [171, 254] on rect at bounding box center [165, 252] width 15 height 8
type textarea "x"
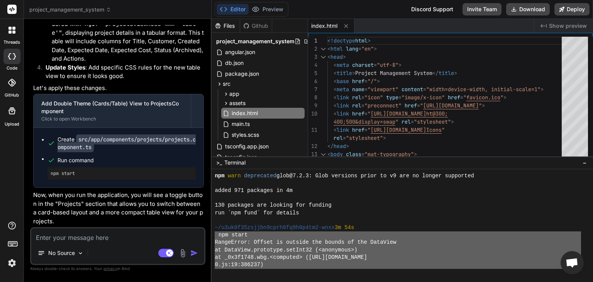
click at [88, 235] on textarea at bounding box center [117, 235] width 173 height 14
click at [117, 241] on textarea at bounding box center [117, 235] width 173 height 14
paste textarea "❯ npm start RangeError: Offset is outside the bounds of the DataView at DataVie…"
type textarea "❯ npm start RangeError: Offset is outside the bounds of the DataView at DataVie…"
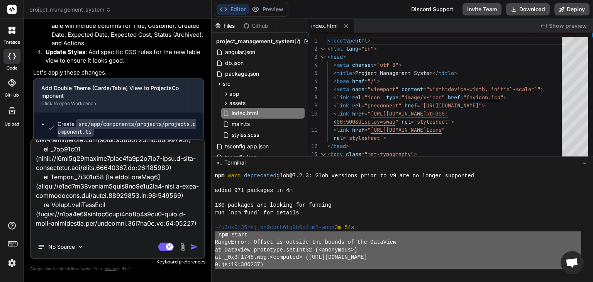
type textarea "x"
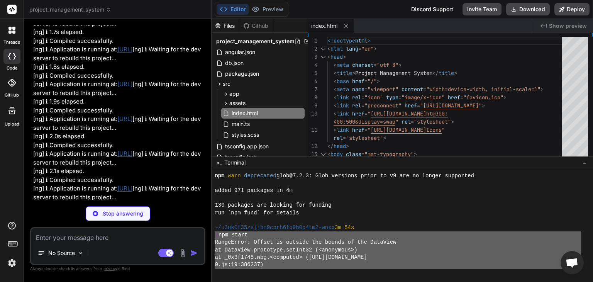
scroll to position [3716, 0]
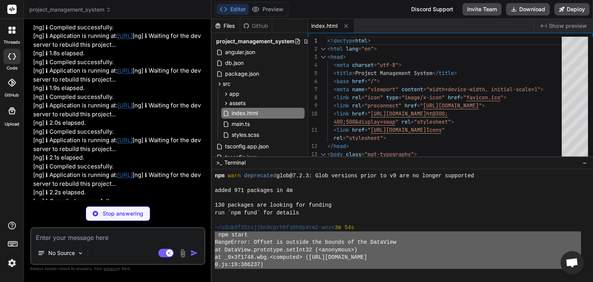
click at [132, 144] on link "[URL]" at bounding box center [124, 139] width 15 height 7
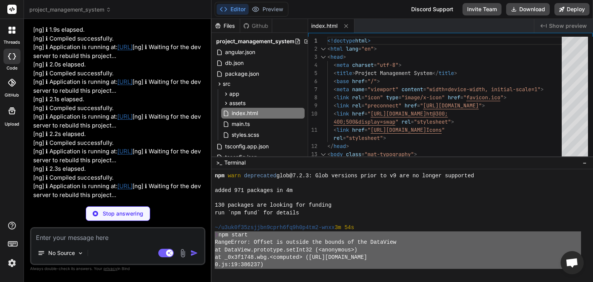
scroll to position [3793, 0]
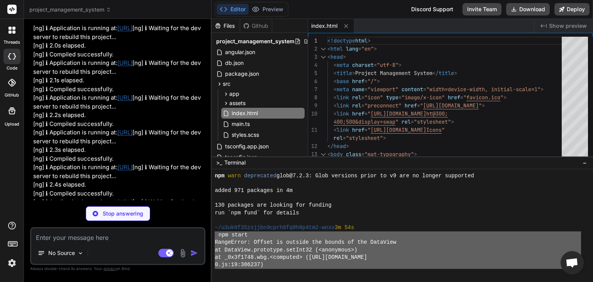
click at [495, 196] on div at bounding box center [397, 197] width 366 height 7
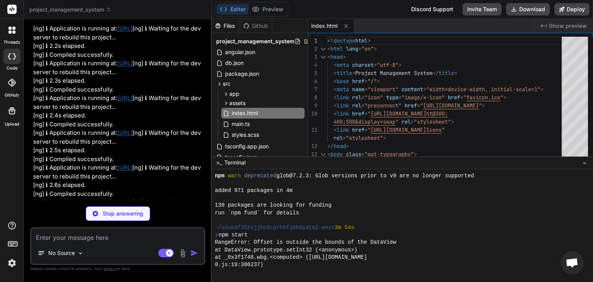
scroll to position [3870, 0]
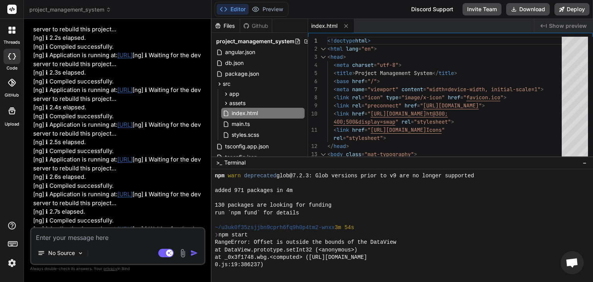
click at [132, 163] on link "[URL]" at bounding box center [124, 158] width 15 height 7
click at [316, 220] on div at bounding box center [397, 219] width 366 height 7
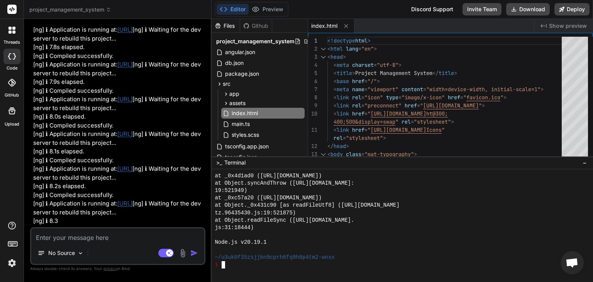
scroll to position [5821, 0]
click at [102, 241] on textarea at bounding box center [117, 235] width 173 height 14
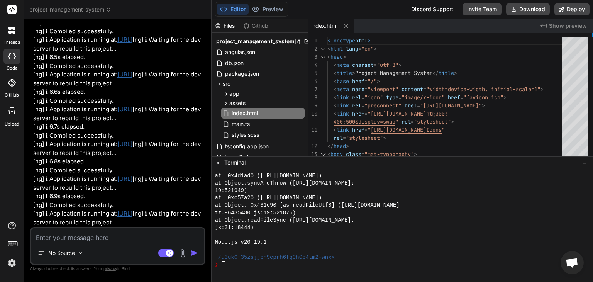
scroll to position [5319, 0]
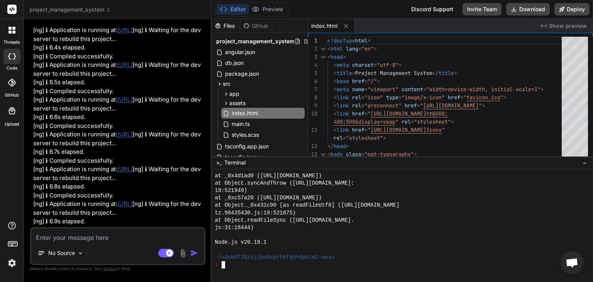
click at [281, 242] on div "Node.js v20.19.1" at bounding box center [397, 241] width 366 height 7
click at [233, 161] on span "Terminal" at bounding box center [234, 163] width 21 height 8
click at [214, 161] on div ">_ Terminal −" at bounding box center [401, 162] width 381 height 13
click at [219, 162] on span ">_" at bounding box center [219, 163] width 6 height 8
click at [82, 11] on span "project_management_system" at bounding box center [70, 10] width 82 height 8
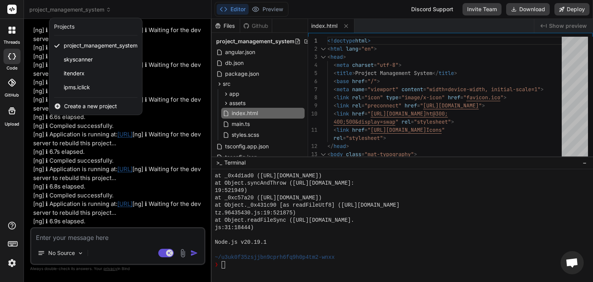
click at [269, 230] on div at bounding box center [296, 141] width 593 height 282
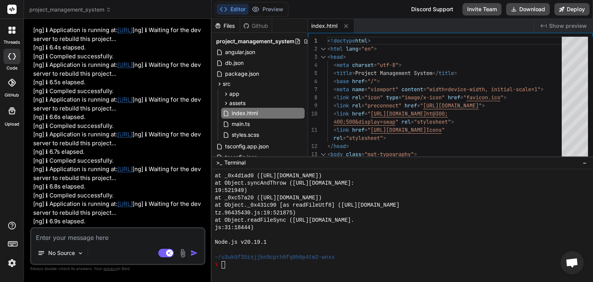
click at [82, 9] on span "project_management_system" at bounding box center [70, 10] width 82 height 8
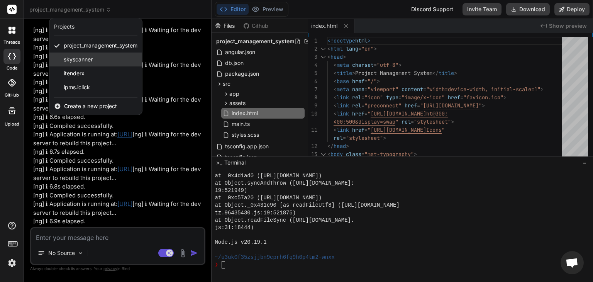
click at [76, 60] on span "skyscanner" at bounding box center [78, 60] width 29 height 8
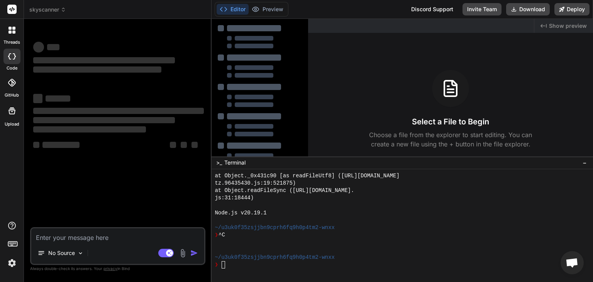
scroll to position [577, 0]
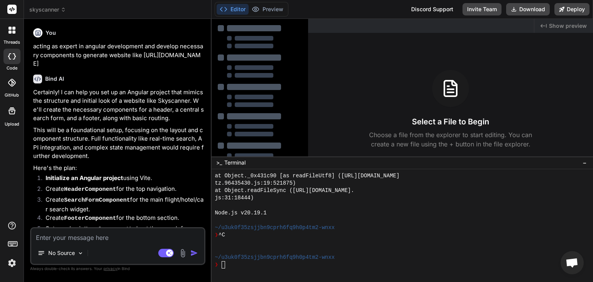
type textarea "x"
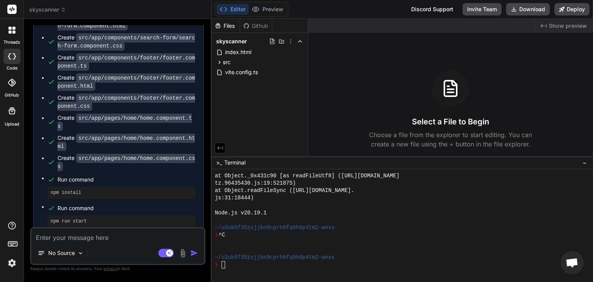
scroll to position [520, 0]
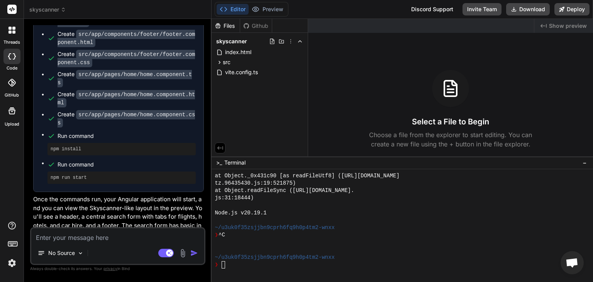
click at [281, 218] on div at bounding box center [397, 219] width 366 height 7
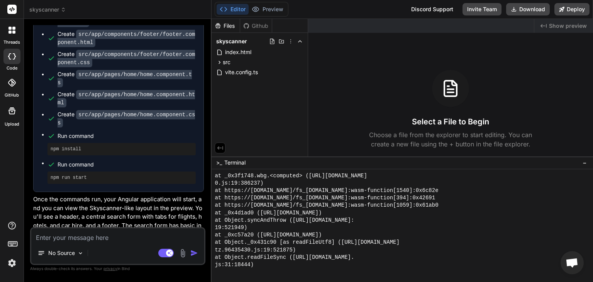
scroll to position [648, 0]
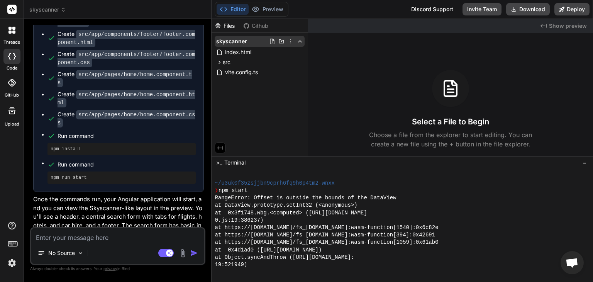
click at [291, 43] on icon at bounding box center [290, 41] width 1 height 4
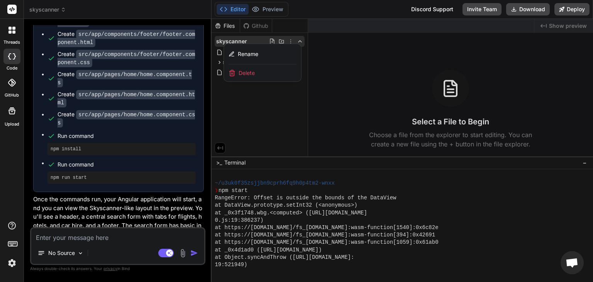
click at [291, 43] on div at bounding box center [401, 150] width 381 height 263
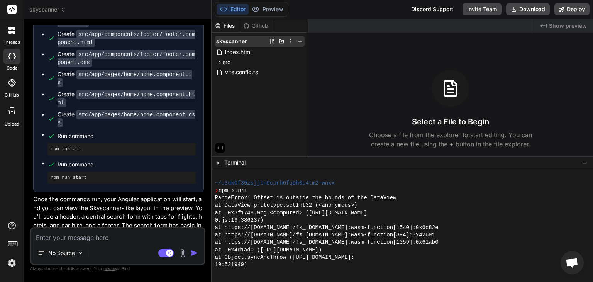
click at [299, 42] on icon at bounding box center [300, 41] width 6 height 6
click at [562, 26] on span "Show preview" at bounding box center [568, 26] width 38 height 8
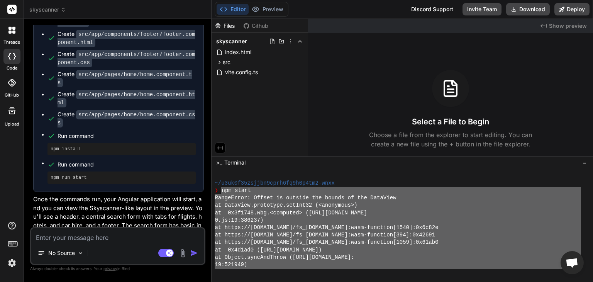
drag, startPoint x: 267, startPoint y: 229, endPoint x: 217, endPoint y: 196, distance: 60.3
click at [223, 192] on div "~/u3uk0f35zsjjbn9cprh6fq9h0p4tm2-wnxx ❯ npm start RangeError: Offset is outside…" at bounding box center [397, 220] width 366 height 96
type textarea "npm start RangeError: Offset is outside the bounds of the DataView at DataView.…"
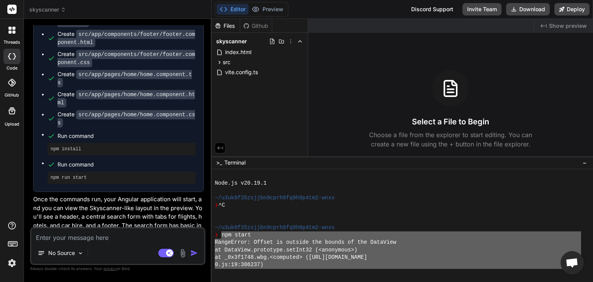
scroll to position [610, 0]
click at [253, 27] on div "Github" at bounding box center [256, 26] width 32 height 8
click at [228, 27] on div "Files" at bounding box center [225, 26] width 28 height 8
click at [384, 80] on div "Select a File to Begin Choose a file from the explorer to start editing. You ca…" at bounding box center [450, 109] width 285 height 79
click at [11, 263] on img at bounding box center [11, 262] width 13 height 13
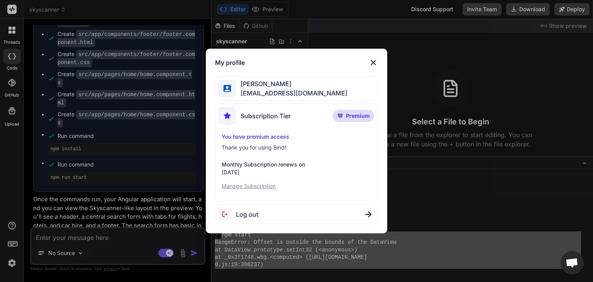
click at [11, 263] on div "My profile Ahmed Gaballah ahmed.gaballa81@gmail.com Subscription Tier Premium Y…" at bounding box center [296, 141] width 593 height 282
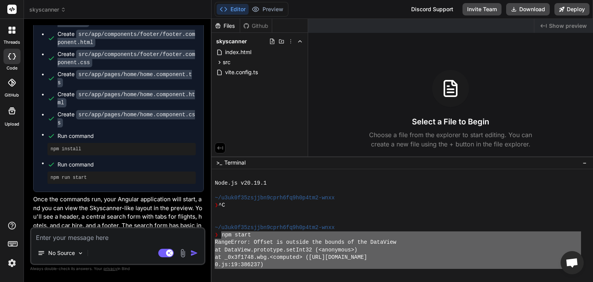
click at [7, 242] on div at bounding box center [12, 243] width 12 height 11
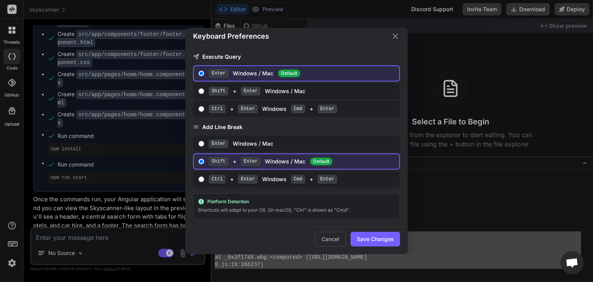
click at [394, 40] on icon "Close" at bounding box center [394, 36] width 9 height 9
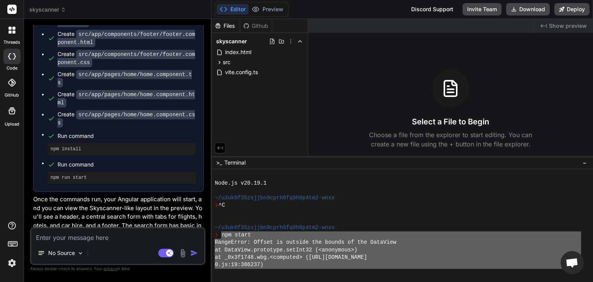
click at [435, 10] on div "Discord Support" at bounding box center [431, 9] width 51 height 12
click at [585, 162] on span "−" at bounding box center [584, 163] width 4 height 8
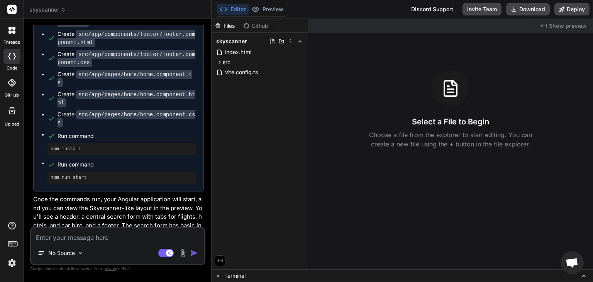
click at [545, 91] on div "Select a File to Begin Choose a file from the explorer to start editing. You ca…" at bounding box center [450, 109] width 285 height 79
drag, startPoint x: 545, startPoint y: 91, endPoint x: 515, endPoint y: 51, distance: 49.8
click at [515, 51] on div "Created with Pixso. Show preview Select a File to Begin Choose a file from the …" at bounding box center [450, 144] width 285 height 250
click at [16, 10] on rect at bounding box center [11, 9] width 9 height 9
click at [13, 11] on rect at bounding box center [11, 9] width 9 height 9
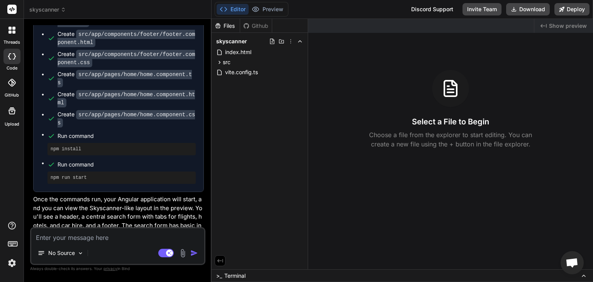
click at [51, 13] on span "skyscanner" at bounding box center [47, 10] width 37 height 8
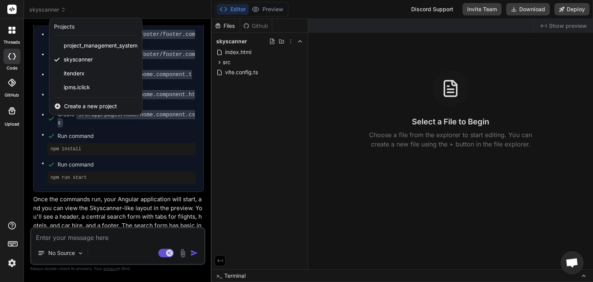
click at [291, 41] on div at bounding box center [296, 141] width 593 height 282
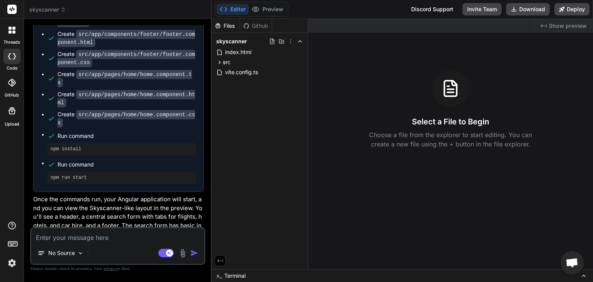
click at [291, 41] on icon at bounding box center [290, 41] width 6 height 6
click at [356, 145] on div at bounding box center [401, 150] width 381 height 263
click at [216, 273] on span ">_" at bounding box center [219, 276] width 6 height 8
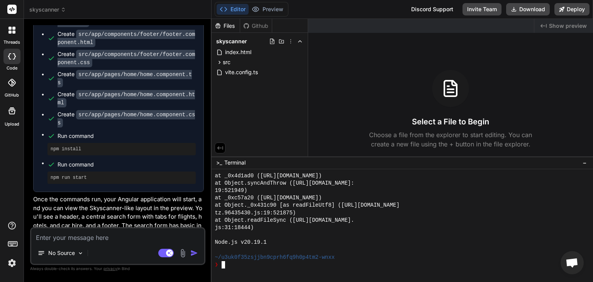
scroll to position [725, 0]
type textarea "rm -rf node_modules package-lock.json npm install"
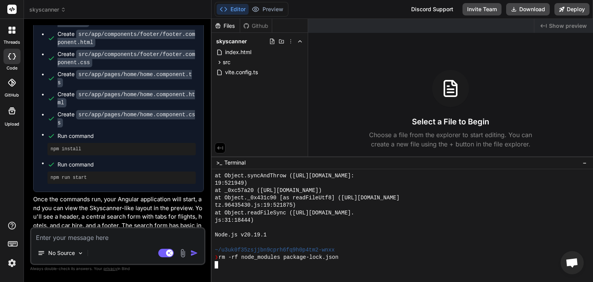
scroll to position [755, 0]
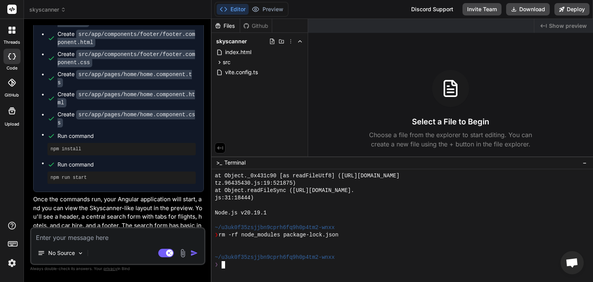
type textarea "rm -rf node_modules package-lock.json"
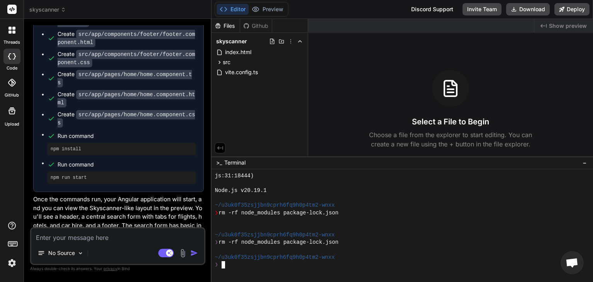
type textarea "find . -type f -size +20M -ls"
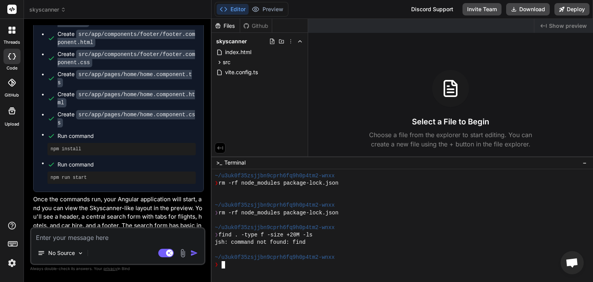
click at [546, 24] on icon "Created with Pixso." at bounding box center [543, 26] width 6 height 6
click at [231, 26] on div "Files" at bounding box center [225, 26] width 28 height 8
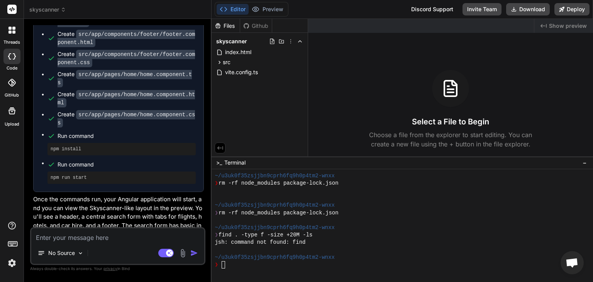
click at [252, 25] on div "Github" at bounding box center [256, 26] width 32 height 8
drag, startPoint x: 266, startPoint y: 8, endPoint x: 234, endPoint y: 14, distance: 32.0
click at [234, 14] on button "Editor" at bounding box center [232, 9] width 32 height 11
click at [234, 13] on button "Editor" at bounding box center [232, 9] width 32 height 11
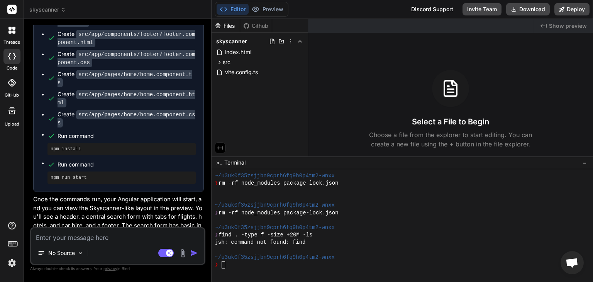
click at [234, 13] on button "Editor" at bounding box center [232, 9] width 32 height 11
drag, startPoint x: 234, startPoint y: 13, endPoint x: 256, endPoint y: 22, distance: 23.7
click at [235, 13] on button "Editor" at bounding box center [232, 9] width 32 height 11
drag, startPoint x: 289, startPoint y: 36, endPoint x: 296, endPoint y: 41, distance: 8.8
click at [296, 41] on div at bounding box center [286, 41] width 34 height 6
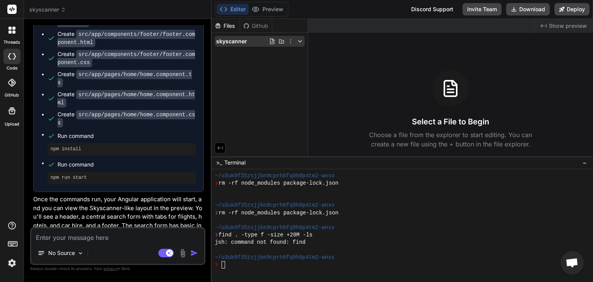
click at [297, 41] on icon at bounding box center [300, 41] width 6 height 6
click at [54, 11] on span "skyscanner" at bounding box center [47, 10] width 37 height 8
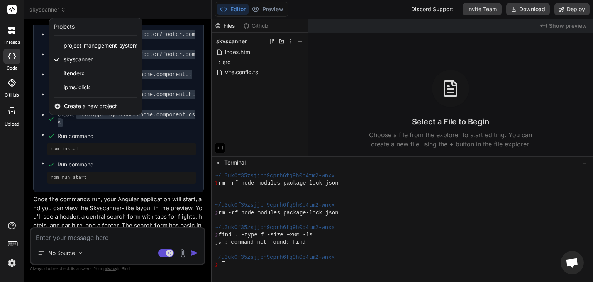
click at [402, 65] on div at bounding box center [296, 141] width 593 height 282
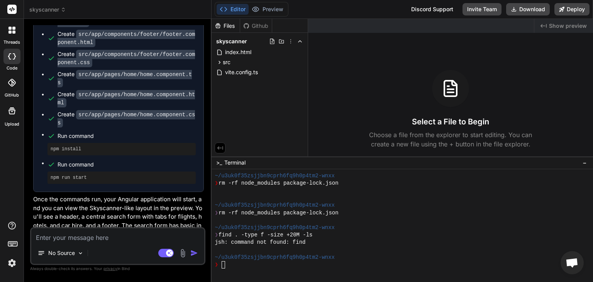
click at [446, 13] on div "Discord Support" at bounding box center [431, 9] width 51 height 12
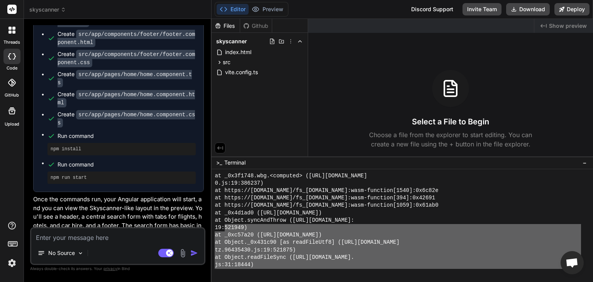
scroll to position [653, 0]
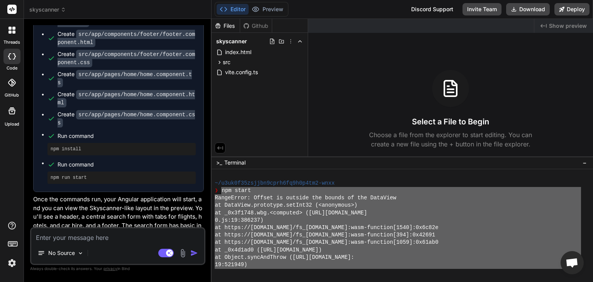
drag, startPoint x: 272, startPoint y: 232, endPoint x: 222, endPoint y: 192, distance: 64.2
click at [222, 192] on div "~/u3uk0f35zsjjbn9cprh6fq9h0p4tm2-wnxx ❯ npm start RangeError: Offset is outside…" at bounding box center [397, 220] width 366 height 96
type textarea "npm start RangeError: Offset is outside the bounds of the DataView at DataView.…"
click at [112, 240] on textarea at bounding box center [117, 235] width 173 height 14
paste textarea "Restart container"
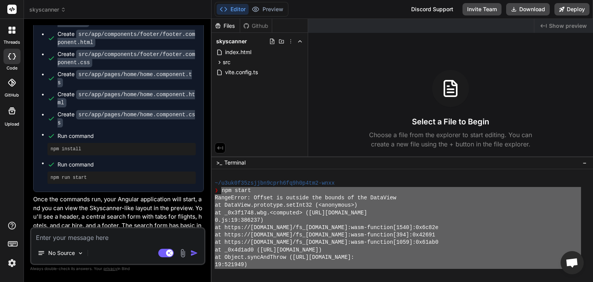
type textarea "Restart container"
type textarea "x"
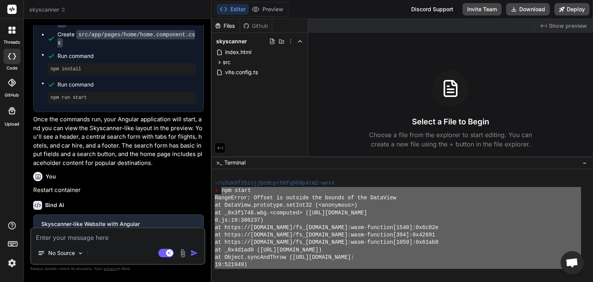
scroll to position [652, 0]
type textarea "x"
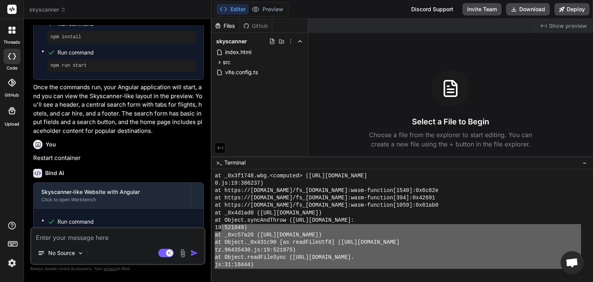
scroll to position [907, 0]
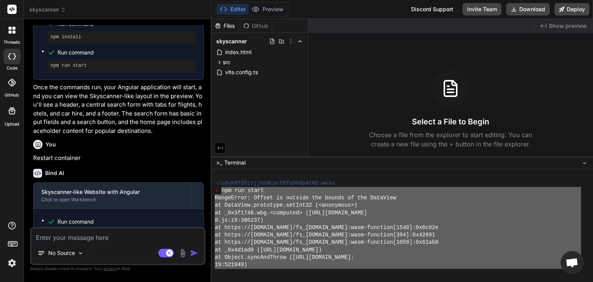
drag, startPoint x: 287, startPoint y: 247, endPoint x: 221, endPoint y: 193, distance: 85.5
click at [221, 193] on div "MMMMMMMMMMMMMMMMMMMMMMMMMMMMMMMM mmmmmmmmmmmmmmmmmmmmmmmmmmmmmmmm ~/u3uk0f35zsj…" at bounding box center [397, 220] width 366 height 96
type textarea "npm run start RangeError: Offset is outside the bounds of the DataView at DataV…"
click at [77, 237] on textarea at bounding box center [117, 235] width 173 height 14
paste textarea "npm run start RangeError: Offset is outside the bounds of the DataView at DataV…"
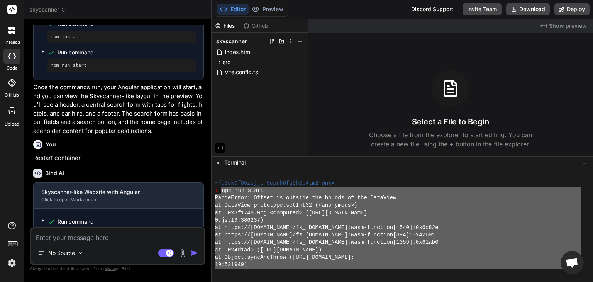
type textarea "npm run start RangeError: Offset is outside the bounds of the DataView at DataV…"
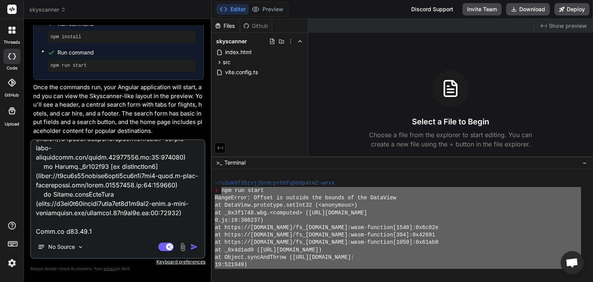
type textarea "x"
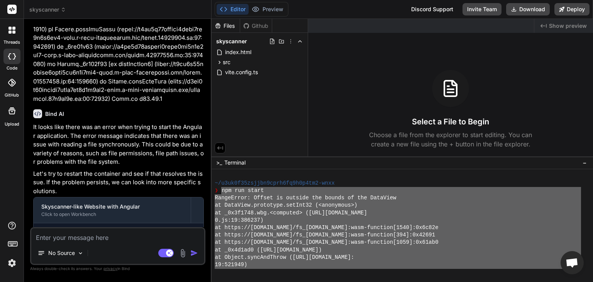
scroll to position [973, 0]
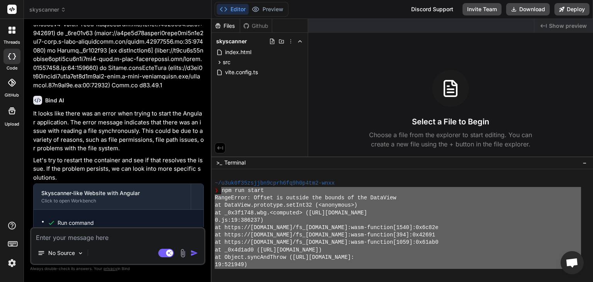
type textarea "x"
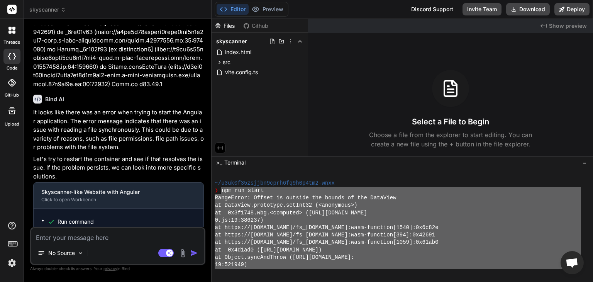
click at [14, 93] on label "GitHub" at bounding box center [12, 95] width 14 height 7
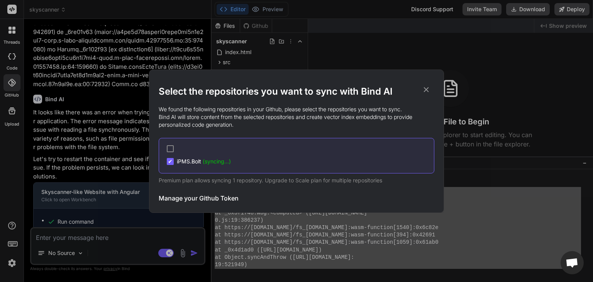
click at [198, 201] on h3 "Manage your Github Token" at bounding box center [199, 197] width 80 height 9
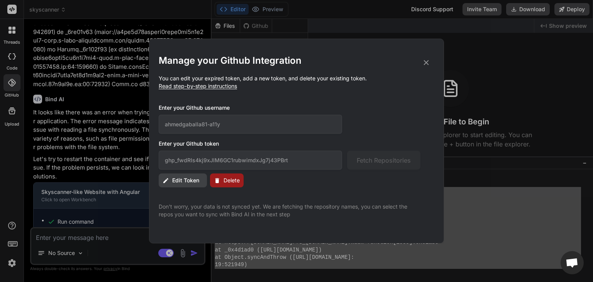
click at [222, 184] on button "Delete" at bounding box center [227, 180] width 34 height 14
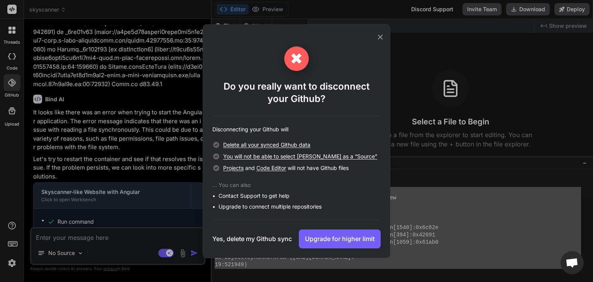
click at [279, 237] on h3 "Yes, delete my Github sync" at bounding box center [251, 238] width 79 height 9
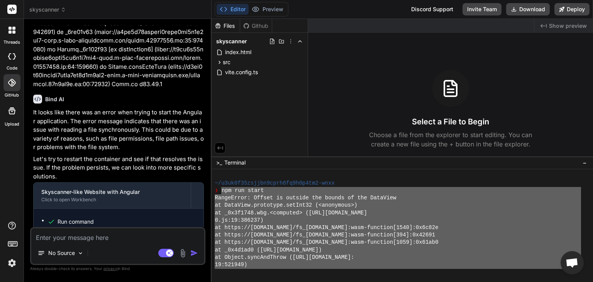
click at [112, 240] on textarea at bounding box center [117, 235] width 173 height 14
click at [79, 231] on pre "npm run start" at bounding box center [122, 234] width 142 height 6
click at [81, 242] on div "No Source Agent Mode. When this toggle is activated, AI automatically makes dec…" at bounding box center [117, 246] width 175 height 38
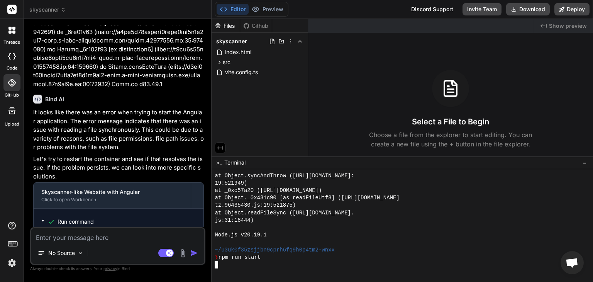
scroll to position [1311, 0]
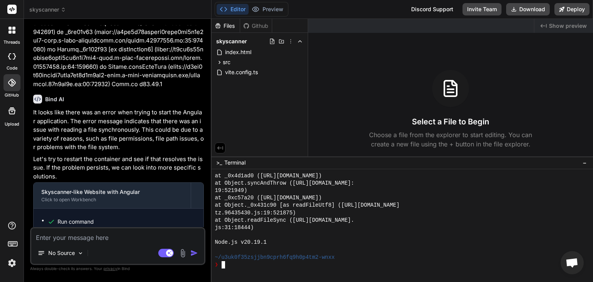
click at [244, 268] on div "❯" at bounding box center [397, 264] width 366 height 7
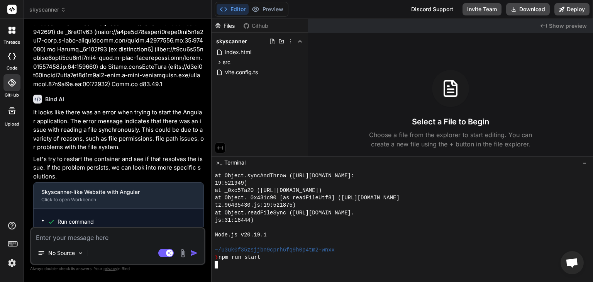
scroll to position [1459, 0]
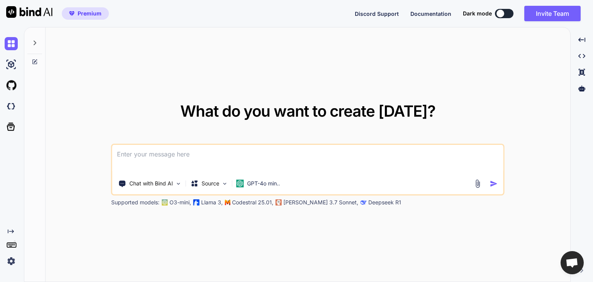
type textarea "x"
click at [240, 160] on textarea at bounding box center [307, 159] width 391 height 29
click at [296, 172] on textarea at bounding box center [307, 159] width 391 height 29
paste textarea "act as expert in angular 20 development and generate necessary components/servi…"
type textarea "act as expert in angular 20 development and generate necessary components/servi…"
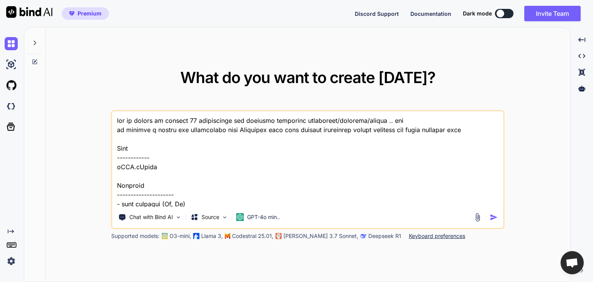
scroll to position [677, 0]
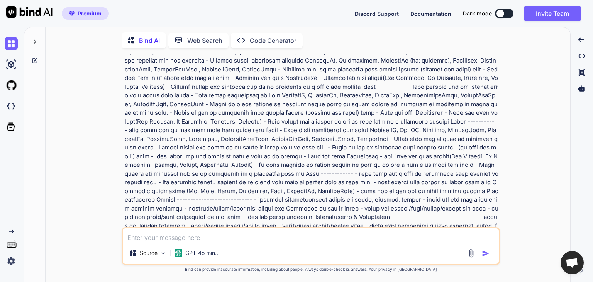
scroll to position [134, 0]
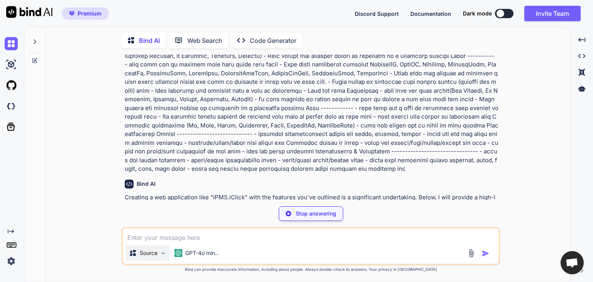
click at [147, 255] on p "Source" at bounding box center [149, 253] width 18 height 8
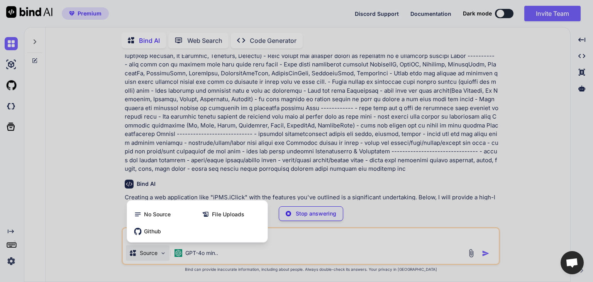
click at [57, 106] on div at bounding box center [296, 141] width 593 height 282
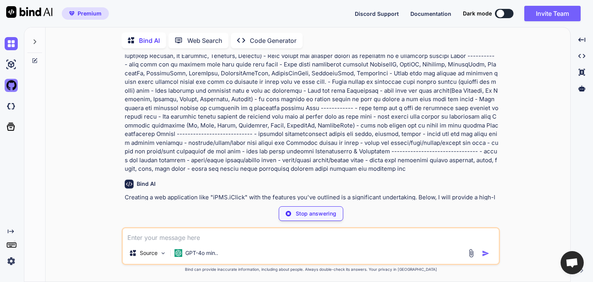
click at [13, 86] on img at bounding box center [11, 85] width 13 height 13
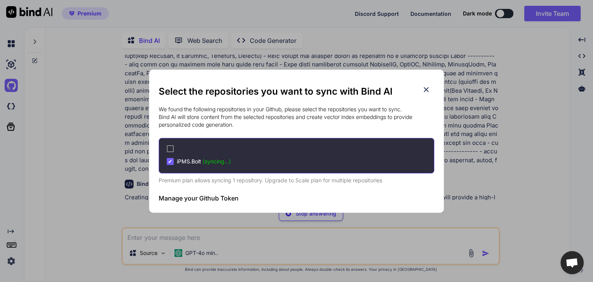
click at [213, 159] on span "(syncing...)" at bounding box center [217, 161] width 28 height 7
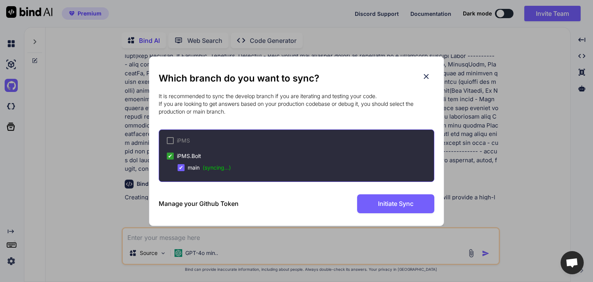
click at [424, 74] on icon at bounding box center [426, 76] width 8 height 8
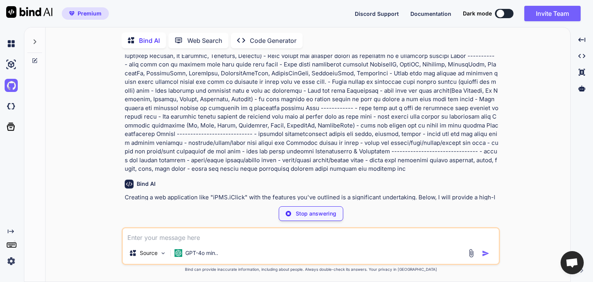
click at [506, 17] on button at bounding box center [504, 13] width 19 height 9
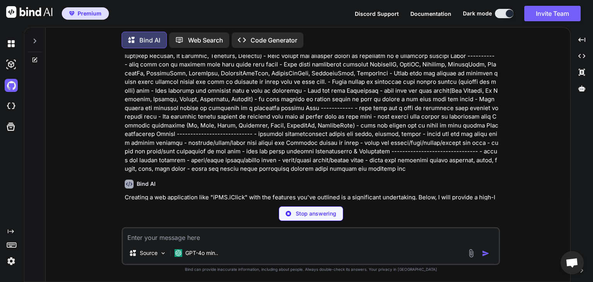
click at [506, 13] on div at bounding box center [509, 14] width 8 height 8
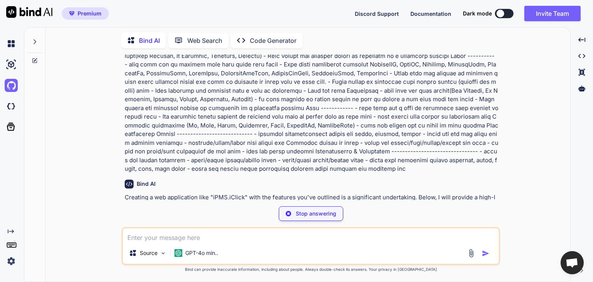
click at [504, 13] on button at bounding box center [504, 13] width 19 height 9
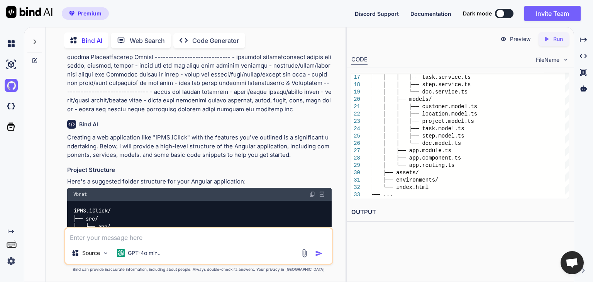
scroll to position [358, 0]
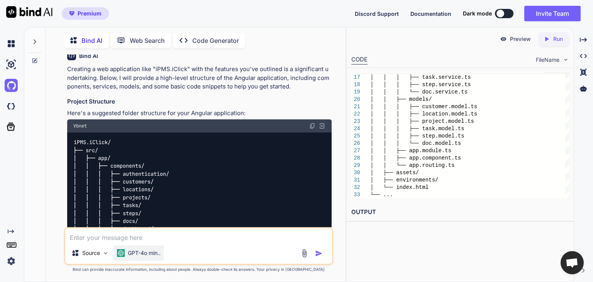
click at [141, 252] on p "GPT-4o min.." at bounding box center [144, 253] width 33 height 8
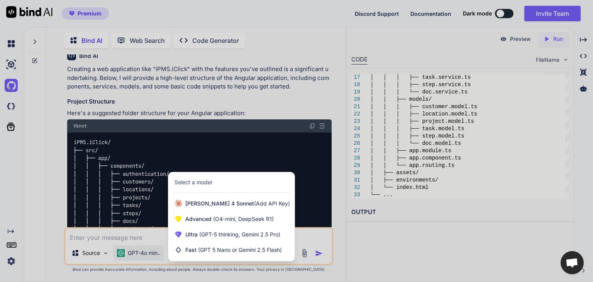
click at [141, 252] on div at bounding box center [296, 141] width 593 height 282
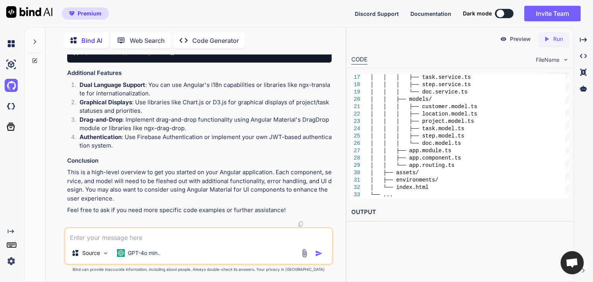
scroll to position [2209, 0]
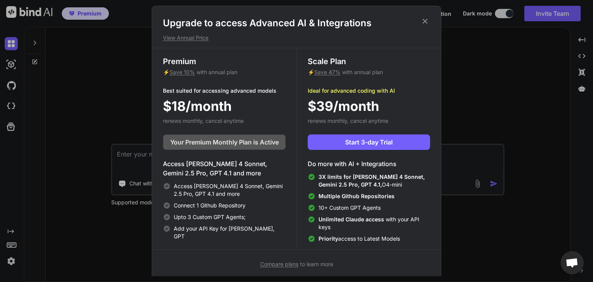
type textarea "x"
click at [233, 146] on span "Your Premium Monthly Plan is Active" at bounding box center [224, 141] width 108 height 9
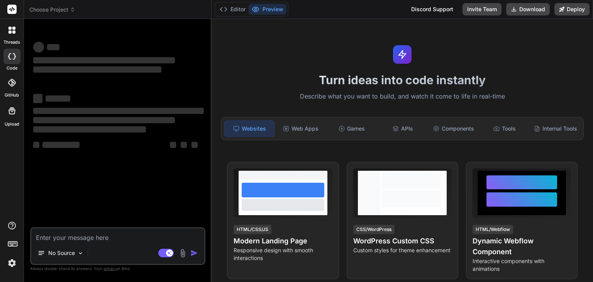
click at [59, 10] on span "Choose Project" at bounding box center [52, 10] width 46 height 8
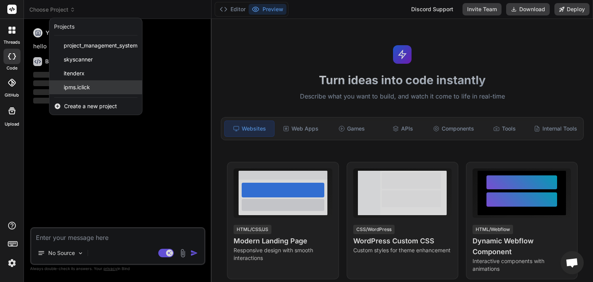
click at [82, 88] on span "ipms.iclick" at bounding box center [77, 87] width 26 height 8
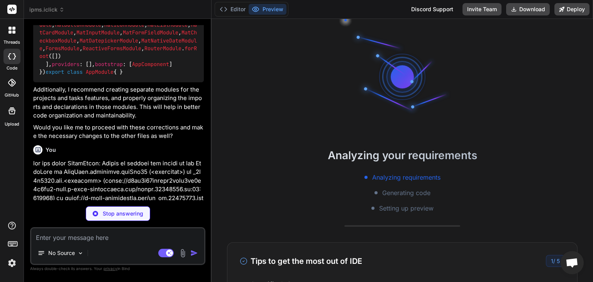
scroll to position [2012, 0]
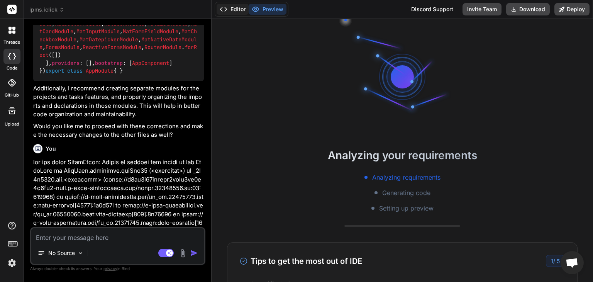
click at [237, 12] on button "Editor" at bounding box center [232, 9] width 32 height 11
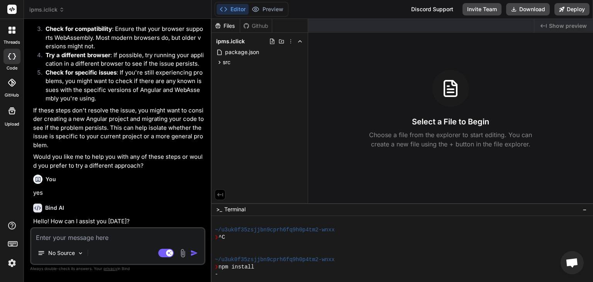
scroll to position [2717, 0]
click at [220, 62] on icon at bounding box center [220, 62] width 2 height 3
click at [228, 74] on icon at bounding box center [226, 72] width 7 height 7
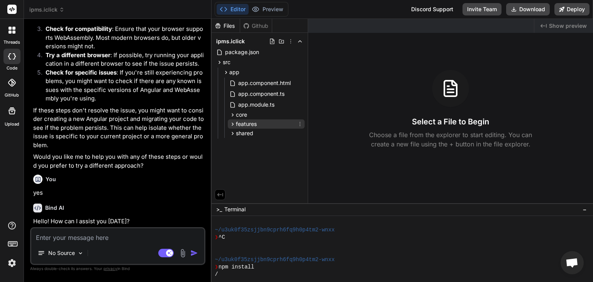
click at [233, 124] on icon at bounding box center [233, 123] width 2 height 3
click at [242, 135] on span "projects" at bounding box center [252, 134] width 20 height 8
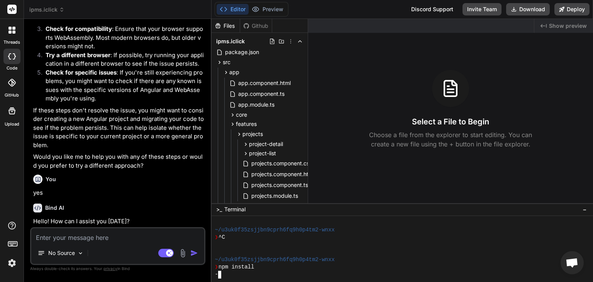
click at [260, 242] on div at bounding box center [397, 244] width 366 height 7
click at [265, 8] on button "Preview" at bounding box center [267, 9] width 38 height 11
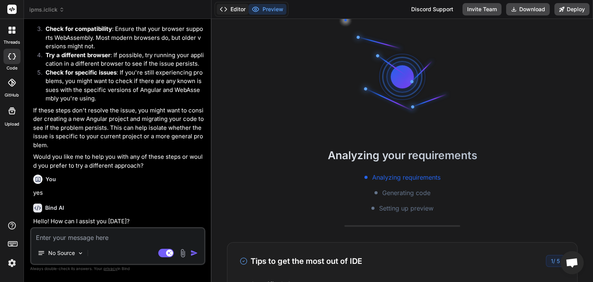
click at [241, 14] on button "Editor" at bounding box center [232, 9] width 32 height 11
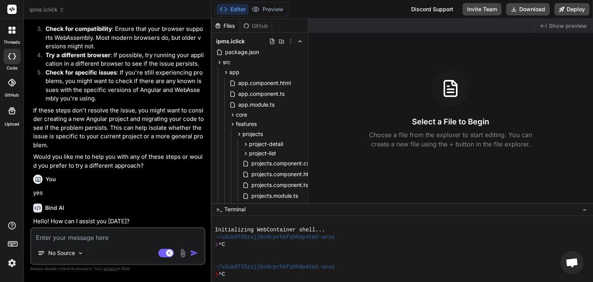
scroll to position [37, 0]
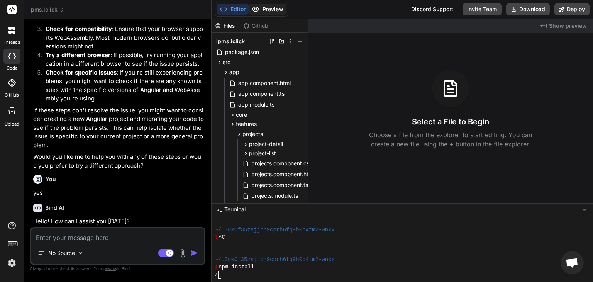
click at [275, 9] on button "Preview" at bounding box center [267, 9] width 38 height 11
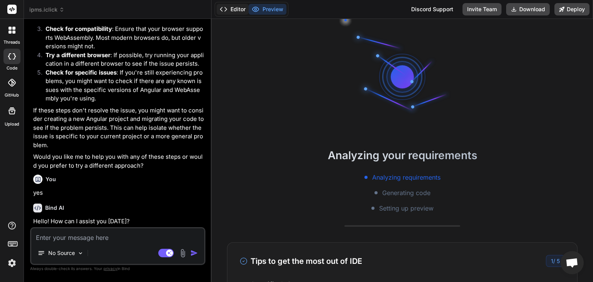
click at [234, 8] on button "Editor" at bounding box center [232, 9] width 32 height 11
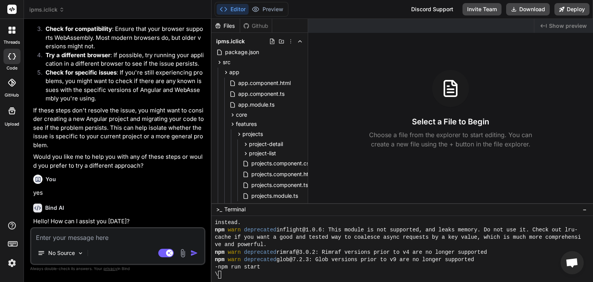
scroll to position [96, 0]
type textarea "x"
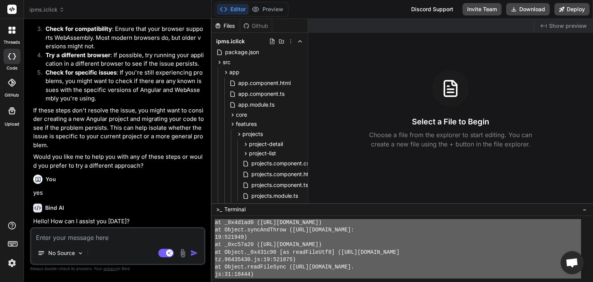
scroll to position [258, 0]
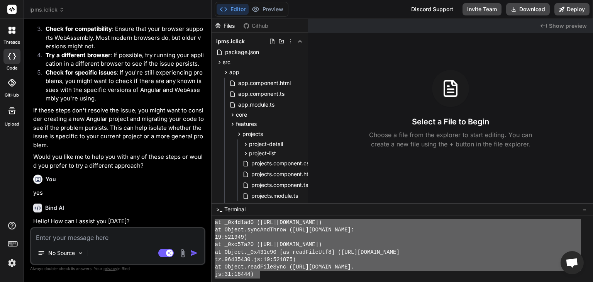
drag, startPoint x: 216, startPoint y: 252, endPoint x: 261, endPoint y: 272, distance: 49.4
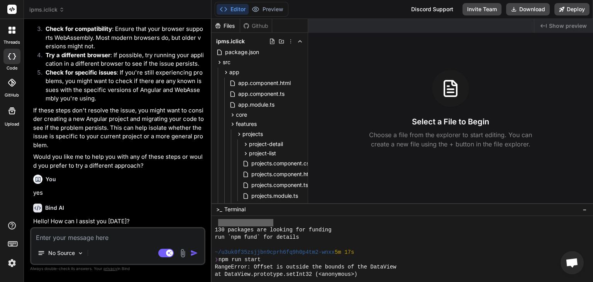
scroll to position [164, 0]
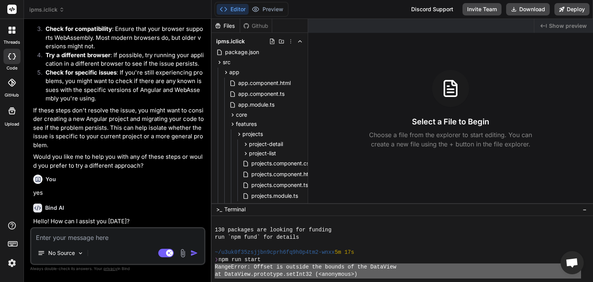
drag, startPoint x: 274, startPoint y: 252, endPoint x: 216, endPoint y: 270, distance: 60.4
click at [216, 270] on div "130 packages are looking for funding run `npm fund` for details ~/u3uk0f35zsjjb…" at bounding box center [397, 248] width 366 height 59
type textarea "RangeError: Offset is outside the bounds of the DataView at DataView.prototype.…"
click at [219, 62] on icon at bounding box center [219, 62] width 7 height 7
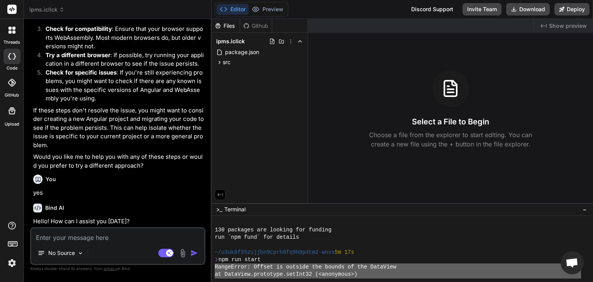
click at [221, 45] on span "ipms.iclick" at bounding box center [230, 41] width 29 height 8
click at [290, 40] on icon at bounding box center [290, 41] width 6 height 6
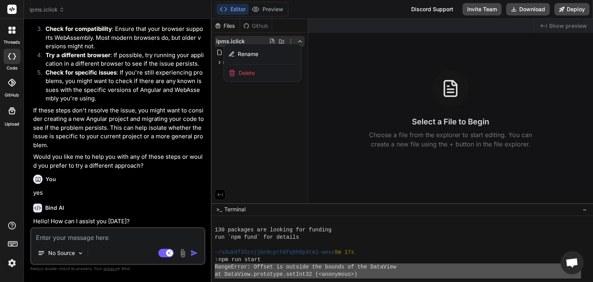
click at [245, 69] on span "Delete" at bounding box center [246, 73] width 16 height 8
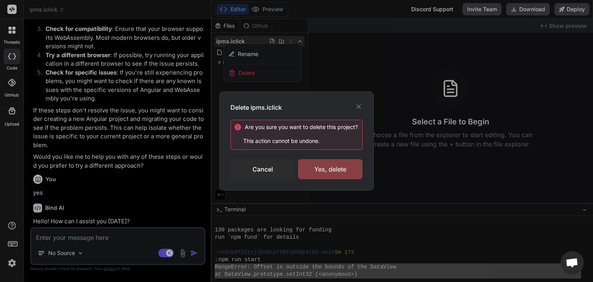
click at [326, 167] on div "Yes, delete" at bounding box center [330, 169] width 64 height 20
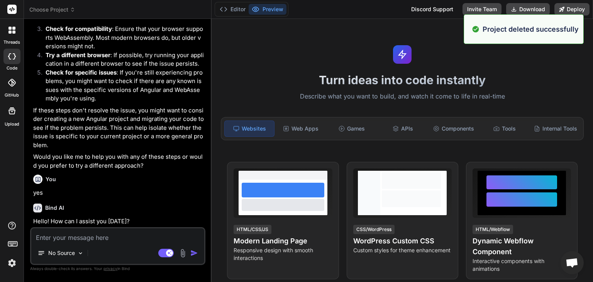
click at [52, 12] on span "Choose Project" at bounding box center [52, 10] width 46 height 8
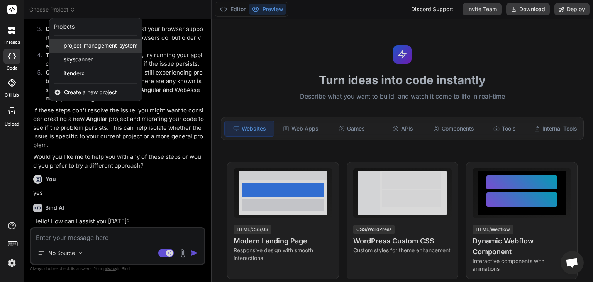
click at [81, 49] on span "project_management_system" at bounding box center [101, 46] width 74 height 8
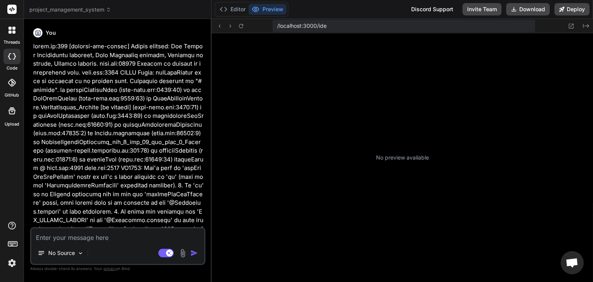
scroll to position [674, 0]
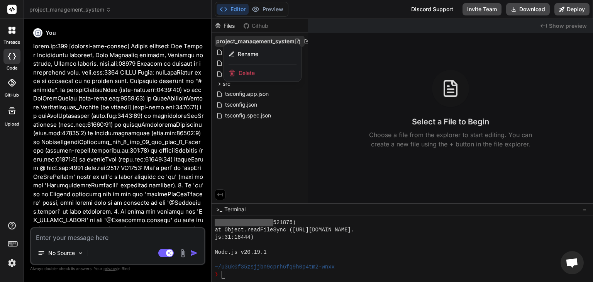
click at [312, 118] on div at bounding box center [401, 150] width 381 height 263
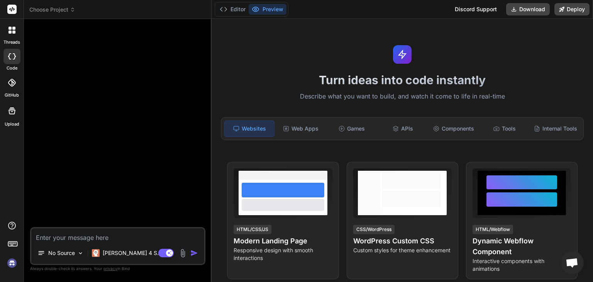
type textarea "x"
